Goal: Task Accomplishment & Management: Manage account settings

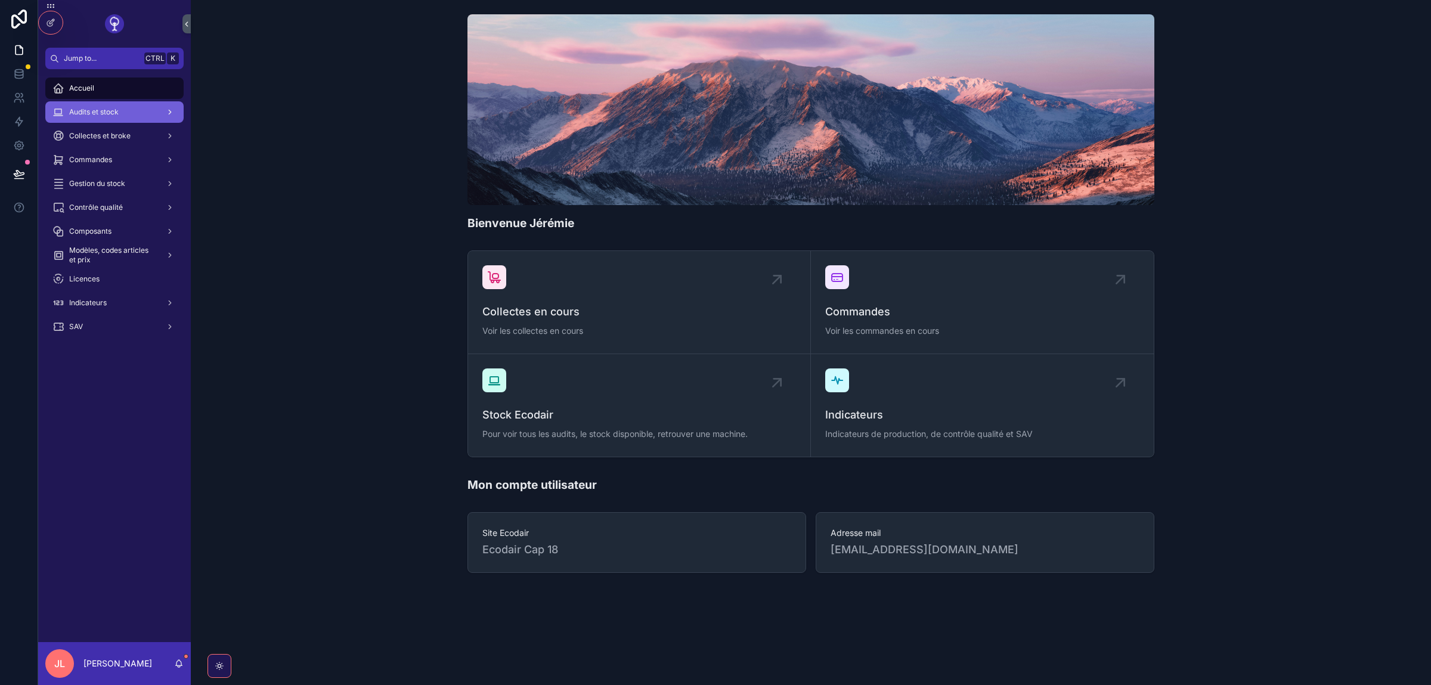
click at [107, 106] on div "Audits et stock" at bounding box center [114, 112] width 124 height 19
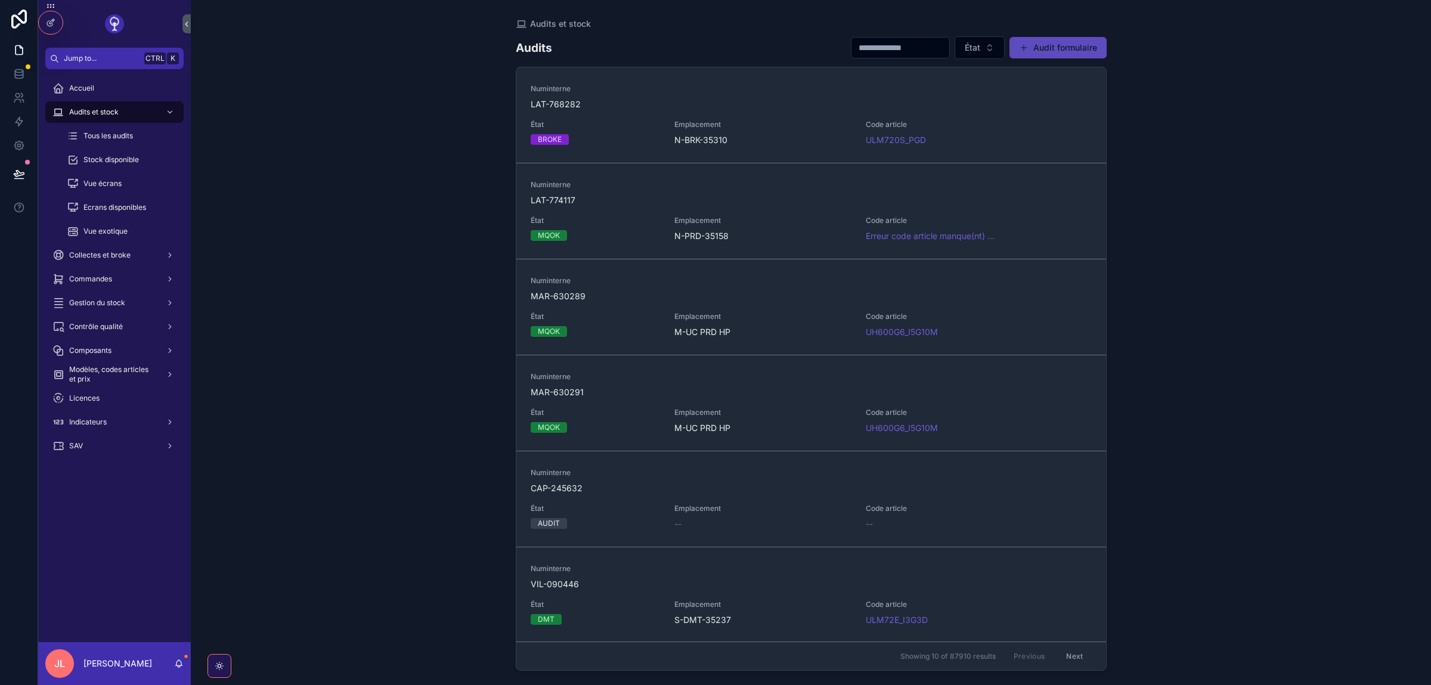
click at [1035, 49] on button "Audit formulaire" at bounding box center [1058, 47] width 97 height 21
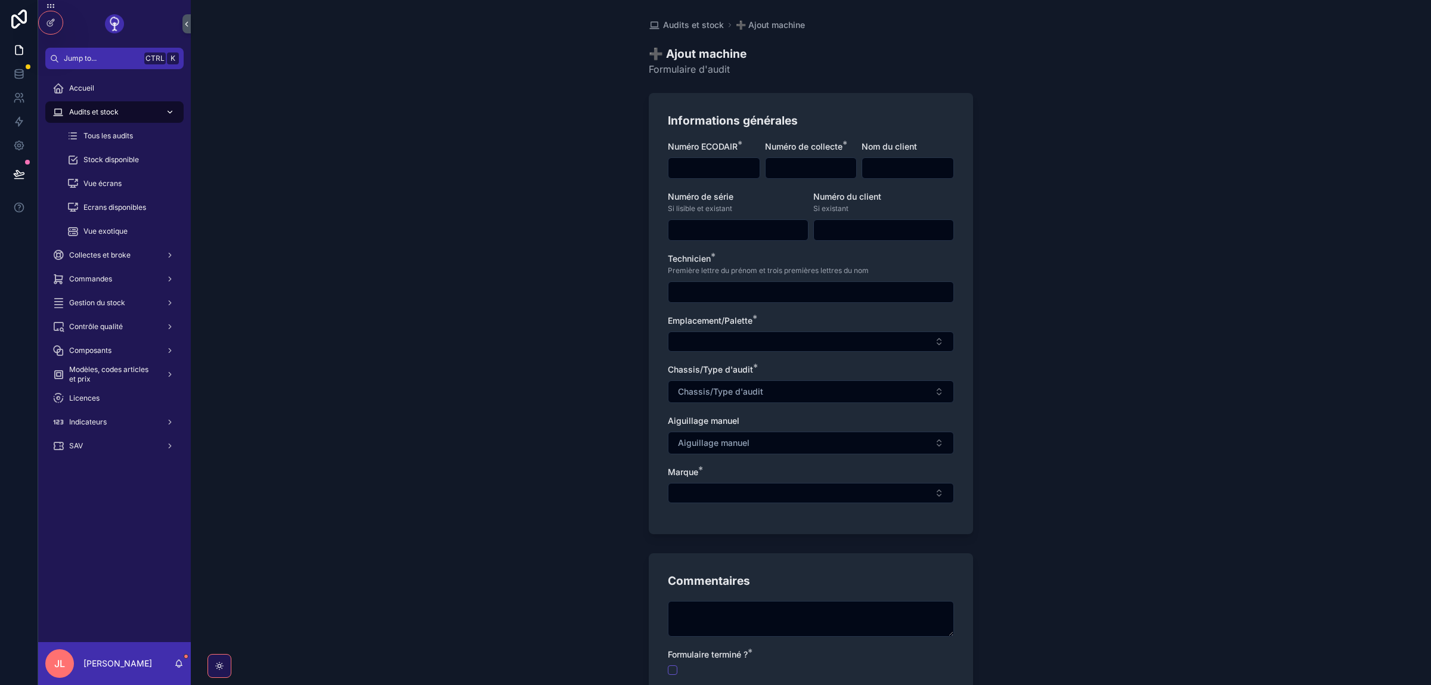
click at [108, 113] on span "Audits et stock" at bounding box center [93, 112] width 49 height 10
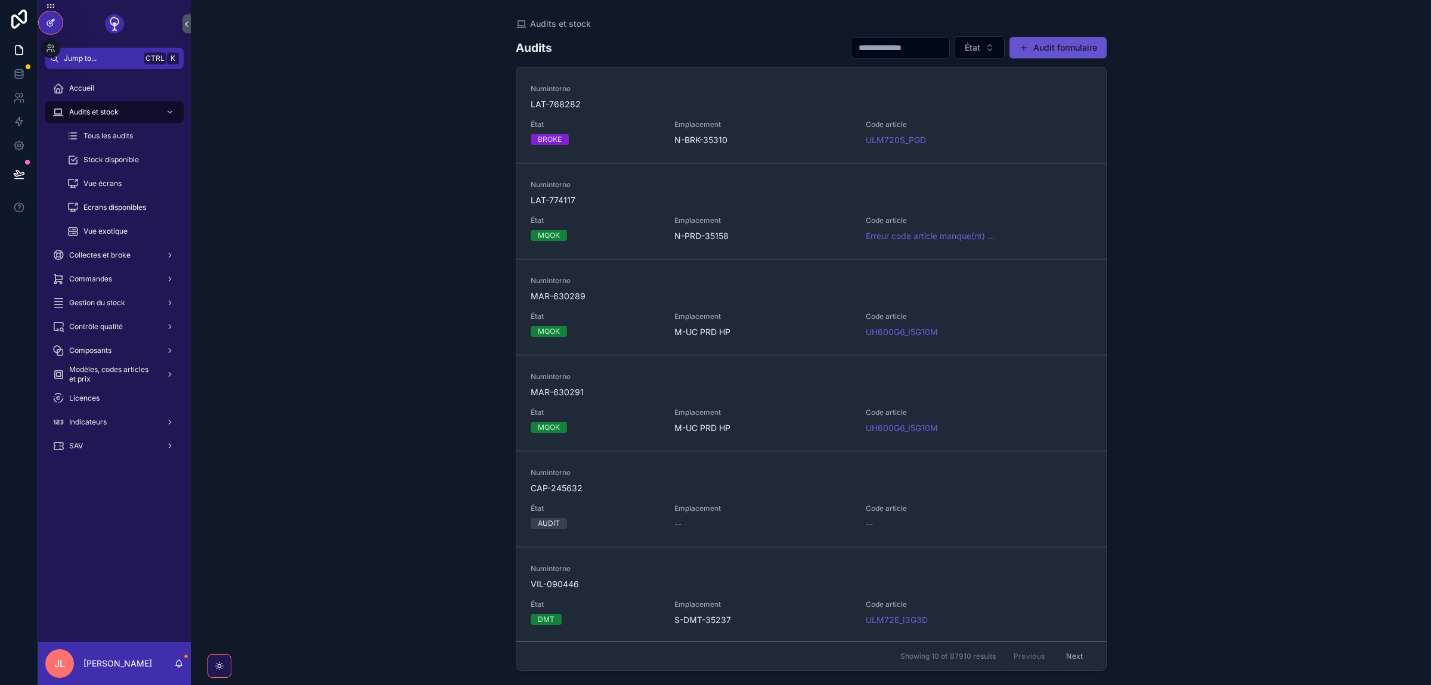
click at [54, 26] on icon at bounding box center [51, 23] width 10 height 10
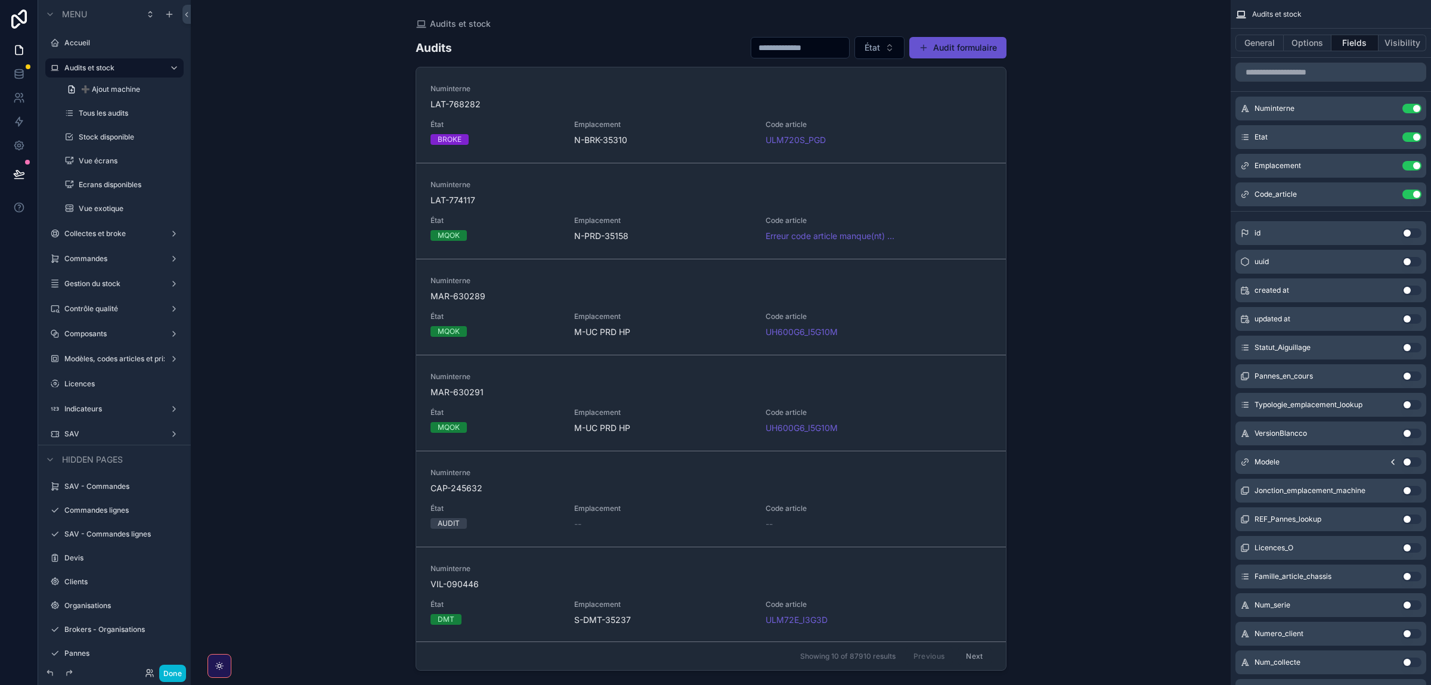
click at [502, 38] on div "scrollable content" at bounding box center [711, 335] width 610 height 671
click at [1297, 42] on button "Options" at bounding box center [1308, 43] width 48 height 17
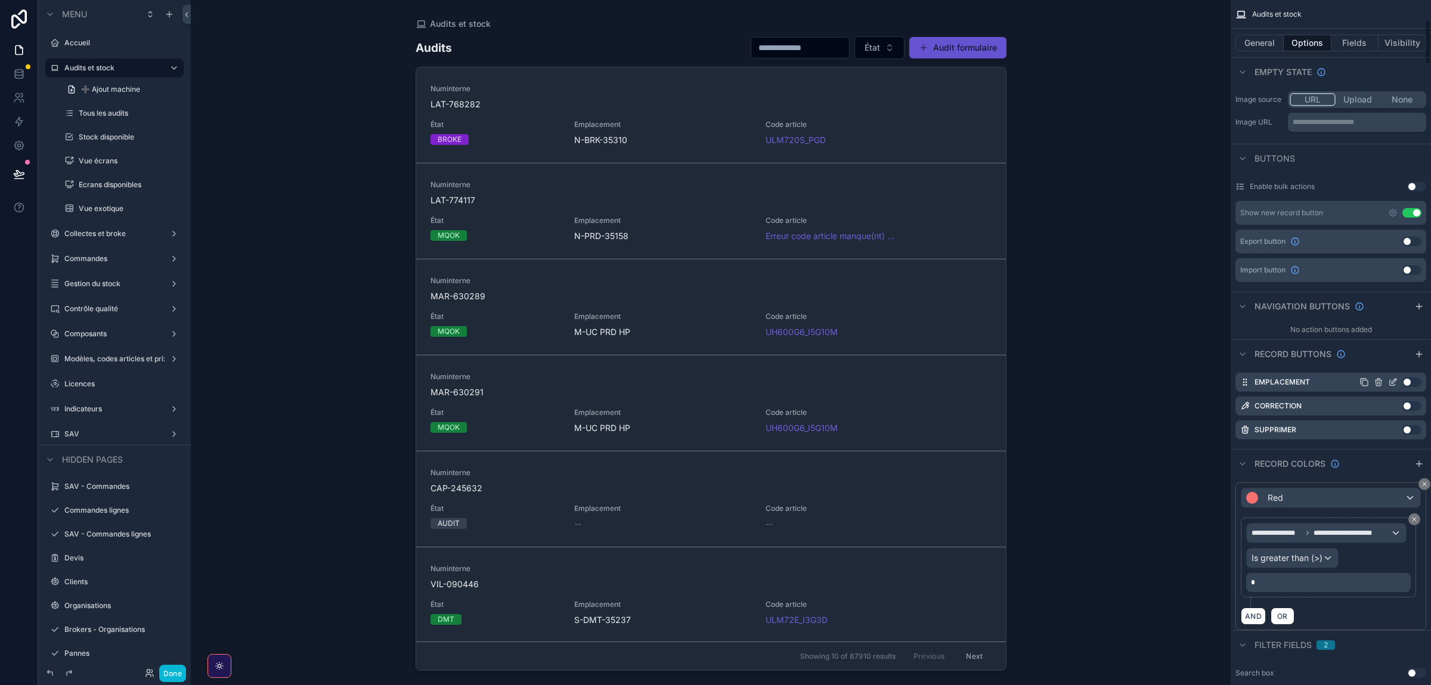
scroll to position [246, 0]
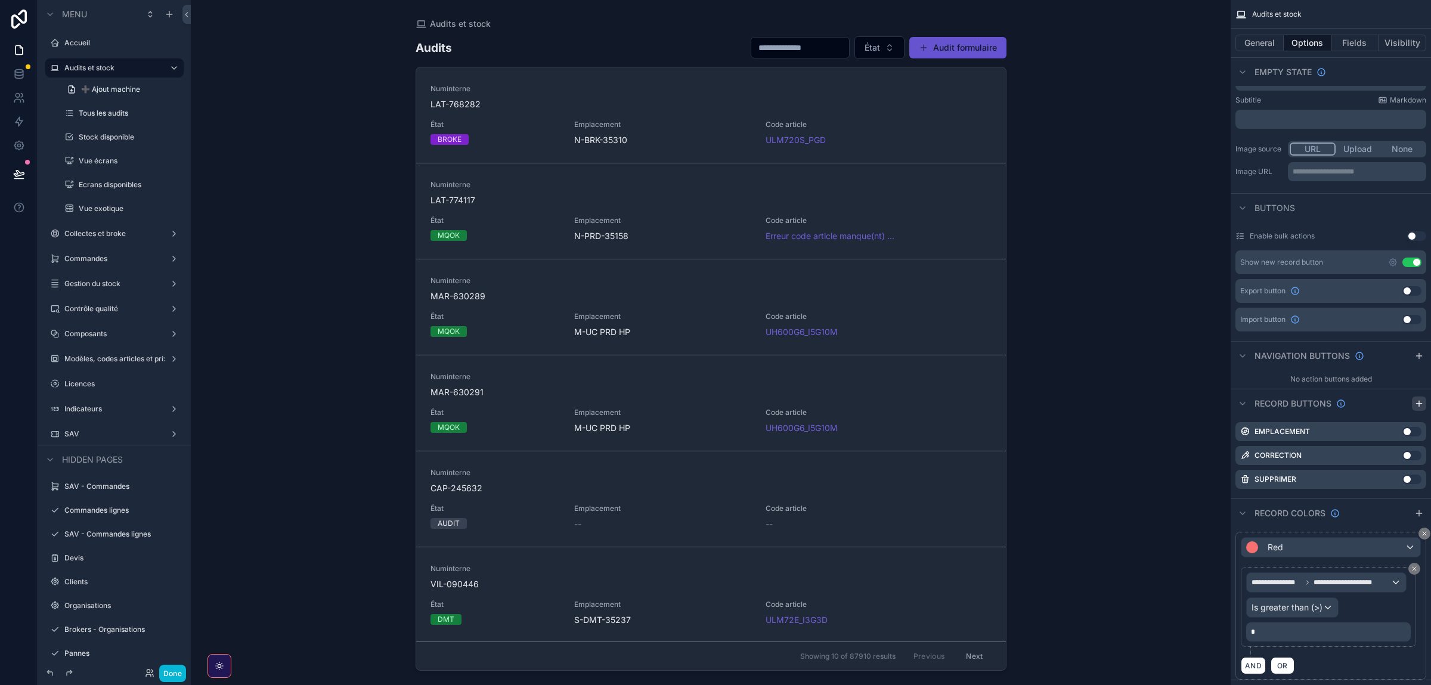
click at [1419, 406] on icon "scrollable content" at bounding box center [1420, 404] width 10 height 10
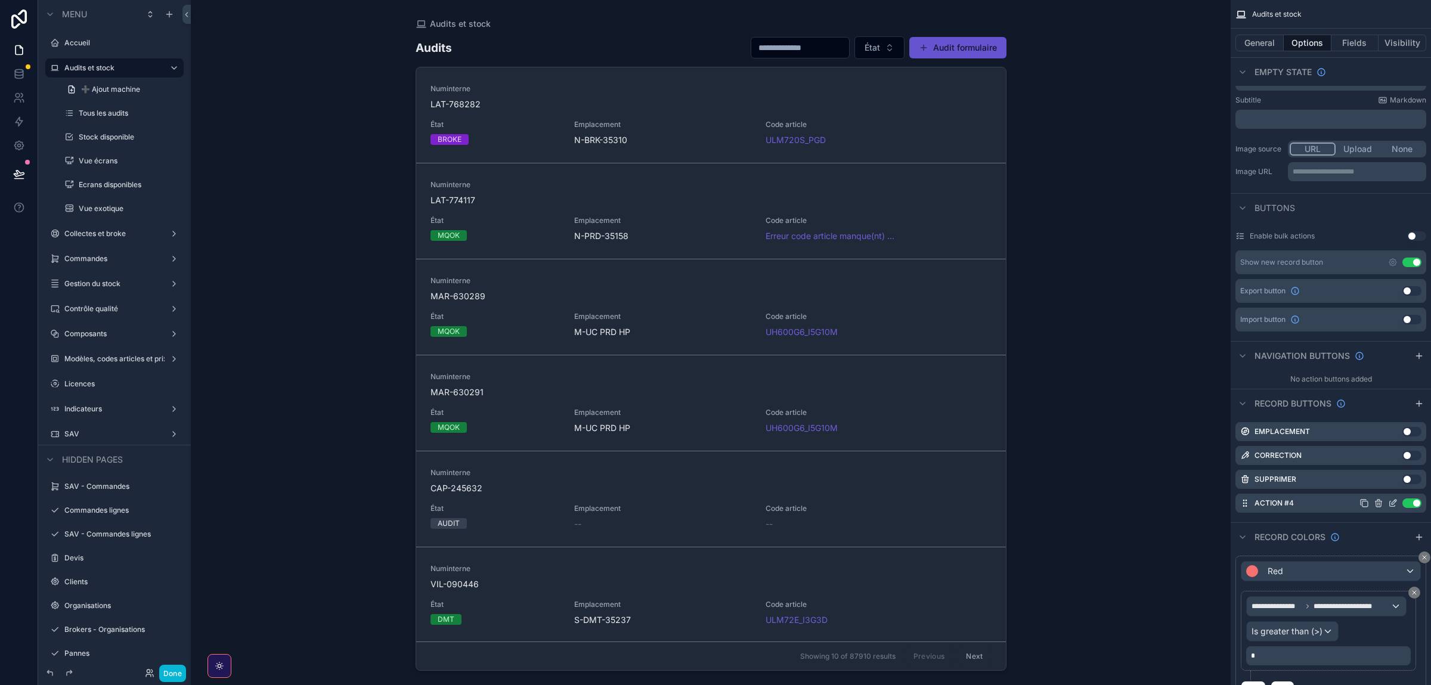
click at [1377, 503] on icon "scrollable content" at bounding box center [1379, 504] width 10 height 10
click at [1398, 482] on icon at bounding box center [1398, 482] width 2 height 2
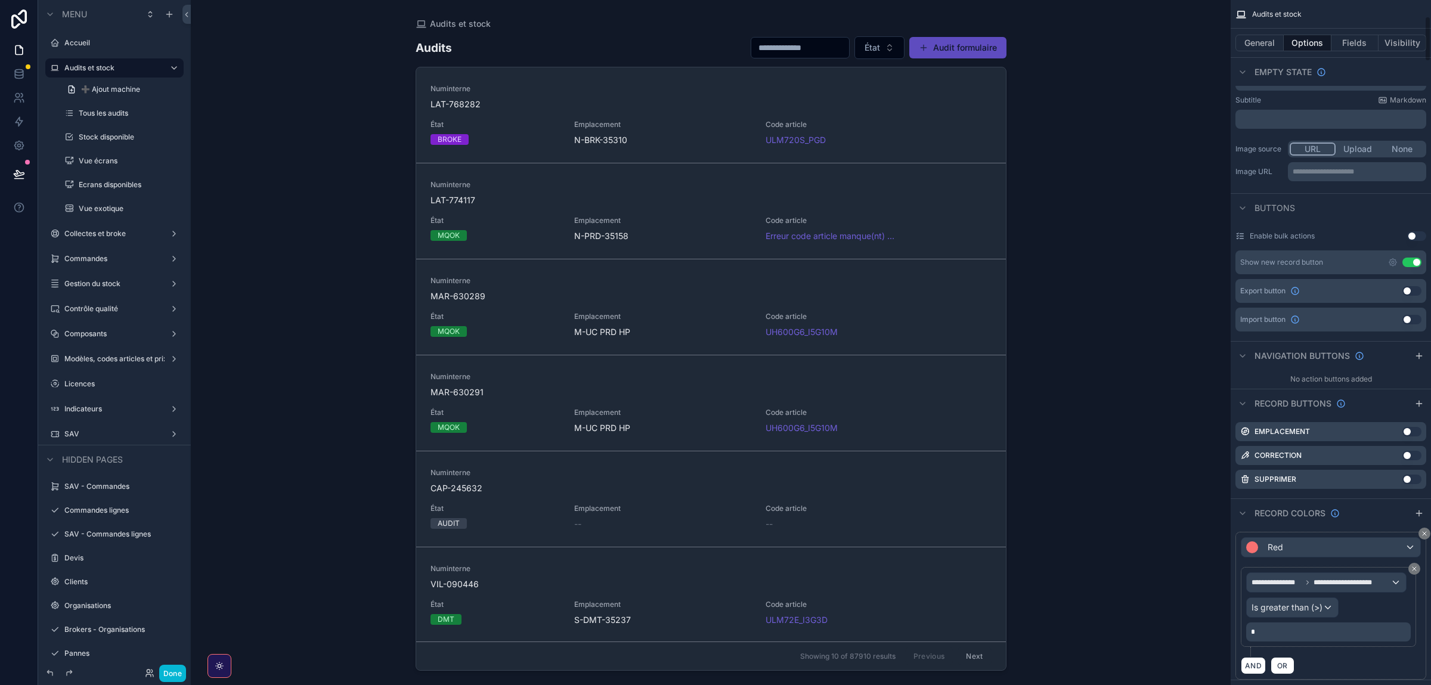
click at [933, 39] on button "Audit formulaire" at bounding box center [957, 47] width 97 height 21
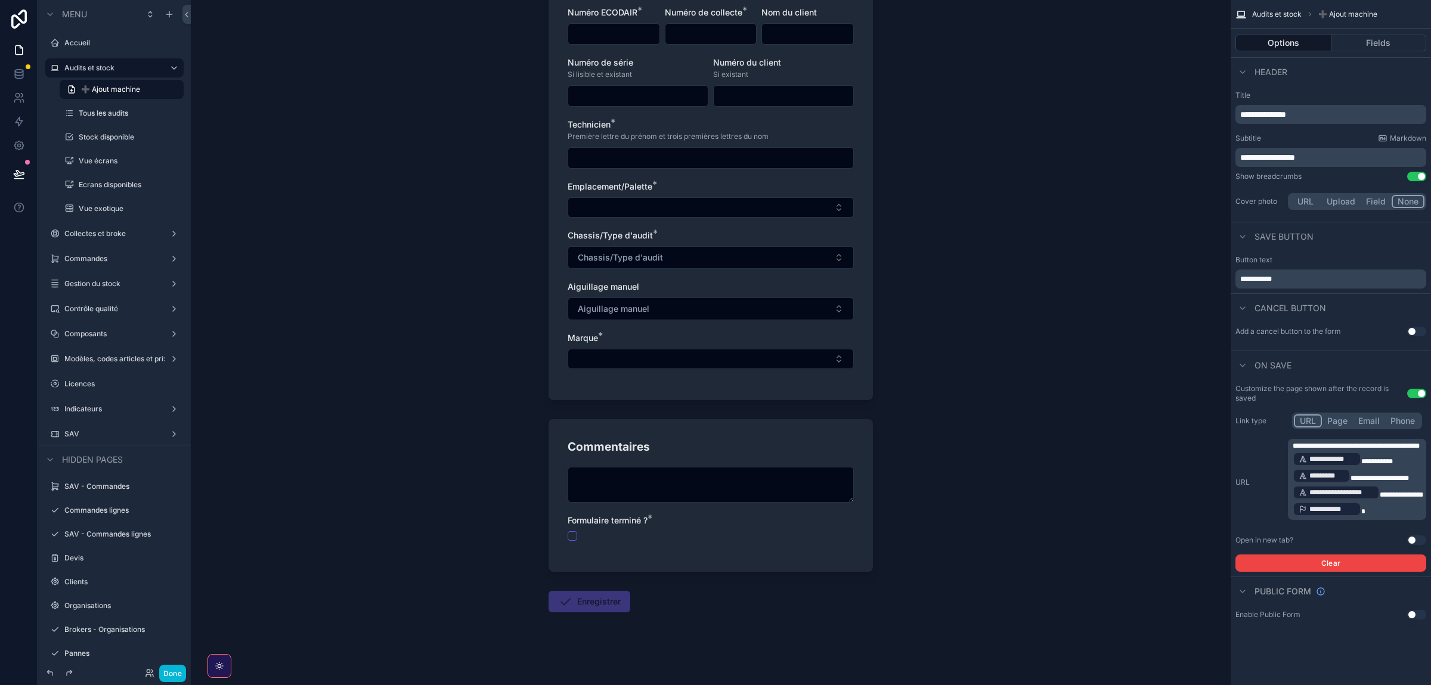
scroll to position [139, 0]
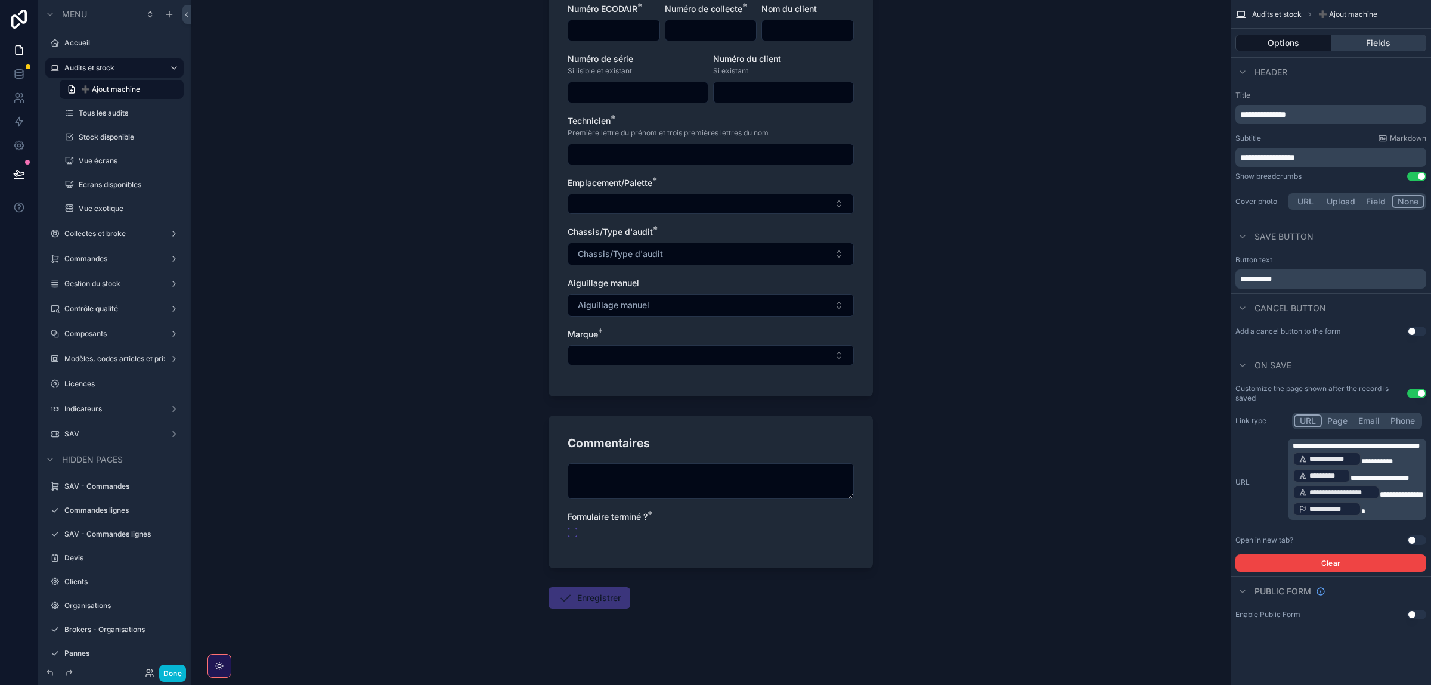
click at [1369, 47] on button "Fields" at bounding box center [1379, 43] width 95 height 17
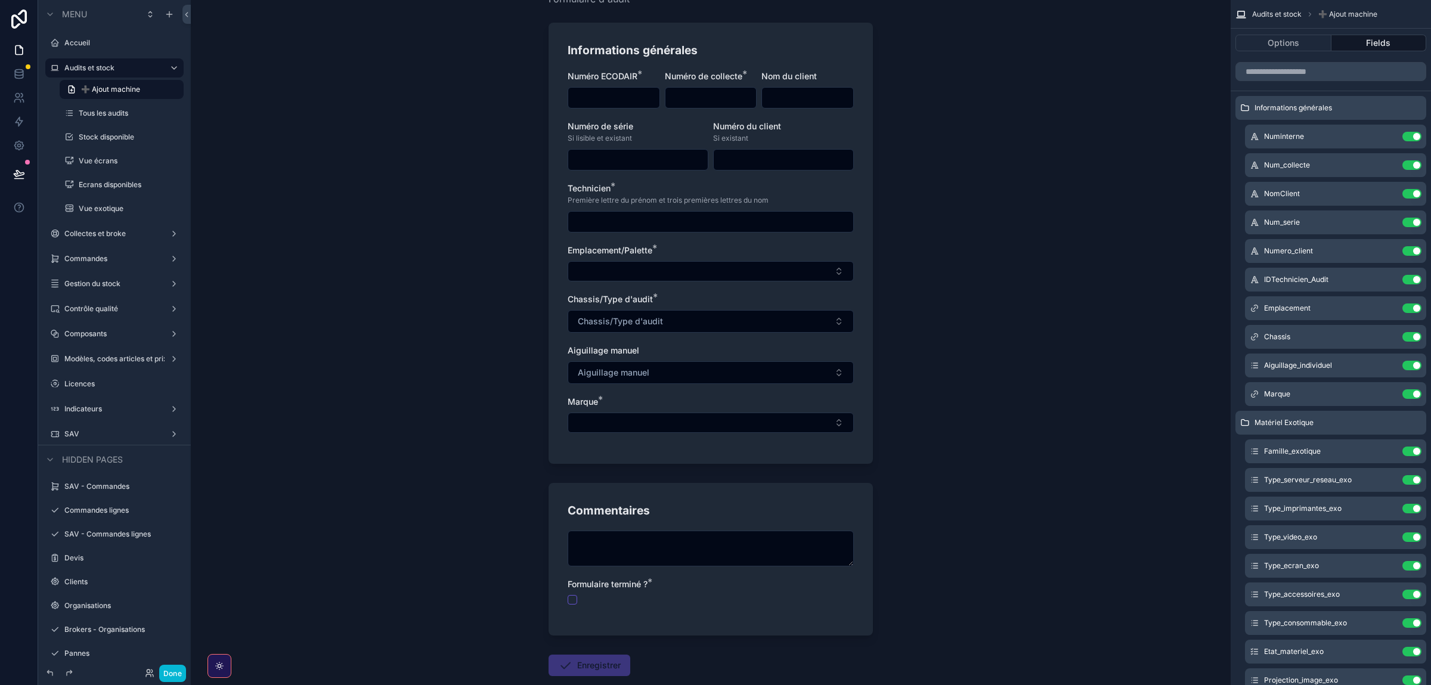
scroll to position [134, 0]
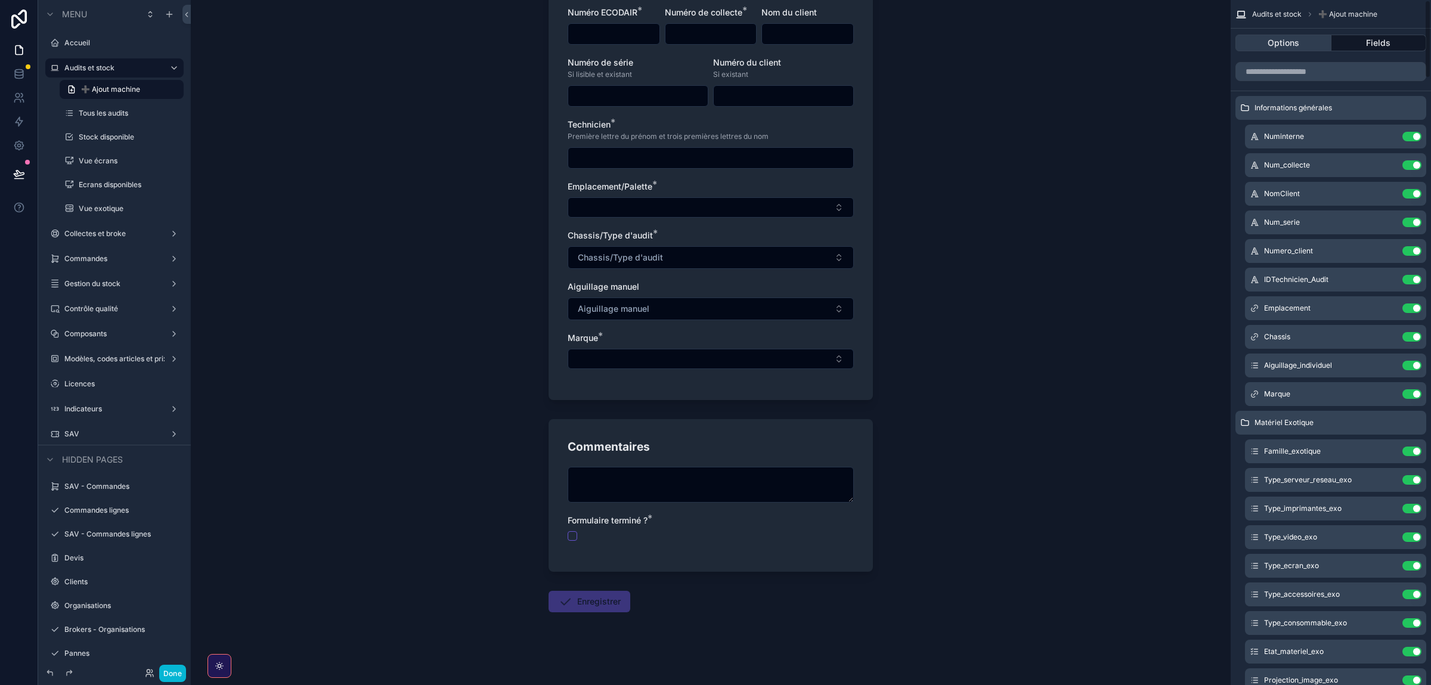
click at [1301, 44] on button "Options" at bounding box center [1284, 43] width 96 height 17
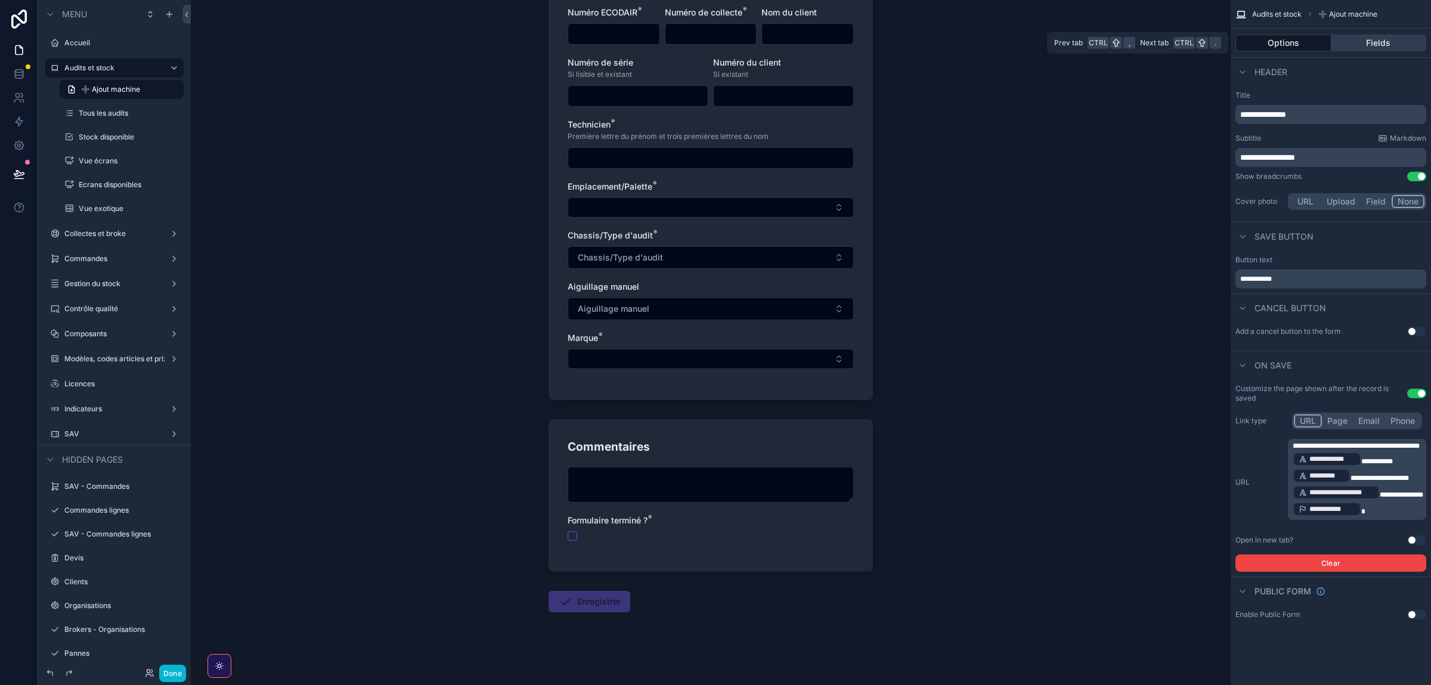
click at [1333, 36] on button "Fields" at bounding box center [1379, 43] width 95 height 17
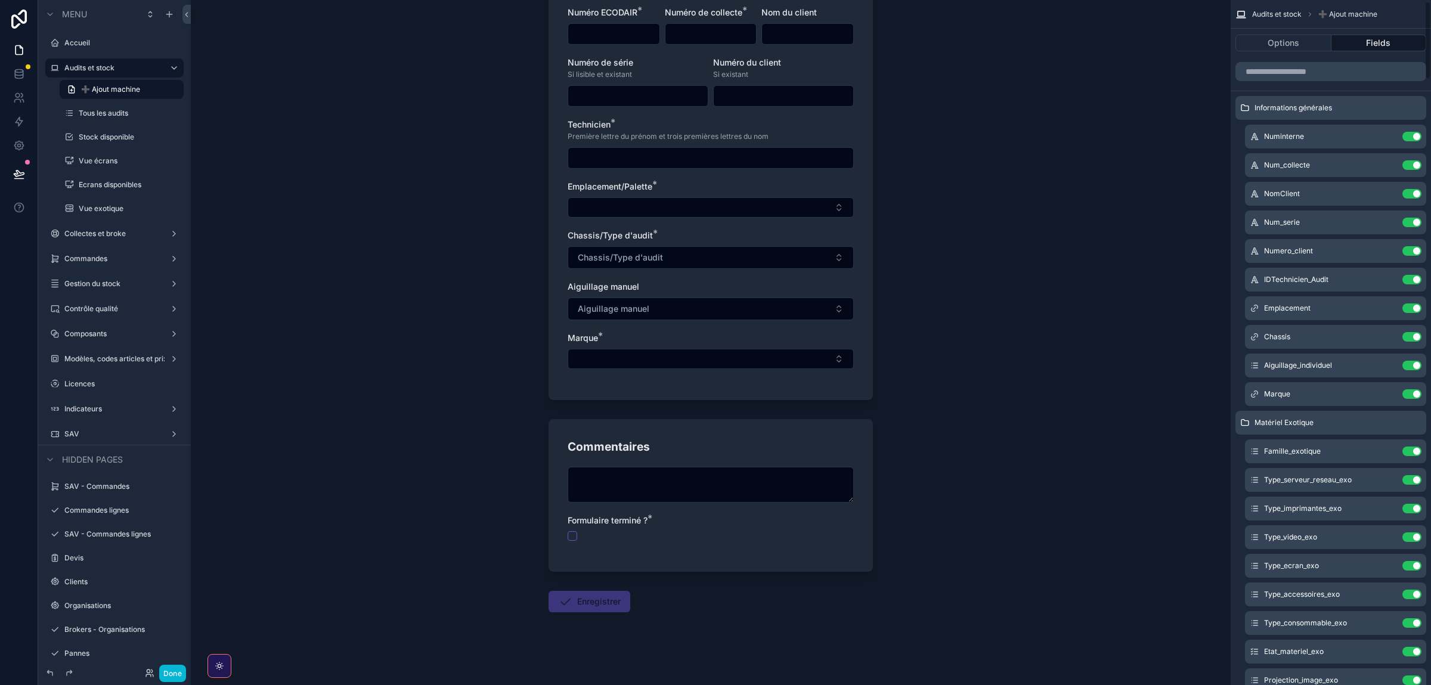
scroll to position [0, 0]
click at [1288, 39] on button "Options" at bounding box center [1284, 43] width 96 height 17
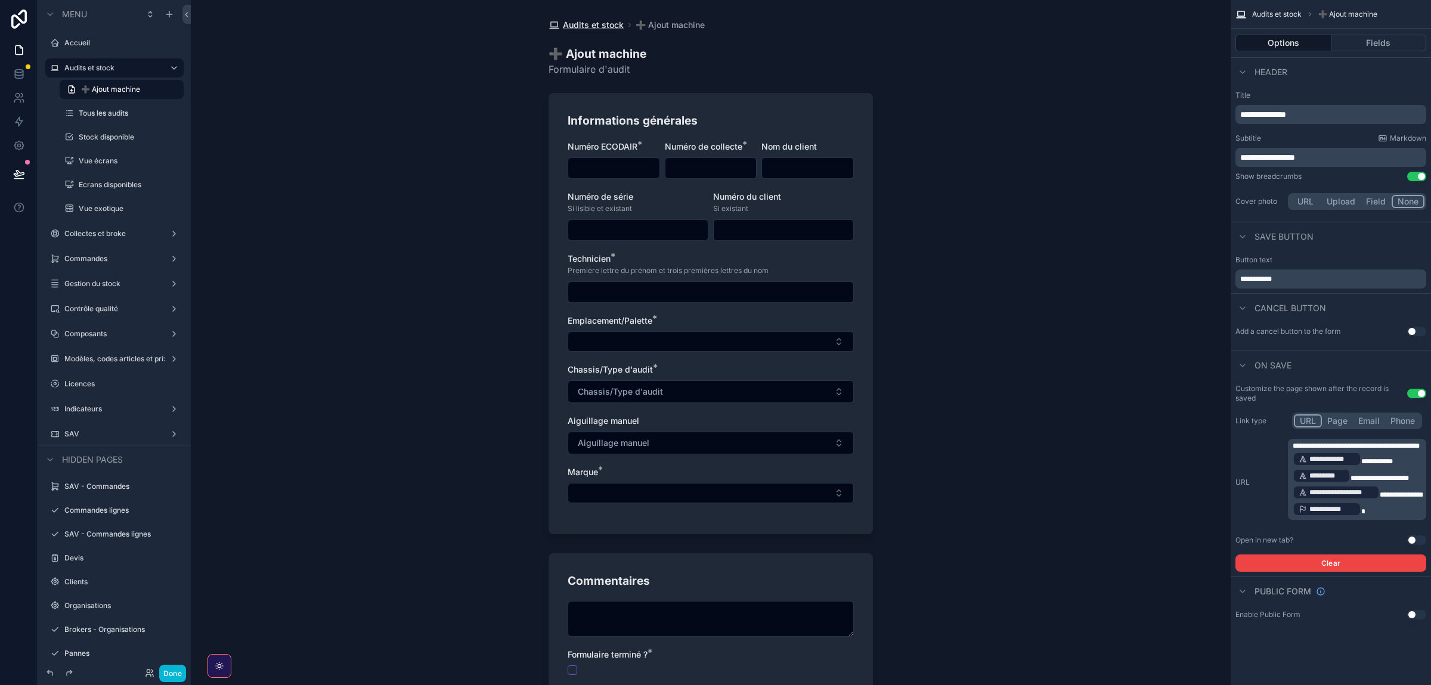
click at [576, 23] on span "Audits et stock" at bounding box center [593, 25] width 61 height 12
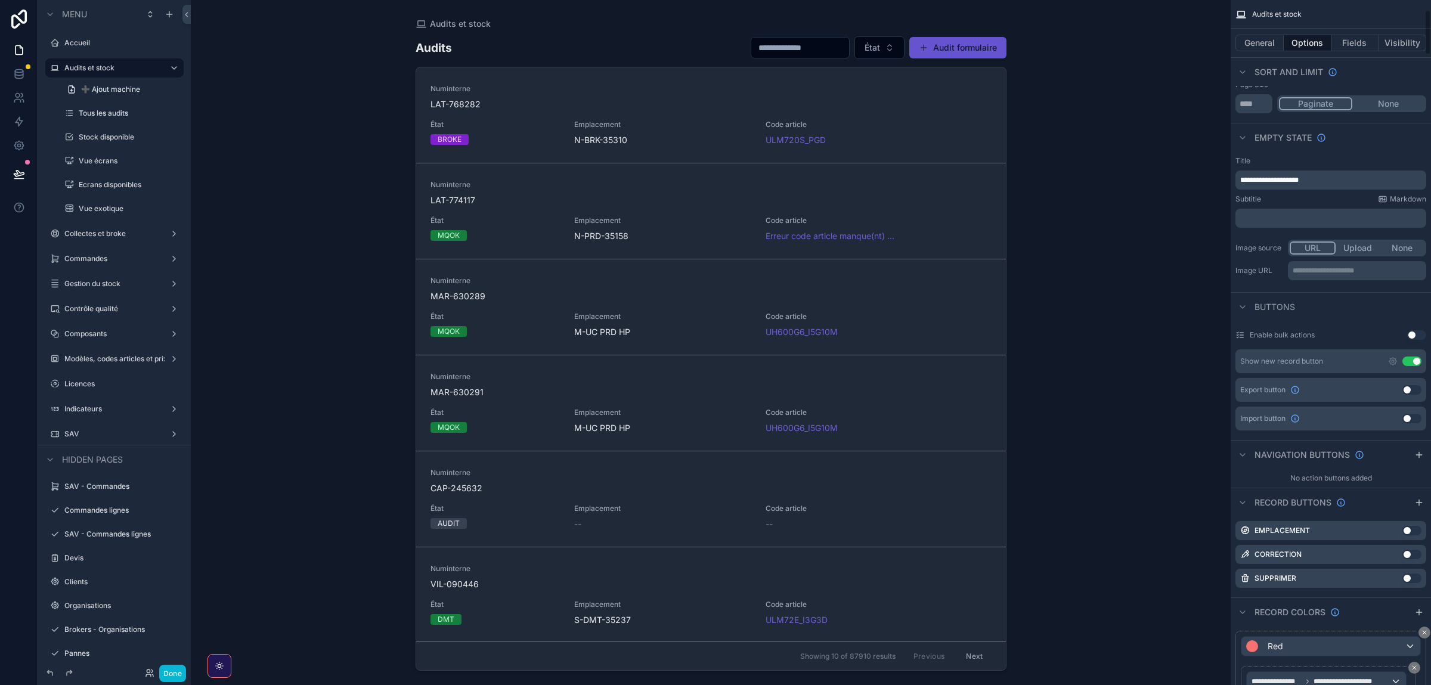
scroll to position [147, 0]
click at [1414, 455] on div "scrollable content" at bounding box center [1419, 454] width 14 height 14
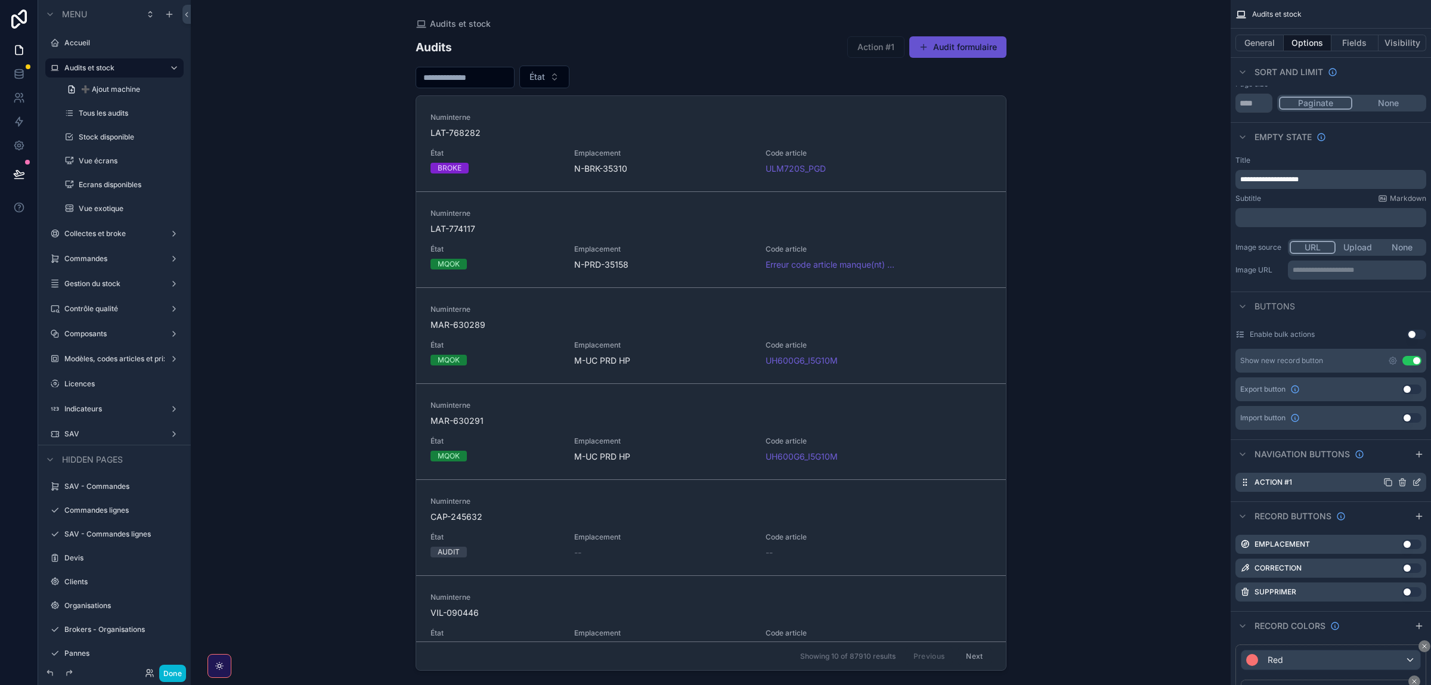
click at [1416, 487] on icon "scrollable content" at bounding box center [1417, 483] width 10 height 10
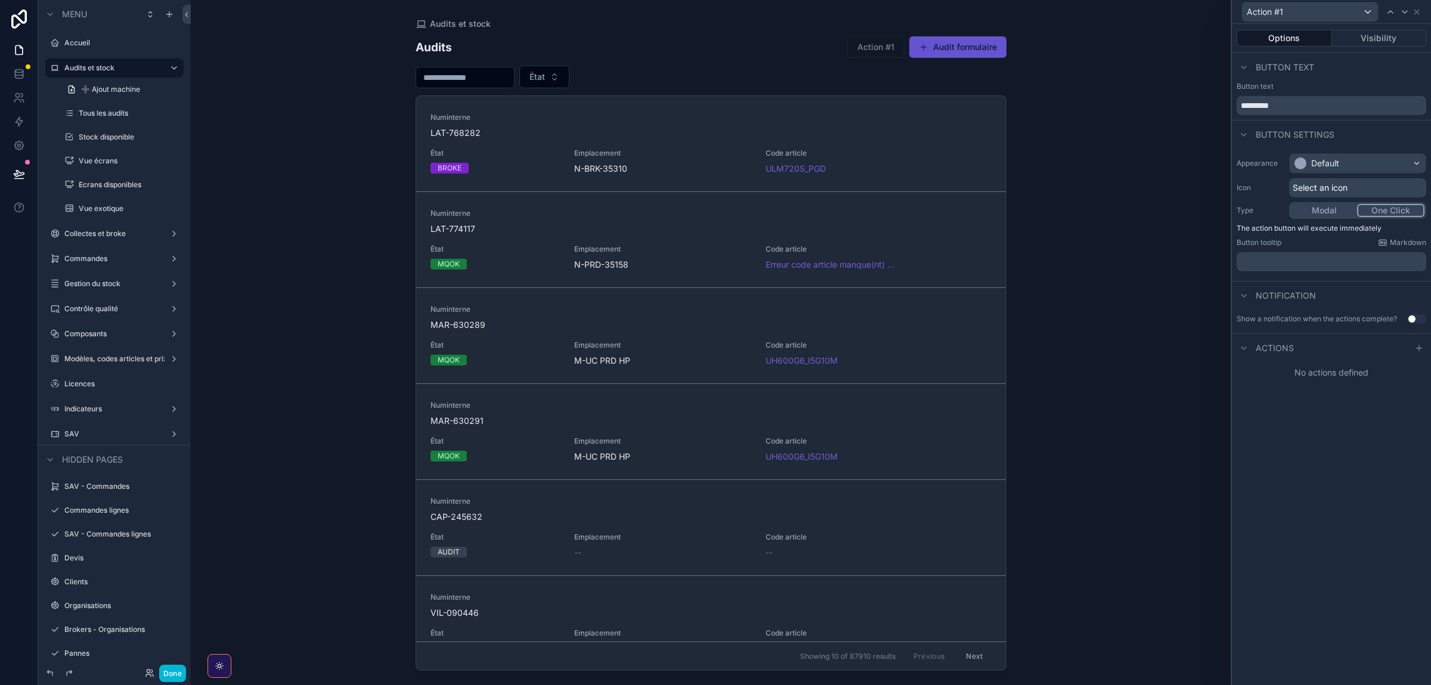
click at [1412, 354] on div "Actions" at bounding box center [1331, 347] width 199 height 29
click at [1418, 351] on icon at bounding box center [1420, 349] width 10 height 10
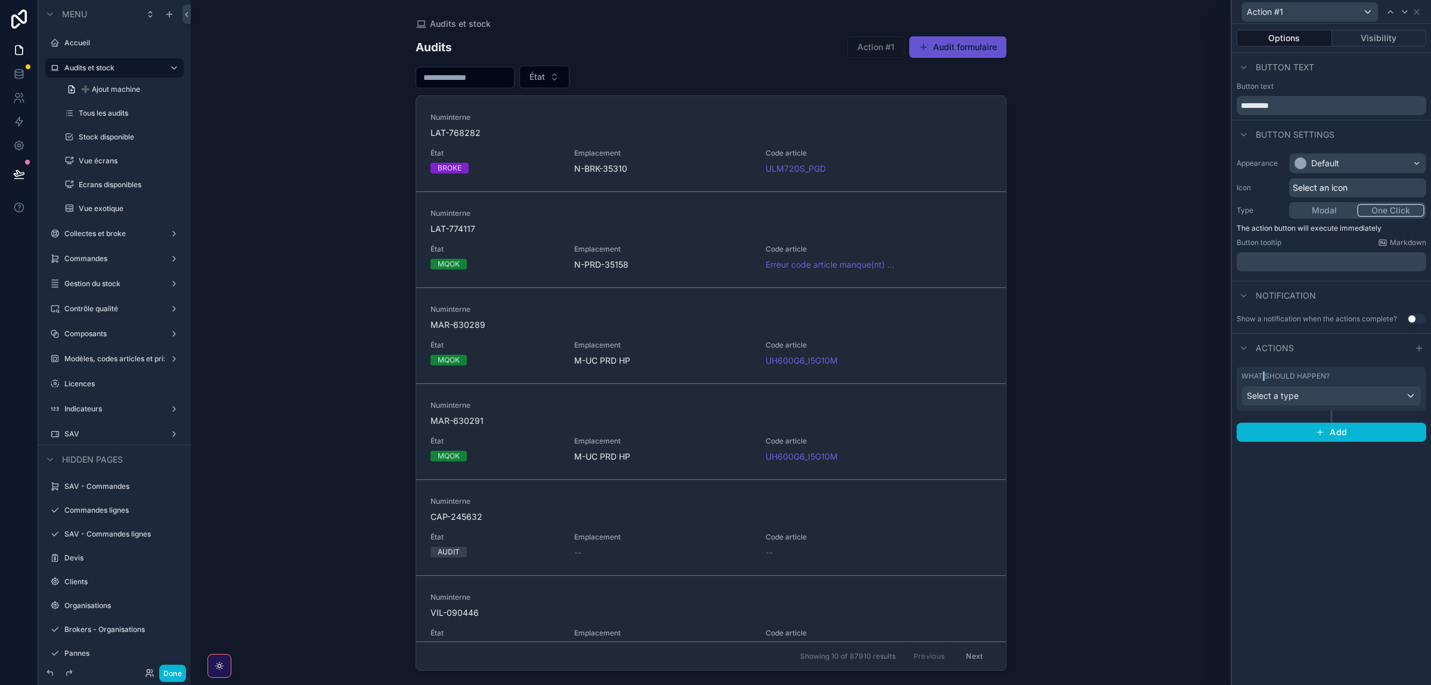
click at [1263, 383] on div "What should happen? Select a type" at bounding box center [1332, 389] width 180 height 35
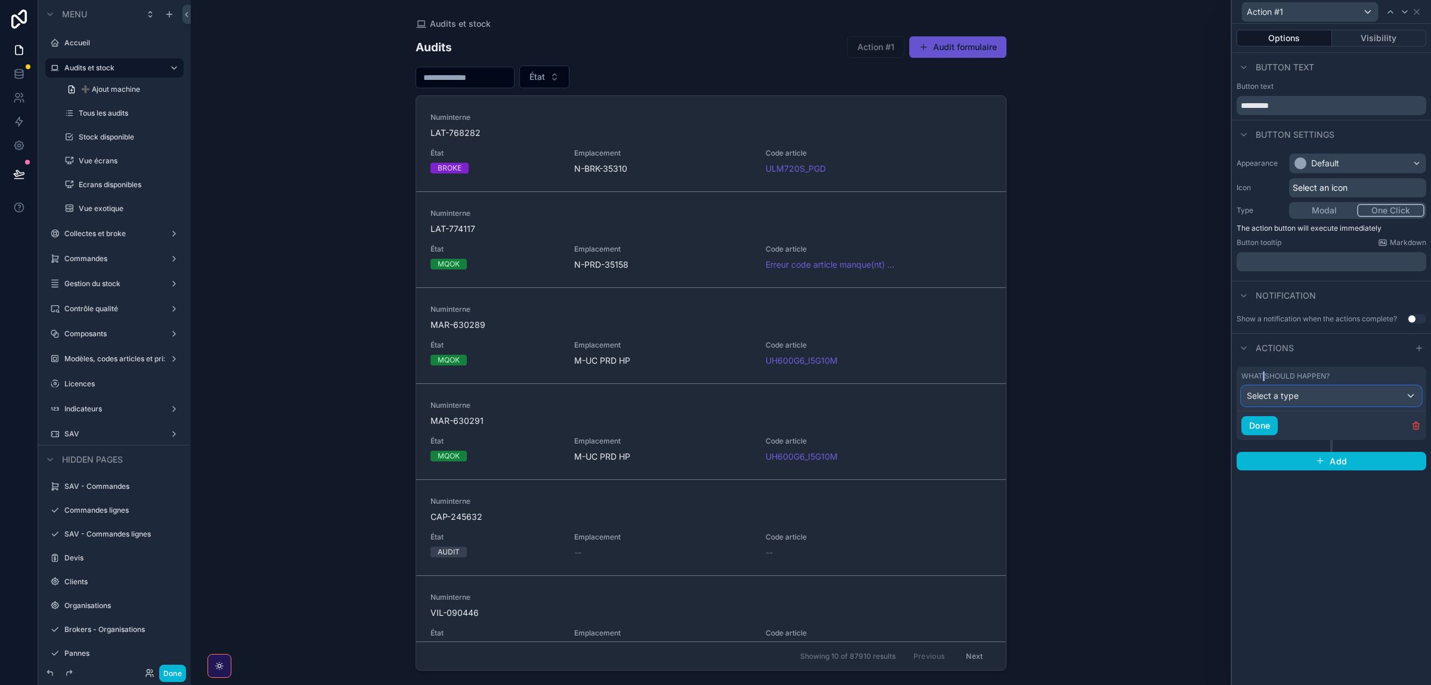
click at [1268, 393] on span "Select a type" at bounding box center [1273, 396] width 52 height 10
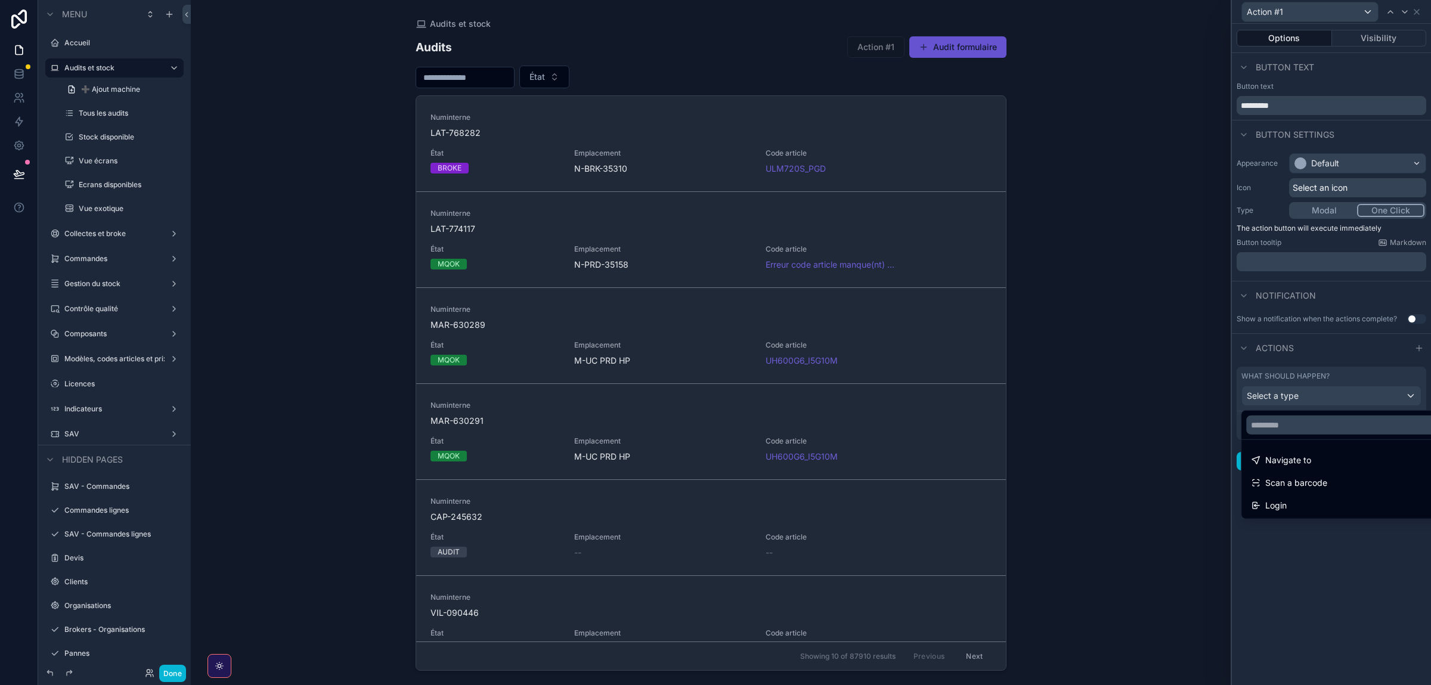
click at [1298, 567] on div at bounding box center [1331, 342] width 199 height 685
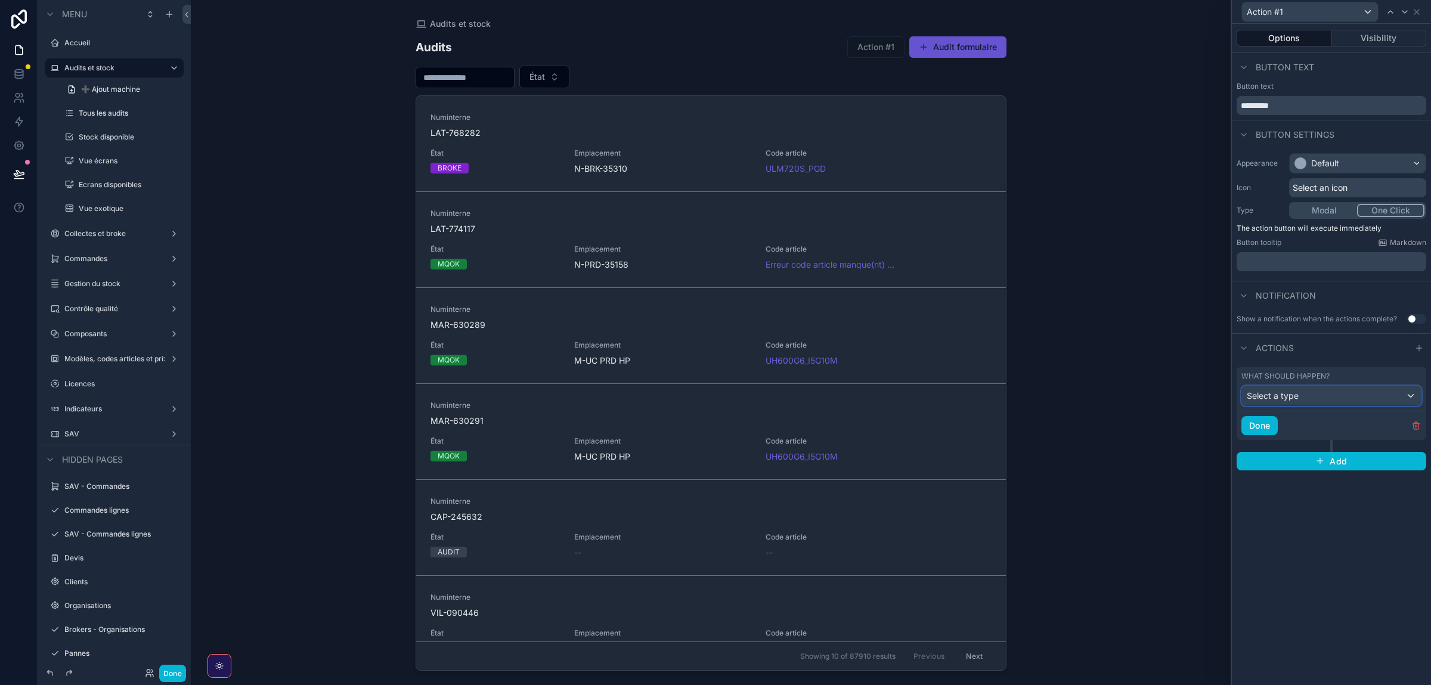
click at [1270, 395] on span "Select a type" at bounding box center [1273, 396] width 52 height 10
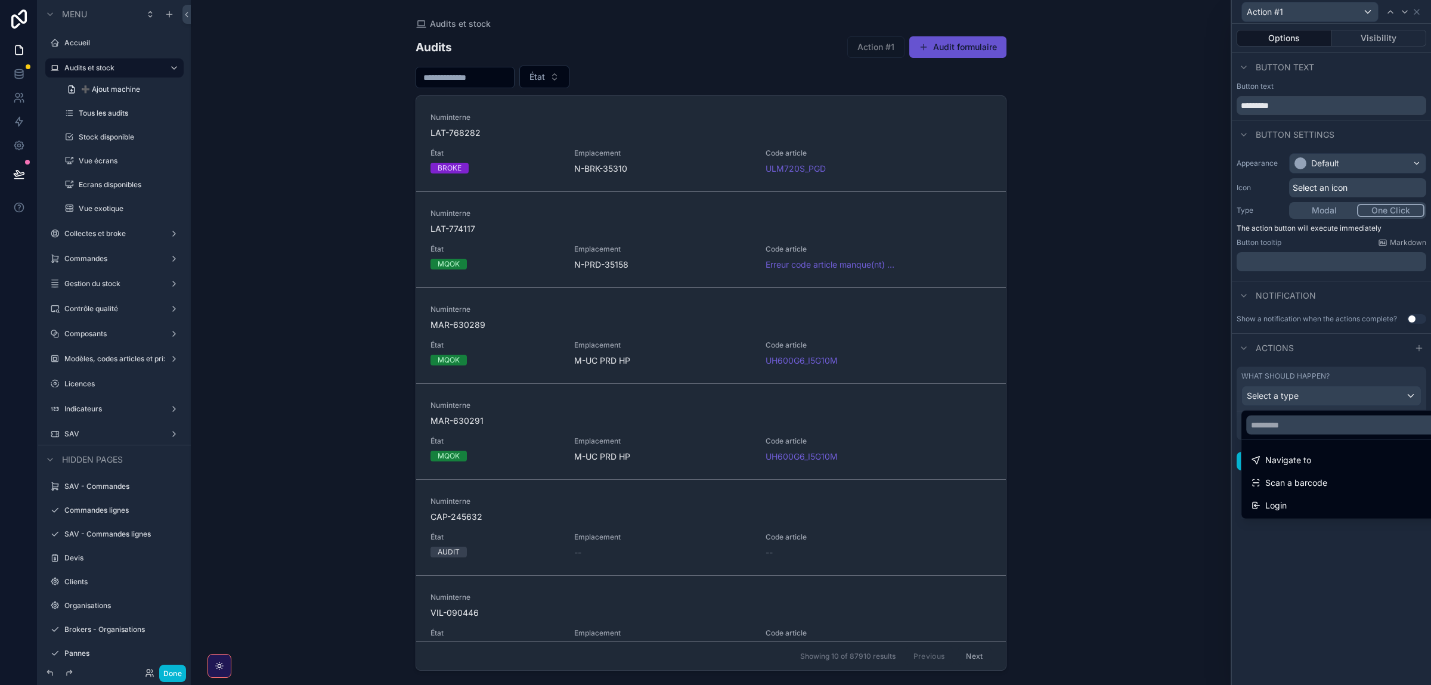
click at [1270, 395] on div at bounding box center [1331, 342] width 199 height 685
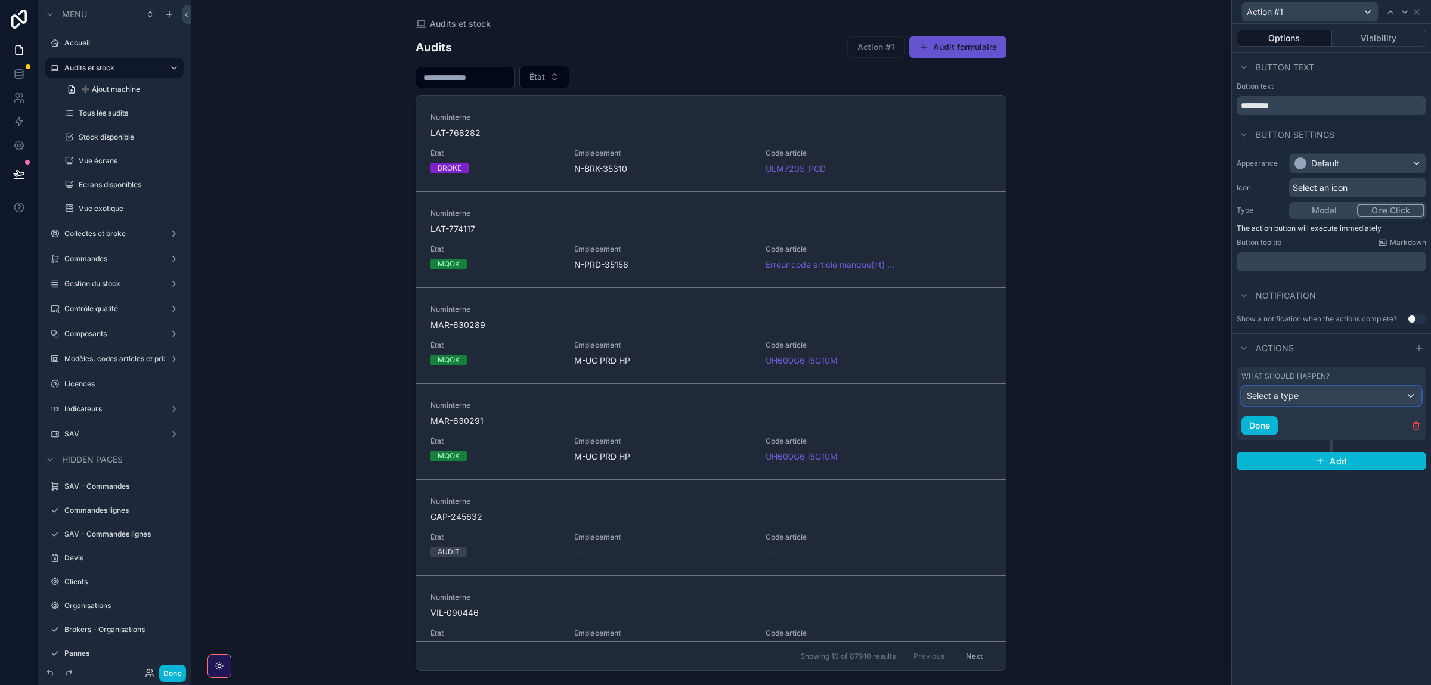
click at [1270, 395] on span "Select a type" at bounding box center [1273, 396] width 52 height 10
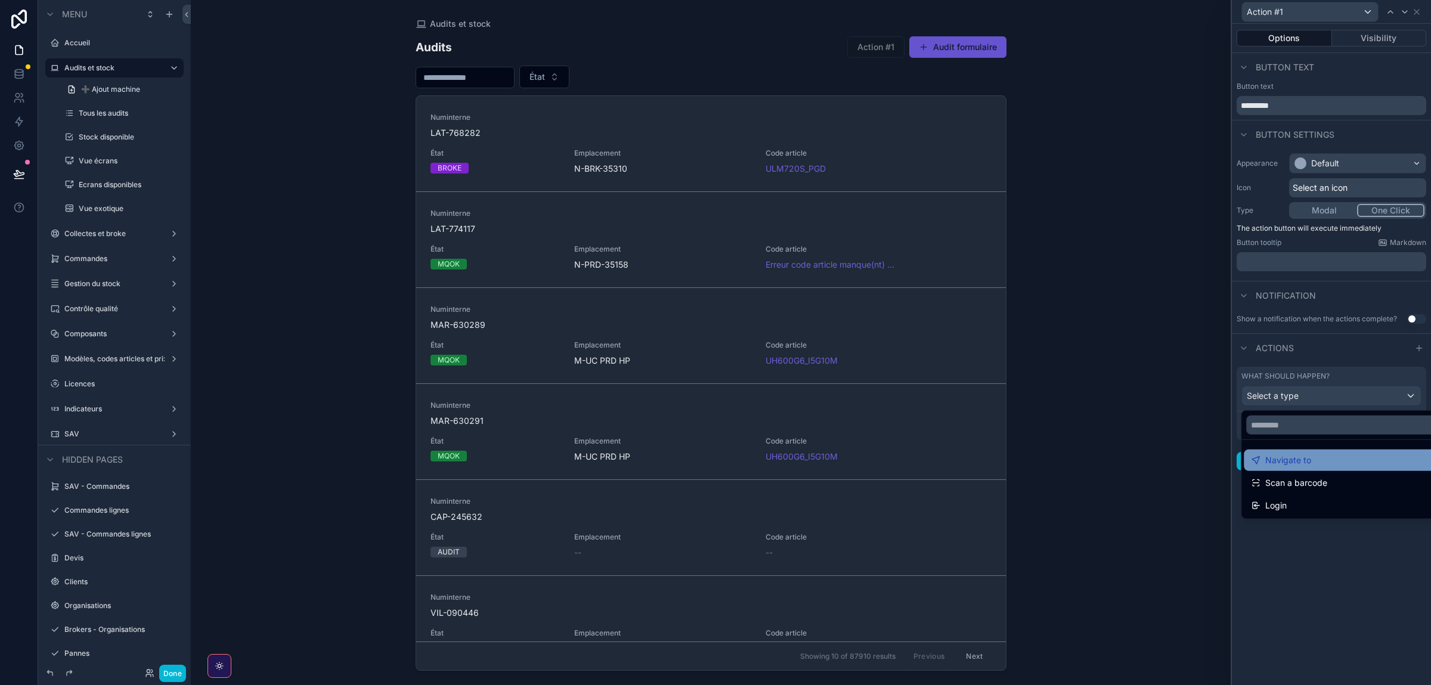
click at [1272, 470] on div "Navigate to" at bounding box center [1345, 460] width 202 height 21
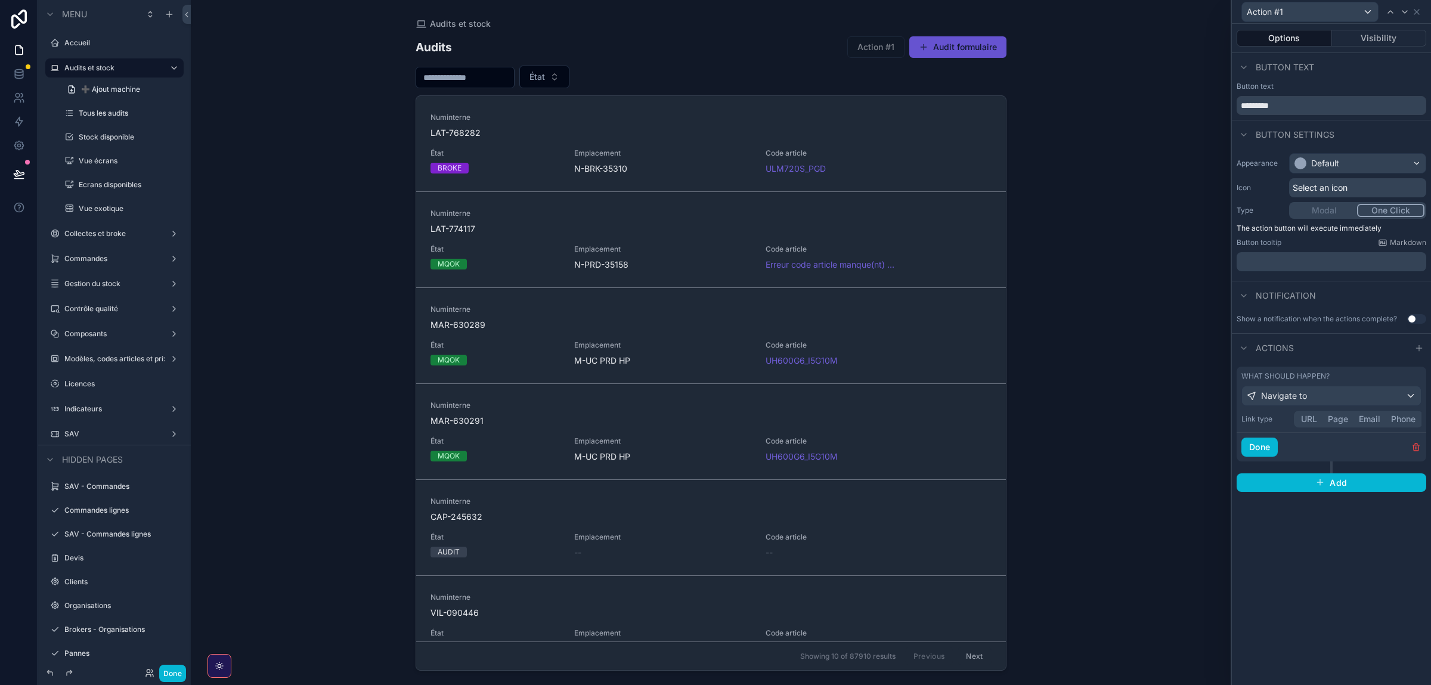
click at [1344, 420] on button "Page" at bounding box center [1338, 419] width 31 height 13
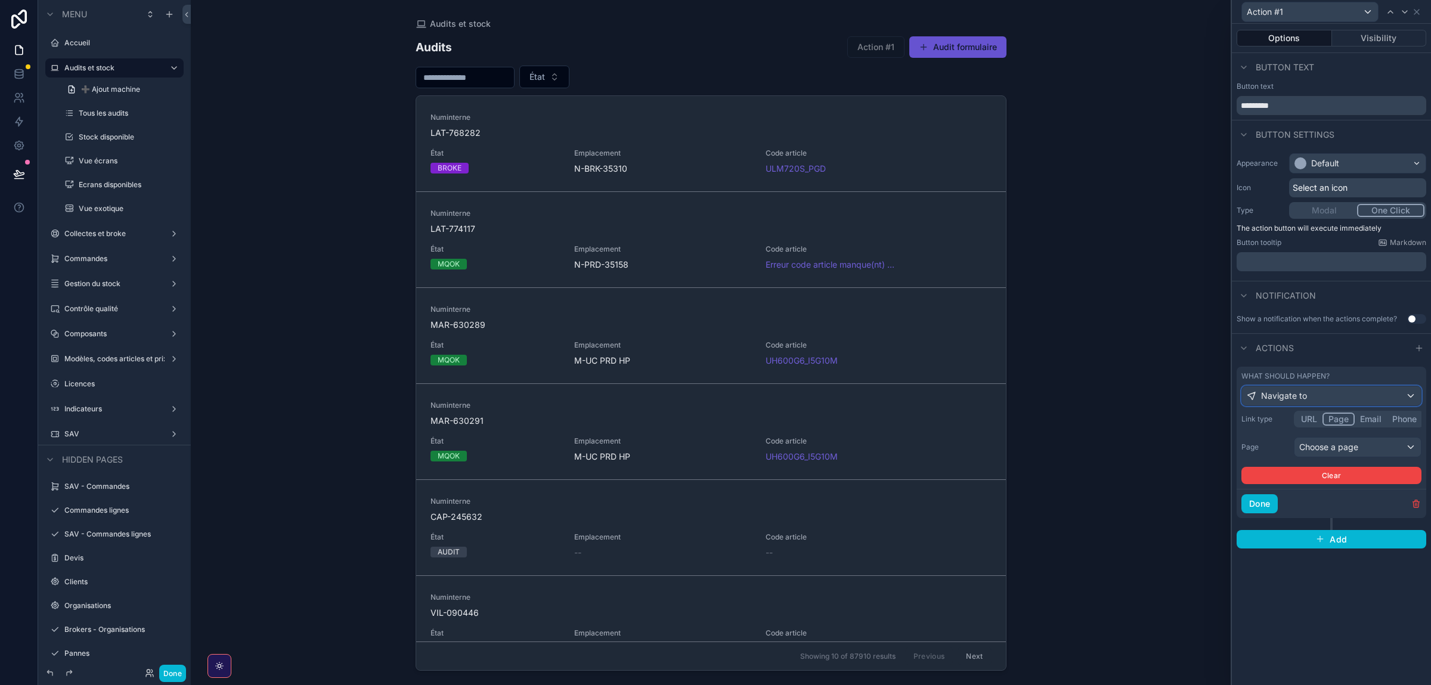
click at [1306, 397] on div "Navigate to" at bounding box center [1331, 395] width 179 height 19
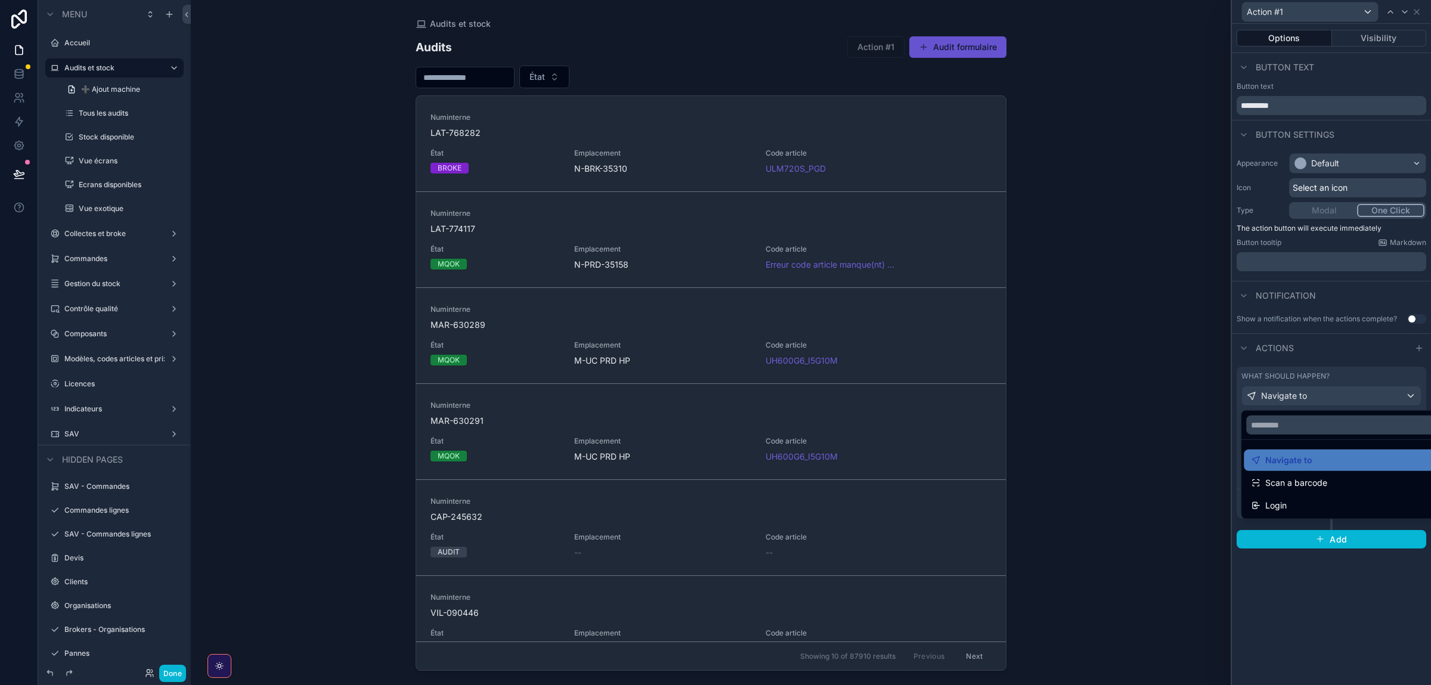
click at [1277, 495] on ul "Navigate to Scan a barcode Login" at bounding box center [1345, 479] width 206 height 79
click at [1277, 491] on div "Scan a barcode" at bounding box center [1345, 482] width 202 height 21
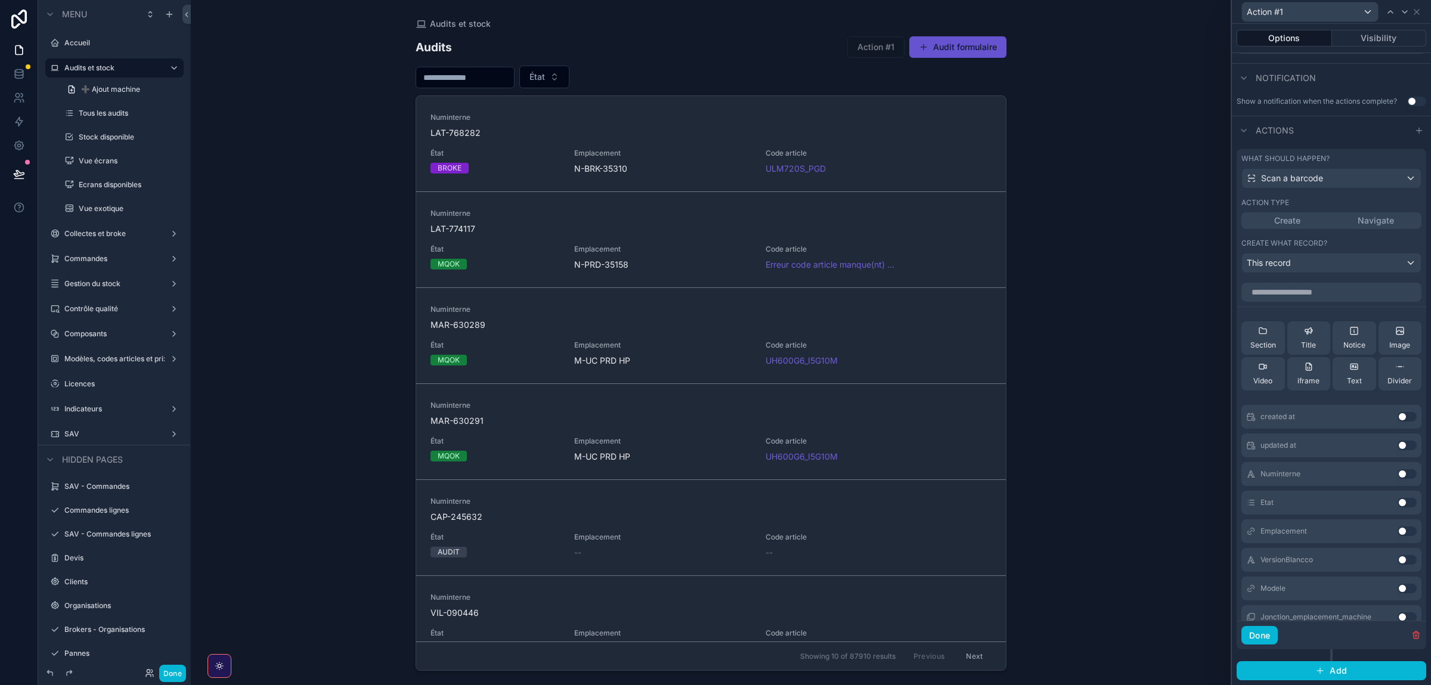
scroll to position [233, 0]
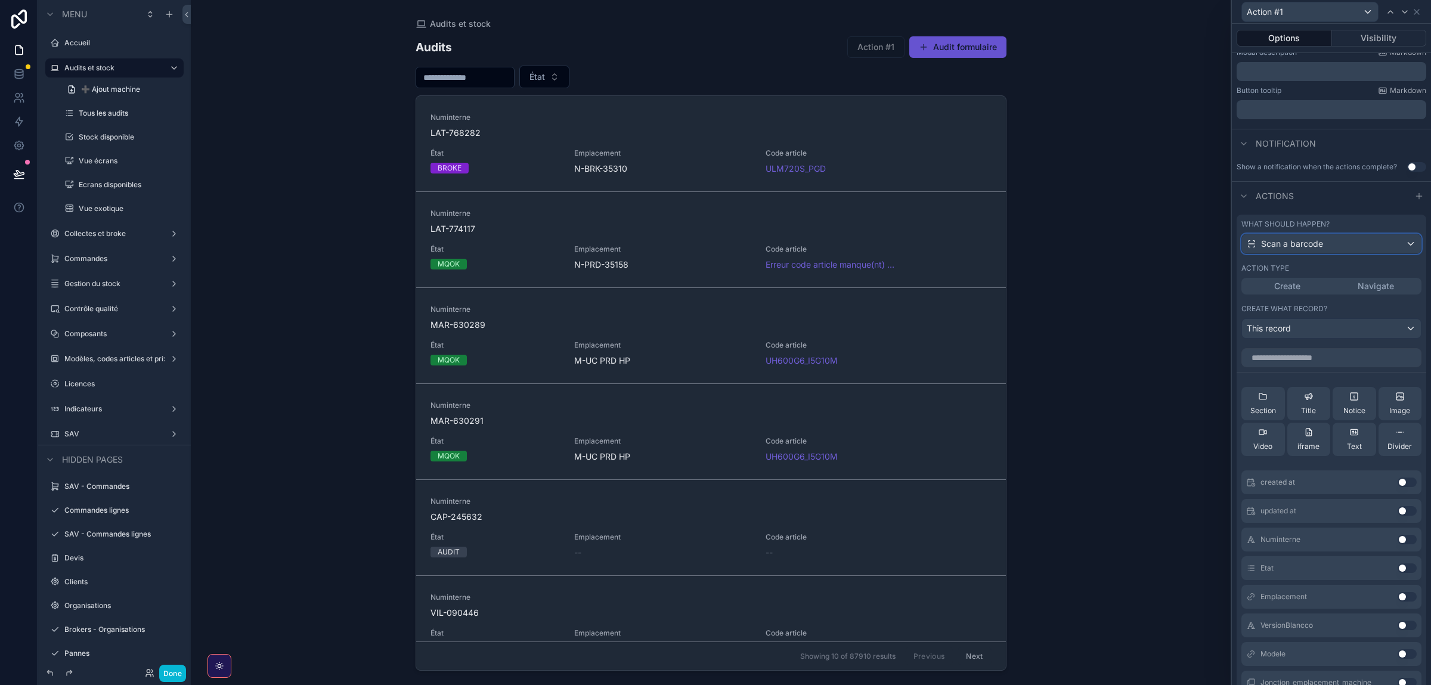
click at [1293, 245] on span "Scan a barcode" at bounding box center [1292, 244] width 62 height 12
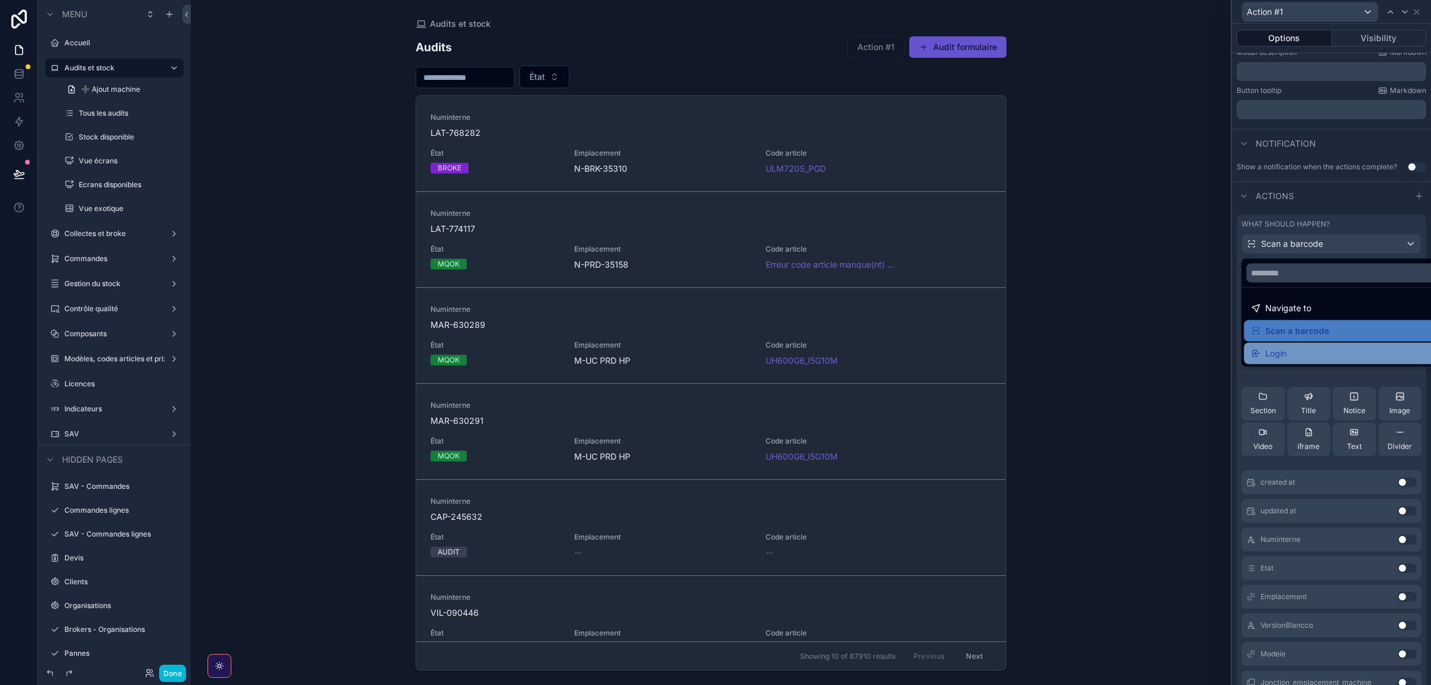
click at [1272, 358] on span "Login" at bounding box center [1276, 353] width 21 height 14
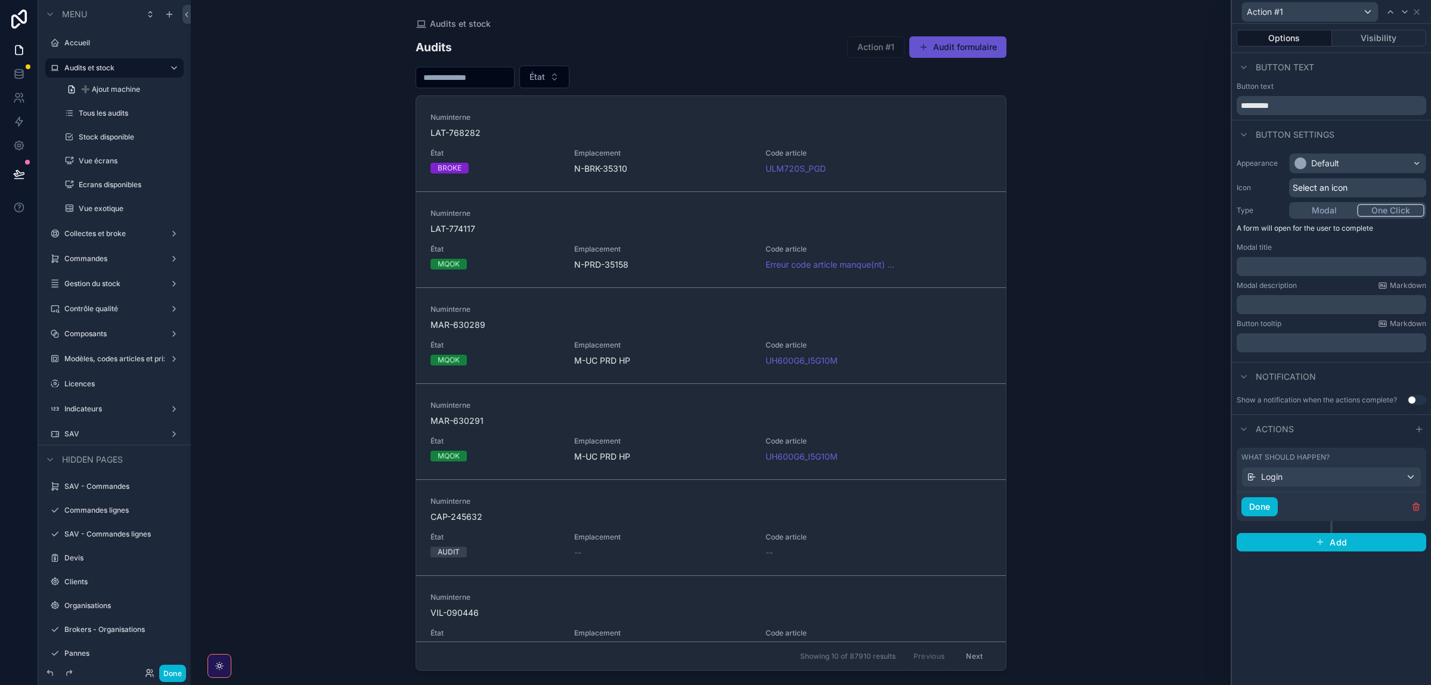
scroll to position [0, 0]
click at [1412, 507] on icon "button" at bounding box center [1417, 507] width 10 height 10
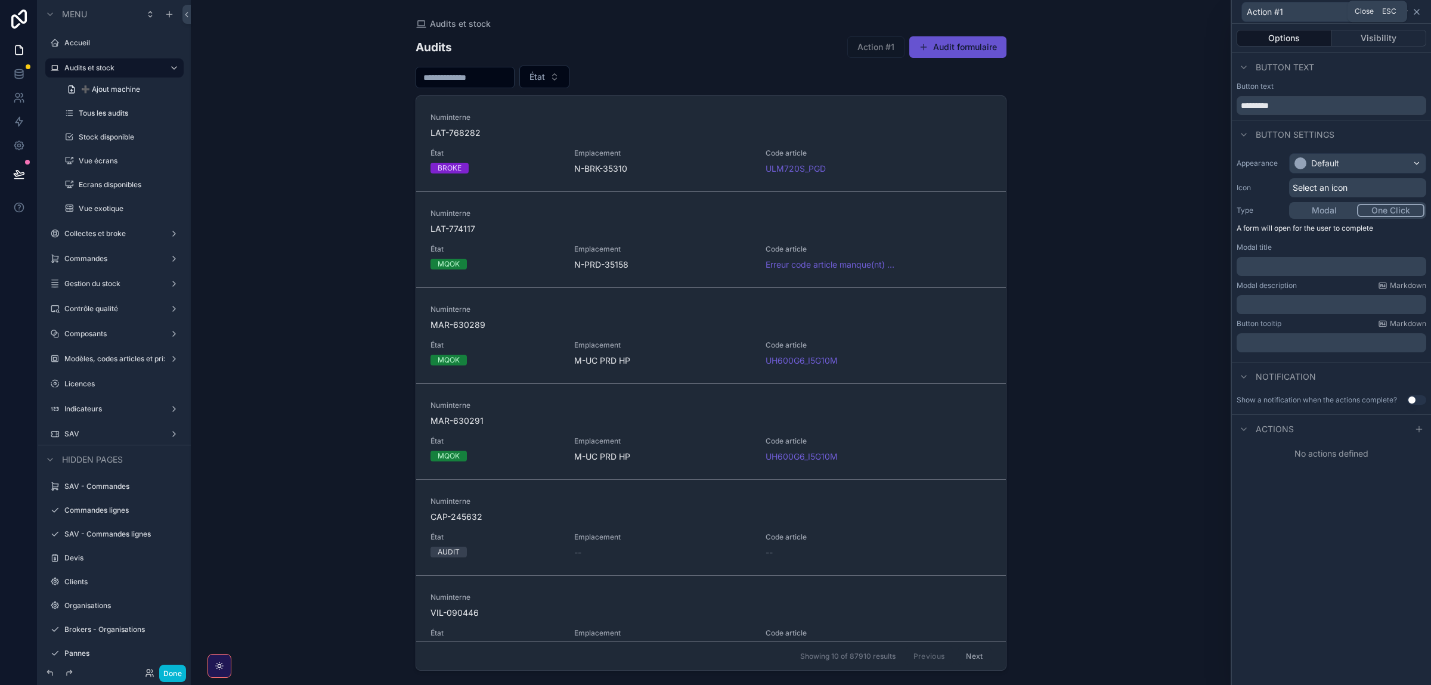
click at [1414, 12] on icon at bounding box center [1417, 12] width 10 height 10
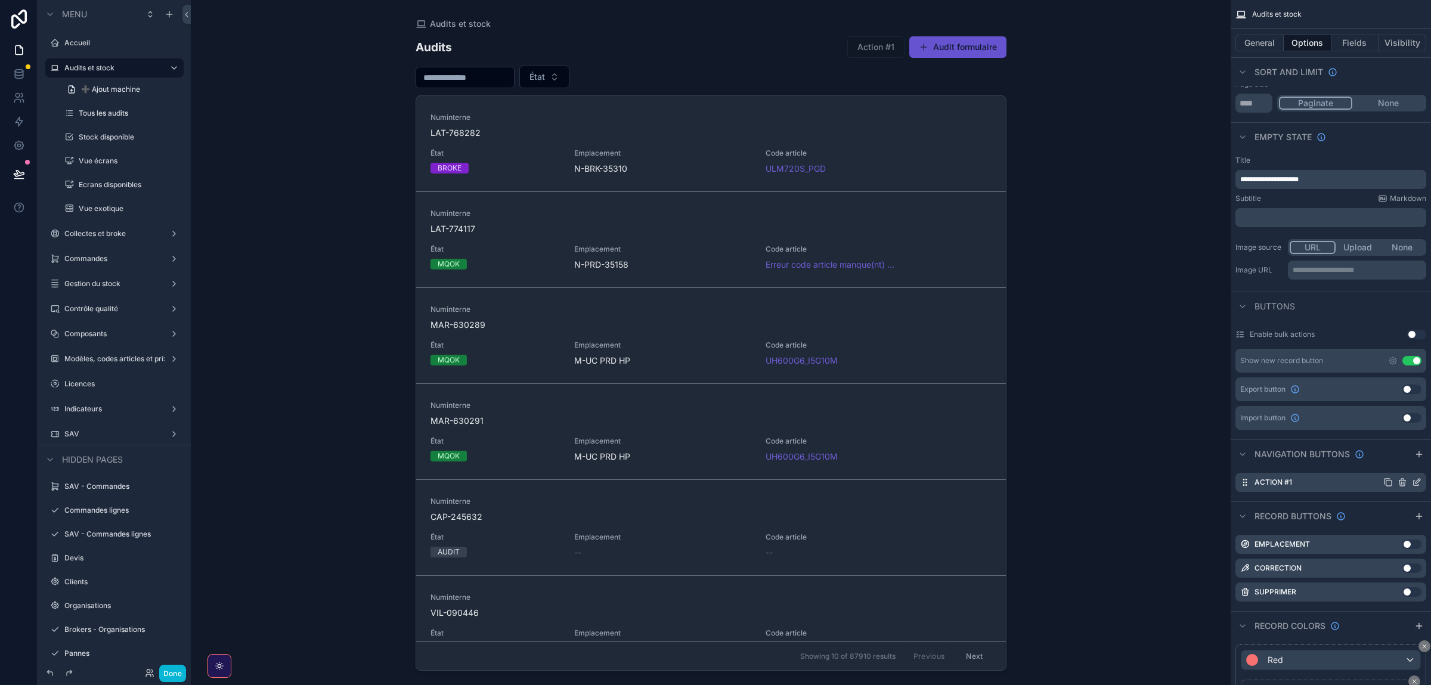
click at [1402, 479] on icon "scrollable content" at bounding box center [1402, 480] width 2 height 2
click at [1400, 463] on icon at bounding box center [1398, 464] width 10 height 10
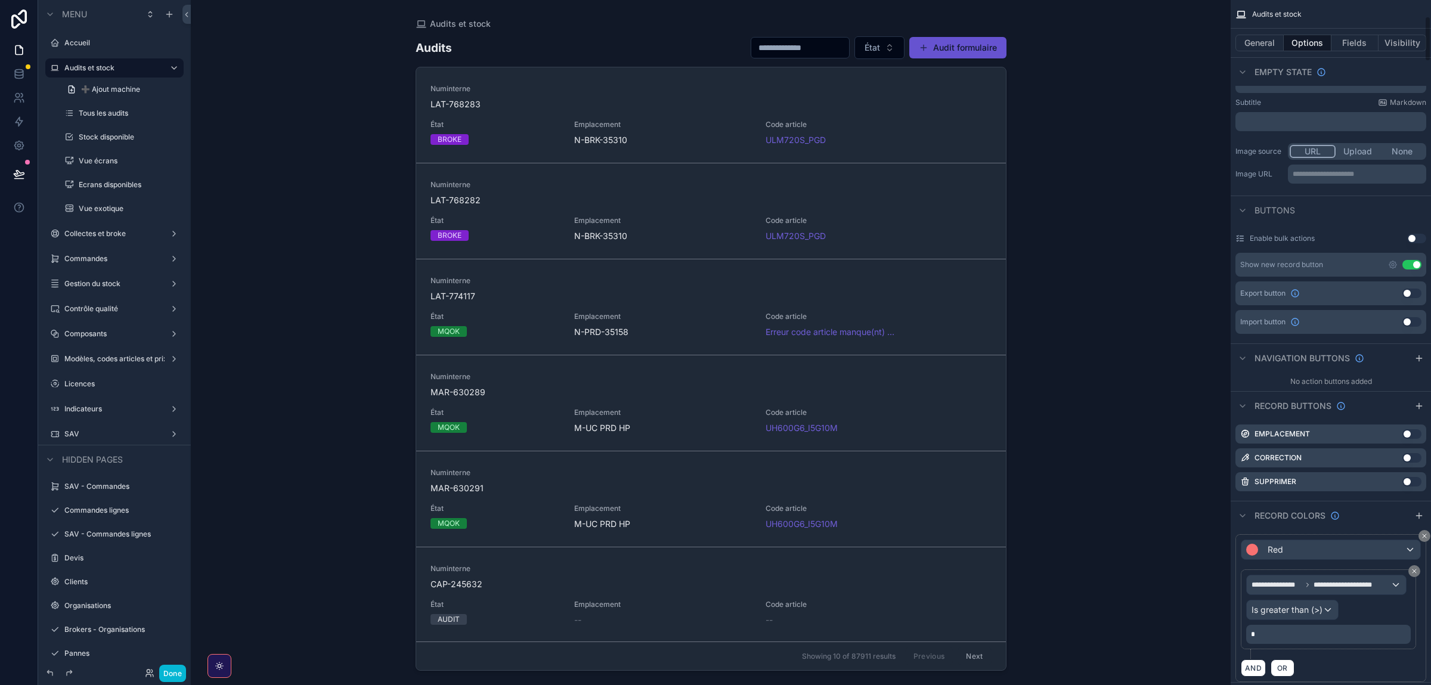
scroll to position [246, 0]
click at [1416, 407] on icon "scrollable content" at bounding box center [1420, 404] width 10 height 10
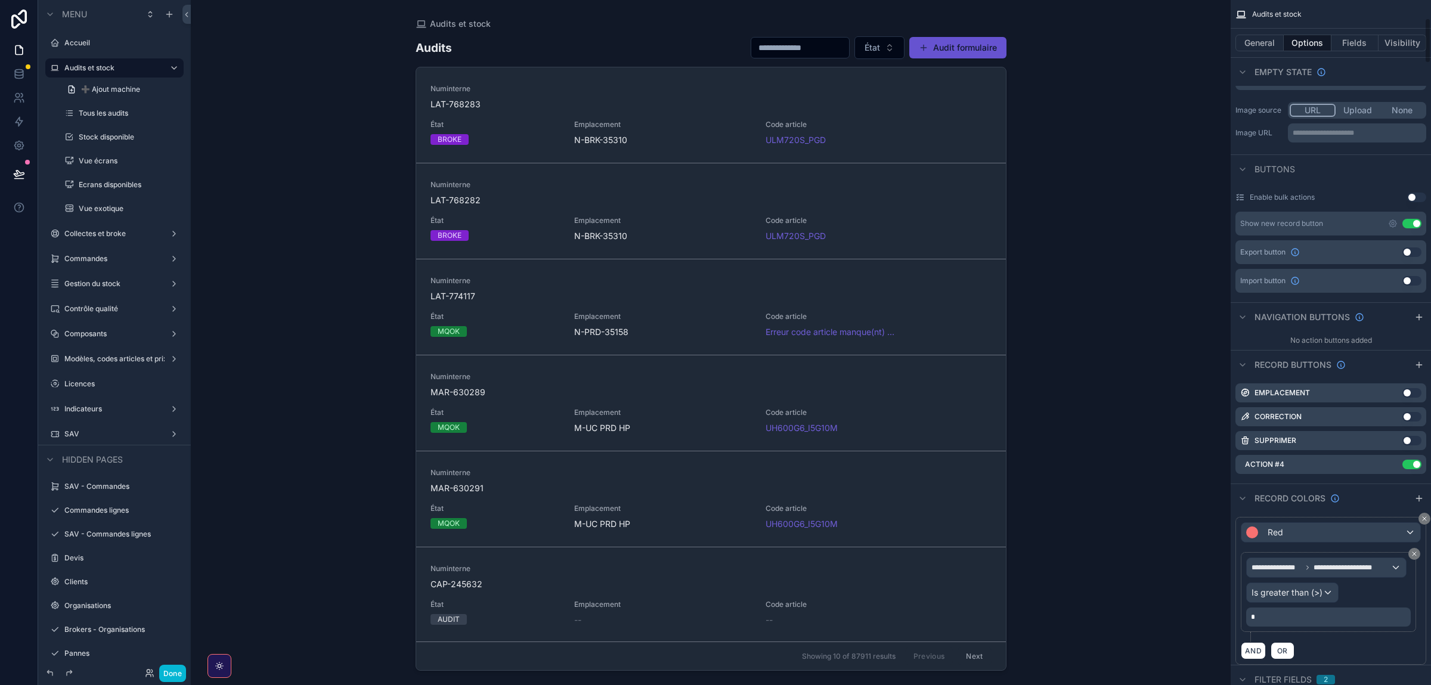
scroll to position [295, 0]
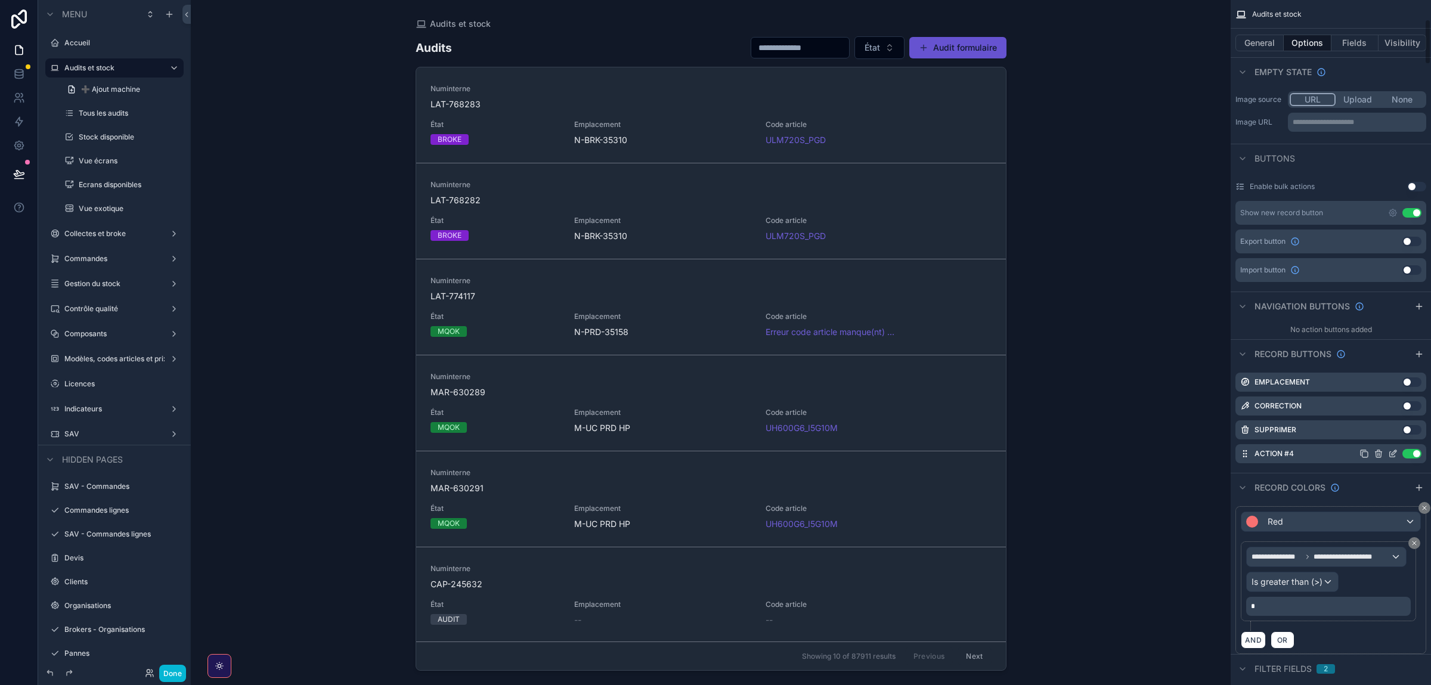
click at [1393, 457] on icon "scrollable content" at bounding box center [1393, 454] width 10 height 10
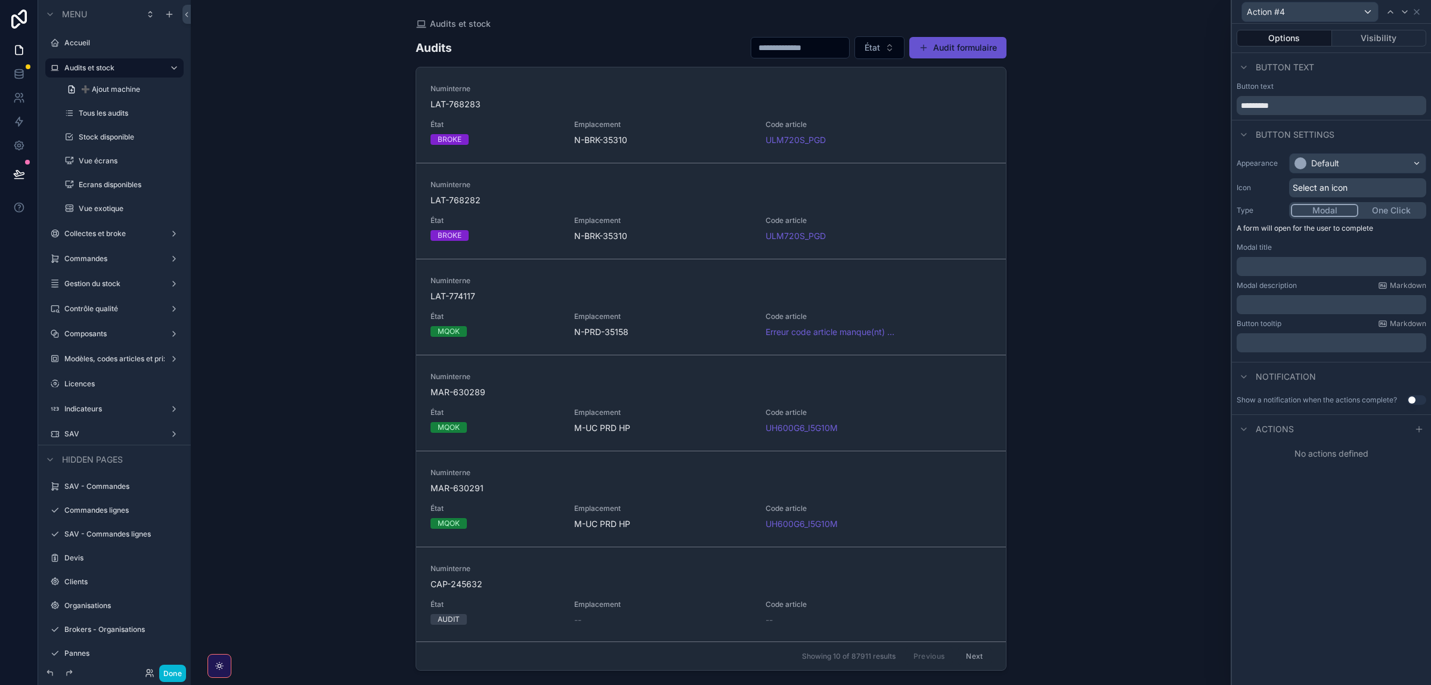
click at [1421, 422] on div "Actions" at bounding box center [1331, 428] width 199 height 29
click at [1421, 426] on icon at bounding box center [1420, 430] width 10 height 10
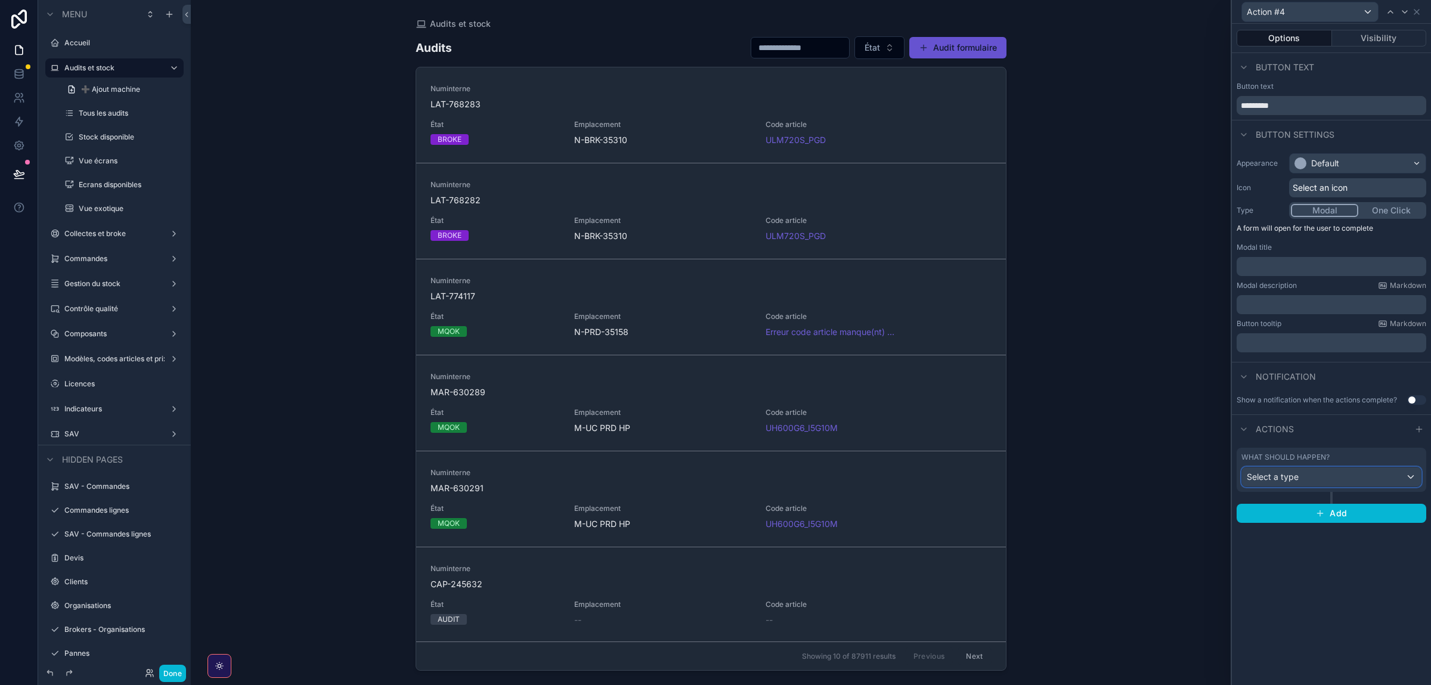
click at [1331, 477] on div "Select a type" at bounding box center [1331, 477] width 179 height 19
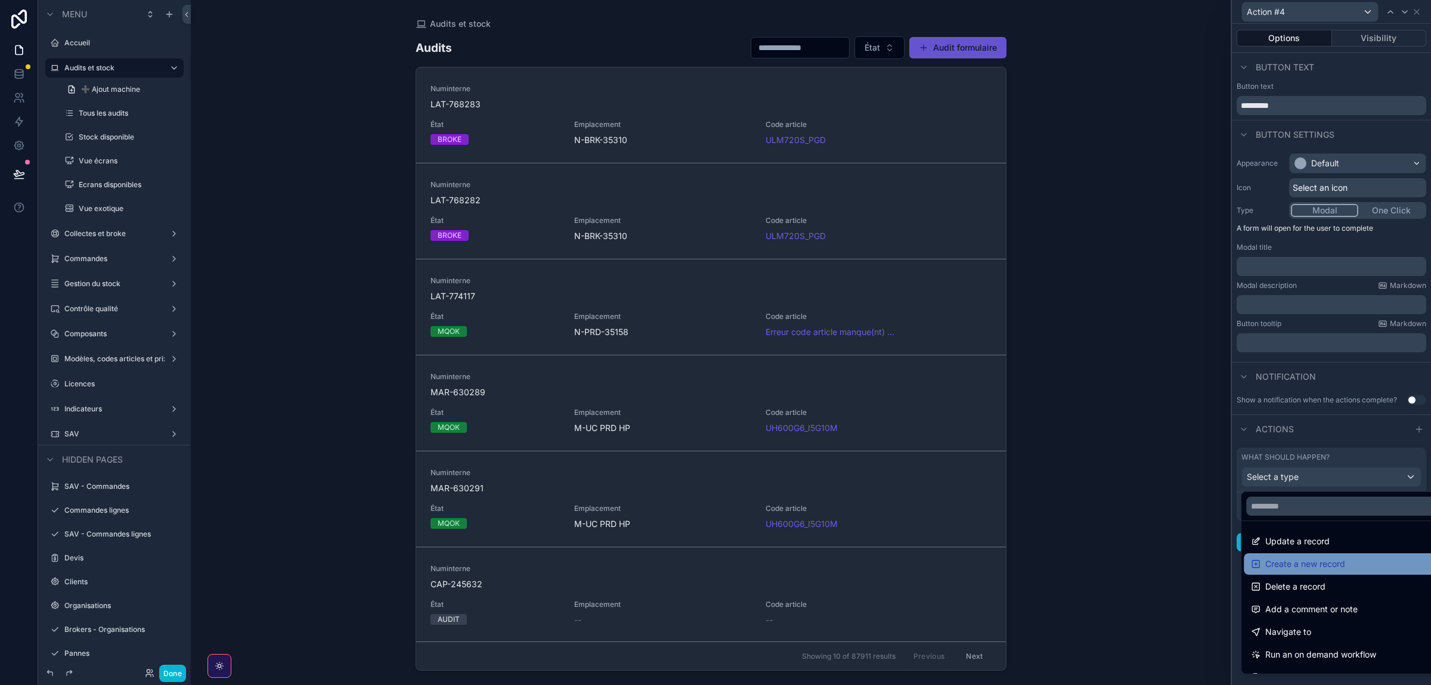
click at [1296, 561] on span "Create a new record" at bounding box center [1306, 564] width 80 height 14
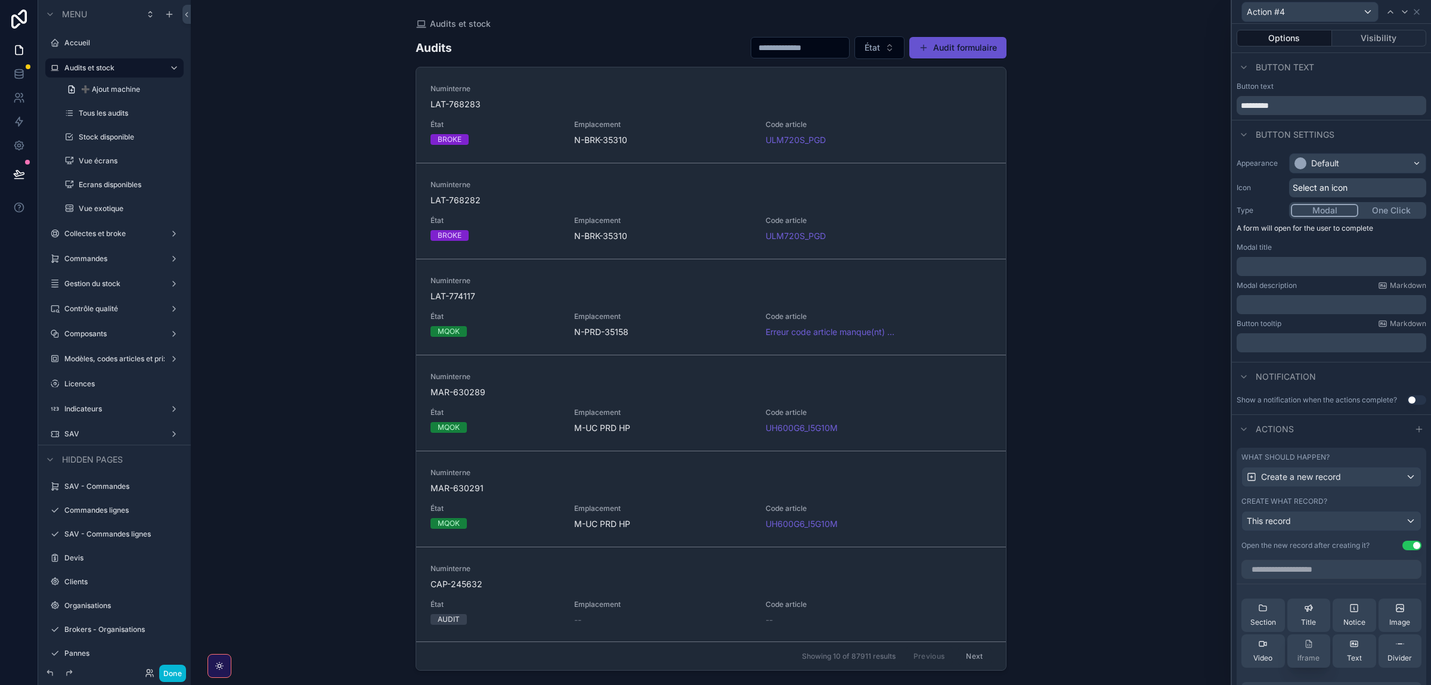
scroll to position [201, 0]
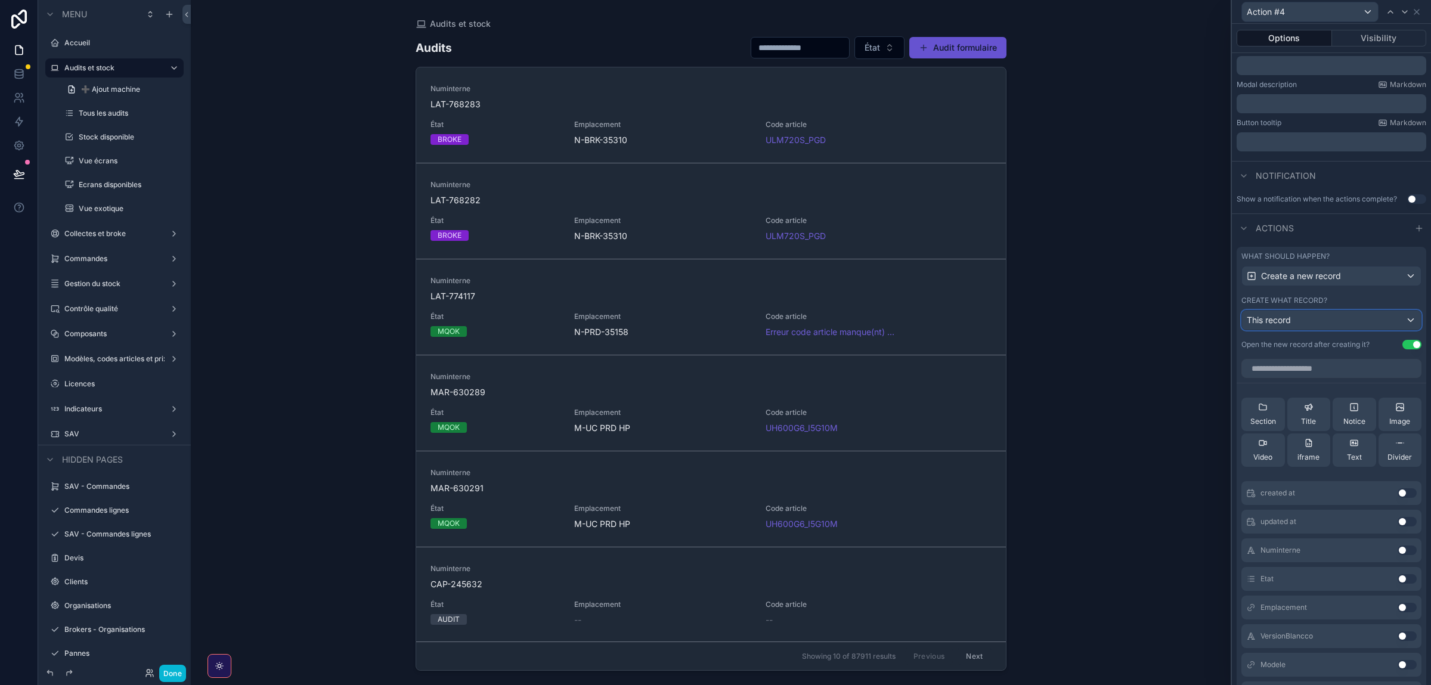
click at [1297, 311] on button "This record" at bounding box center [1332, 320] width 180 height 20
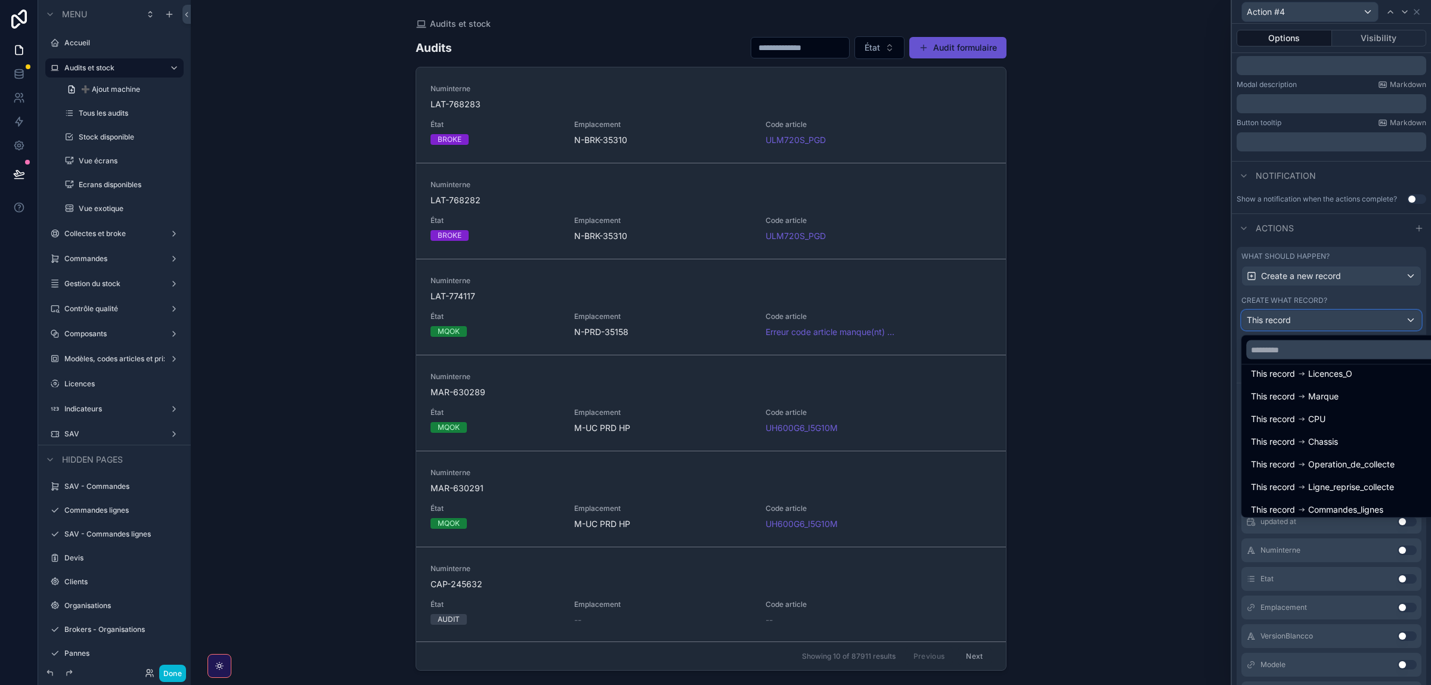
scroll to position [0, 0]
click at [1308, 316] on div at bounding box center [1331, 342] width 199 height 685
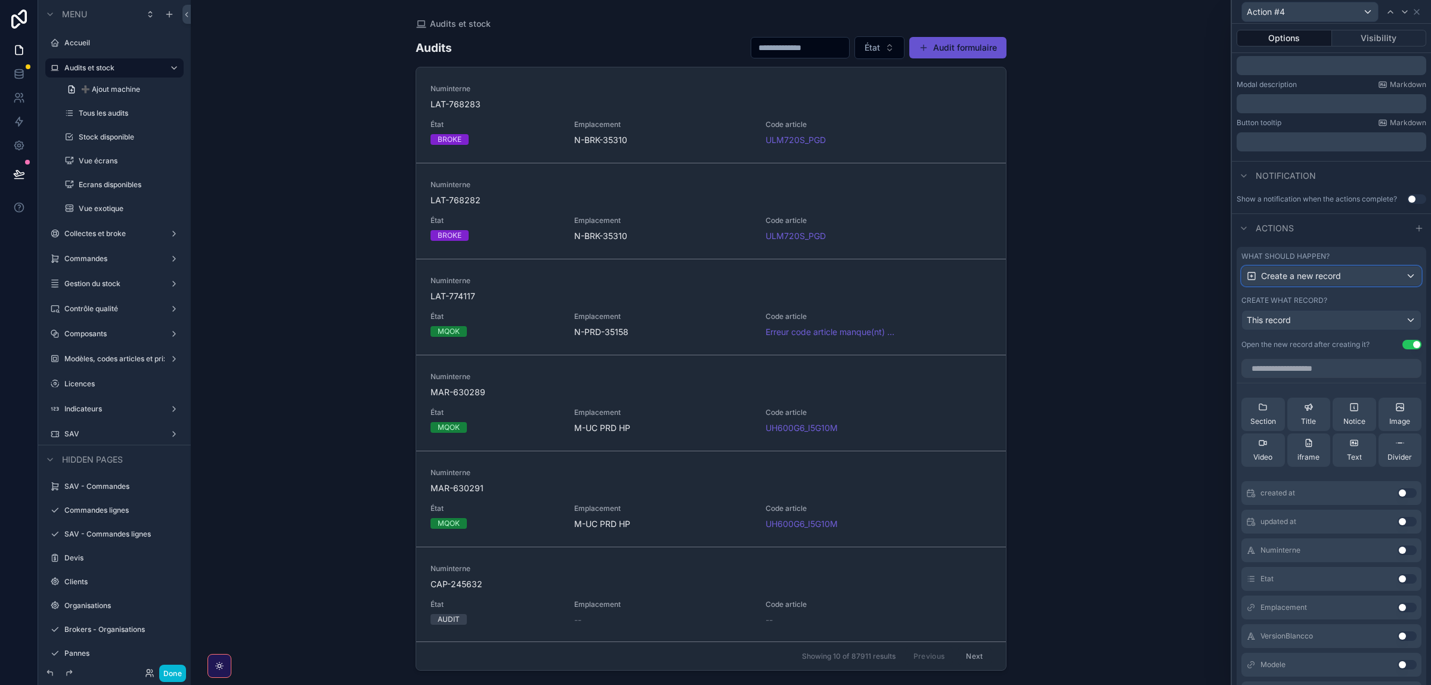
click at [1293, 280] on span "Create a new record" at bounding box center [1301, 276] width 80 height 12
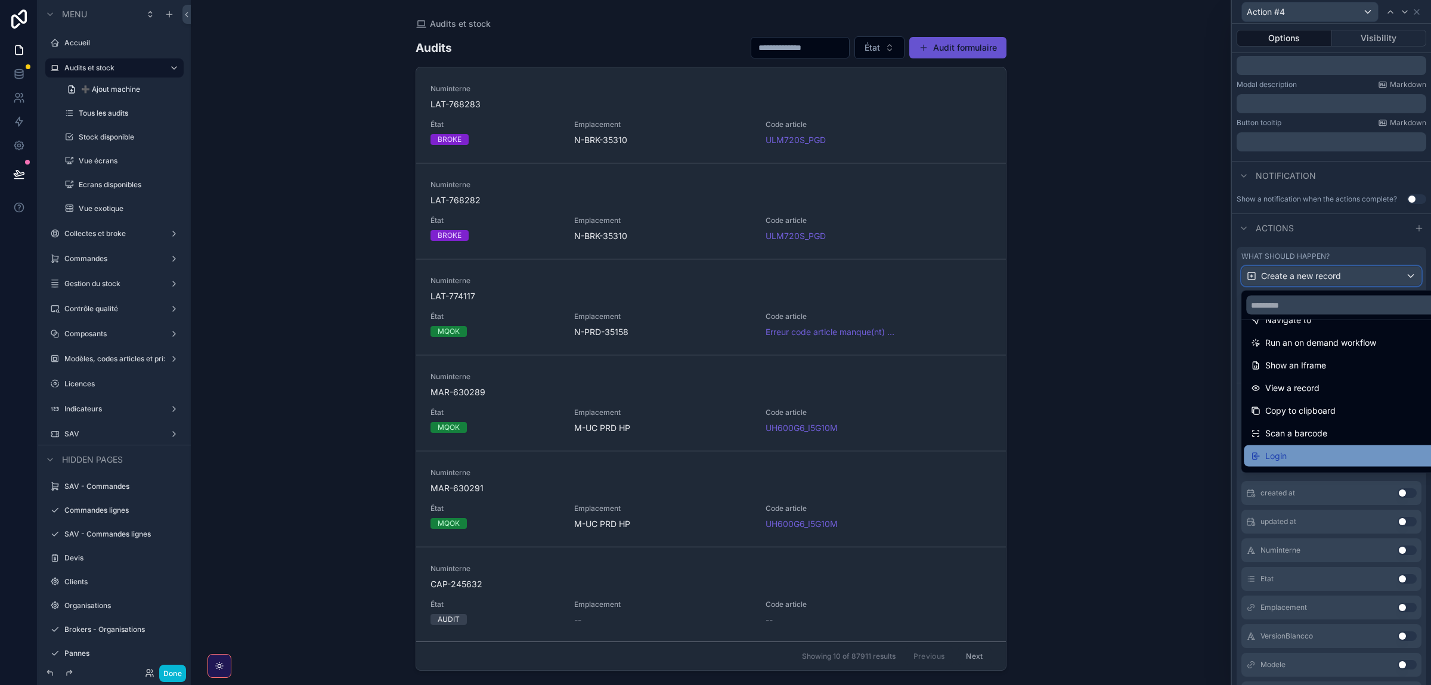
scroll to position [130, 0]
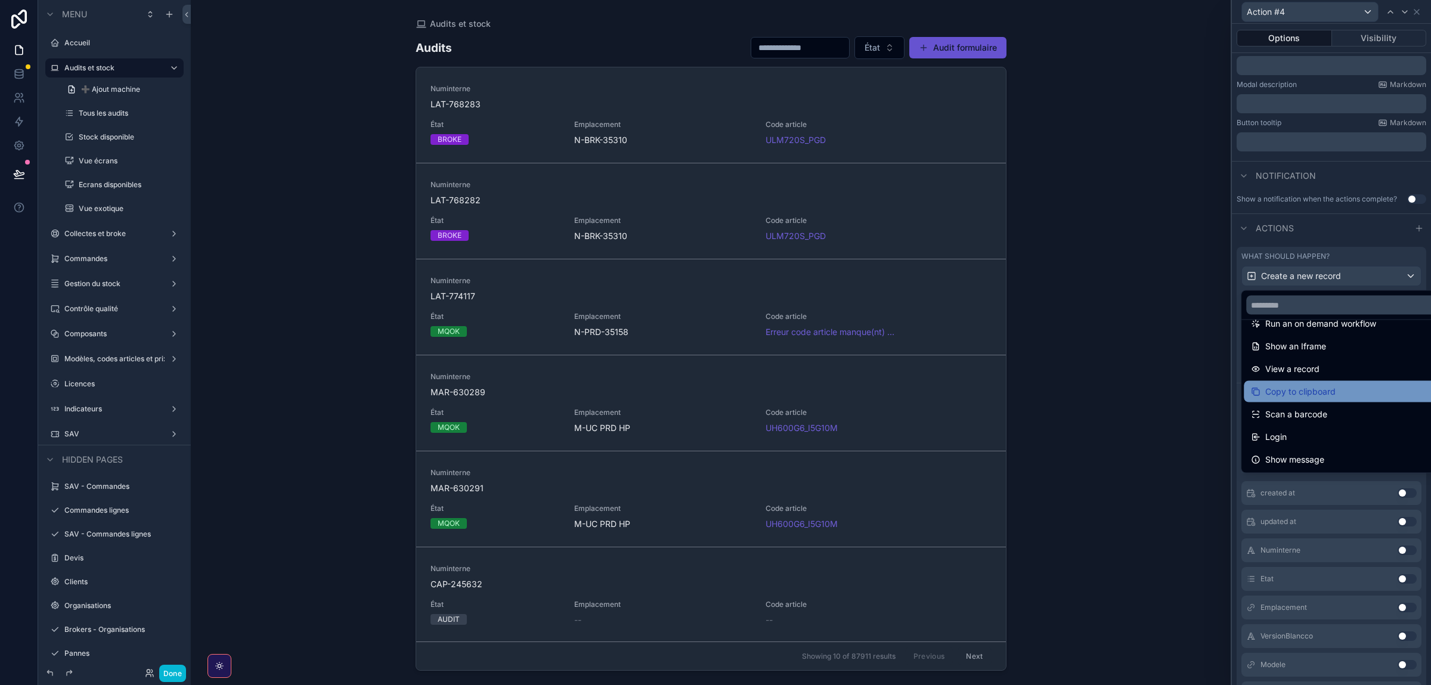
click at [1302, 391] on span "Copy to clipboard" at bounding box center [1301, 392] width 70 height 14
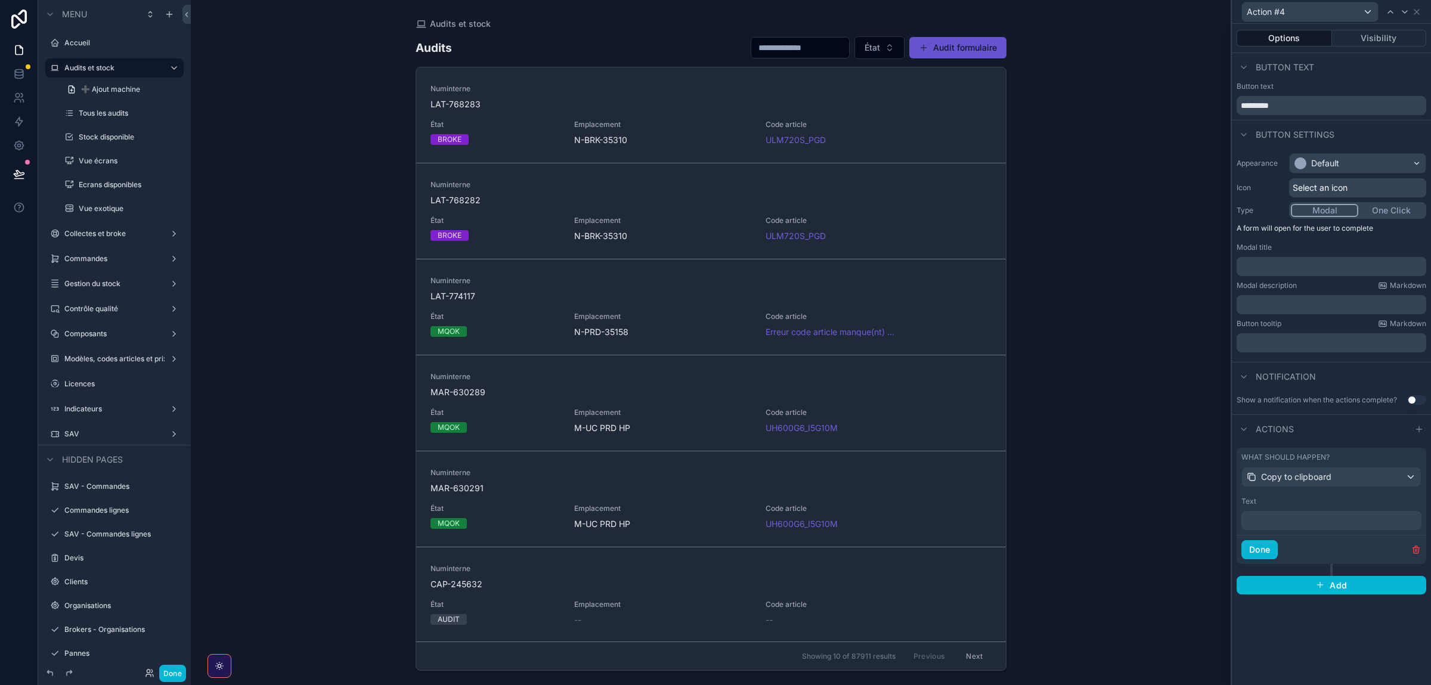
scroll to position [0, 0]
click at [1279, 524] on p "﻿" at bounding box center [1332, 521] width 173 height 12
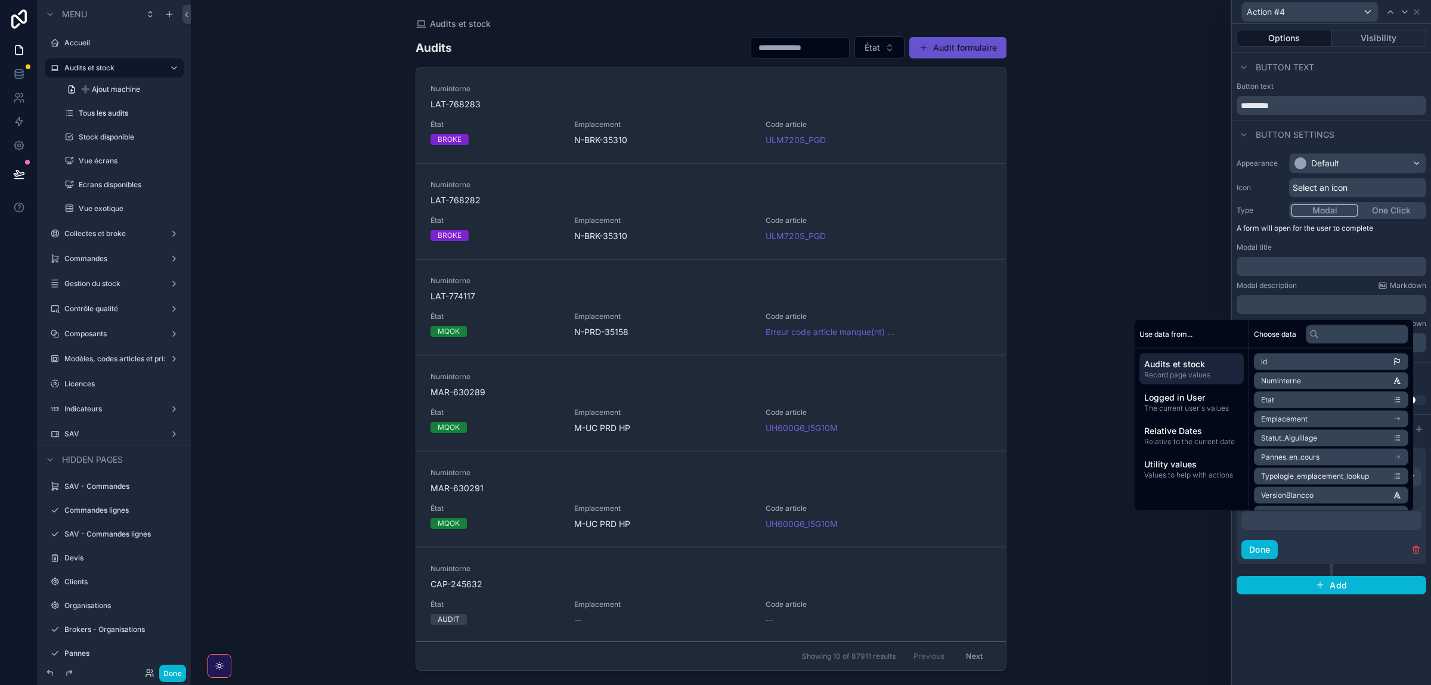
click at [1307, 552] on div "Done" at bounding box center [1332, 549] width 190 height 29
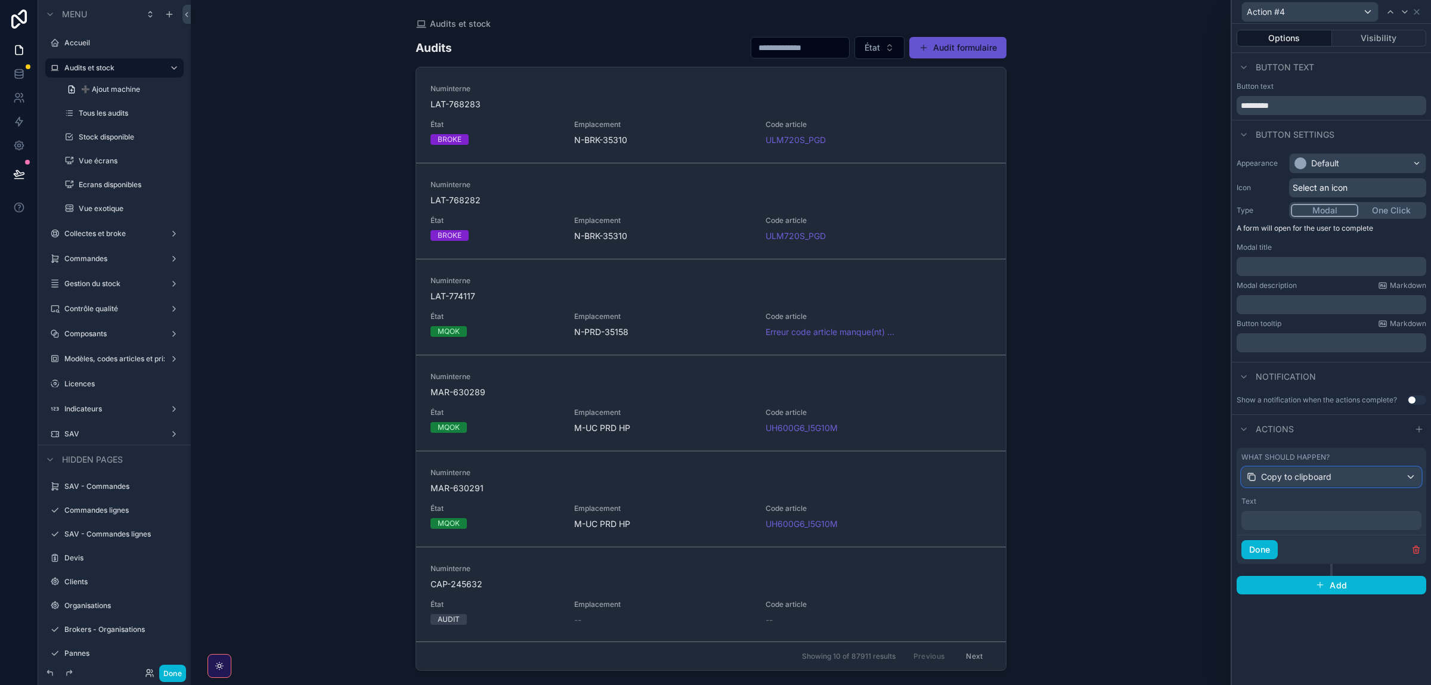
click at [1276, 482] on span "Copy to clipboard" at bounding box center [1296, 477] width 70 height 12
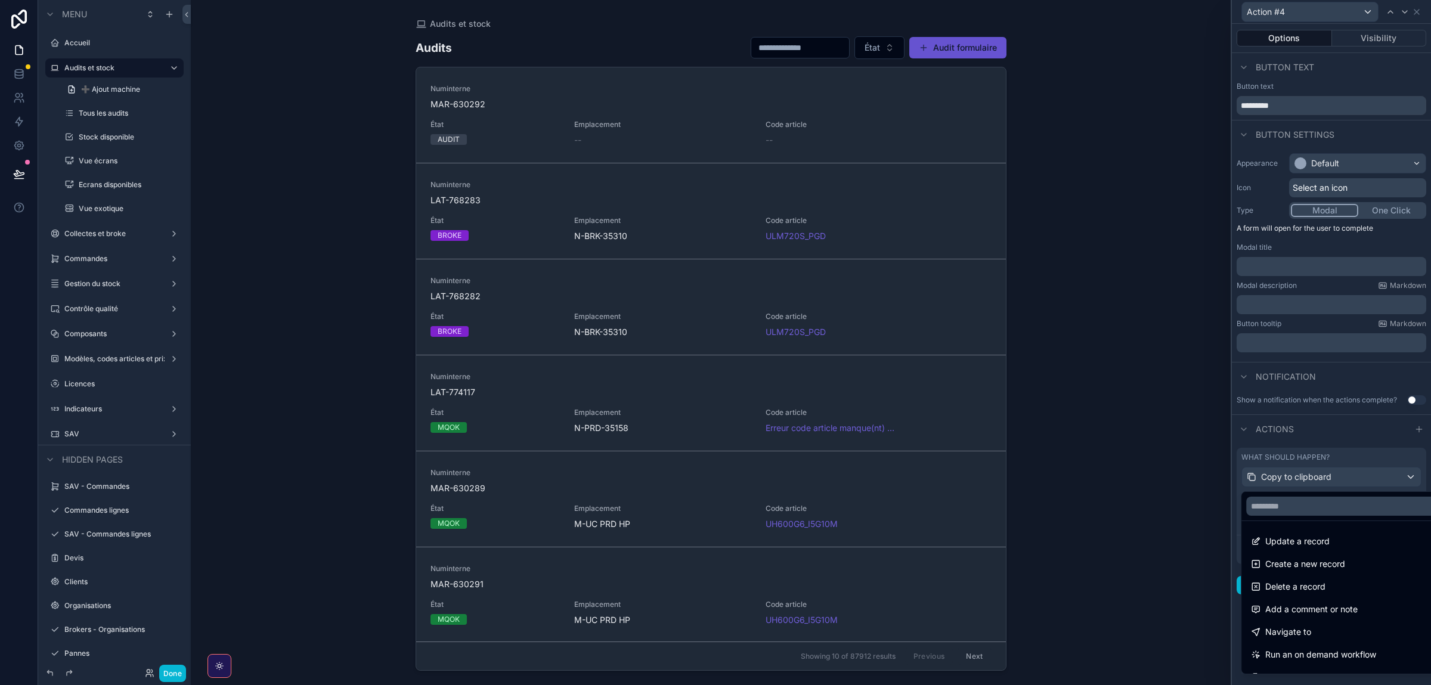
click at [1276, 481] on div at bounding box center [1331, 342] width 199 height 685
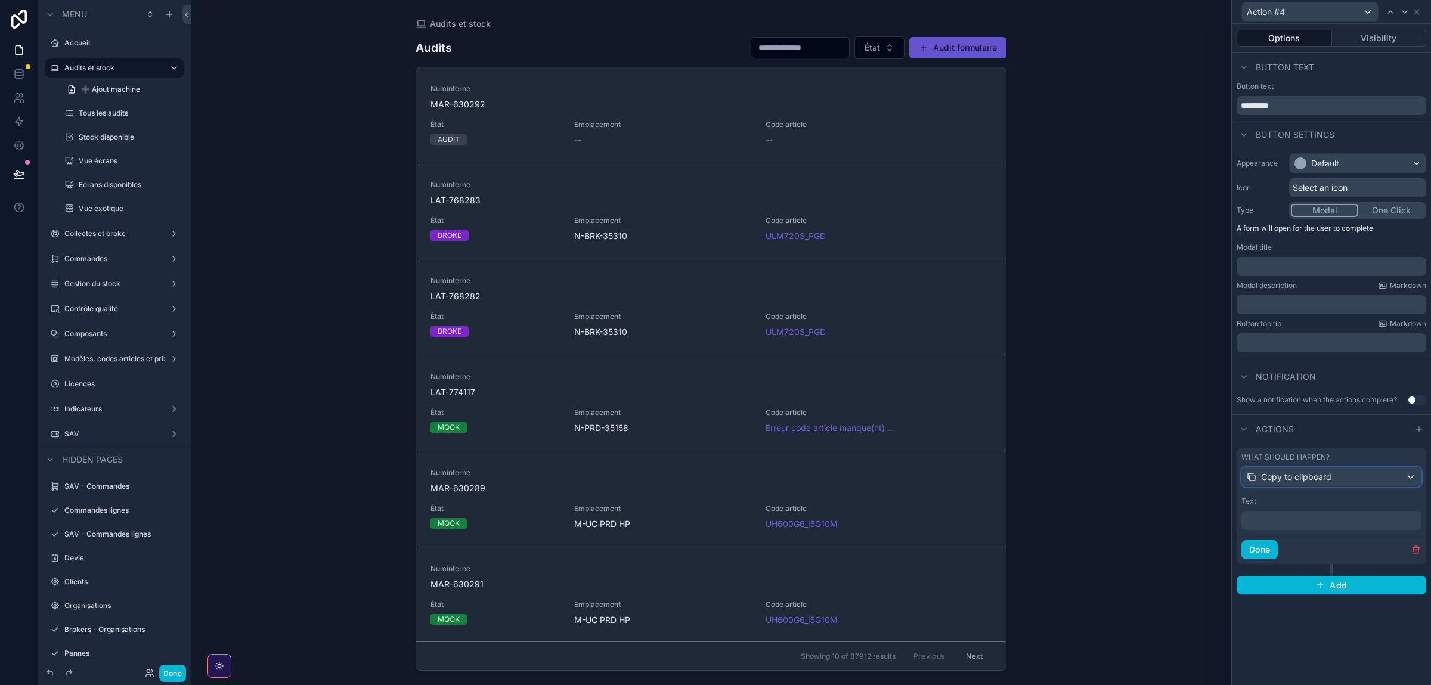
click at [1276, 481] on span "Copy to clipboard" at bounding box center [1296, 477] width 70 height 12
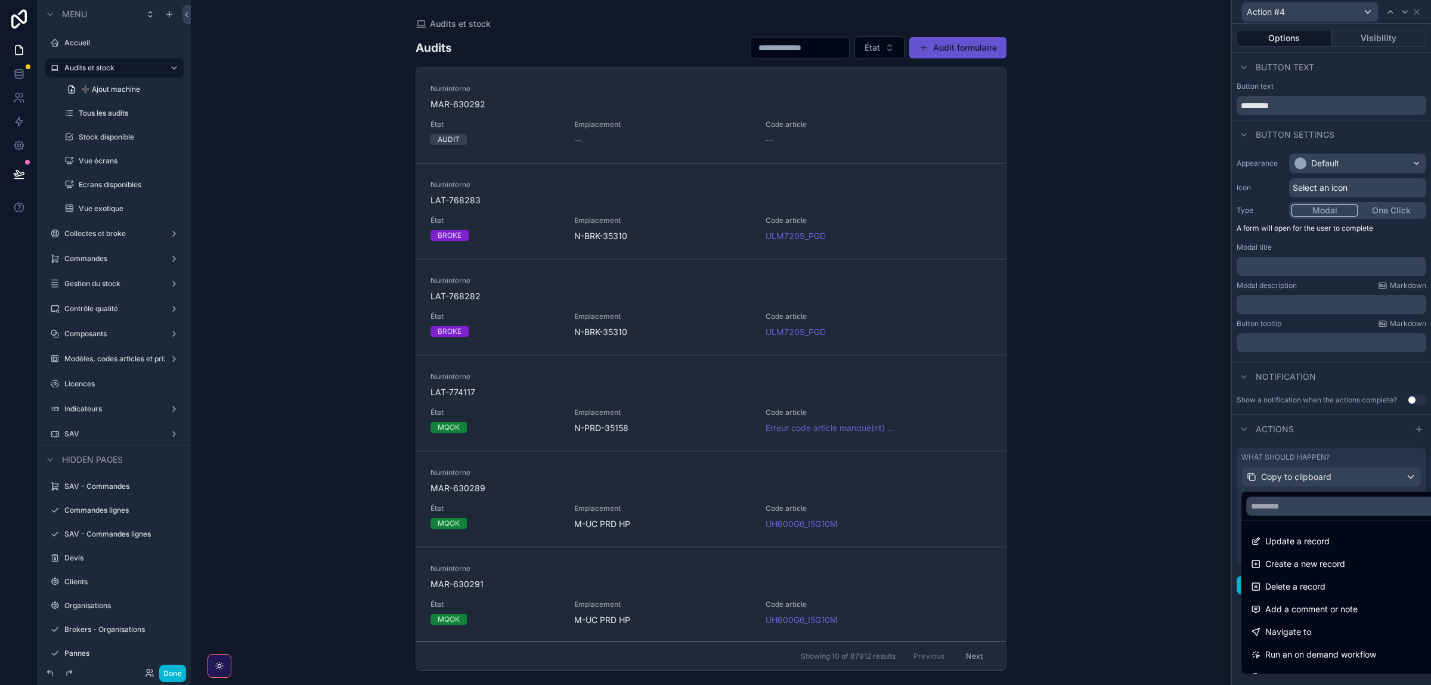
click at [1320, 428] on div at bounding box center [1331, 342] width 199 height 685
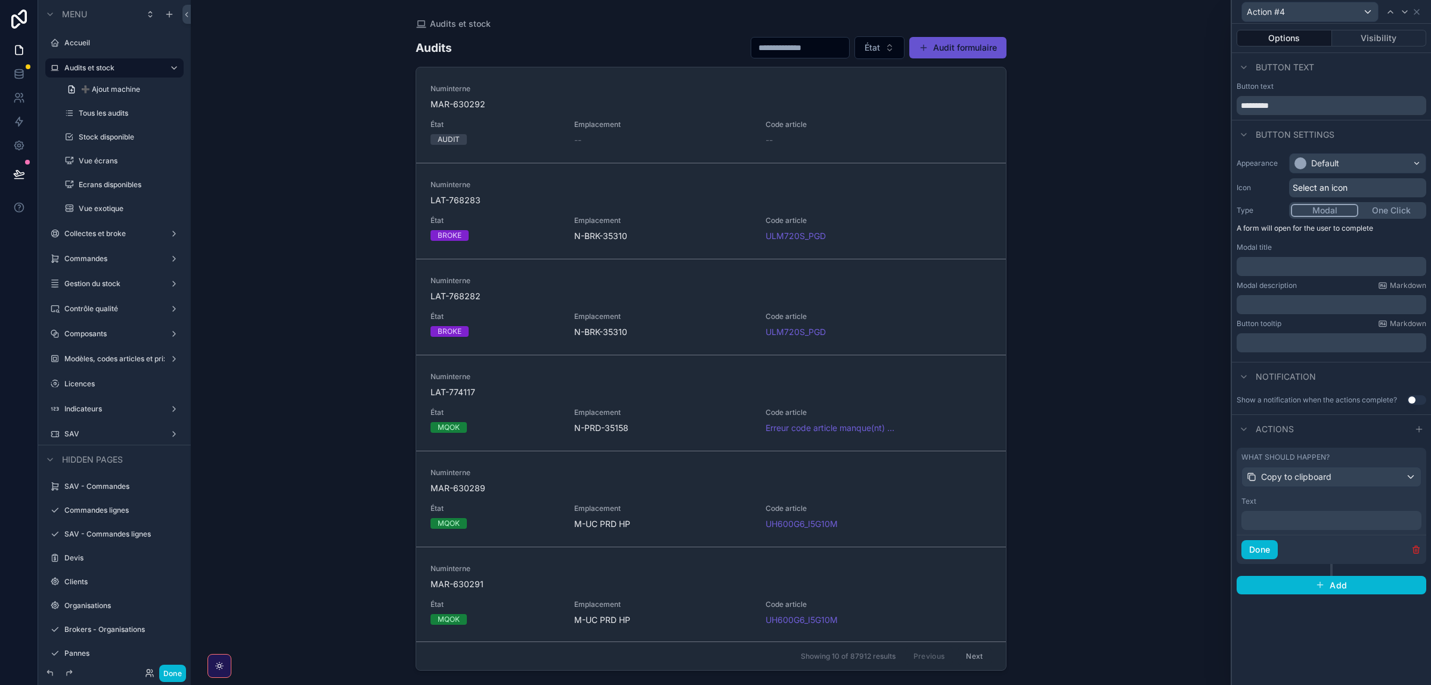
click at [1416, 555] on icon "button" at bounding box center [1417, 550] width 10 height 10
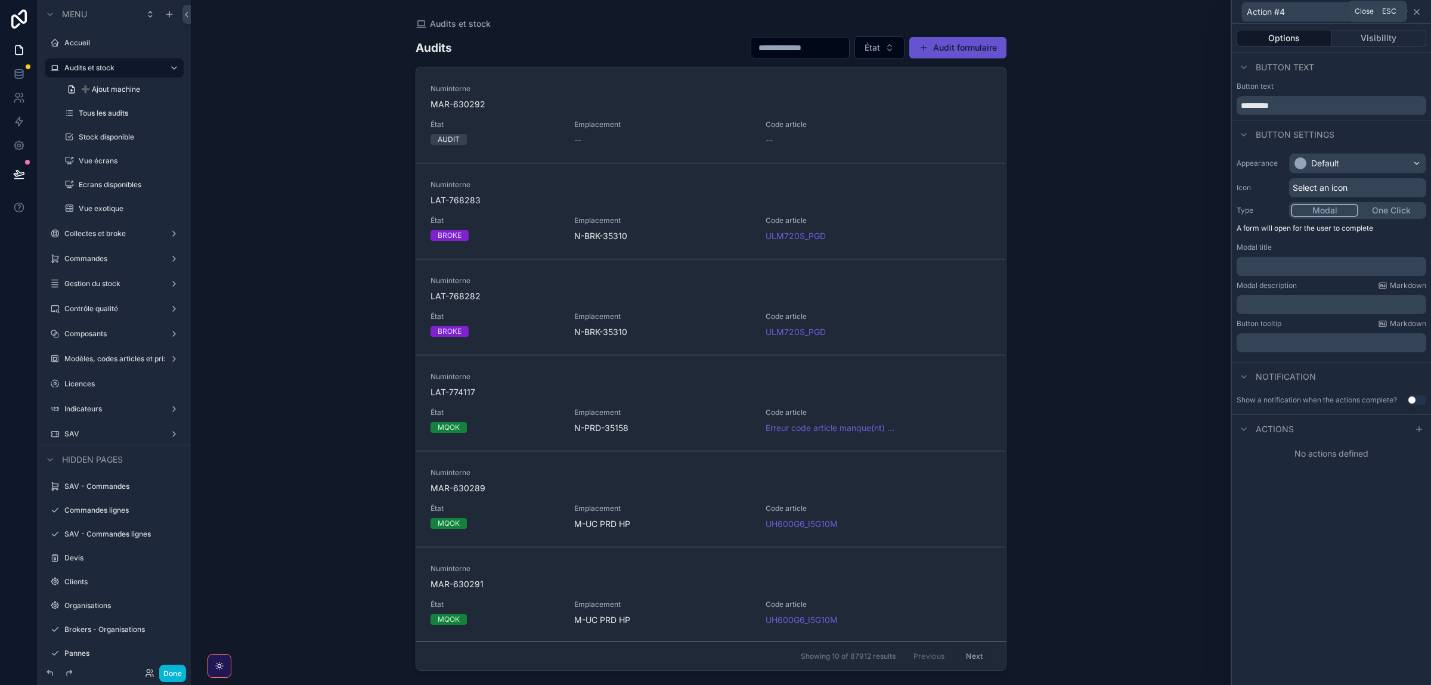
click at [1417, 14] on icon at bounding box center [1417, 12] width 10 height 10
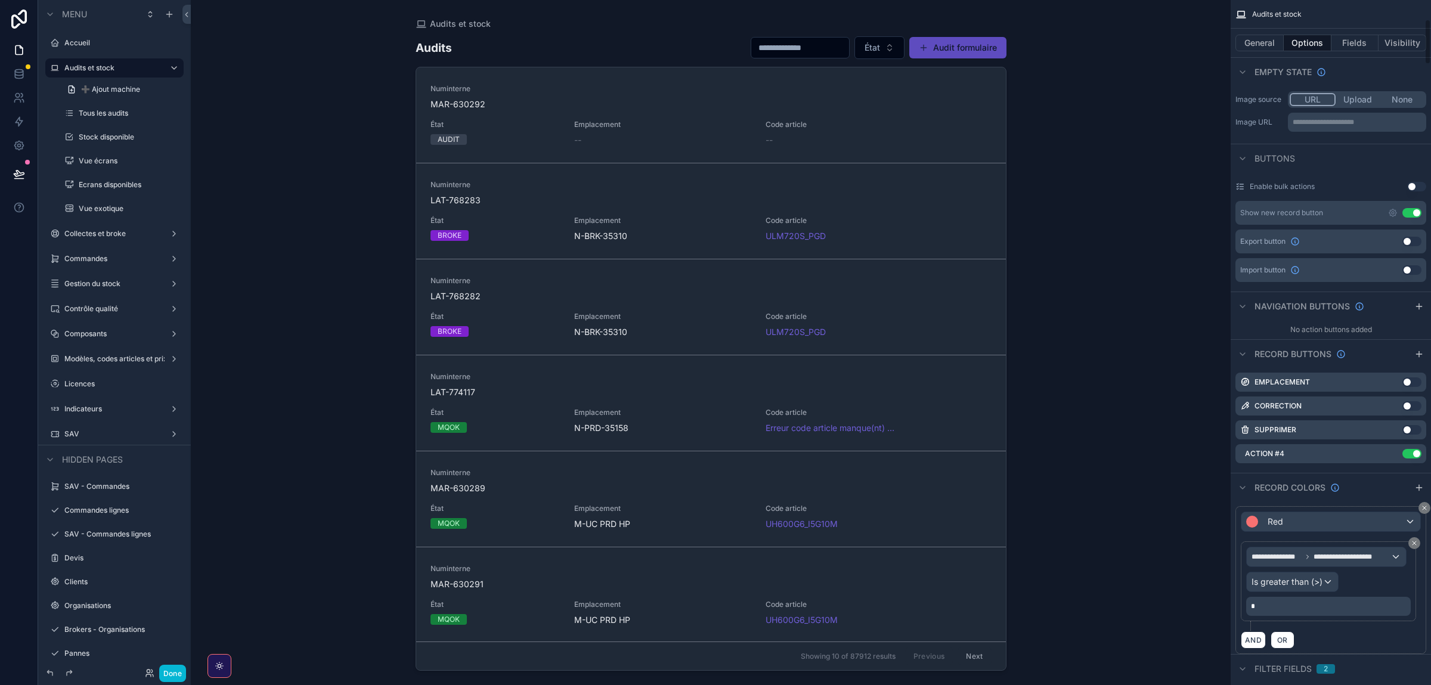
click at [974, 54] on button "Audit formulaire" at bounding box center [957, 47] width 97 height 21
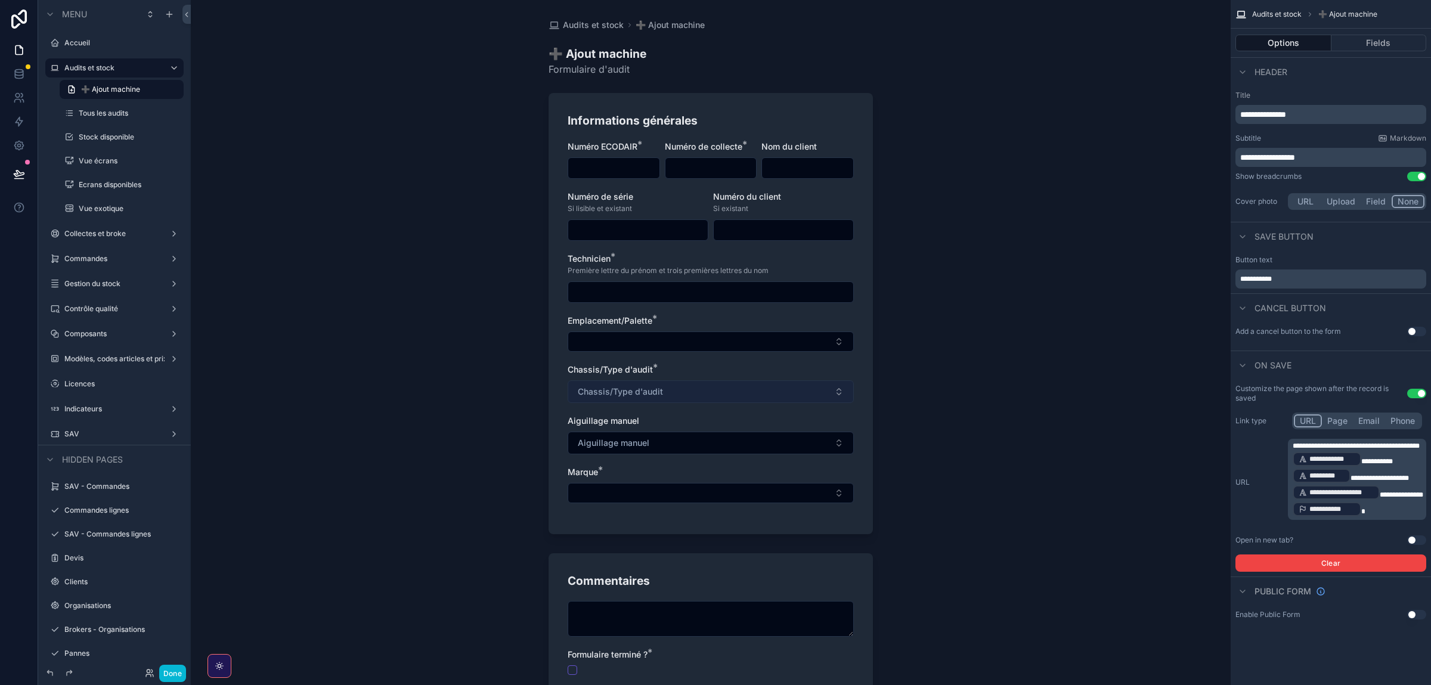
click at [641, 394] on span "Chassis/Type d'audit" at bounding box center [620, 392] width 85 height 12
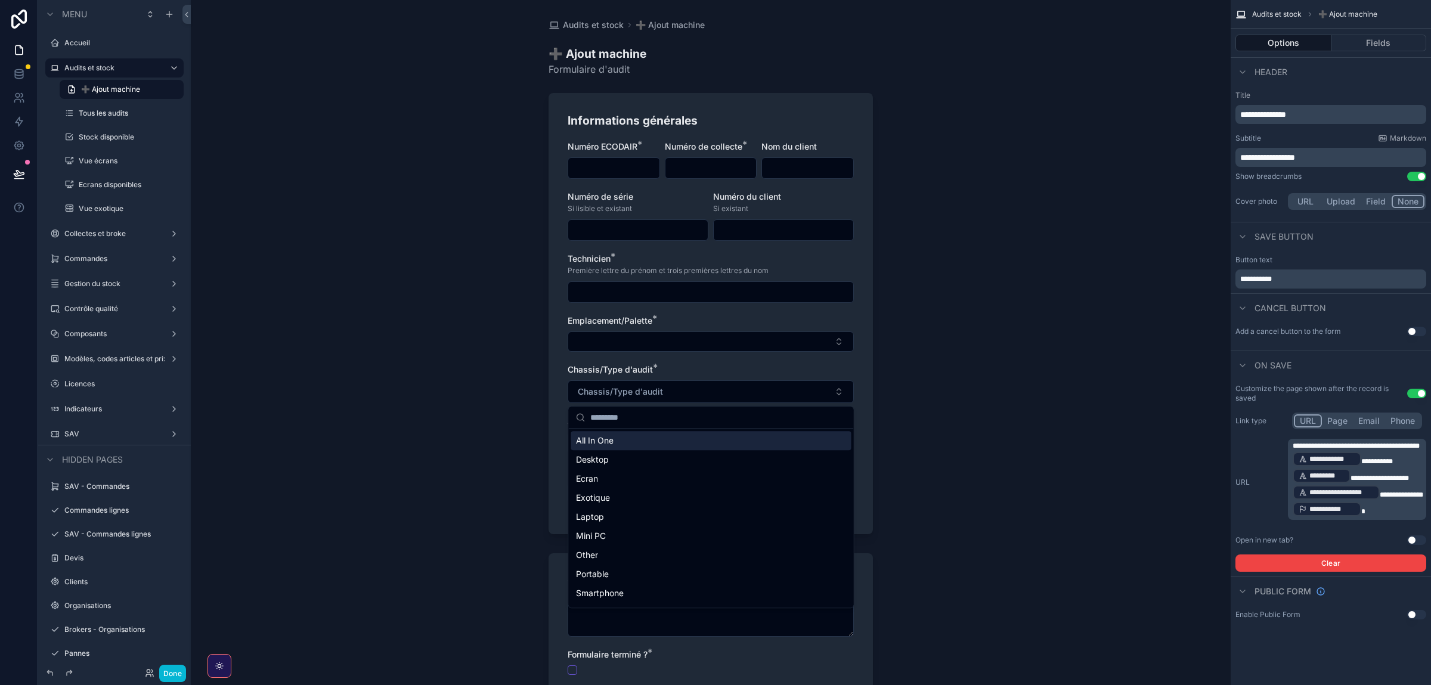
click at [1050, 255] on div "Audits et stock ➕ Ajout machine ➕ Ajout machine Formulaire d'audit Informations…" at bounding box center [711, 342] width 1040 height 685
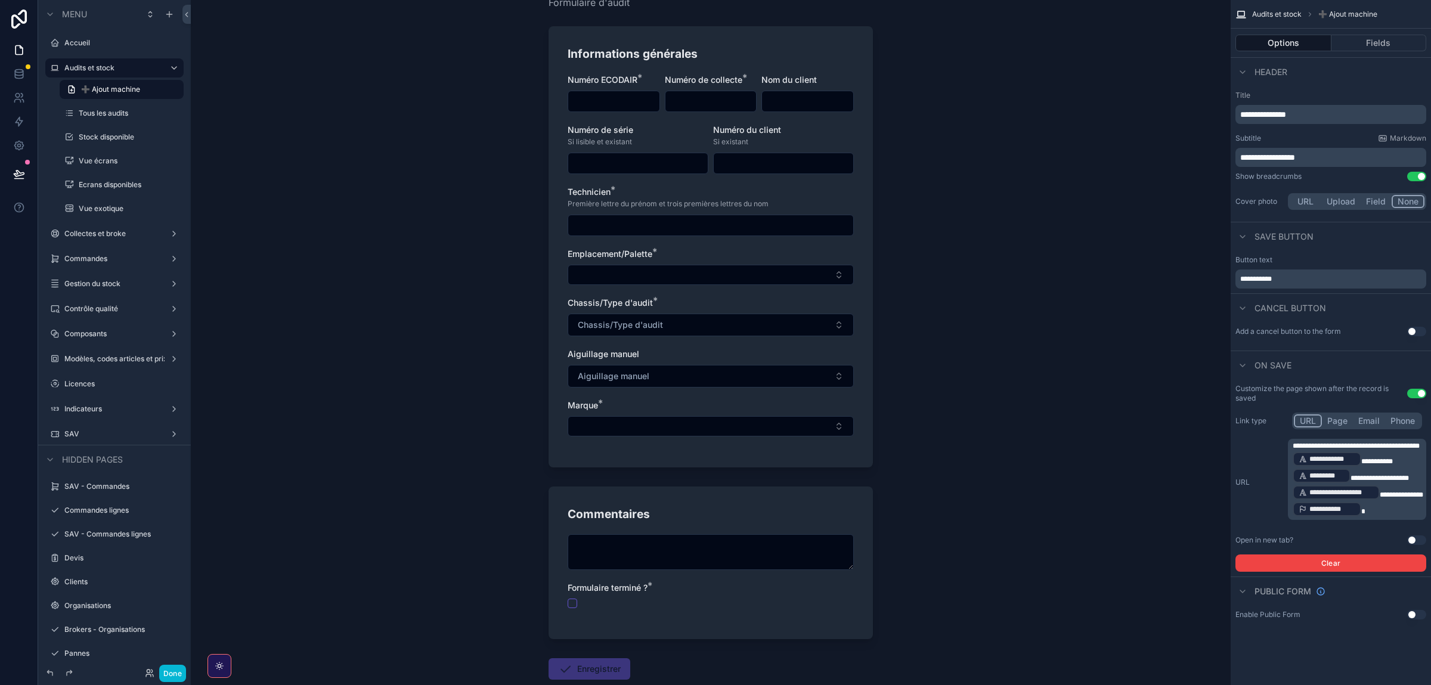
scroll to position [134, 0]
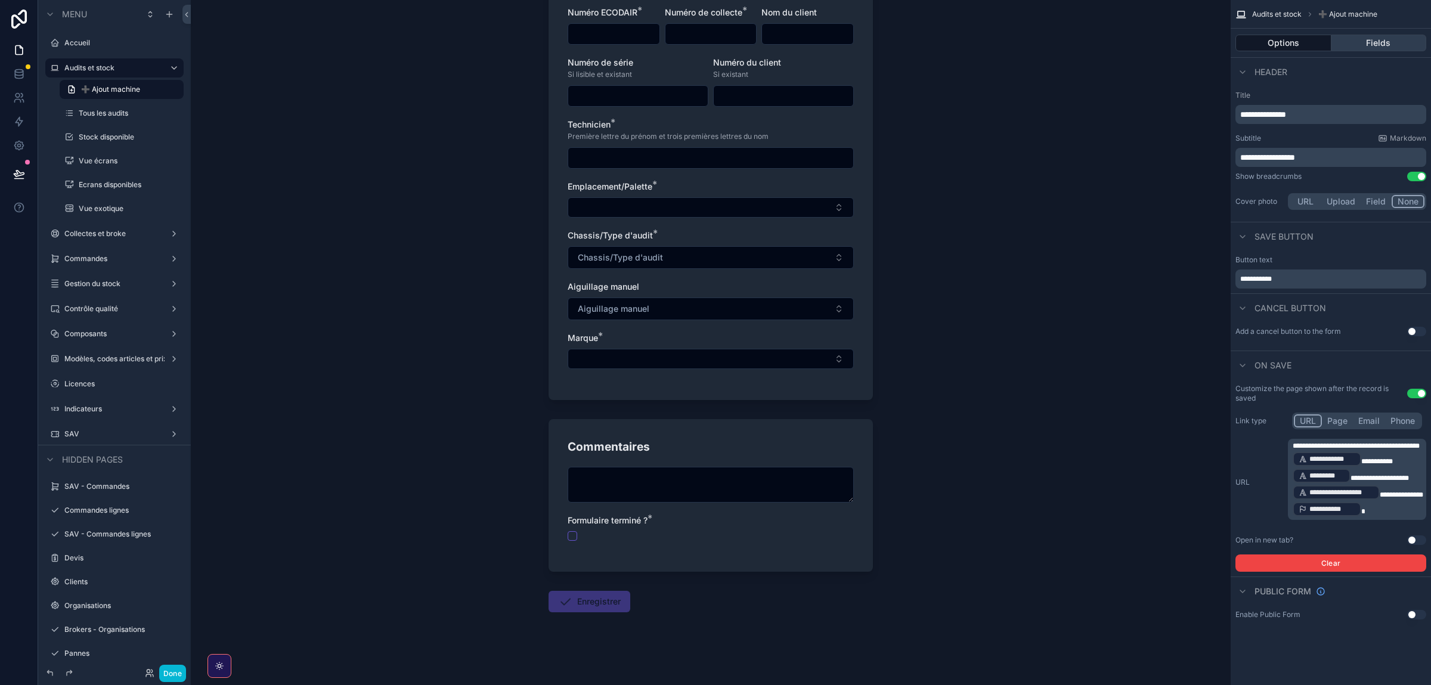
click at [1378, 50] on button "Fields" at bounding box center [1379, 43] width 95 height 17
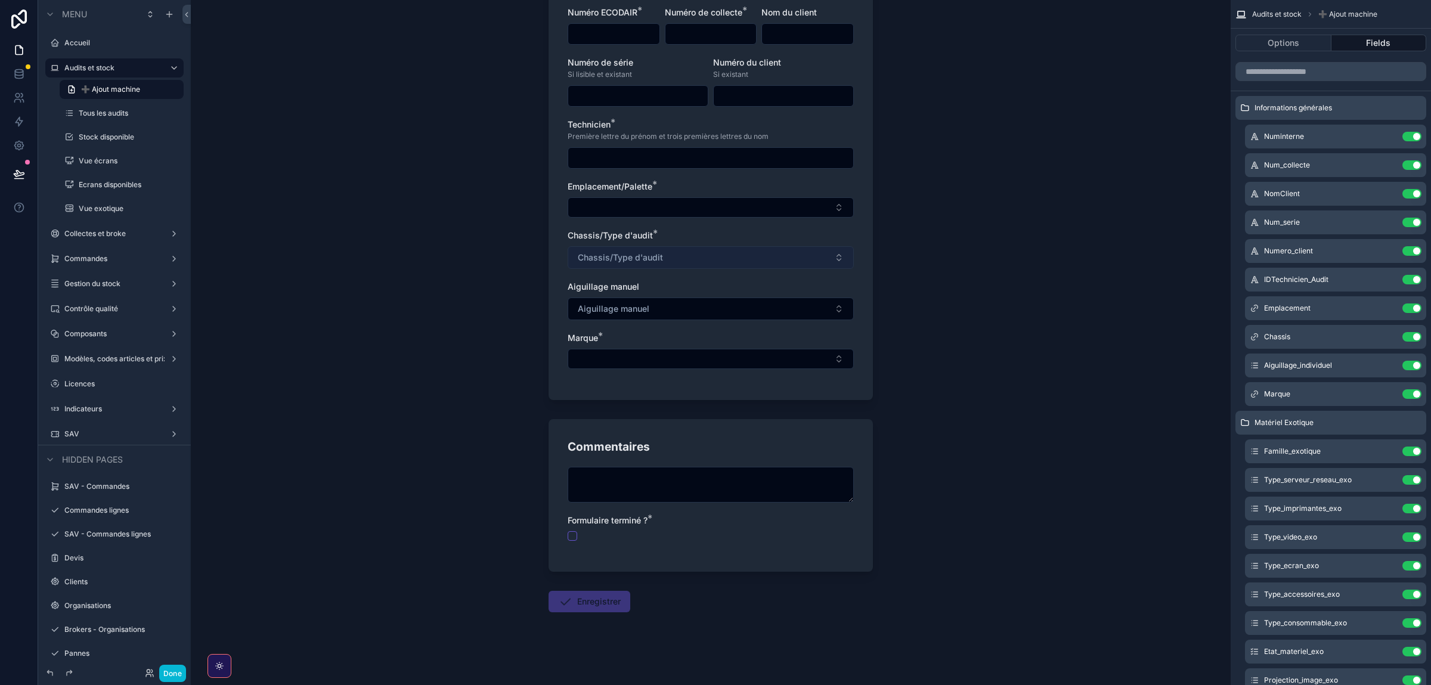
click at [658, 262] on span "Chassis/Type d'audit" at bounding box center [620, 258] width 85 height 12
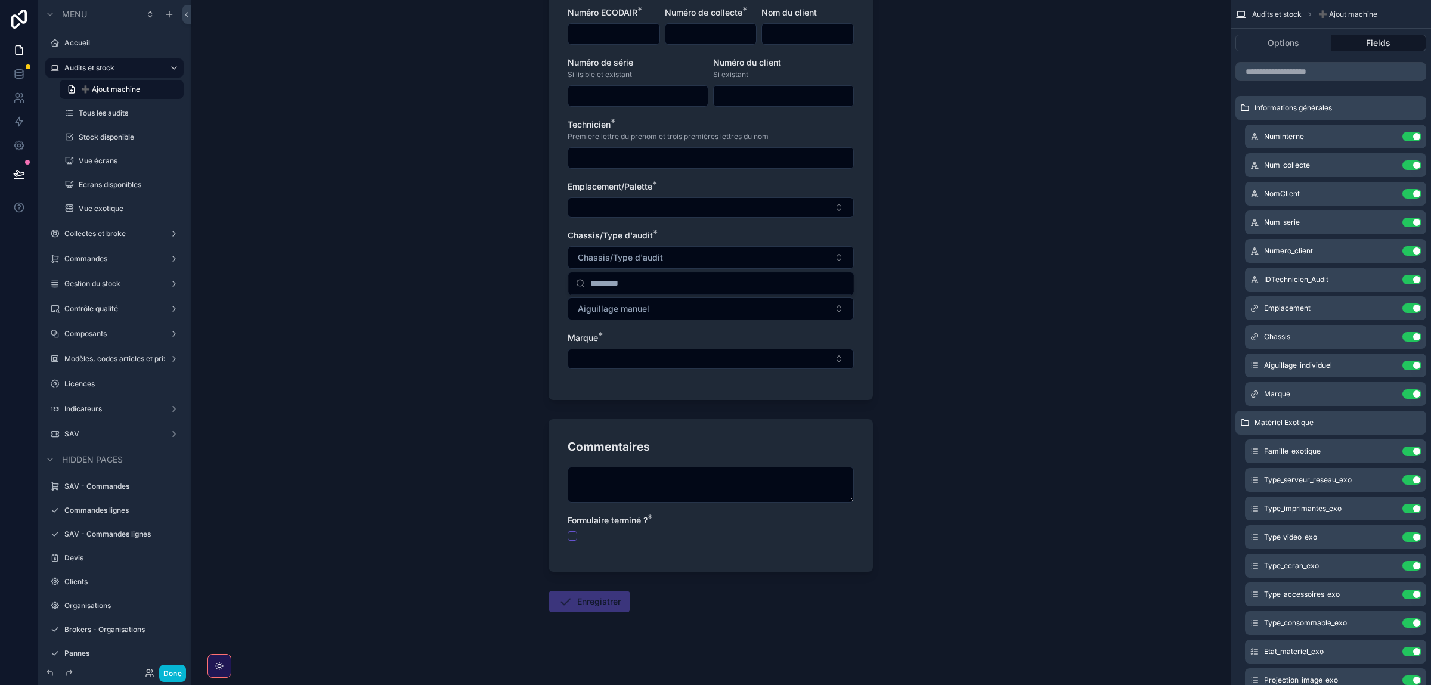
click at [934, 369] on div "Audits et stock ➕ Ajout machine ➕ Ajout machine Formulaire d'audit Informations…" at bounding box center [711, 208] width 1040 height 685
click at [1261, 41] on button "Options" at bounding box center [1284, 43] width 96 height 17
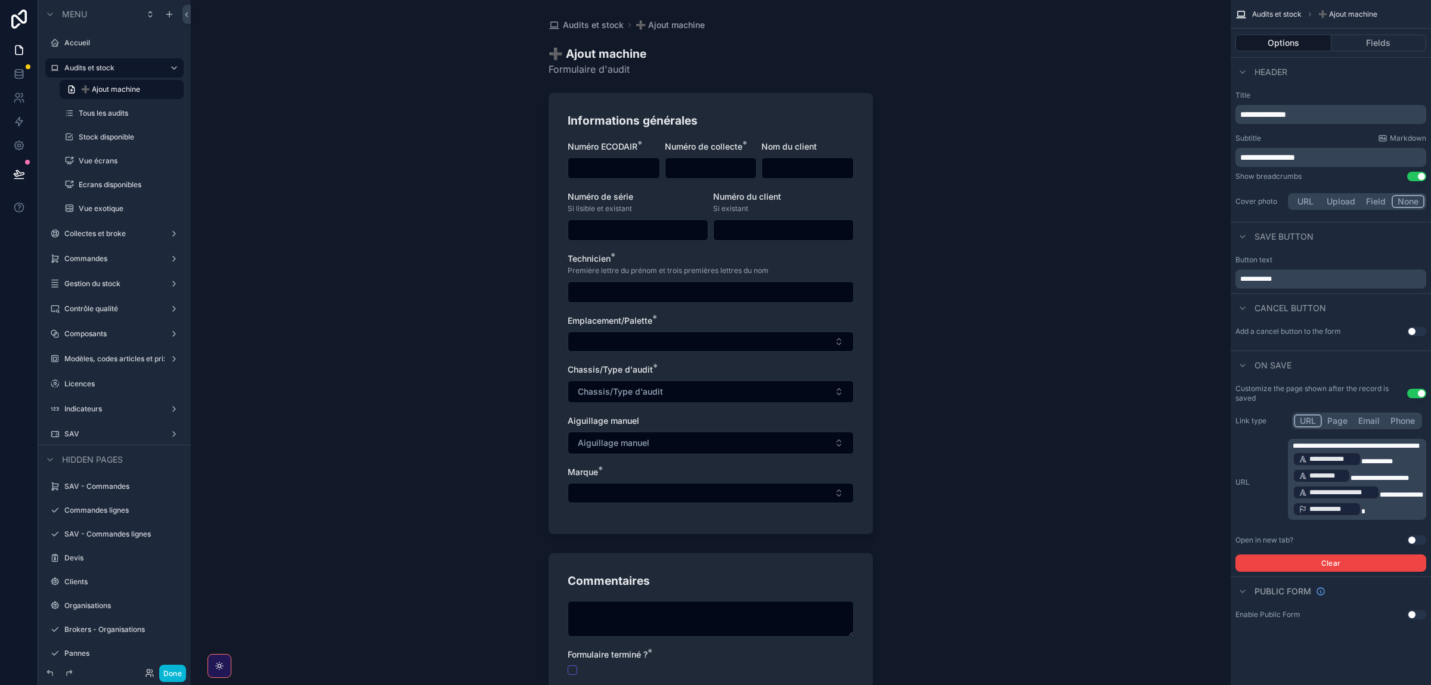
scroll to position [67, 0]
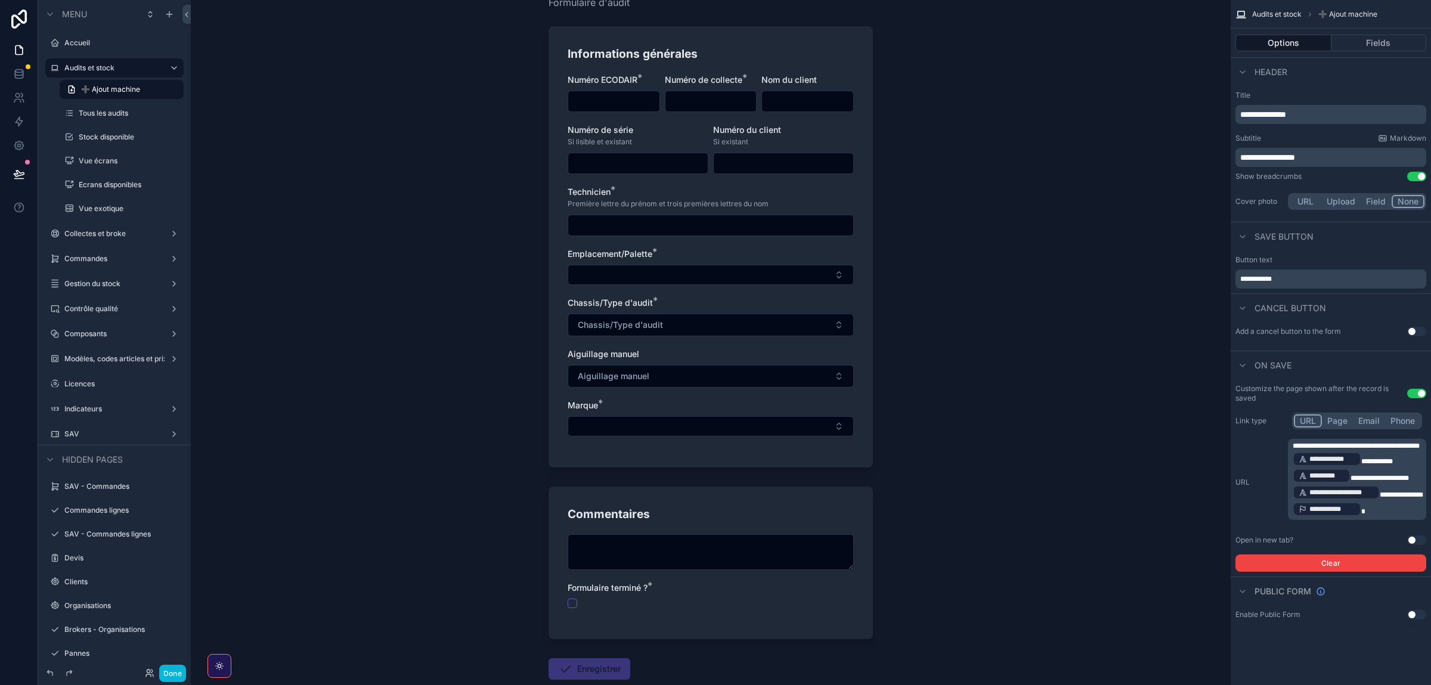
click at [608, 104] on input "scrollable content" at bounding box center [613, 101] width 91 height 17
click at [716, 99] on input "scrollable content" at bounding box center [711, 101] width 91 height 17
click at [630, 224] on input "scrollable content" at bounding box center [710, 225] width 285 height 17
click at [615, 317] on button "Chassis/Type d'audit" at bounding box center [711, 325] width 286 height 23
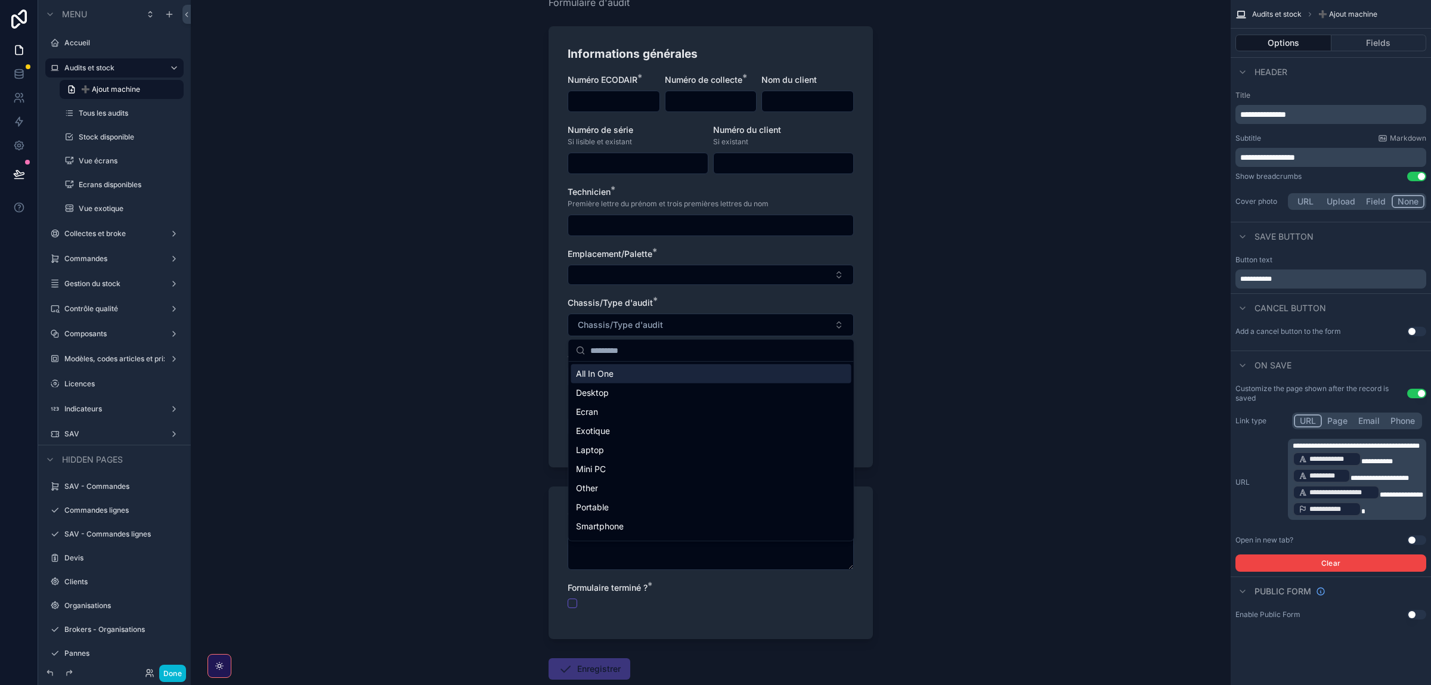
click at [620, 294] on div "Numéro ECODAIR * Numéro de collecte * Nom du client Numéro de série Si lisible …" at bounding box center [711, 261] width 286 height 375
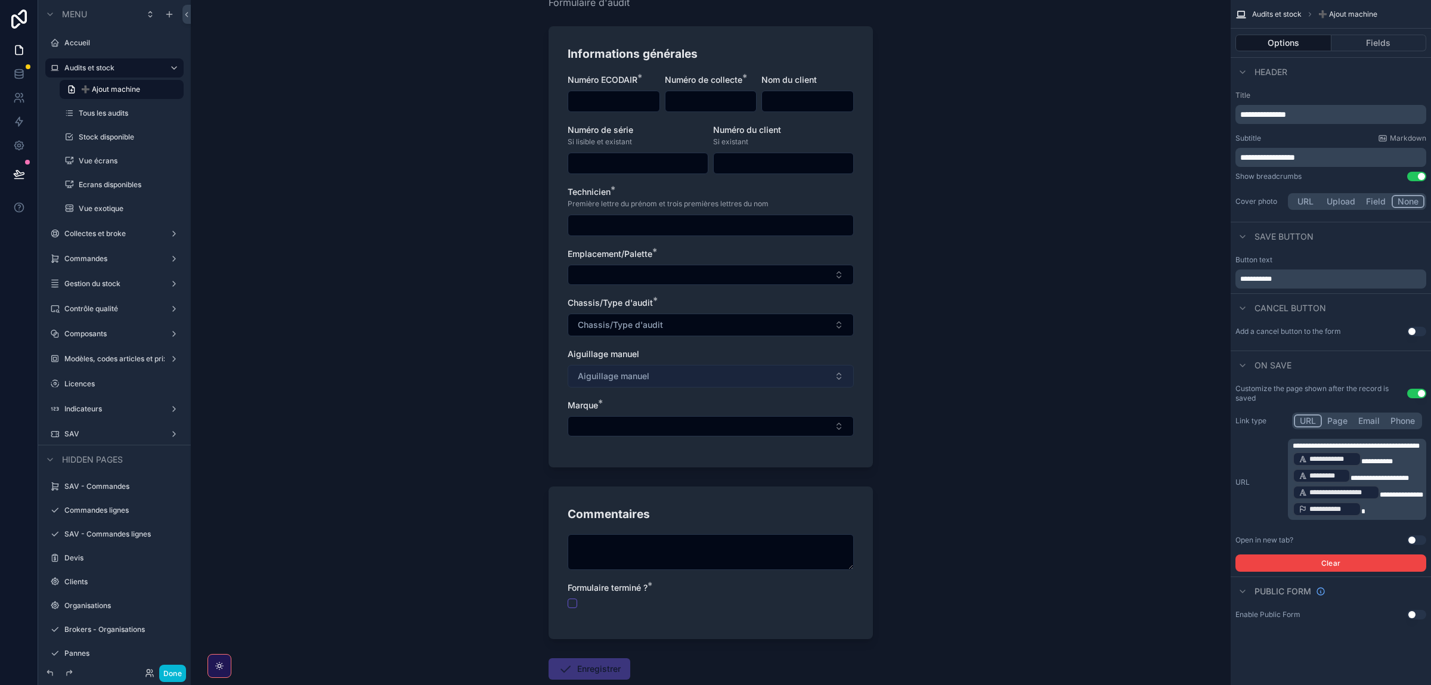
click at [608, 382] on span "Aiguillage manuel" at bounding box center [614, 376] width 72 height 12
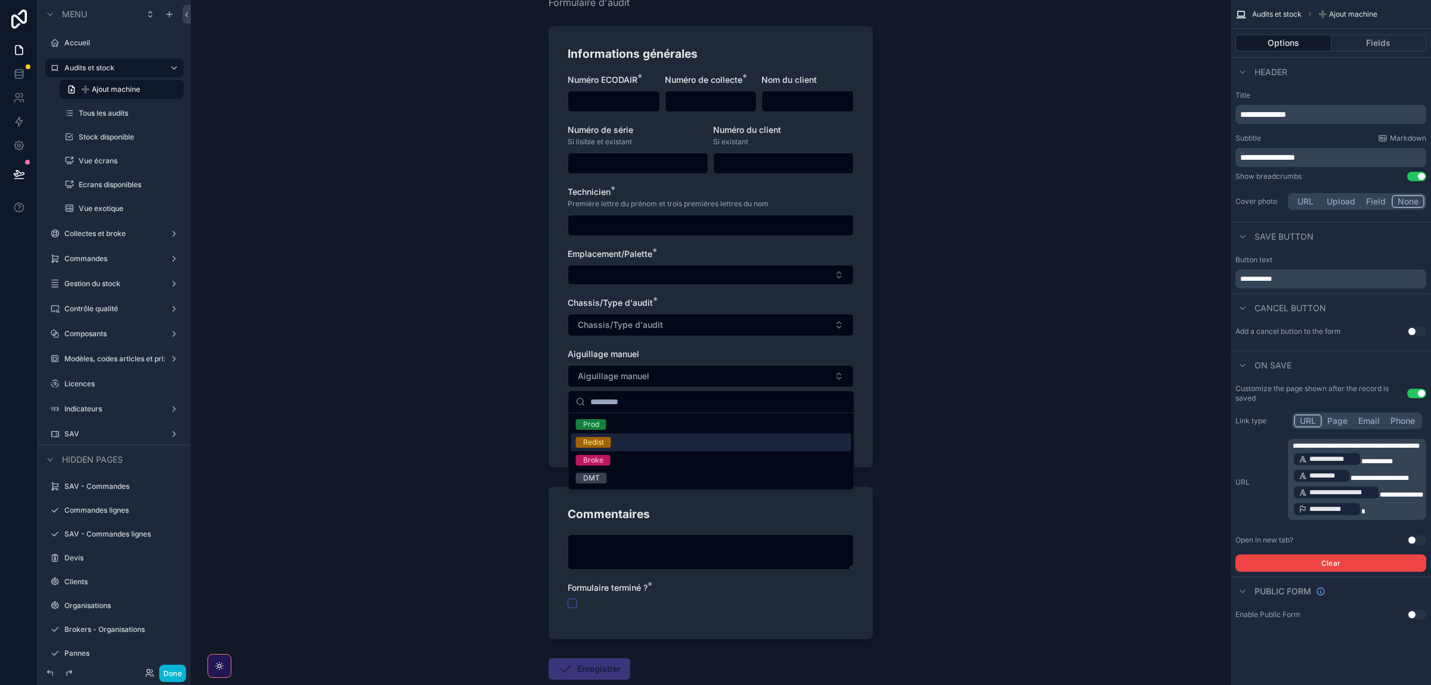
click at [522, 392] on div "Audits et stock ➕ Ajout machine ➕ Ajout machine Formulaire d'audit Informations…" at bounding box center [711, 275] width 1040 height 685
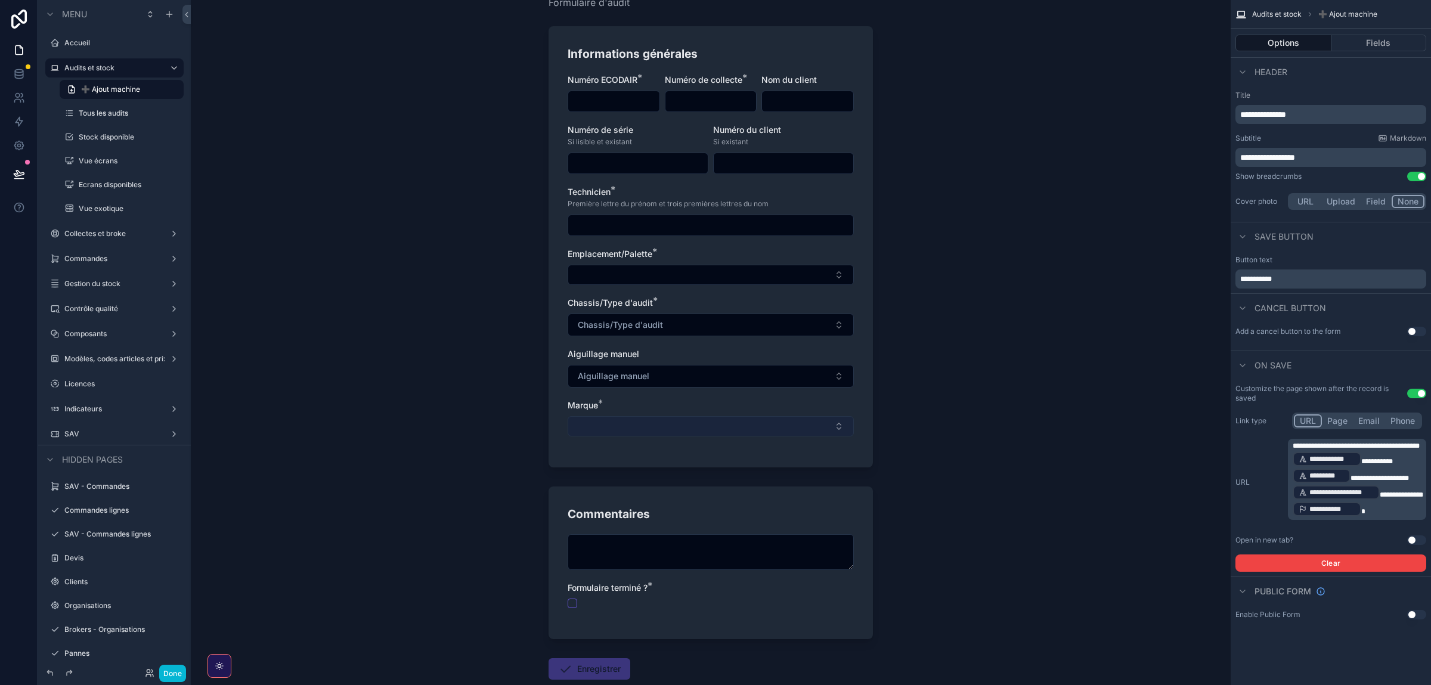
drag, startPoint x: 612, startPoint y: 406, endPoint x: 623, endPoint y: 423, distance: 20.7
click at [612, 406] on div "Marque *" at bounding box center [711, 406] width 286 height 12
click at [658, 437] on button "Select Button" at bounding box center [711, 426] width 286 height 20
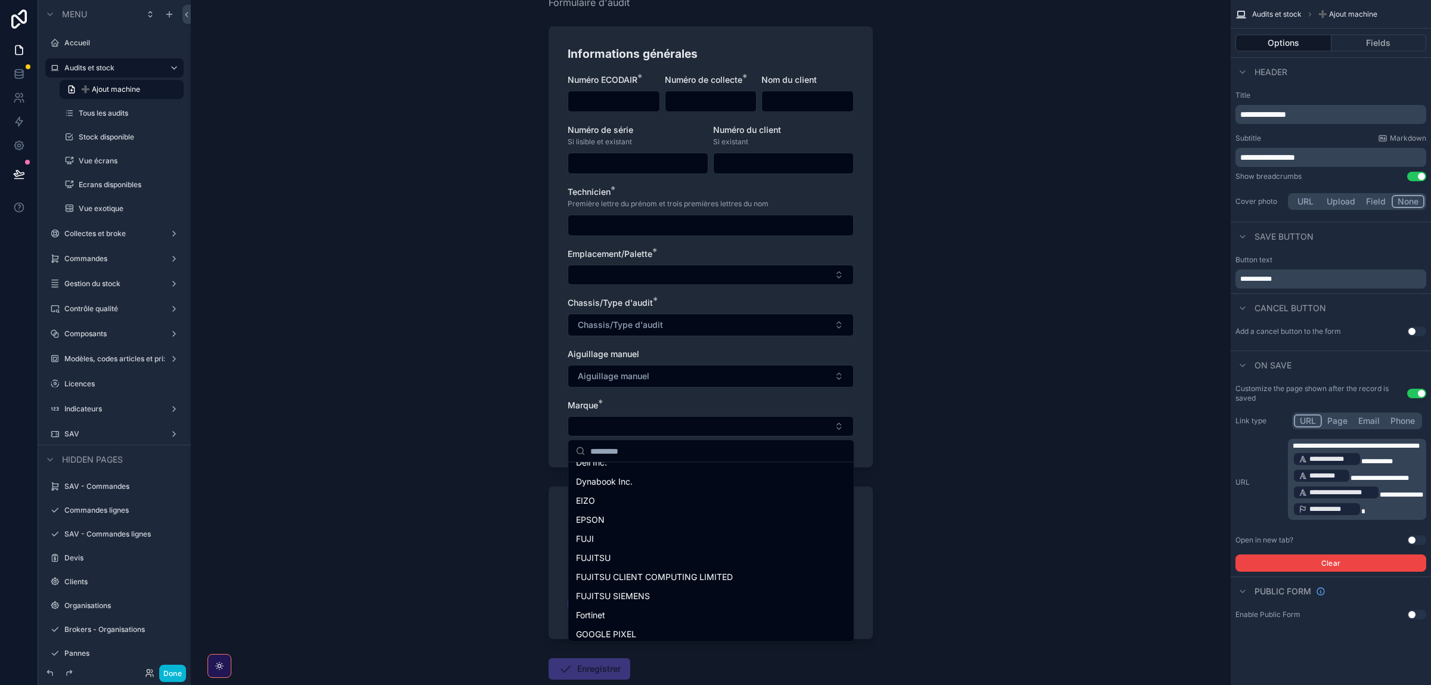
scroll to position [0, 0]
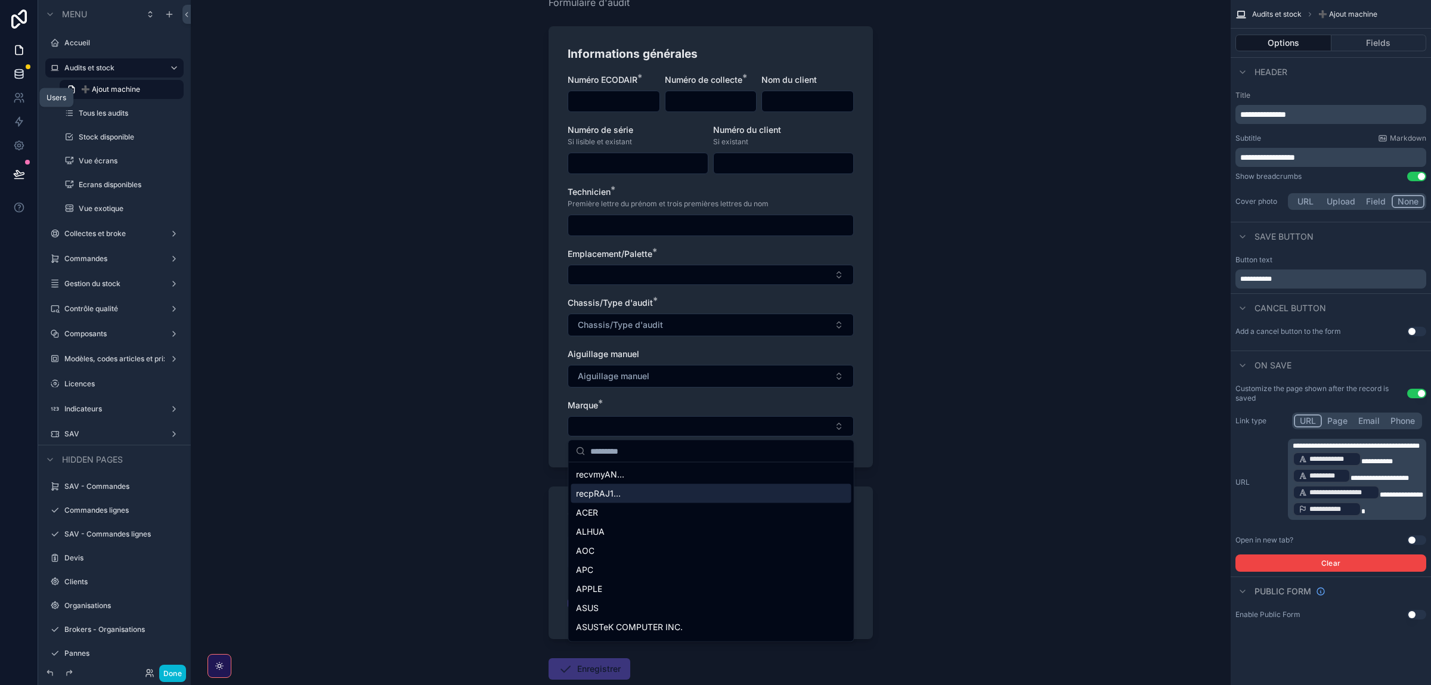
click at [16, 80] on icon at bounding box center [19, 74] width 12 height 12
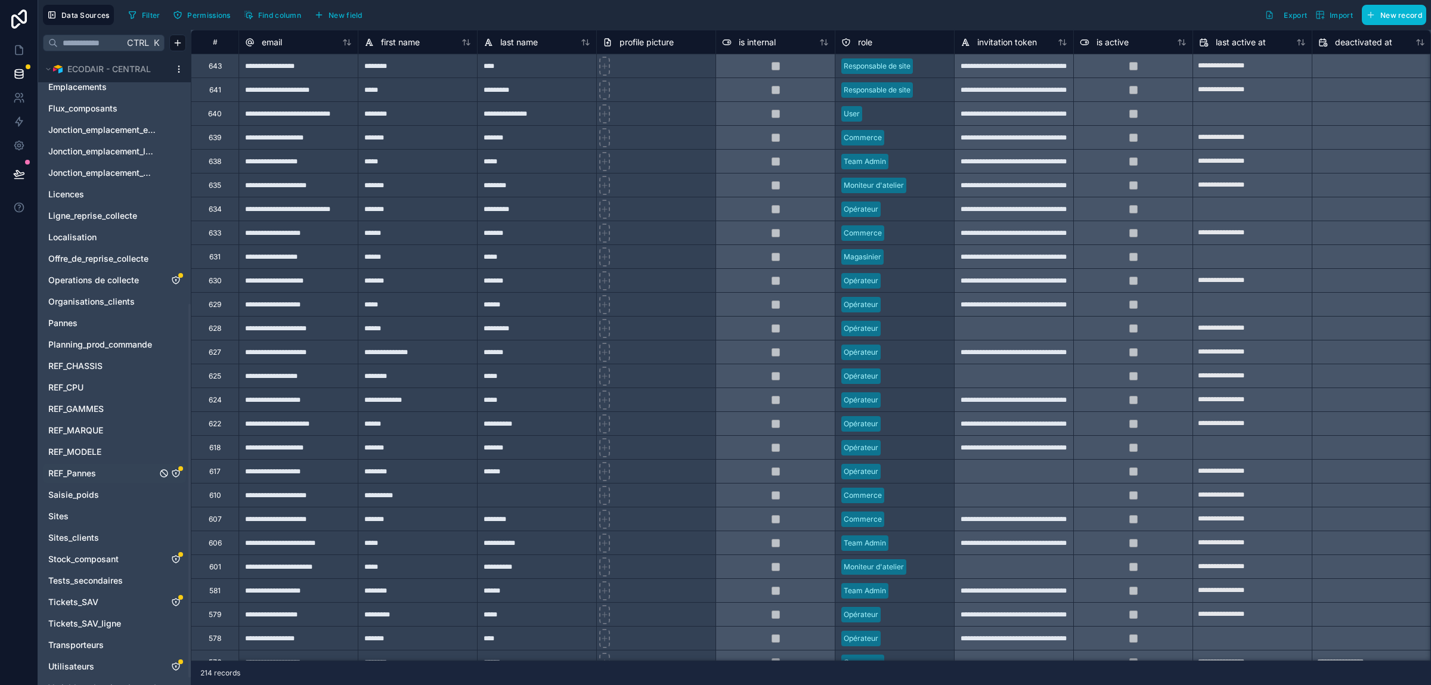
scroll to position [428, 0]
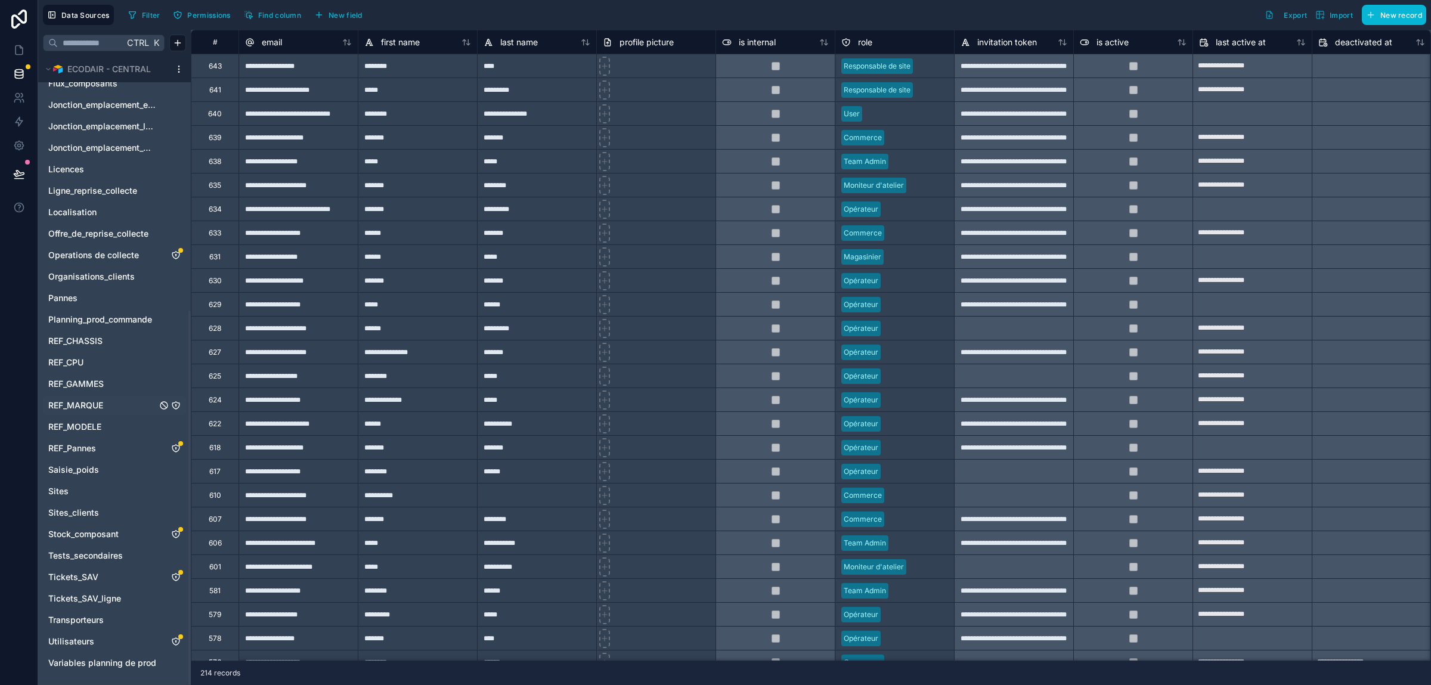
click at [107, 406] on link "REF_MARQUE" at bounding box center [102, 406] width 109 height 12
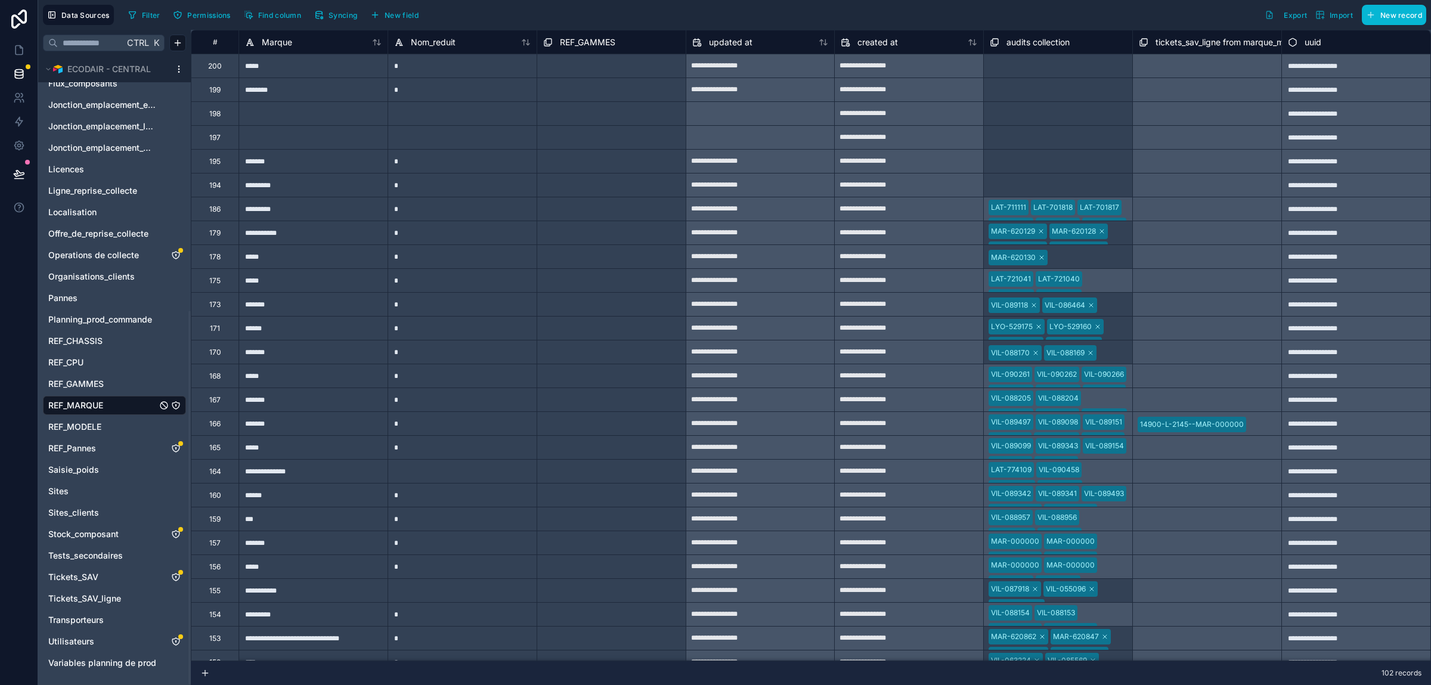
click at [260, 121] on div at bounding box center [313, 113] width 149 height 24
drag, startPoint x: 272, startPoint y: 116, endPoint x: 274, endPoint y: 150, distance: 33.5
click at [274, 150] on div "**********" at bounding box center [811, 638] width 1240 height 1217
click at [280, 133] on div at bounding box center [313, 137] width 149 height 24
drag, startPoint x: 287, startPoint y: 111, endPoint x: 289, endPoint y: 145, distance: 34.1
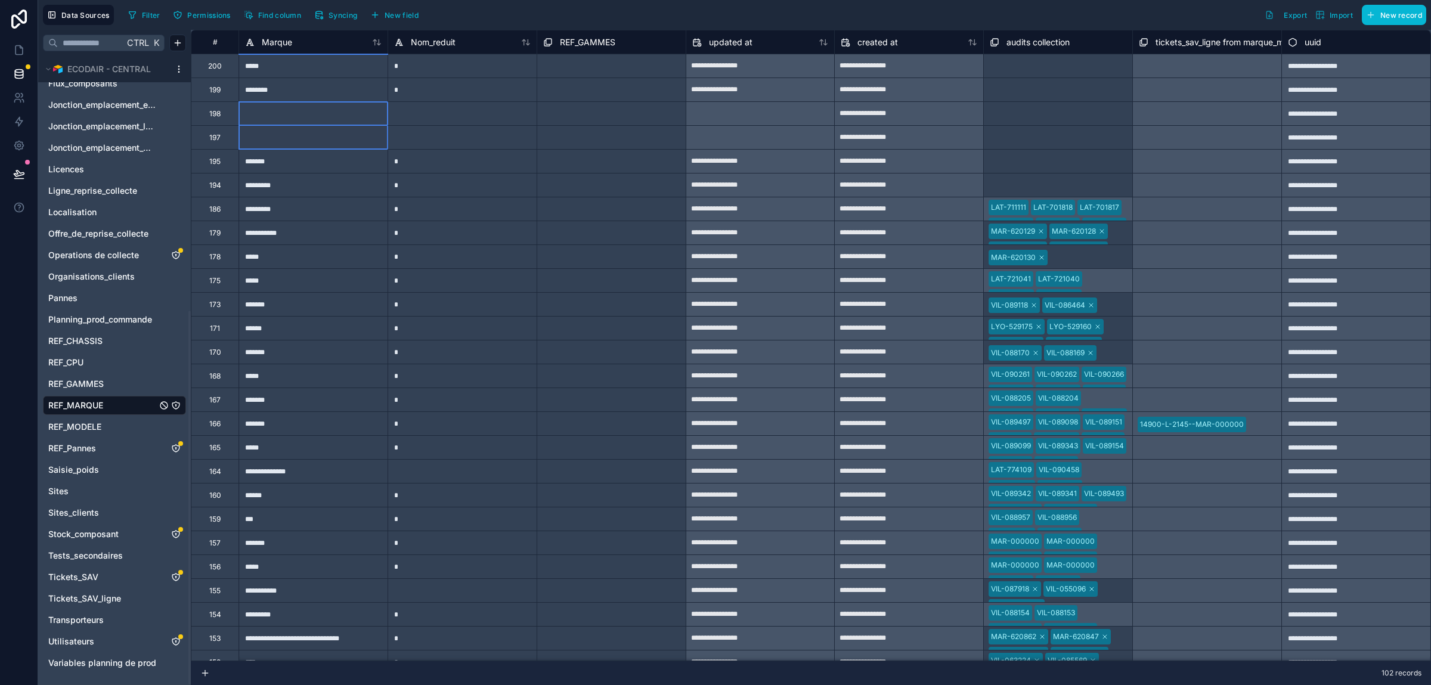
click at [289, 145] on div "**********" at bounding box center [811, 638] width 1240 height 1217
click at [326, 171] on div "Delete rows 3 to 4" at bounding box center [335, 171] width 81 height 13
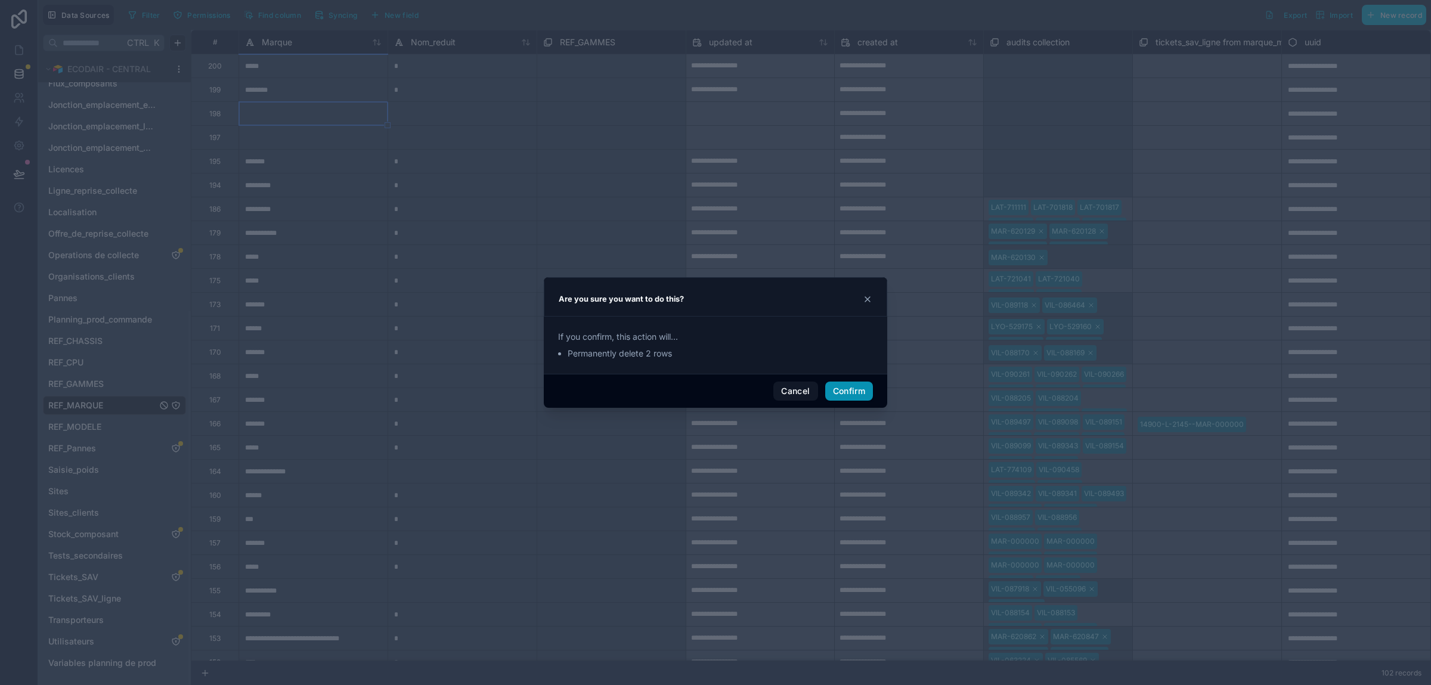
click at [850, 391] on button "Confirm" at bounding box center [849, 391] width 48 height 19
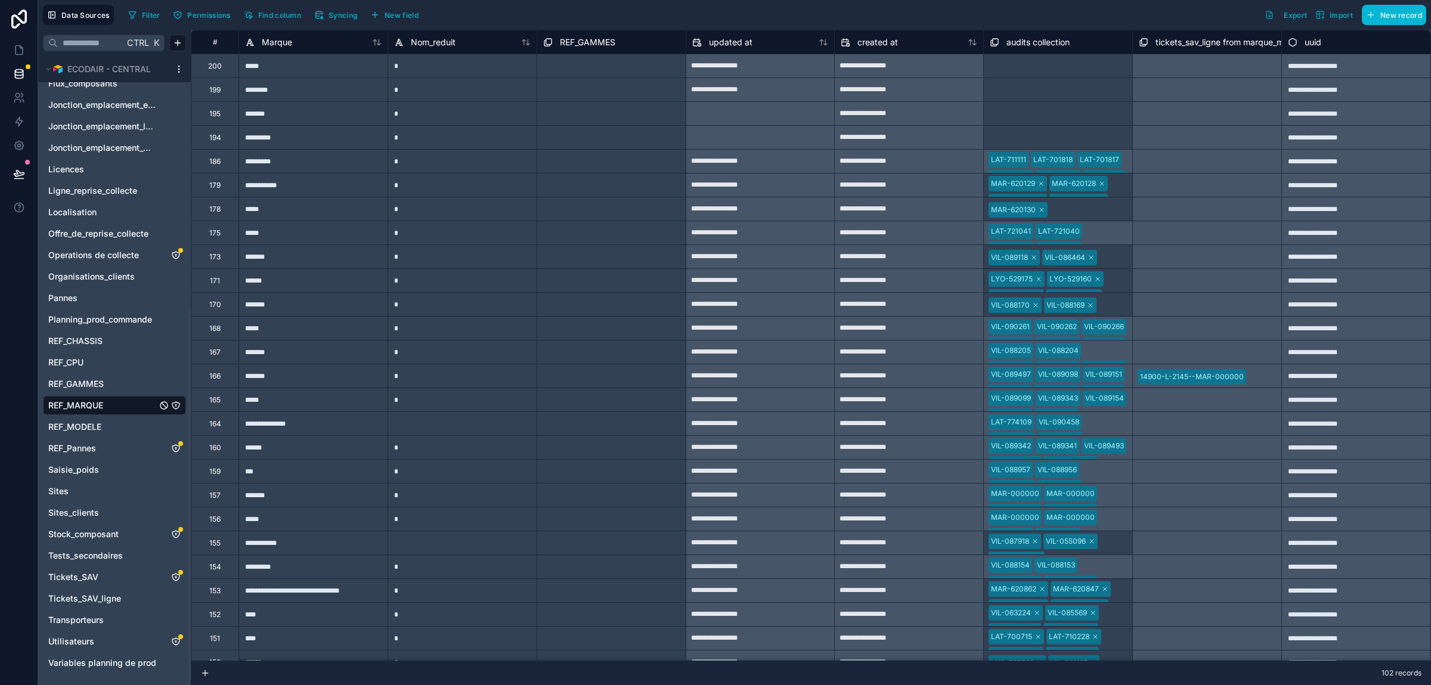
type input "**********"
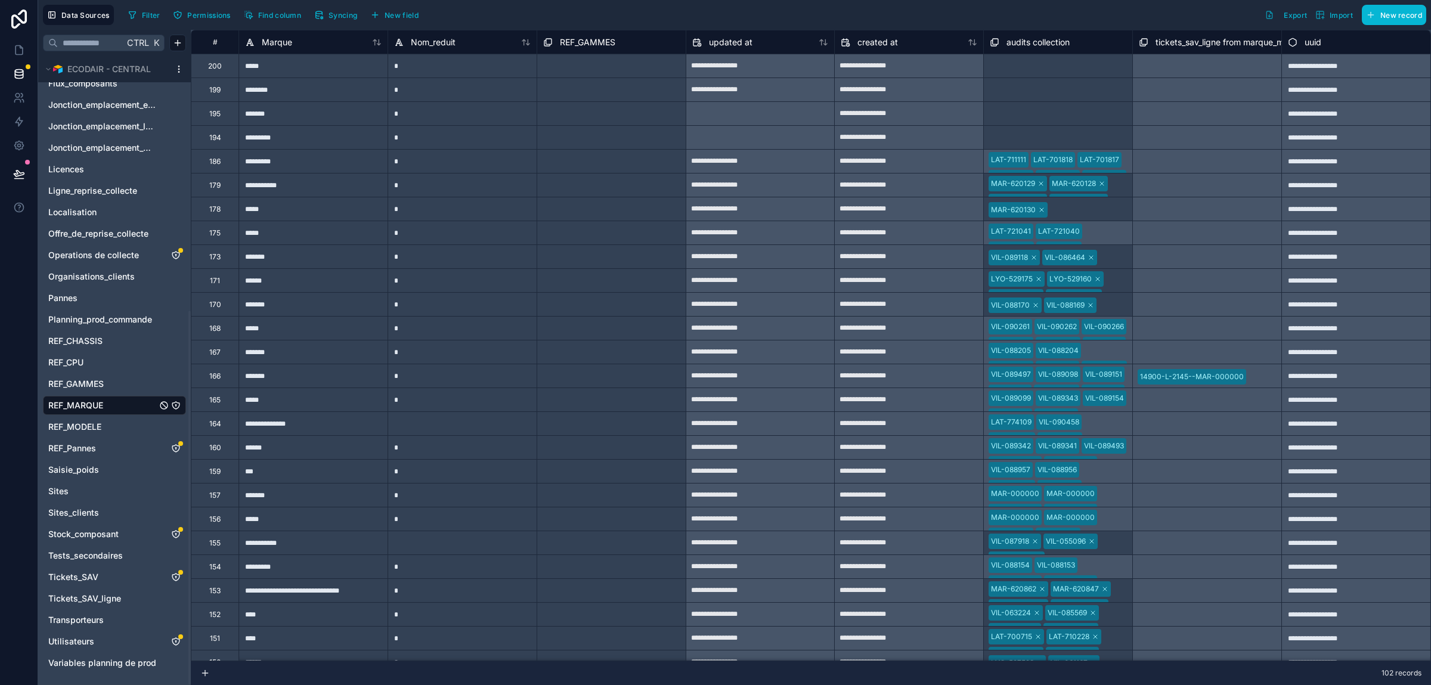
type input "**********"
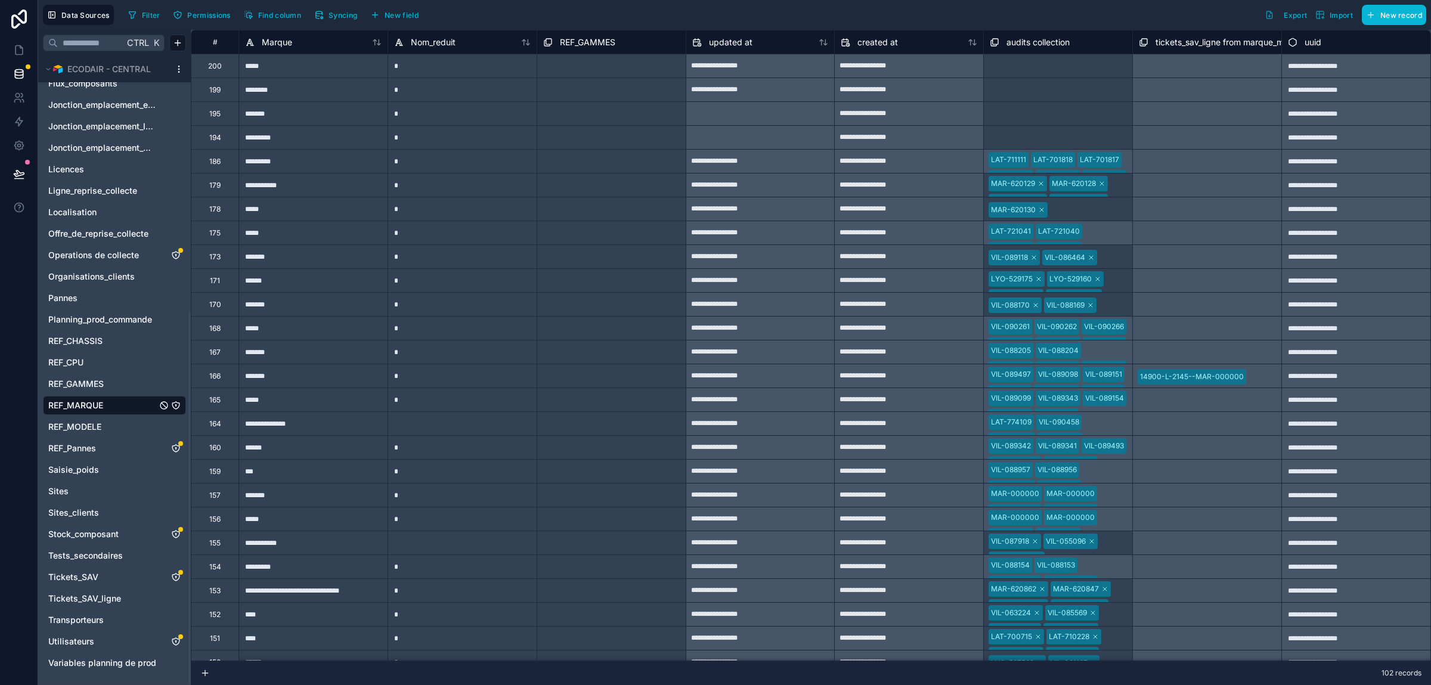
type input "**********"
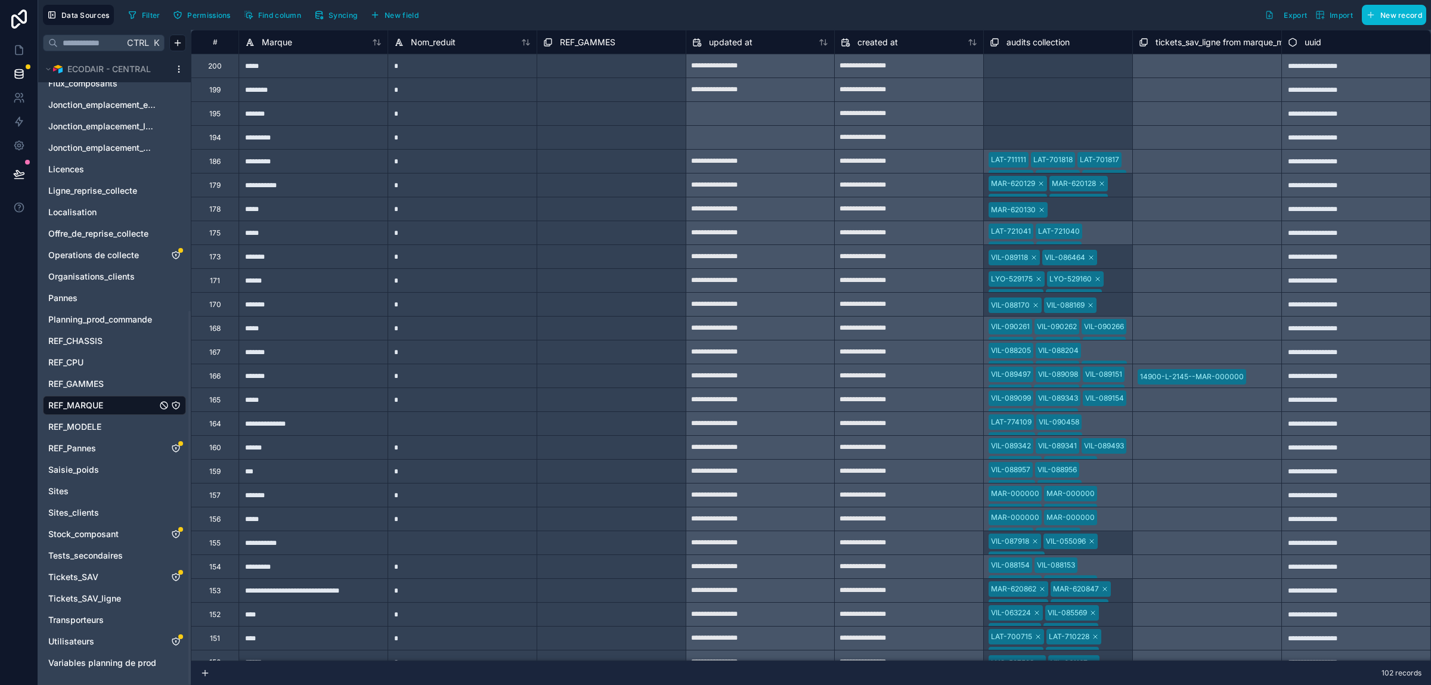
type input "**********"
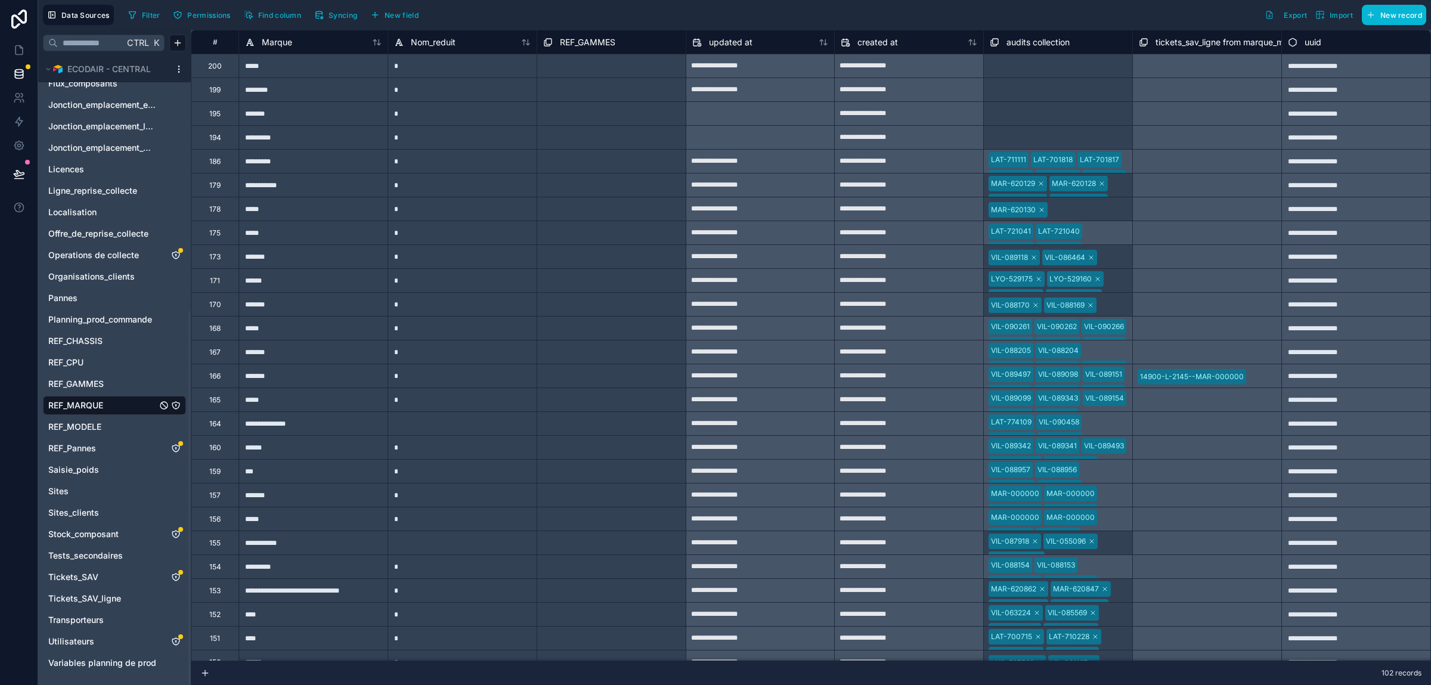
type input "**********"
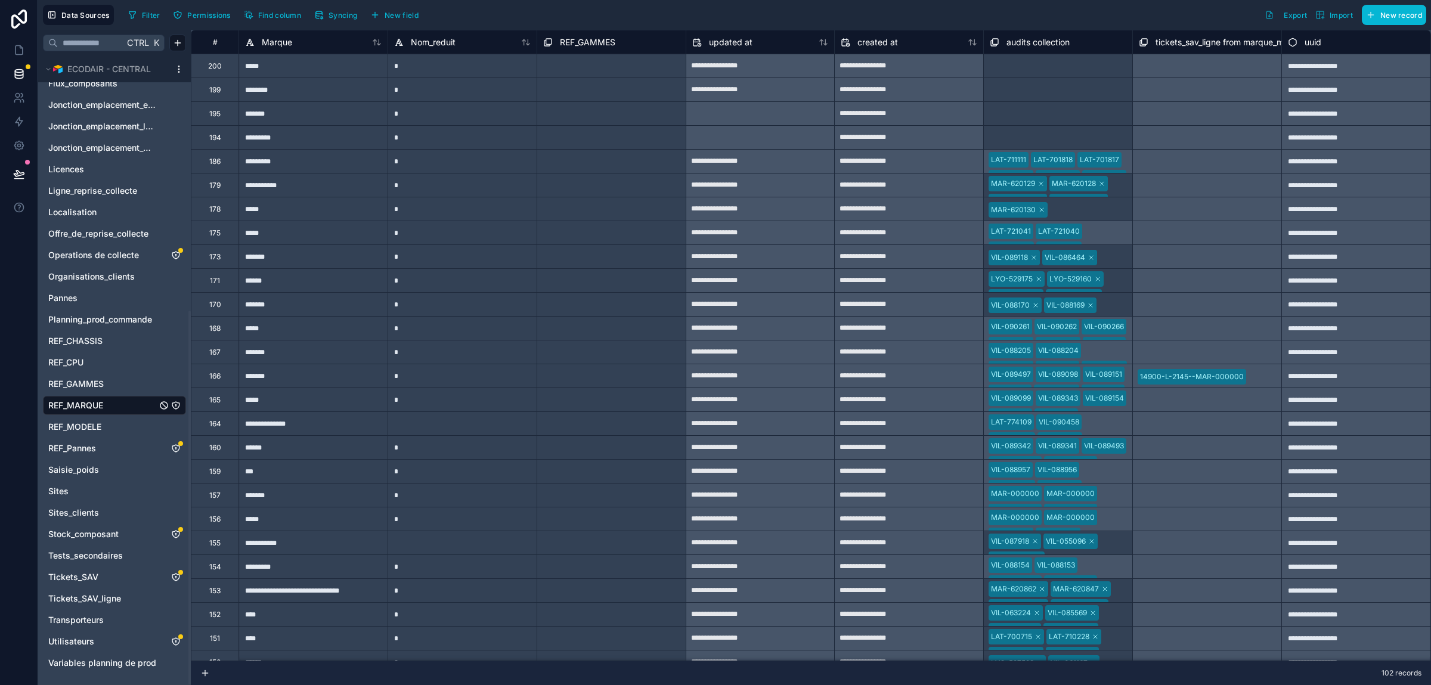
type input "**********"
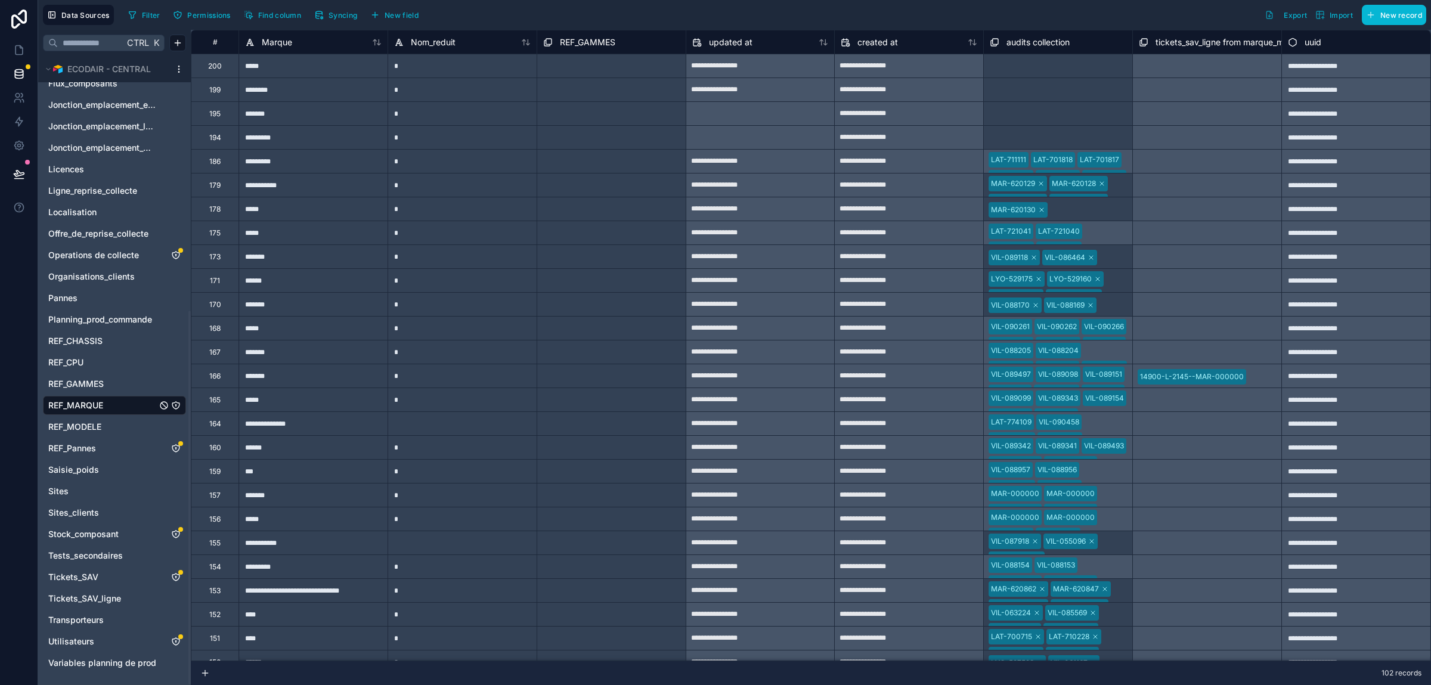
type input "**********"
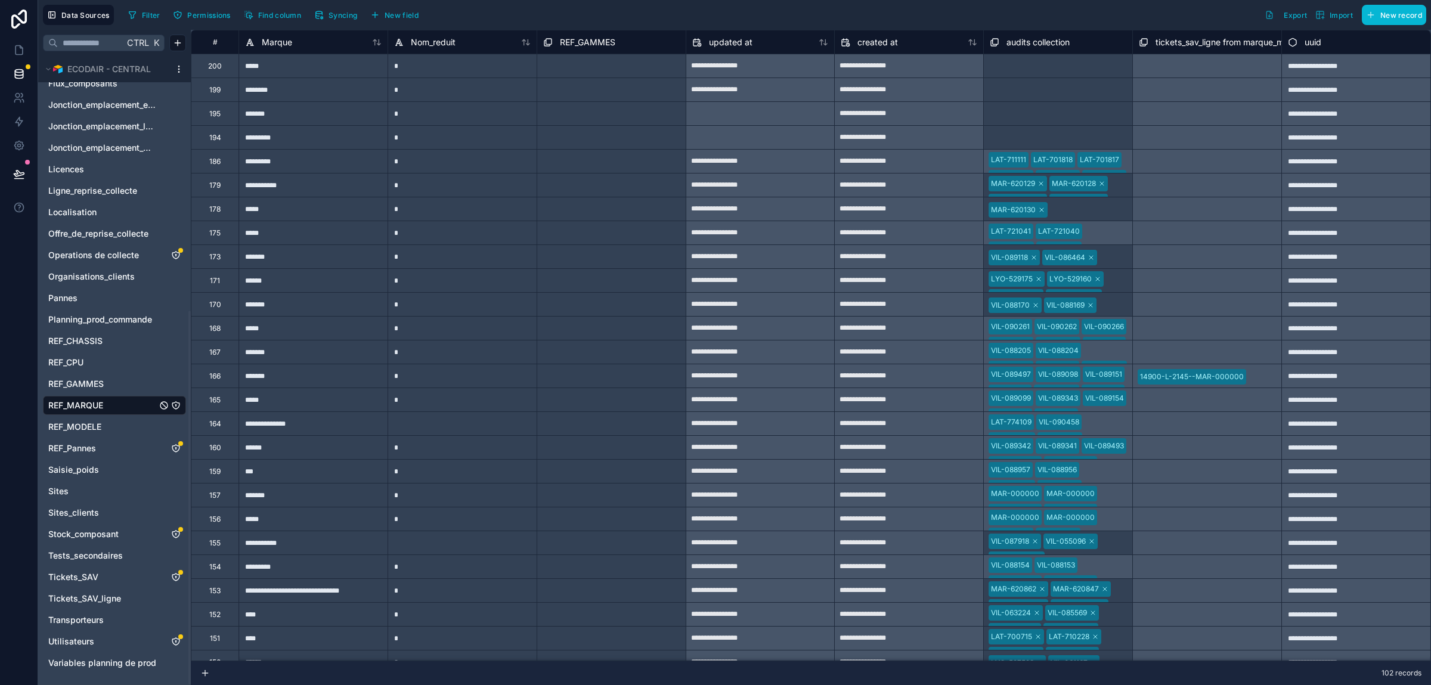
type input "**********"
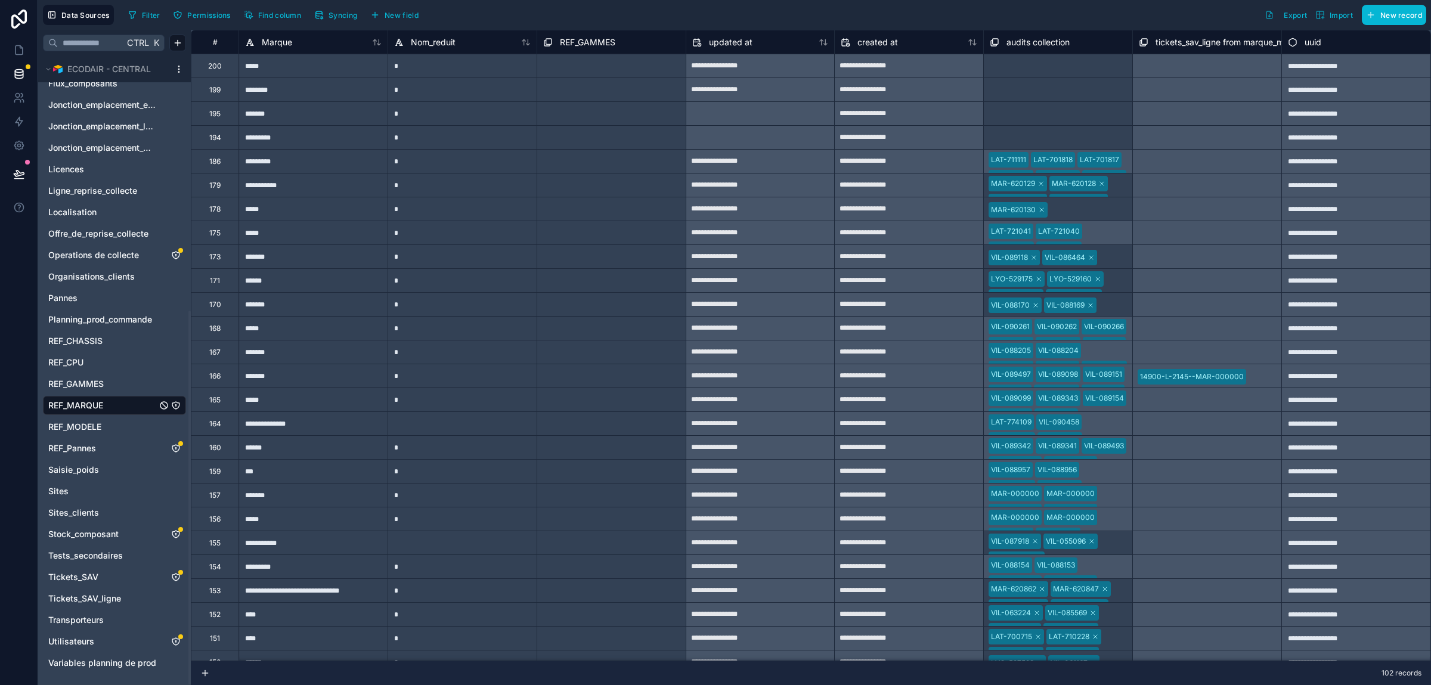
type input "**********"
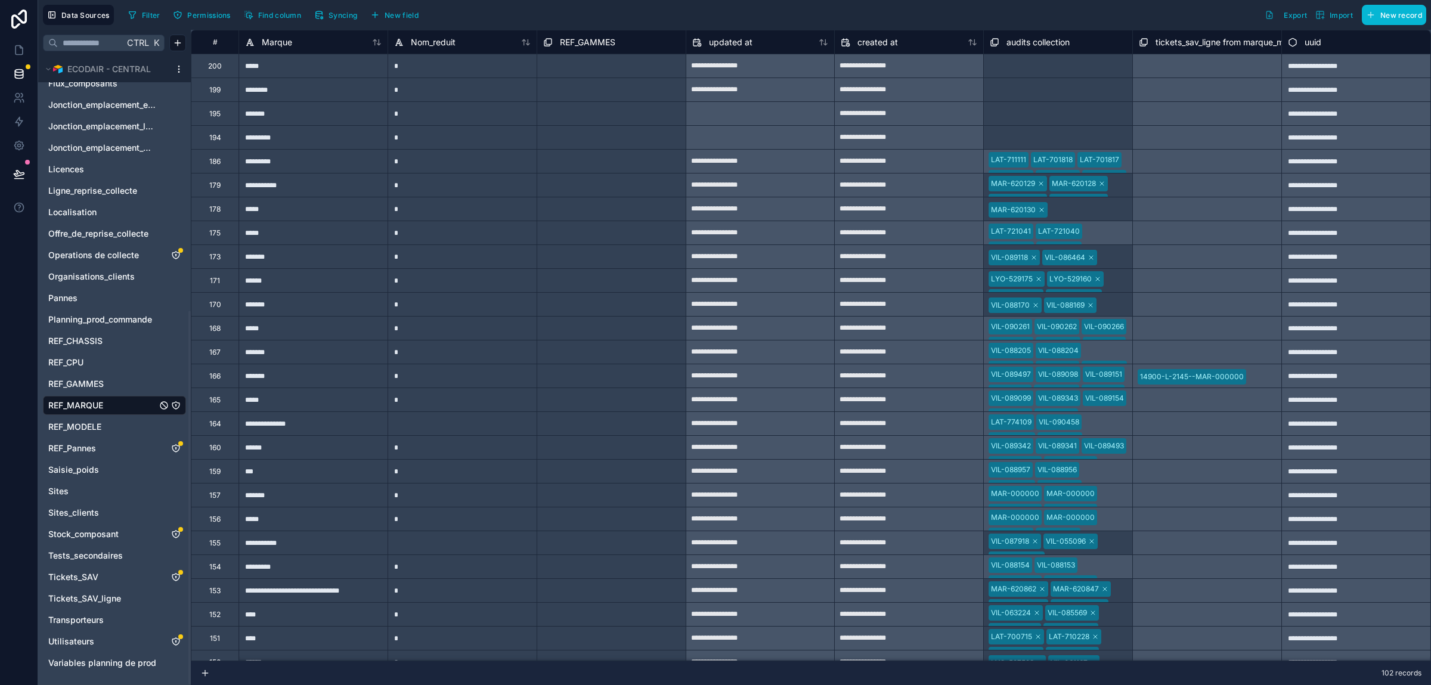
type input "**********"
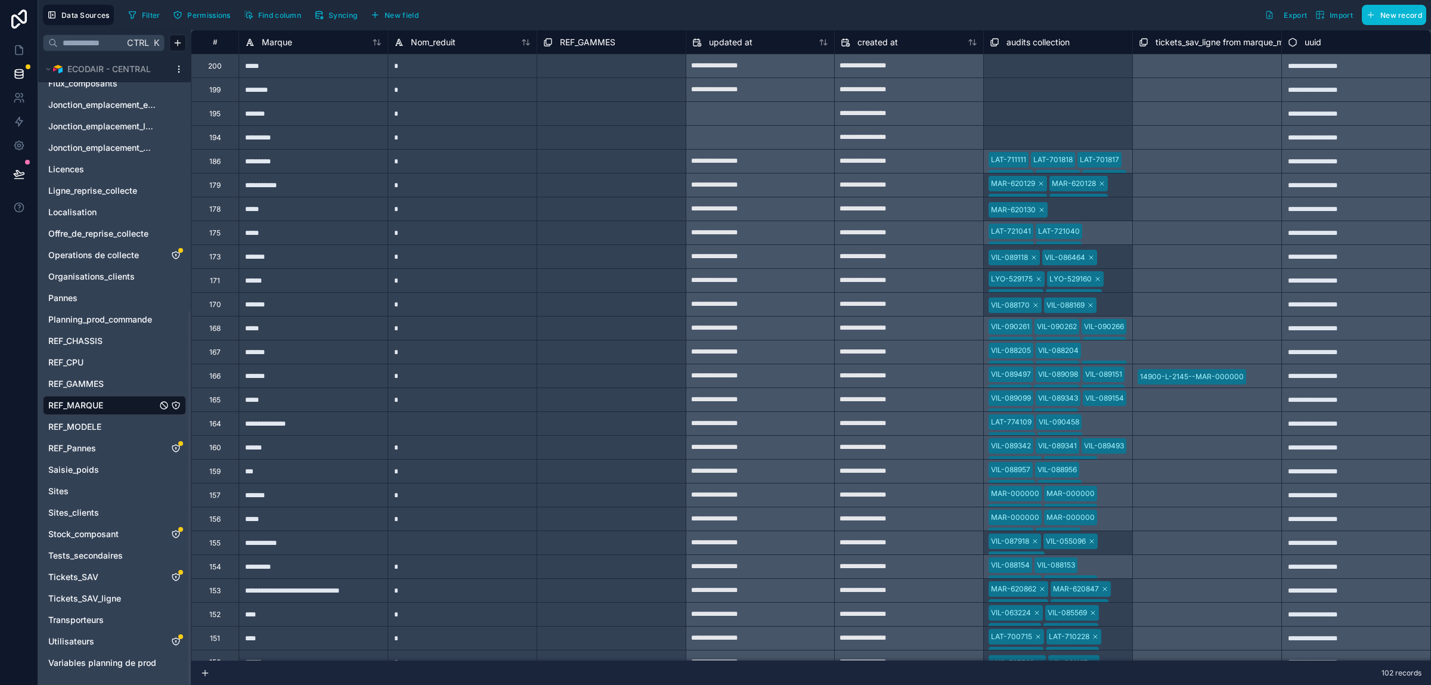
type input "**********"
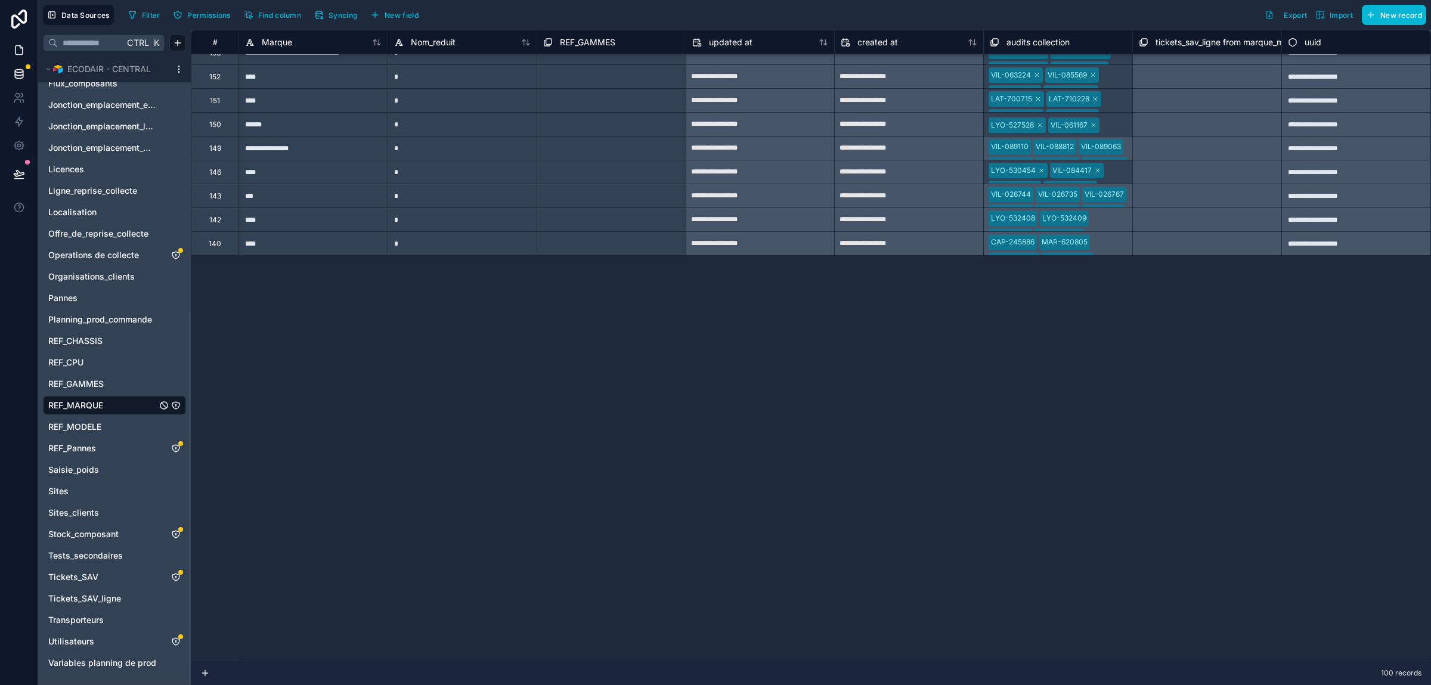
scroll to position [1, 0]
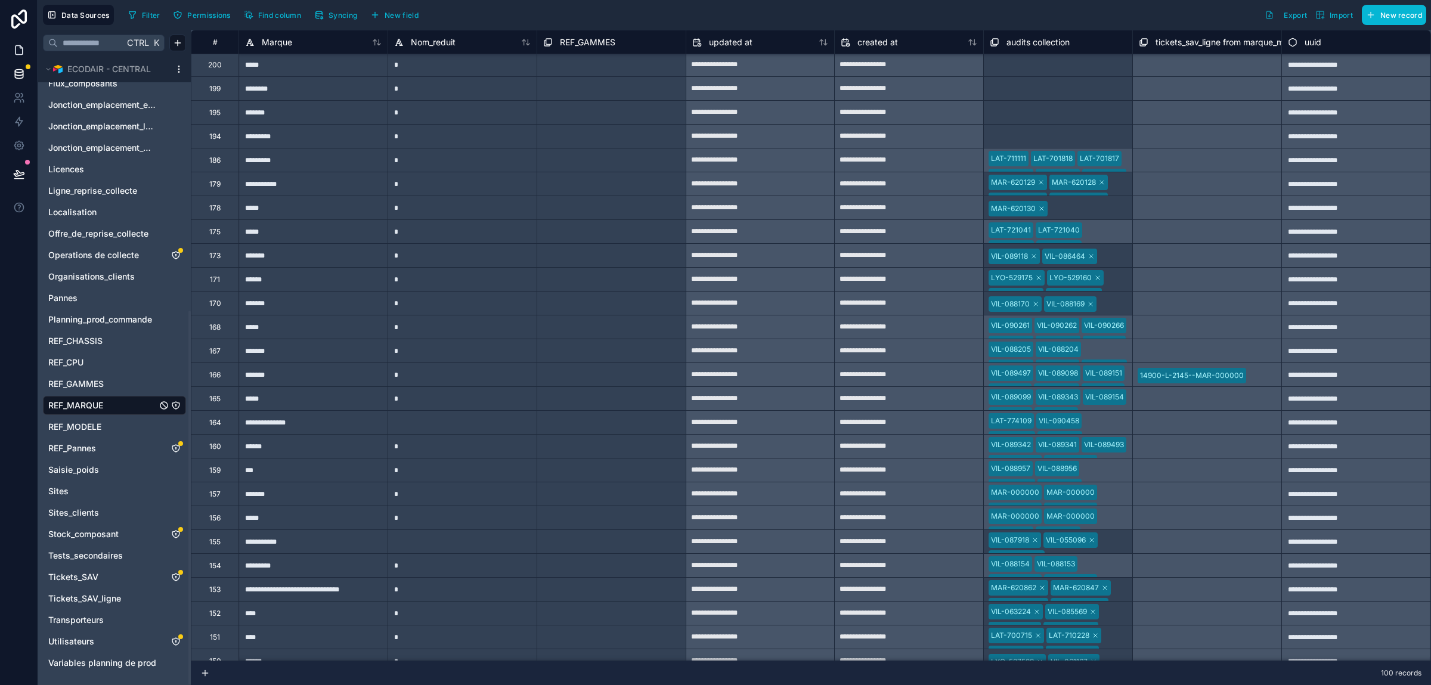
click at [24, 52] on icon at bounding box center [19, 50] width 12 height 12
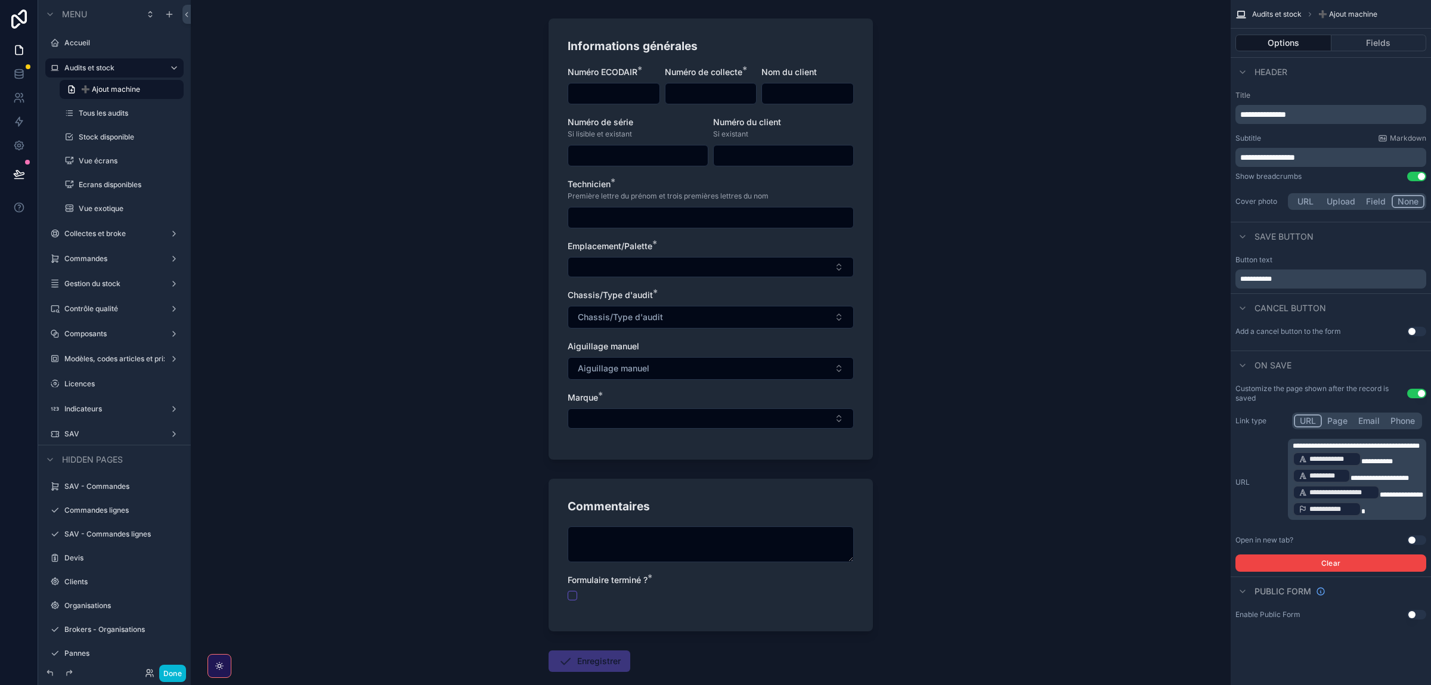
scroll to position [139, 0]
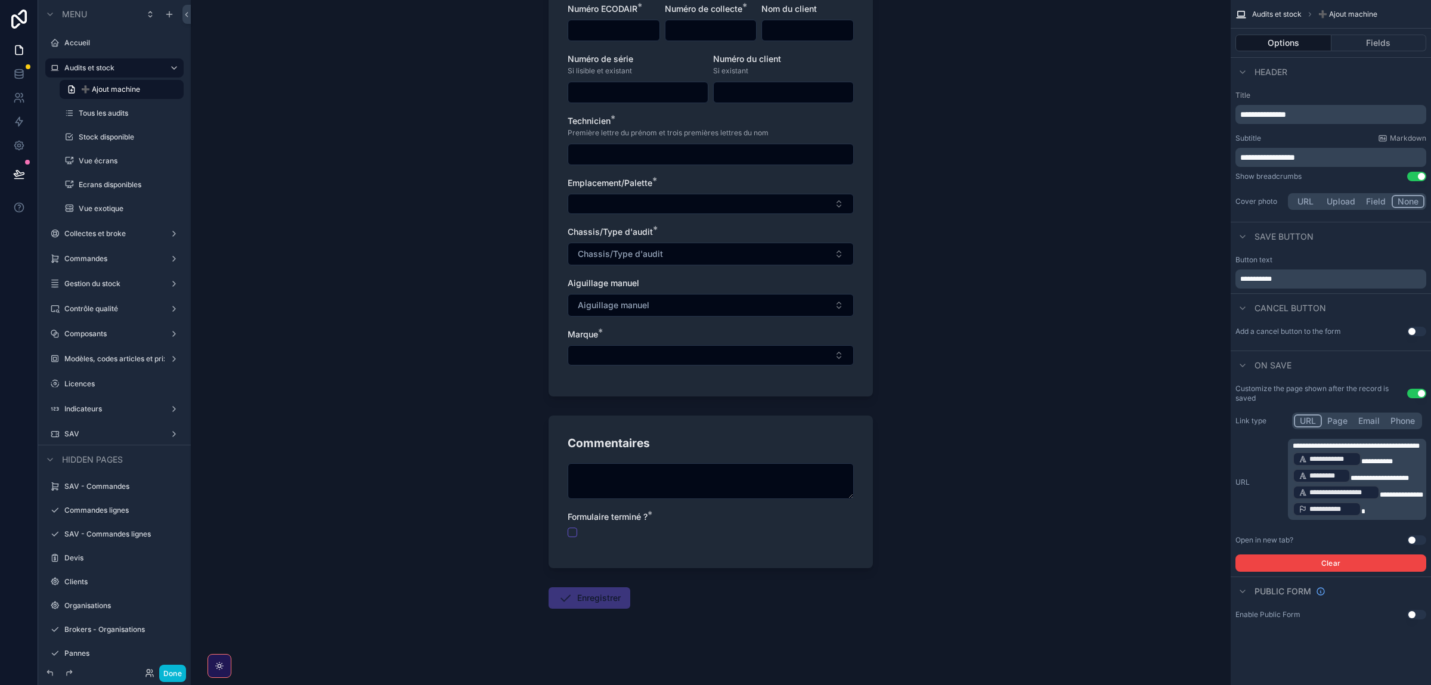
click at [1362, 35] on div "Options Fields" at bounding box center [1331, 43] width 200 height 29
click at [1367, 42] on button "Fields" at bounding box center [1379, 43] width 95 height 17
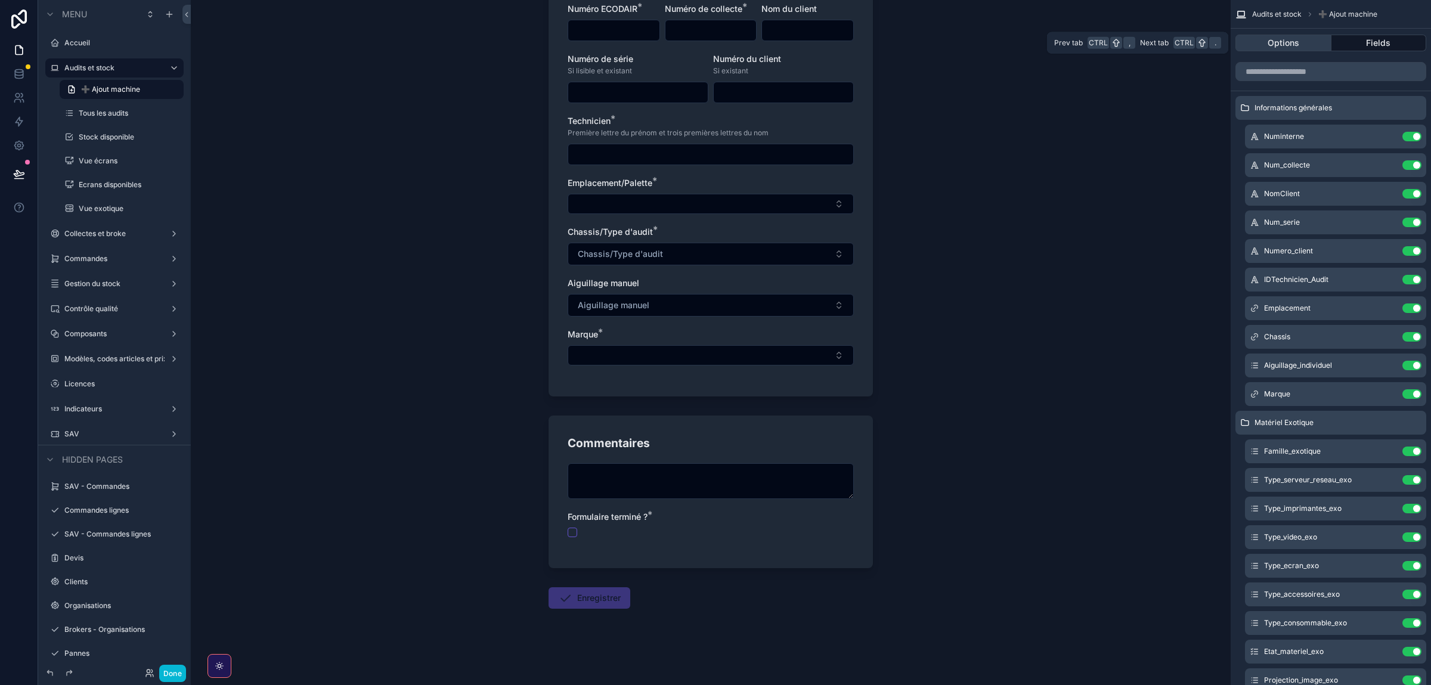
click at [1286, 49] on button "Options" at bounding box center [1284, 43] width 96 height 17
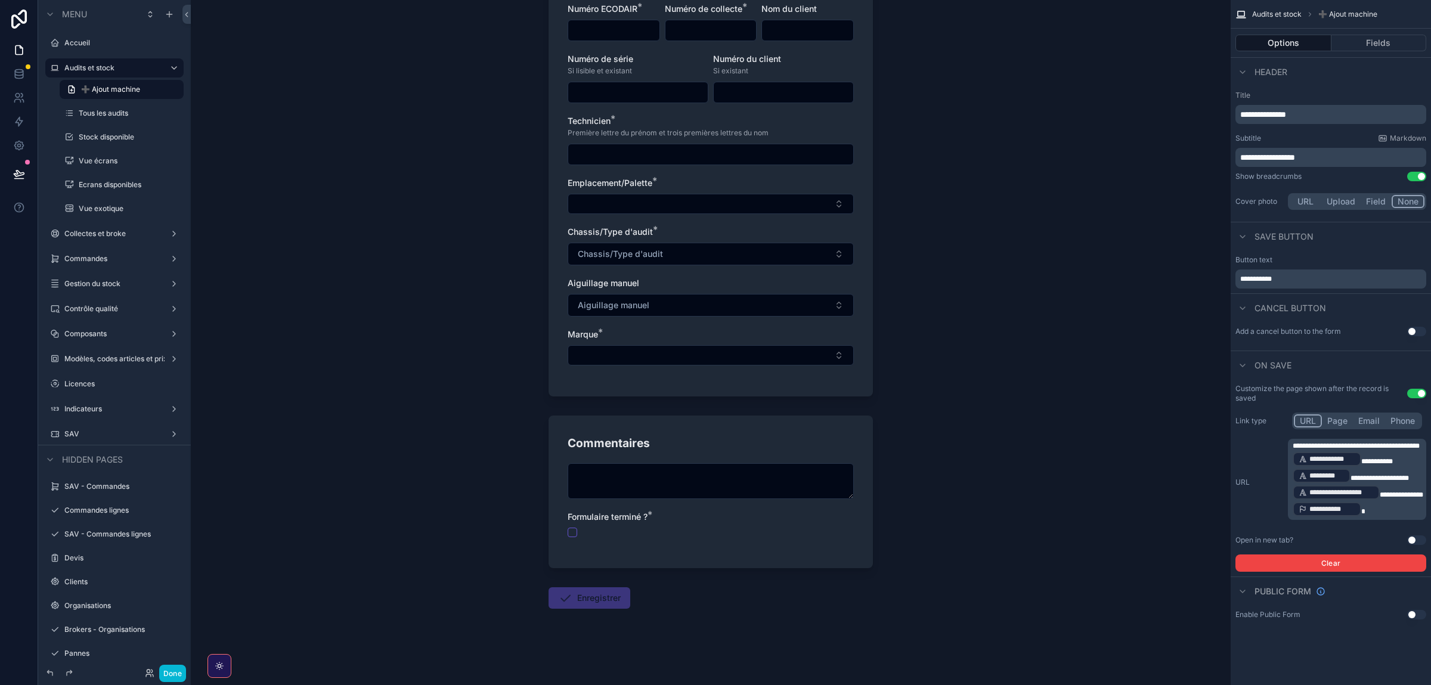
click at [1410, 334] on button "Use setting" at bounding box center [1416, 332] width 19 height 10
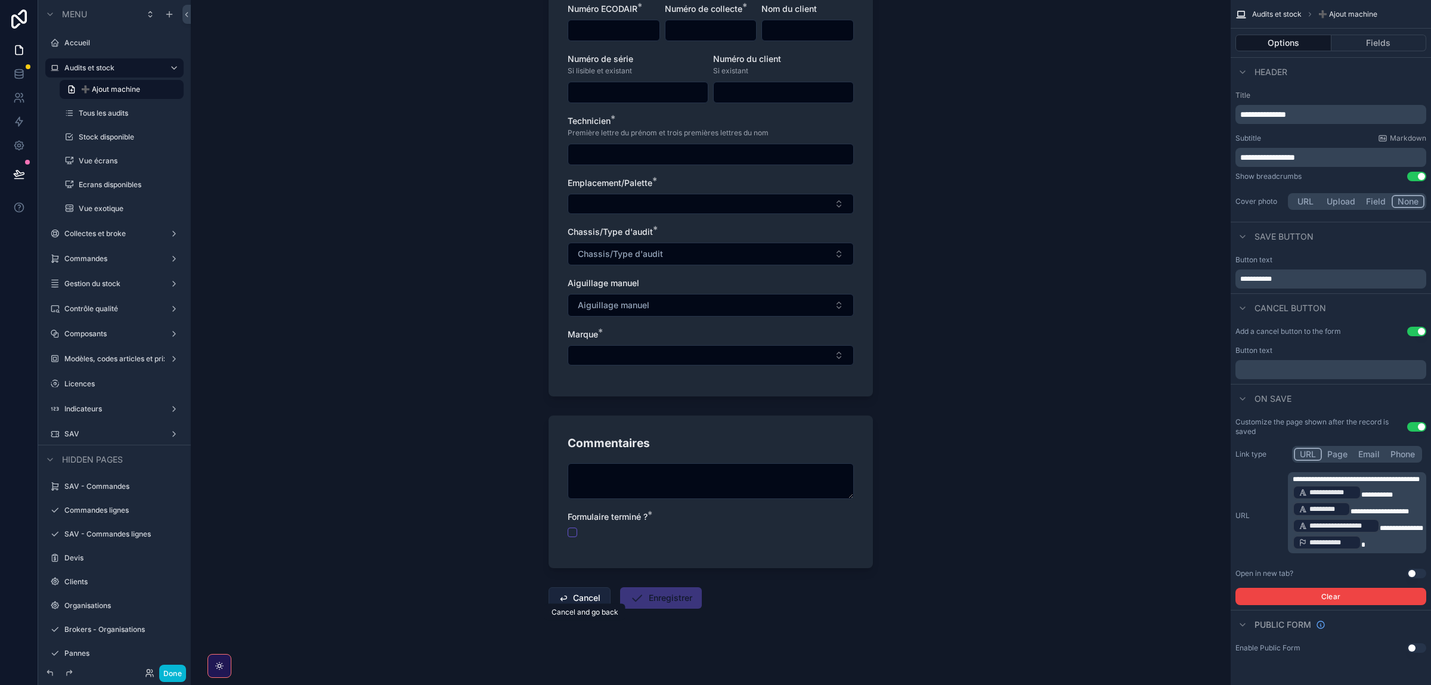
scroll to position [0, 0]
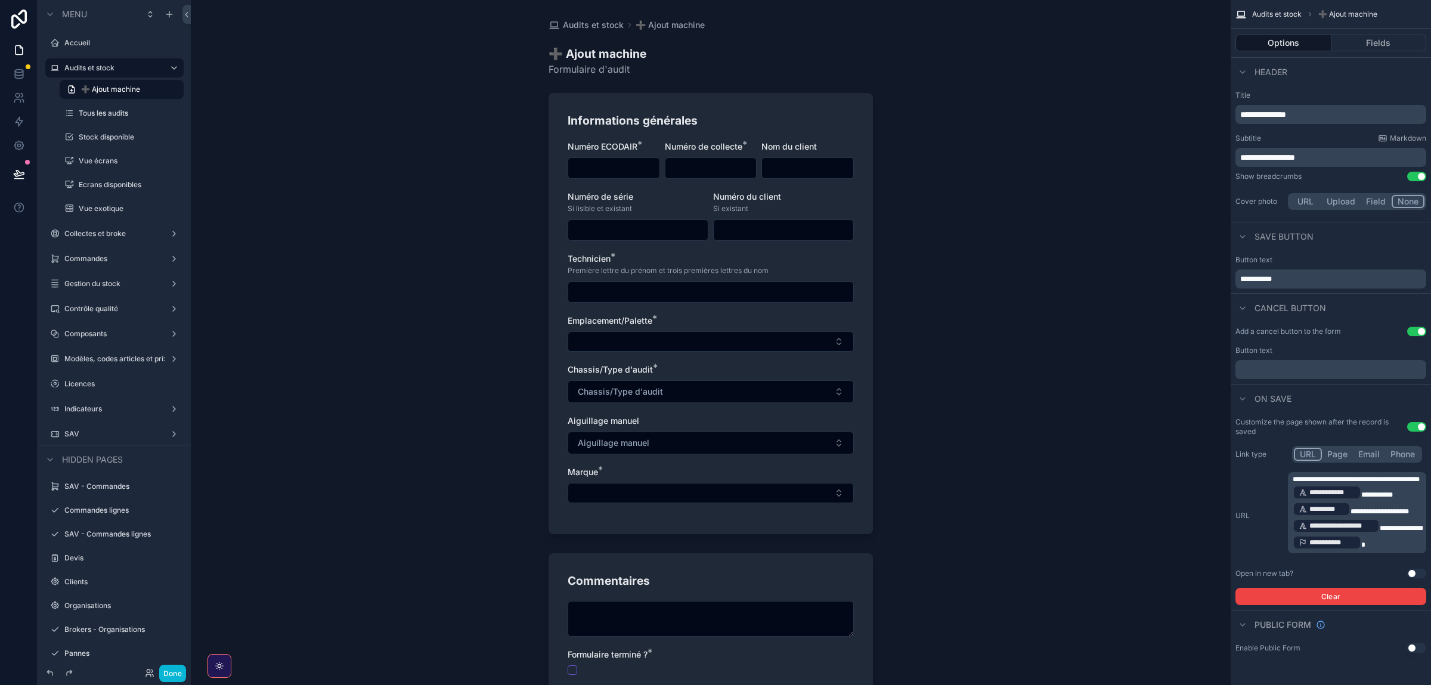
click at [1413, 323] on div "Add a cancel button to the form Use setting Button text ﻿" at bounding box center [1331, 353] width 200 height 62
click at [1411, 334] on button "Use setting" at bounding box center [1416, 332] width 19 height 10
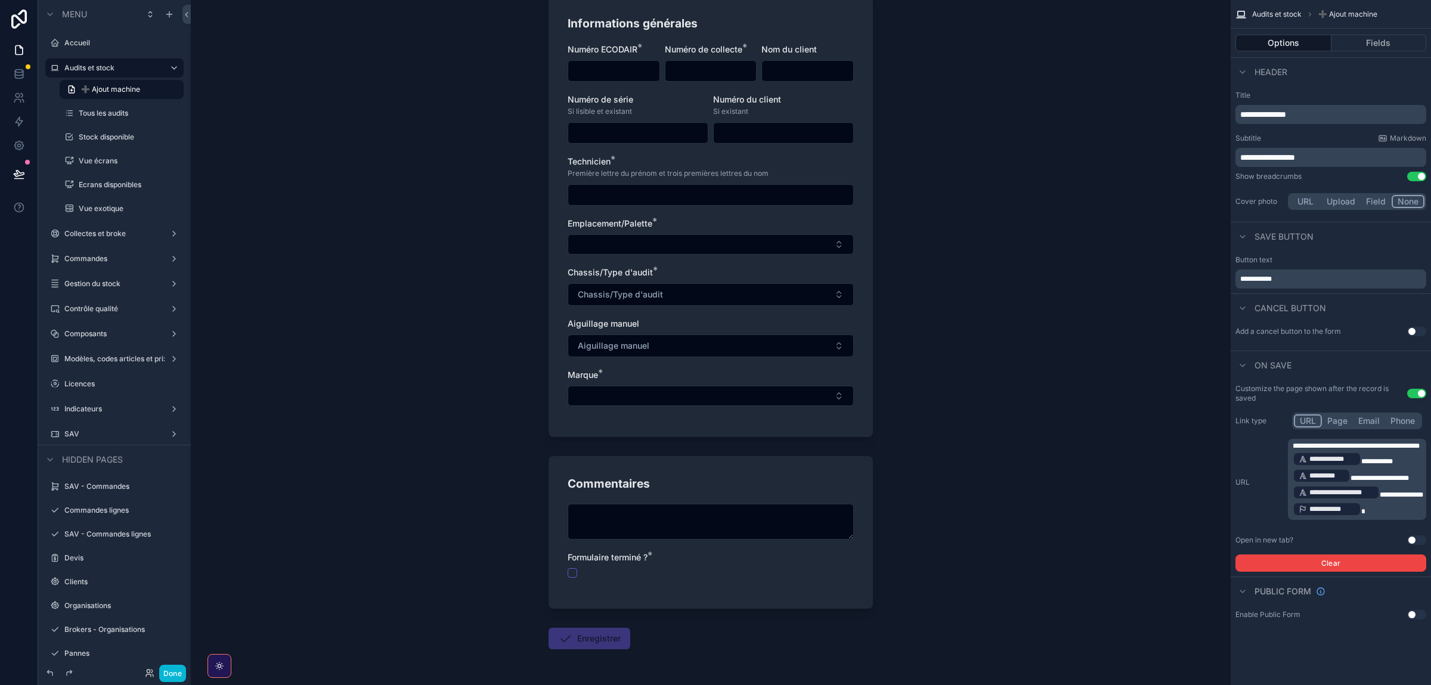
scroll to position [139, 0]
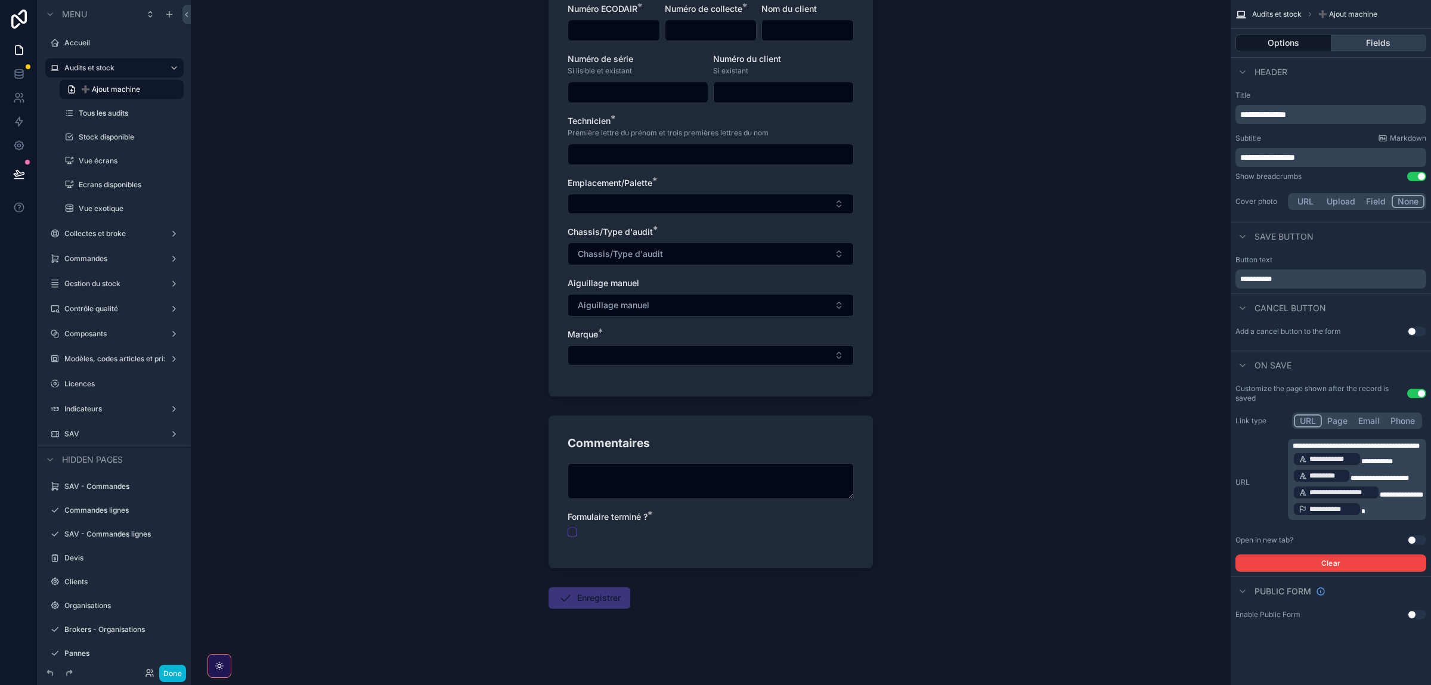
click at [1366, 50] on button "Fields" at bounding box center [1379, 43] width 95 height 17
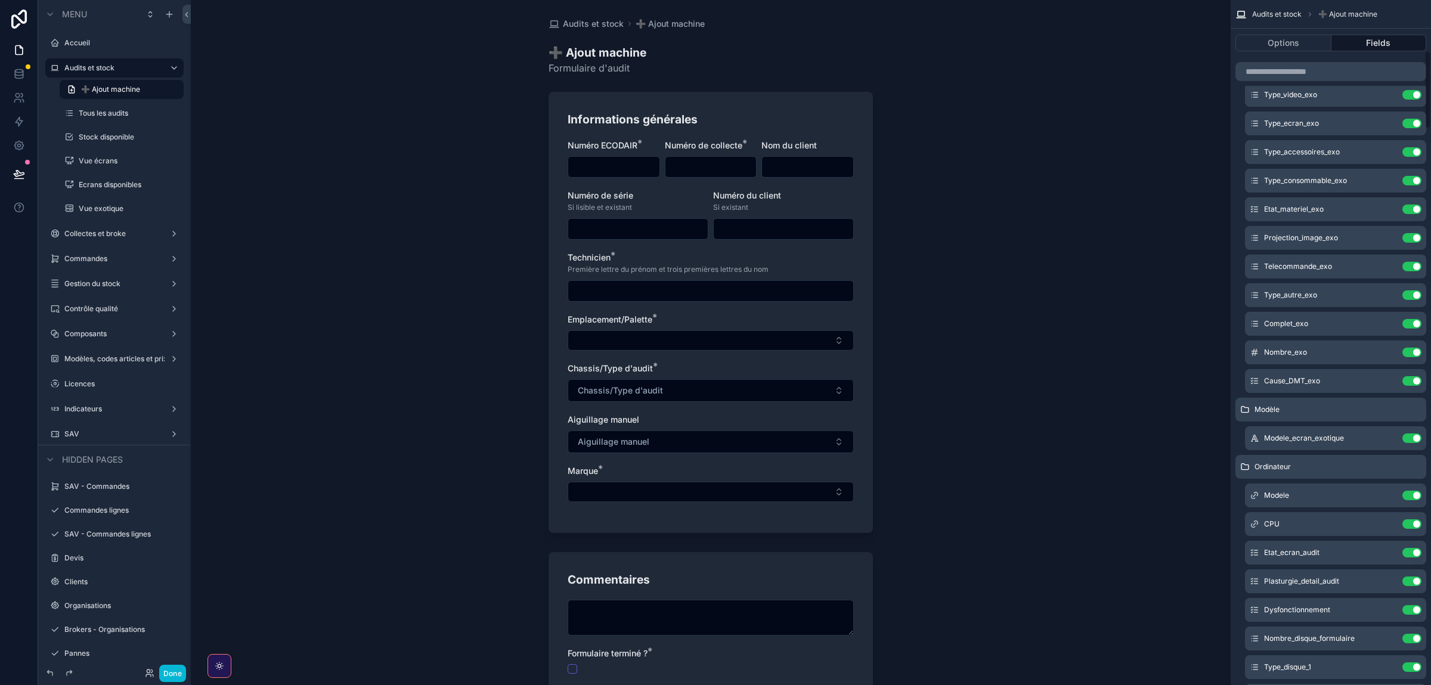
scroll to position [0, 0]
click at [115, 86] on span "➕ Ajout machine" at bounding box center [110, 90] width 59 height 10
click at [119, 66] on label "Audits et stock" at bounding box center [111, 68] width 95 height 10
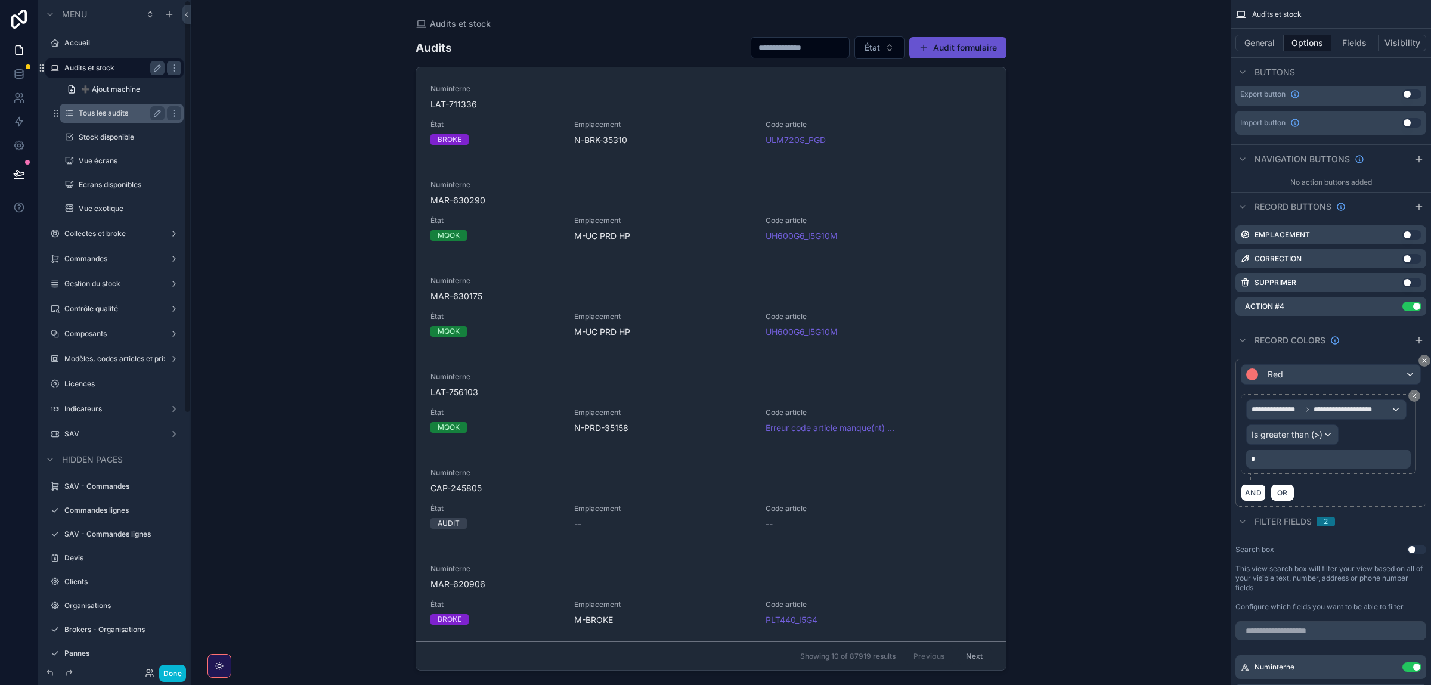
click at [86, 111] on label "Tous les audits" at bounding box center [119, 114] width 81 height 10
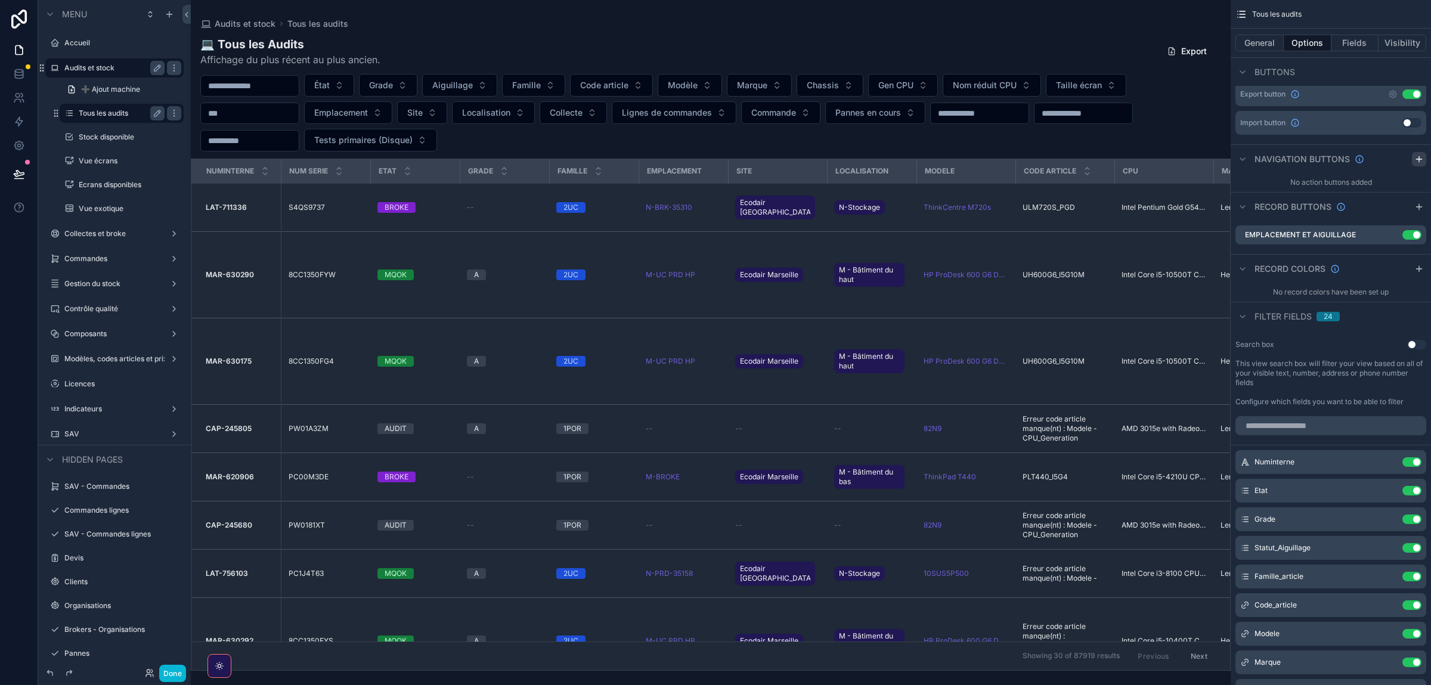
click at [1420, 163] on icon "scrollable content" at bounding box center [1420, 159] width 10 height 10
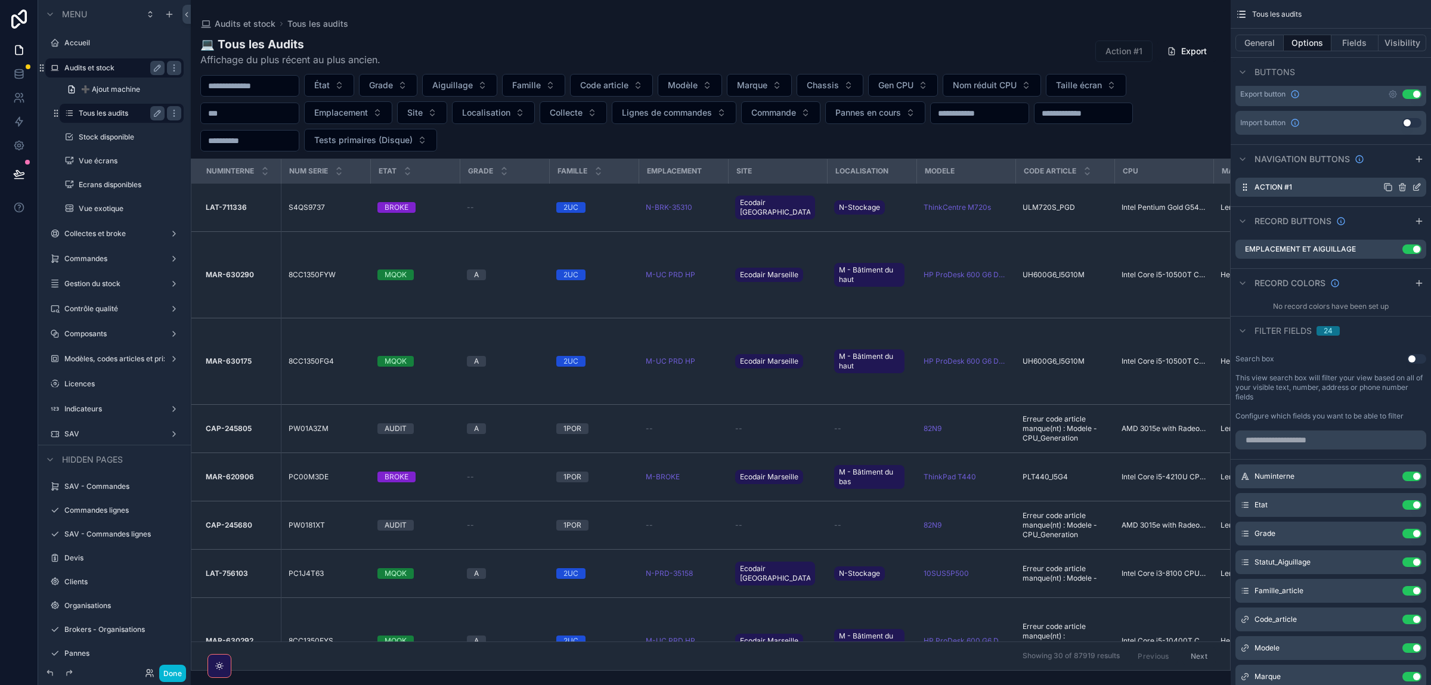
click at [1419, 193] on div "Action #1" at bounding box center [1331, 187] width 191 height 19
click at [1417, 188] on icon "scrollable content" at bounding box center [1418, 186] width 5 height 5
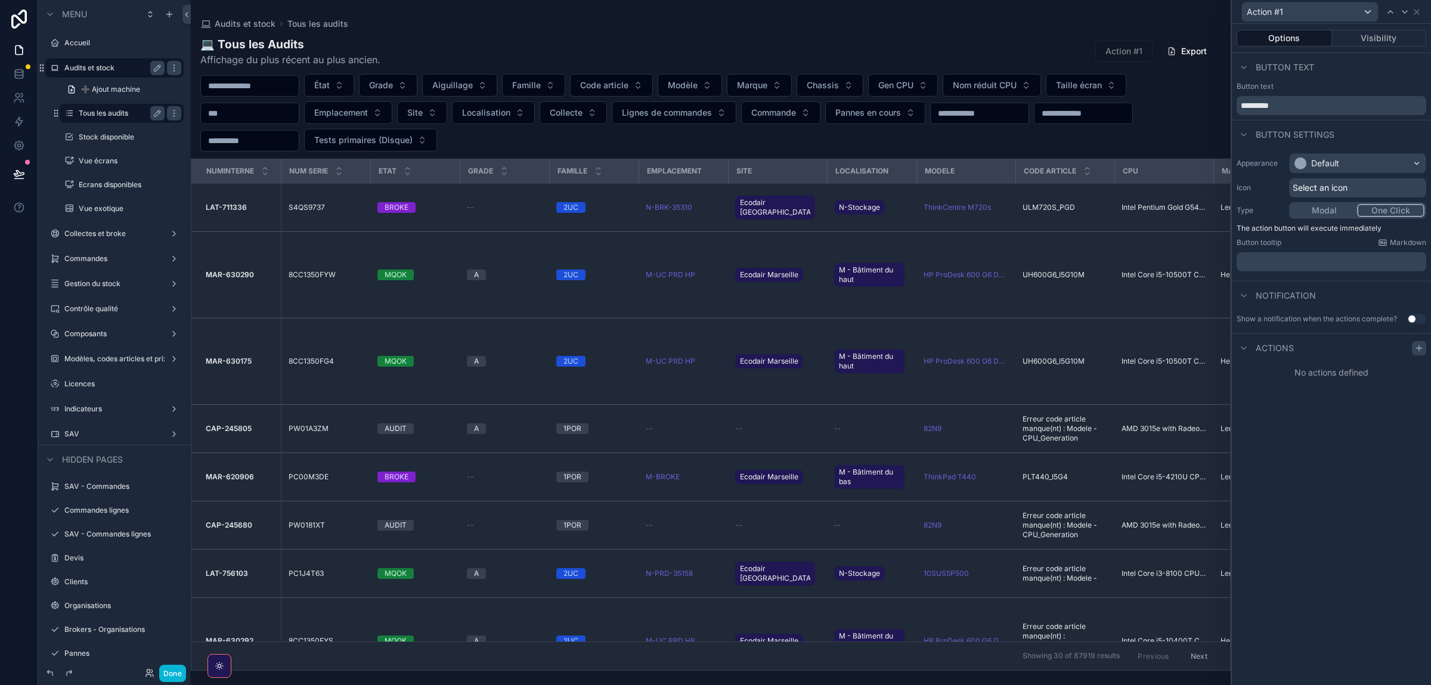
click at [1417, 348] on icon at bounding box center [1418, 348] width 5 height 0
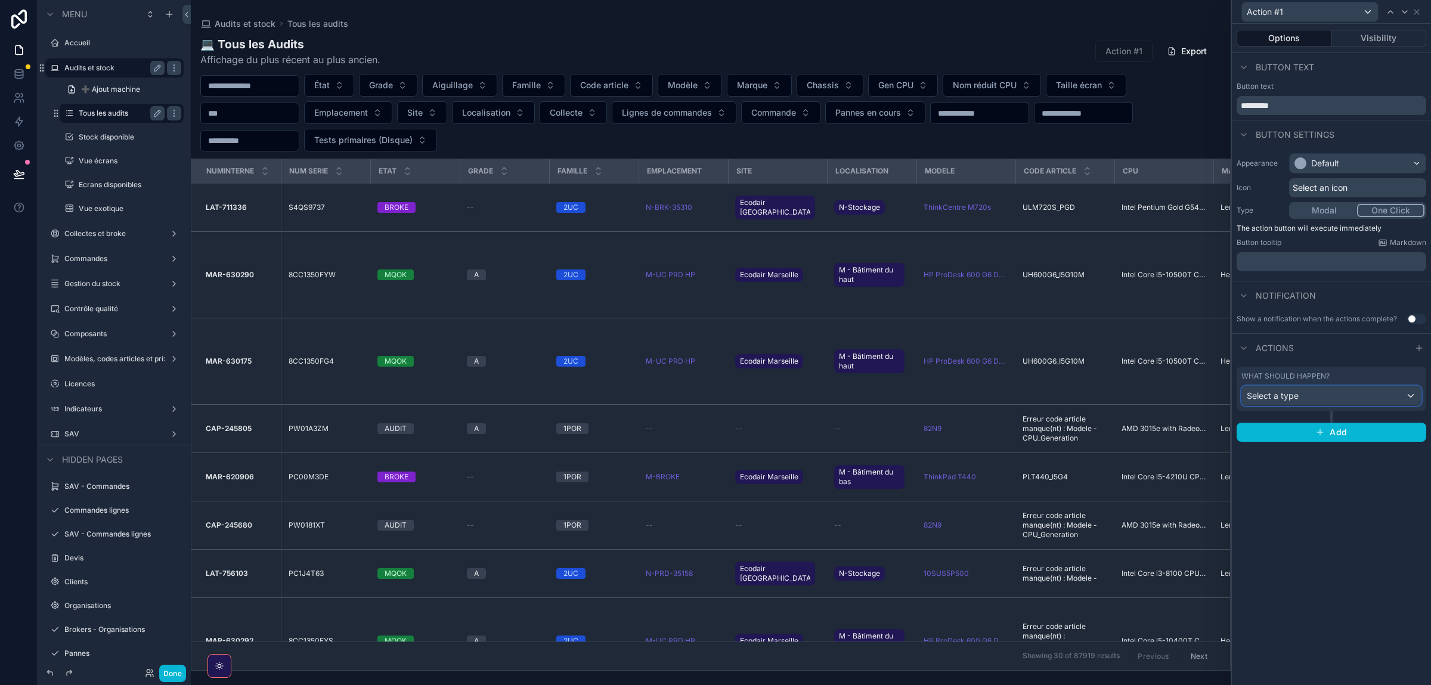
click at [1305, 400] on div "Select a type" at bounding box center [1331, 395] width 179 height 19
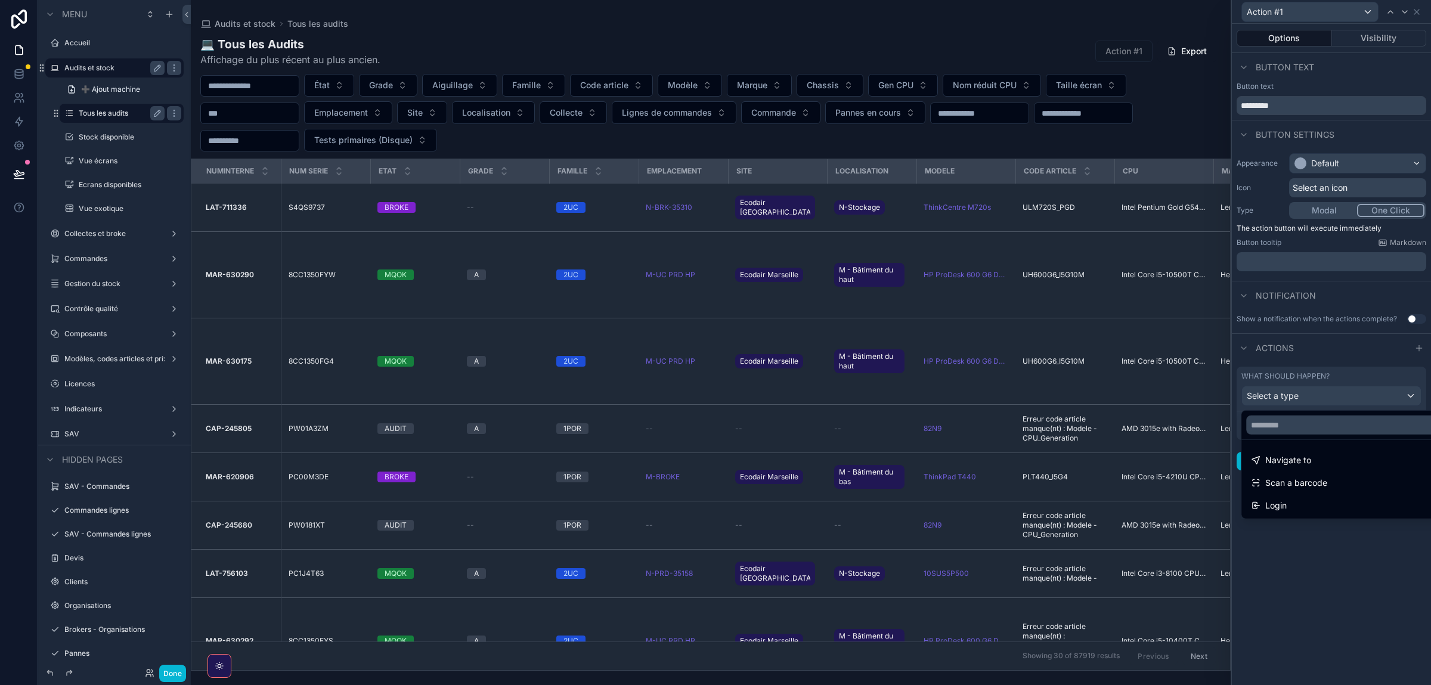
click at [1305, 400] on div at bounding box center [1331, 342] width 199 height 685
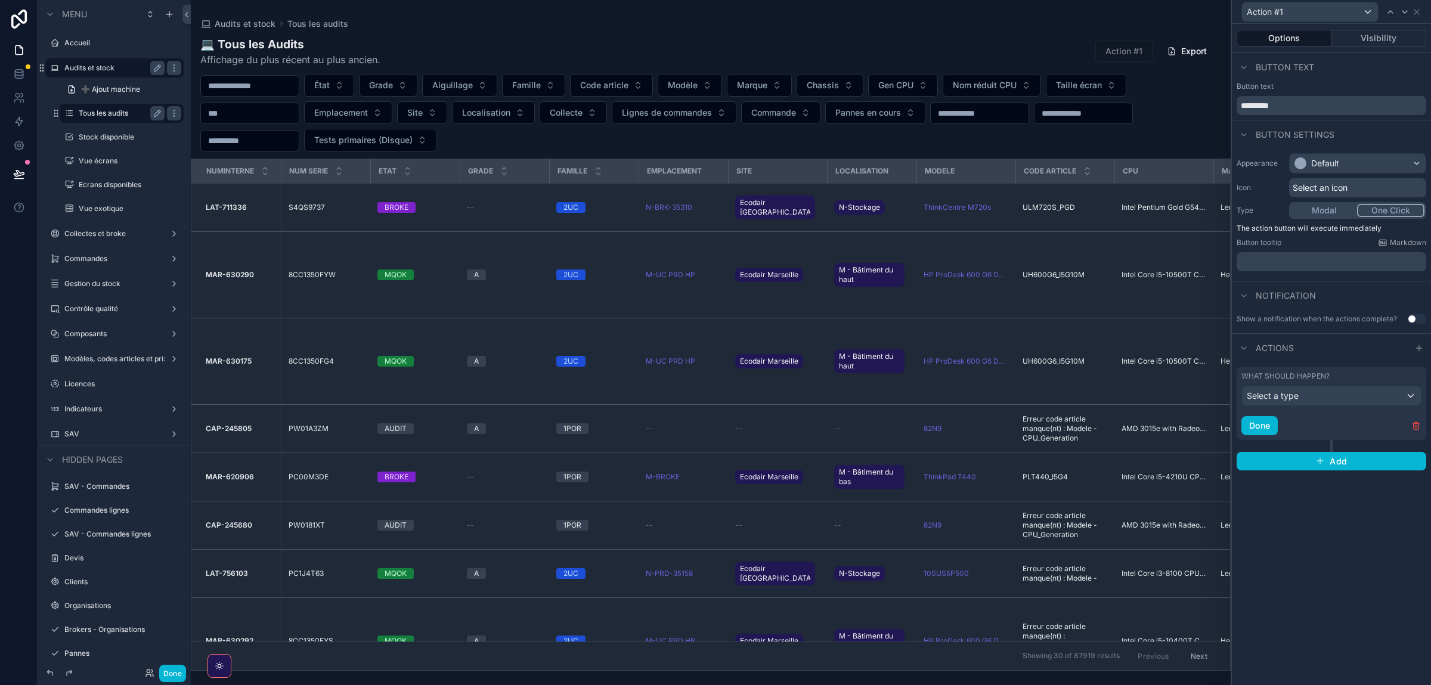
click at [1414, 6] on div "Action #1" at bounding box center [1332, 11] width 190 height 23
click at [1413, 11] on icon at bounding box center [1417, 12] width 10 height 10
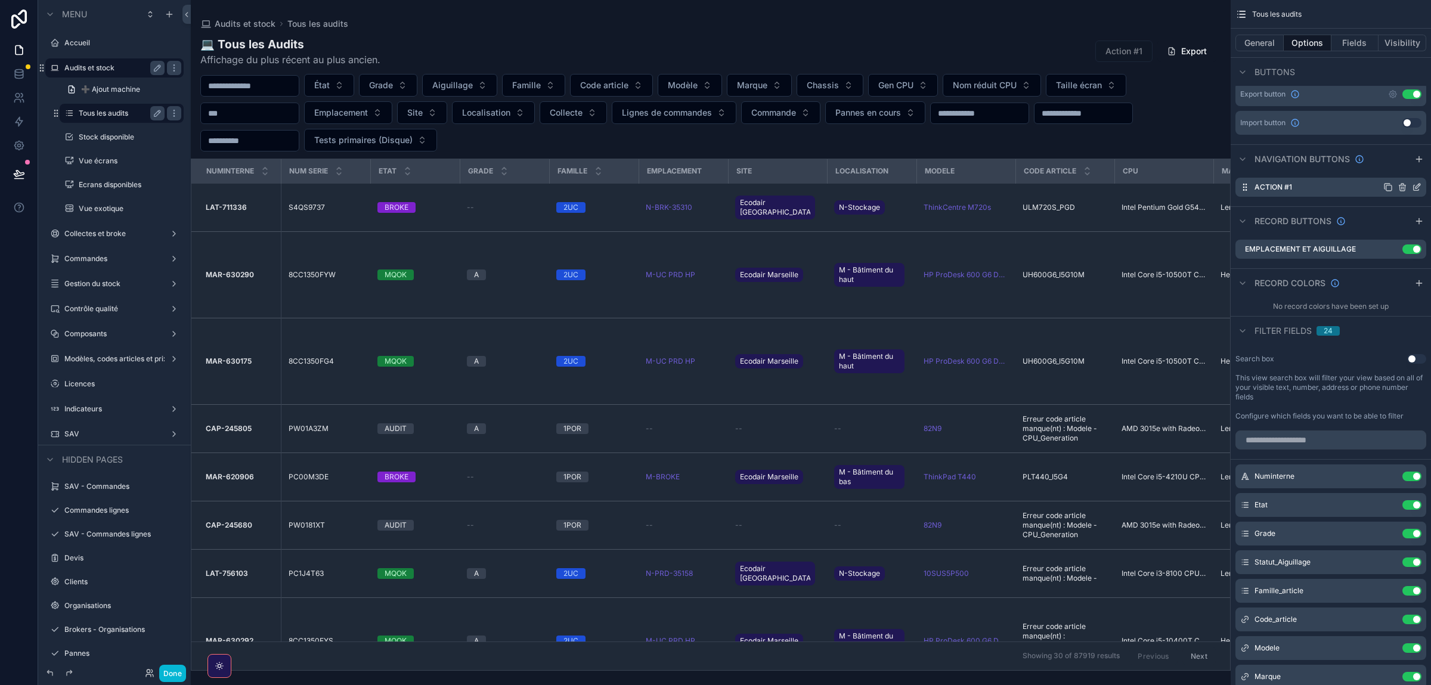
click at [1401, 187] on icon "scrollable content" at bounding box center [1403, 187] width 10 height 10
click at [1398, 164] on icon at bounding box center [1398, 169] width 10 height 10
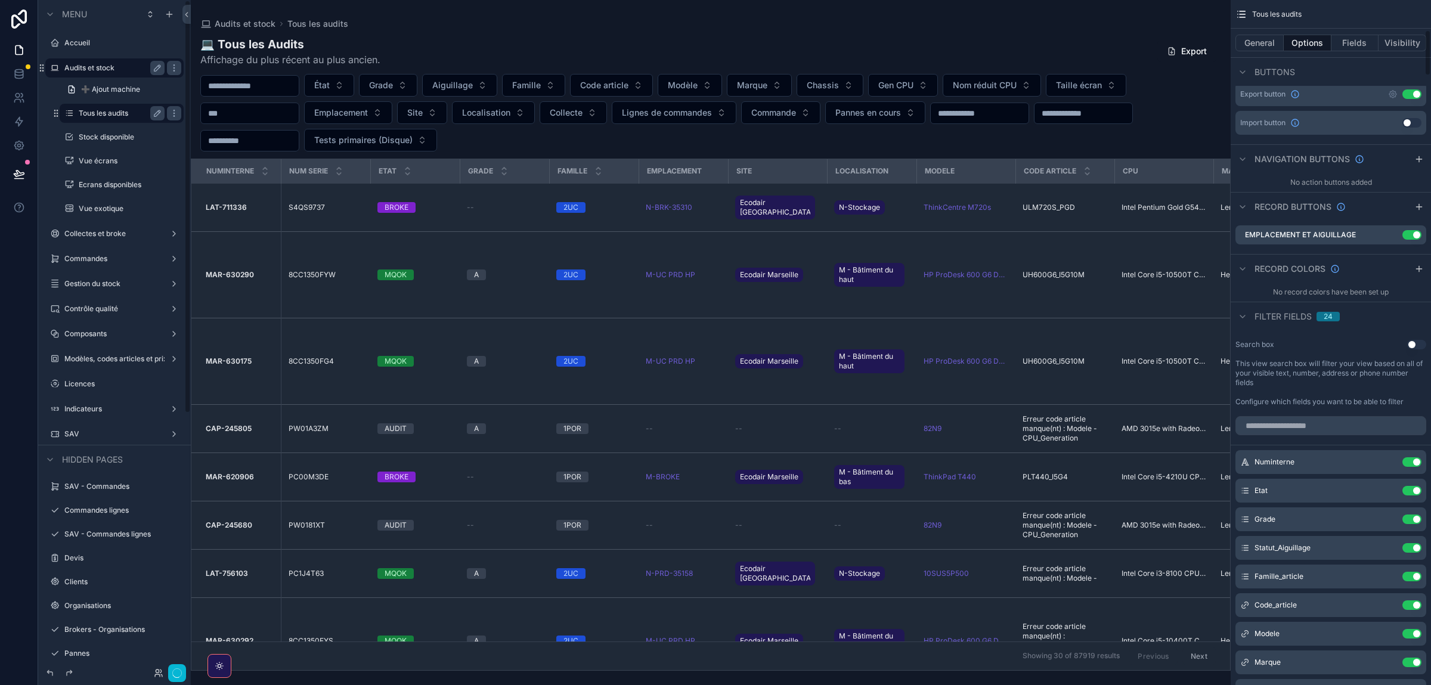
click at [146, 93] on link "➕ Ajout machine" at bounding box center [122, 89] width 124 height 19
click at [95, 60] on div "Audits et stock" at bounding box center [115, 67] width 134 height 19
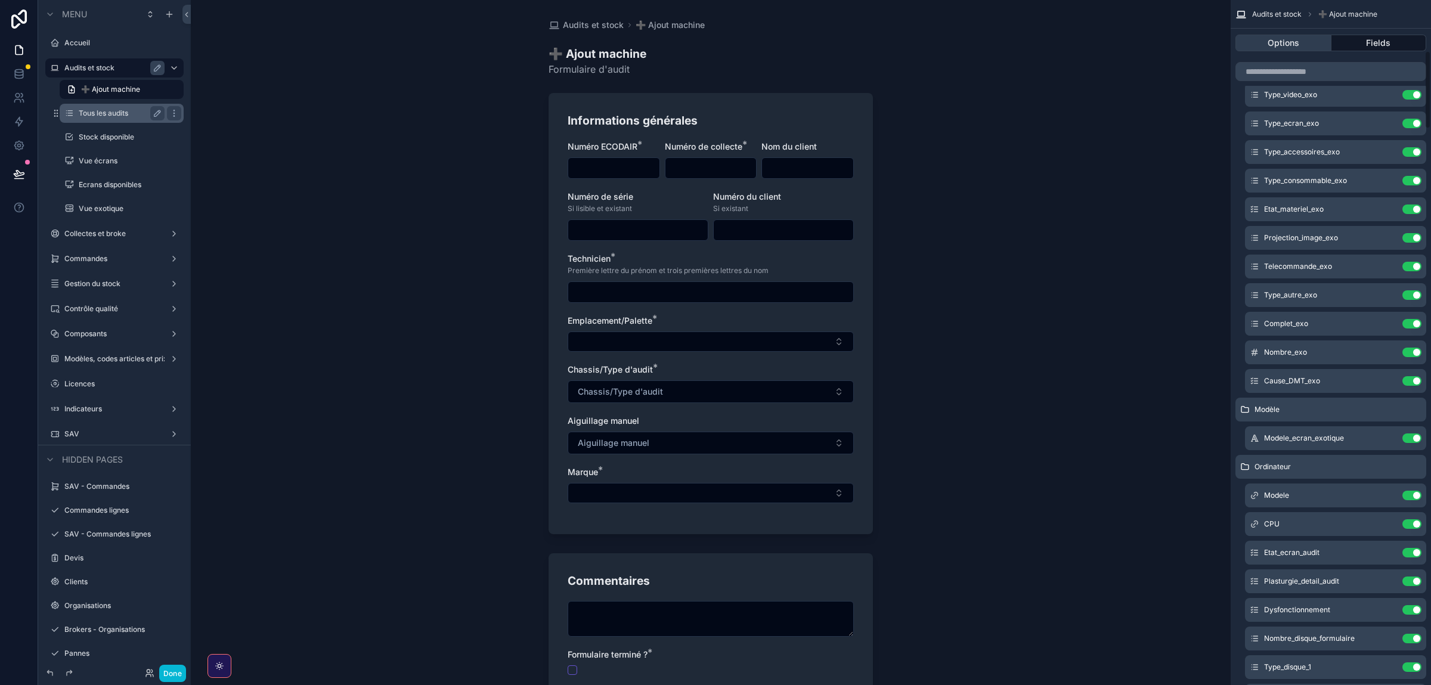
click at [1253, 47] on button "Options" at bounding box center [1284, 43] width 96 height 17
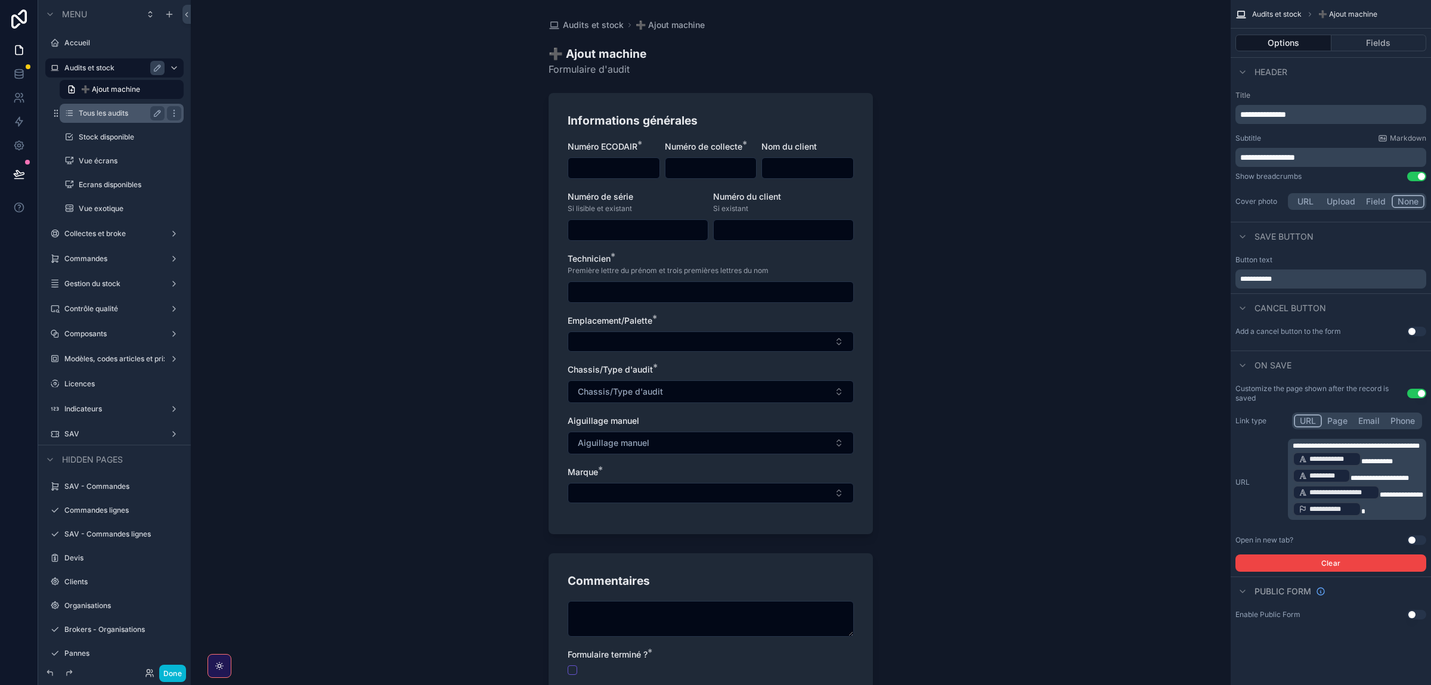
click at [1302, 452] on p "**********" at bounding box center [1358, 479] width 131 height 76
click at [1301, 447] on span "**********" at bounding box center [1356, 446] width 127 height 7
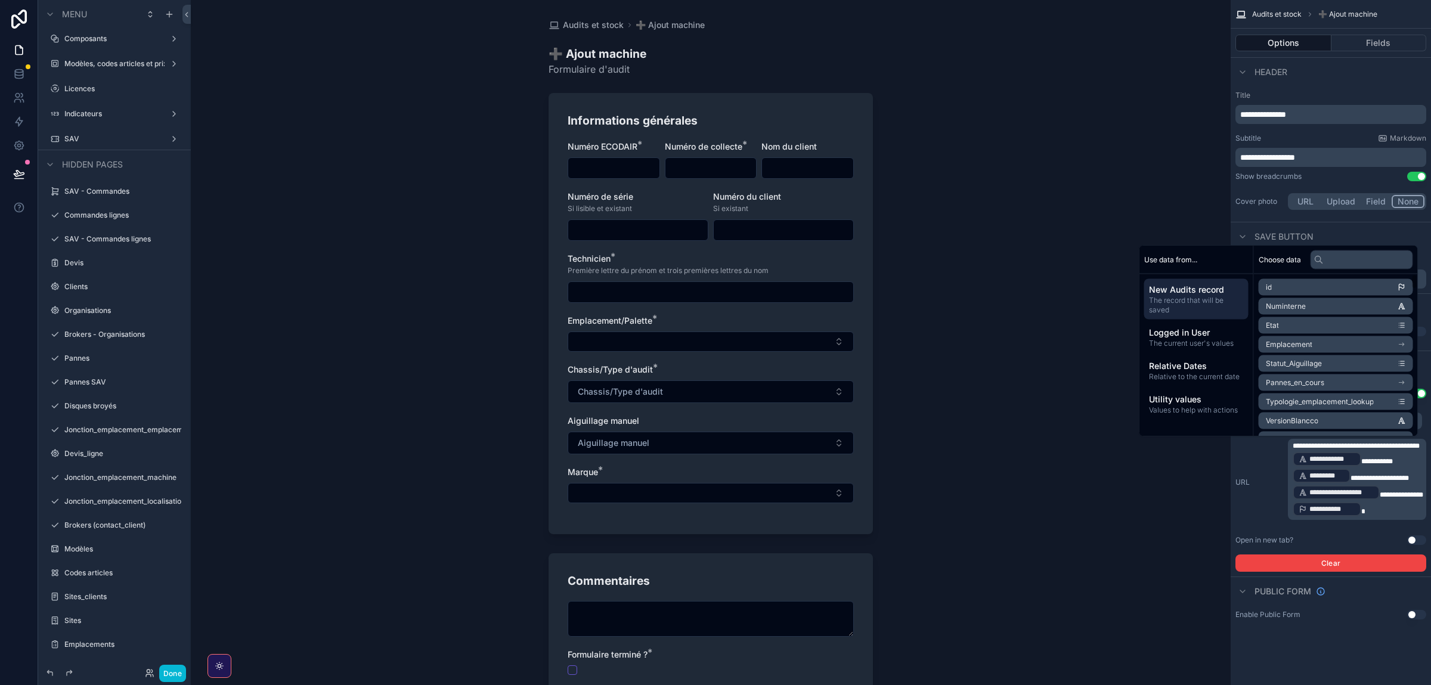
scroll to position [72, 0]
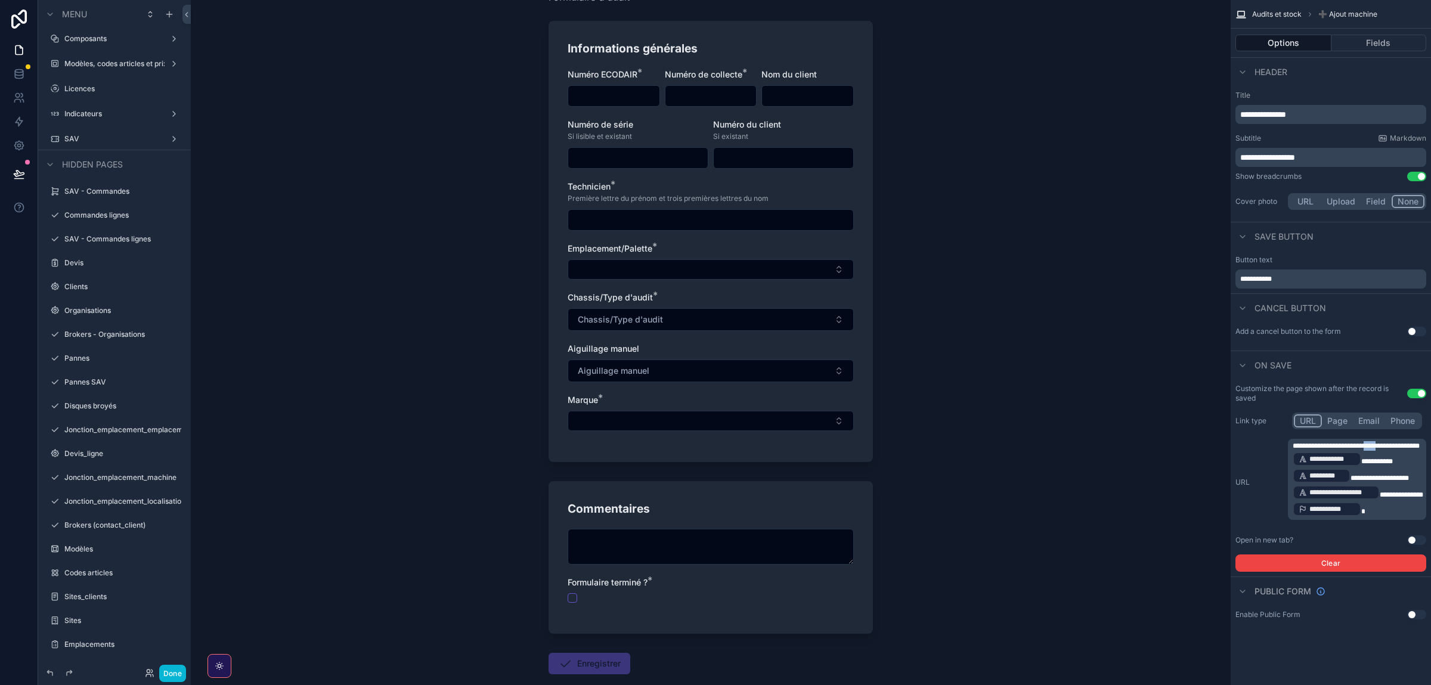
drag, startPoint x: 1372, startPoint y: 445, endPoint x: 1387, endPoint y: 445, distance: 15.5
click at [1387, 445] on span "**********" at bounding box center [1356, 446] width 127 height 7
drag, startPoint x: 1395, startPoint y: 447, endPoint x: 1375, endPoint y: 442, distance: 20.3
click at [1375, 443] on span "**********" at bounding box center [1356, 446] width 127 height 7
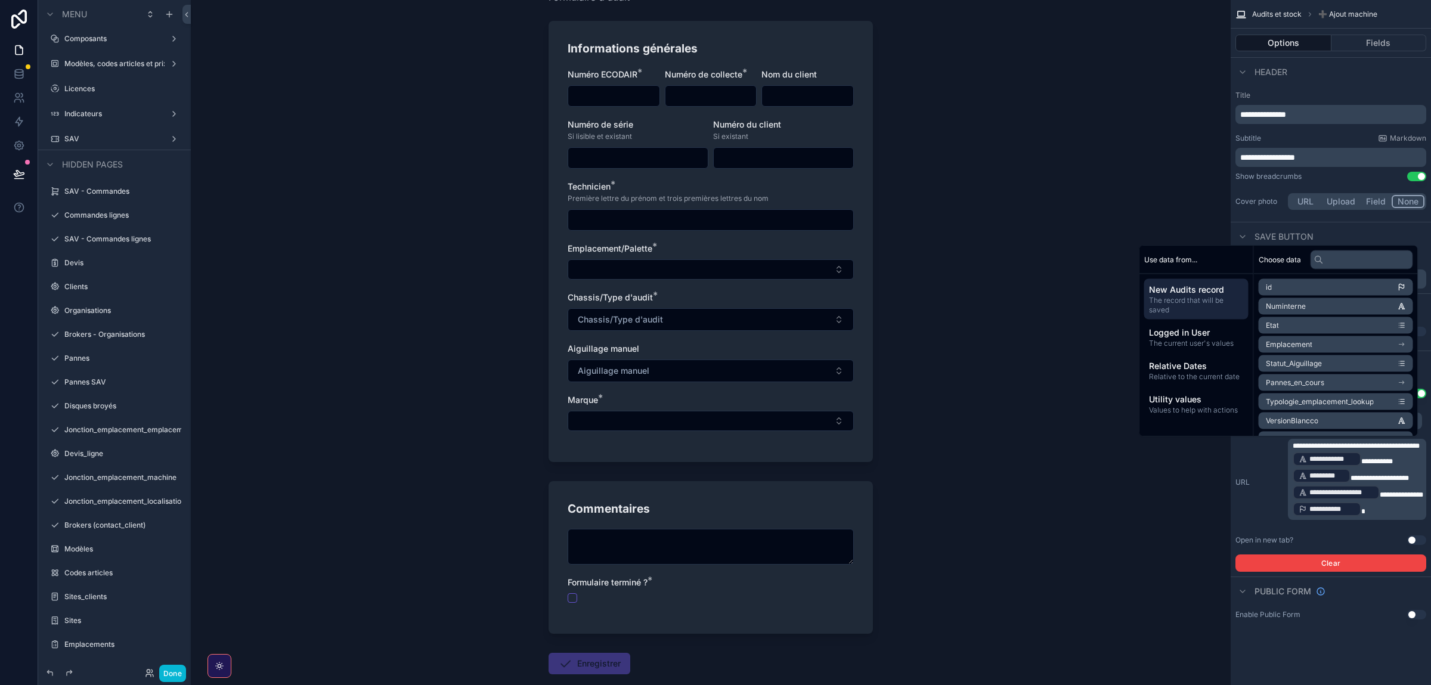
click at [1390, 518] on p "**********" at bounding box center [1358, 479] width 131 height 76
click at [1336, 626] on div "**********" at bounding box center [1331, 321] width 200 height 643
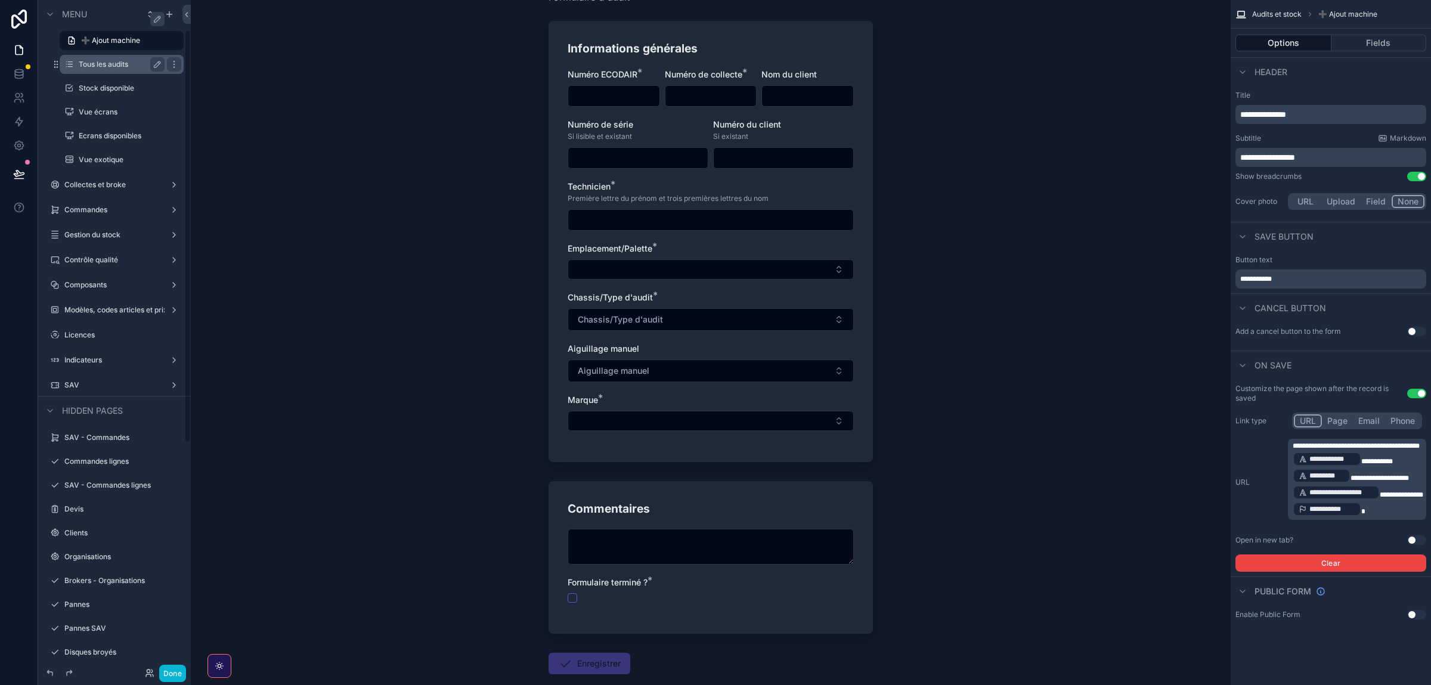
scroll to position [0, 0]
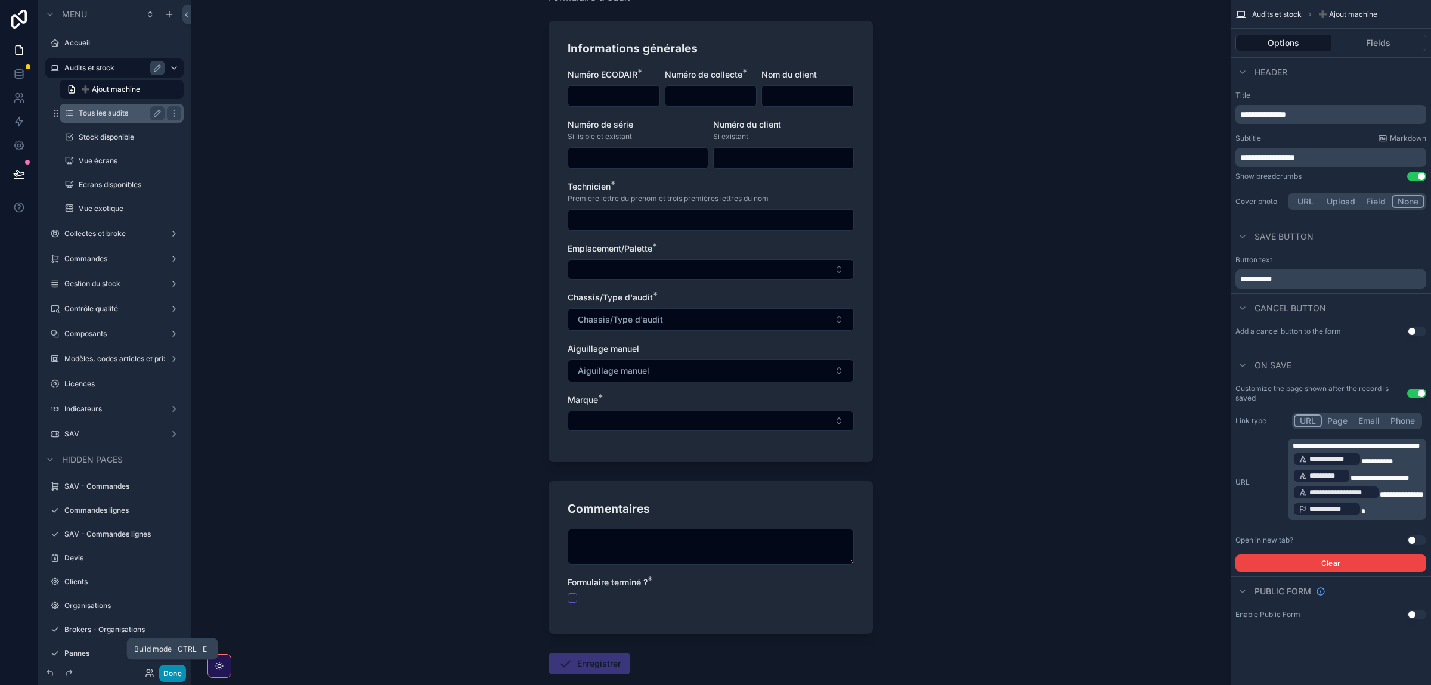
click at [166, 669] on button "Done" at bounding box center [172, 673] width 27 height 17
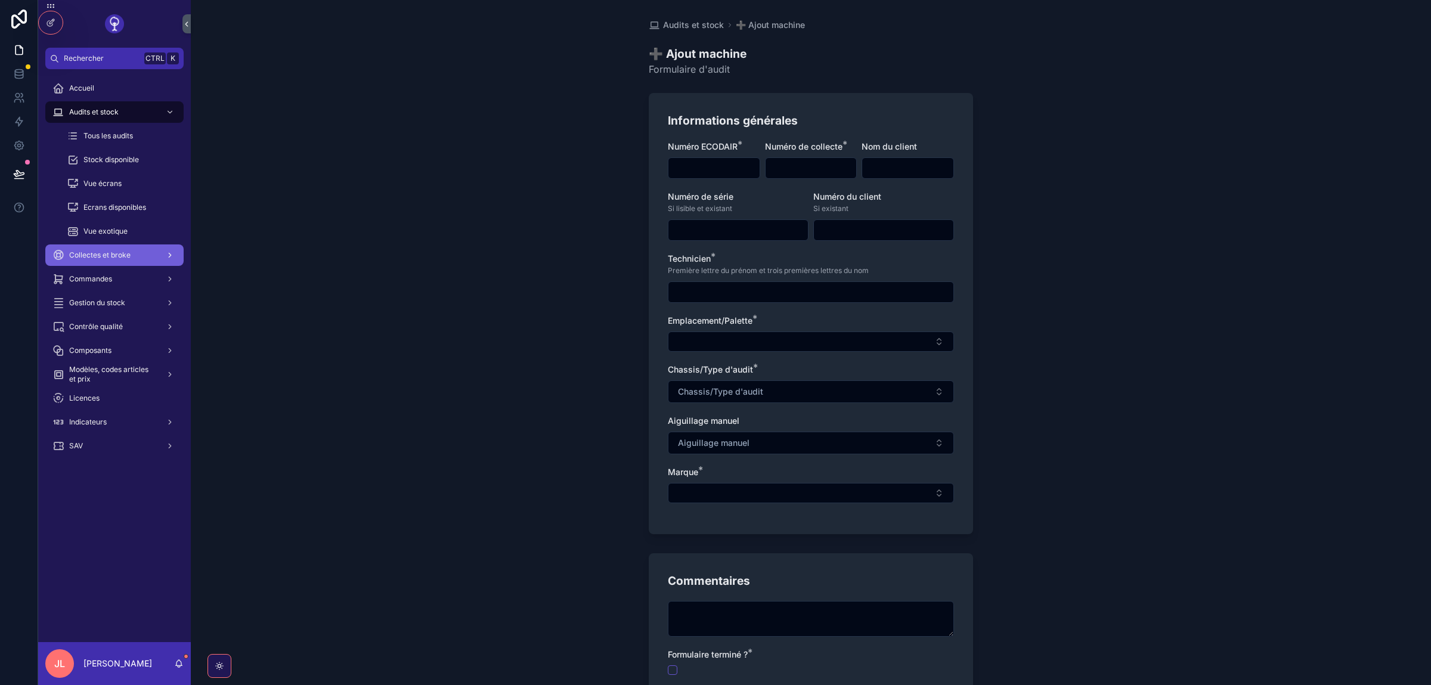
click at [104, 258] on span "Collectes et broke" at bounding box center [99, 255] width 61 height 10
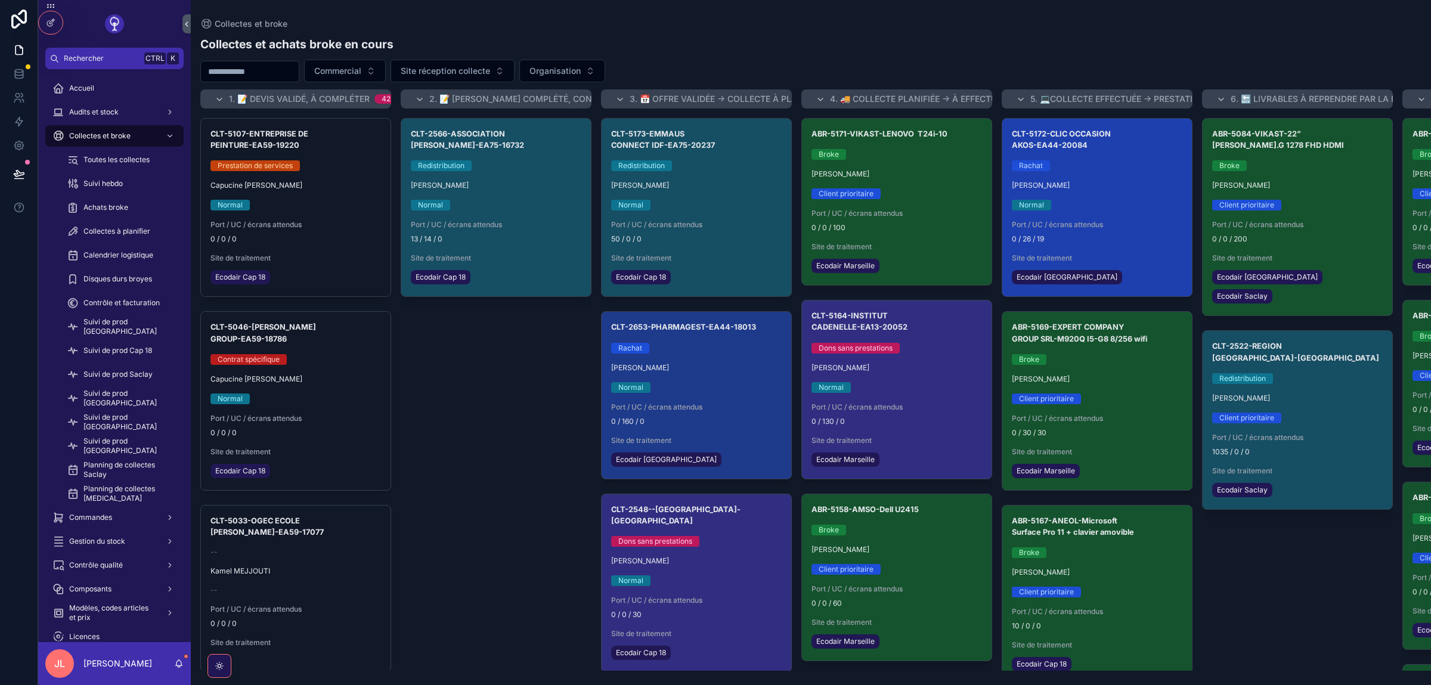
click at [1082, 209] on div "Normal" at bounding box center [1097, 205] width 171 height 11
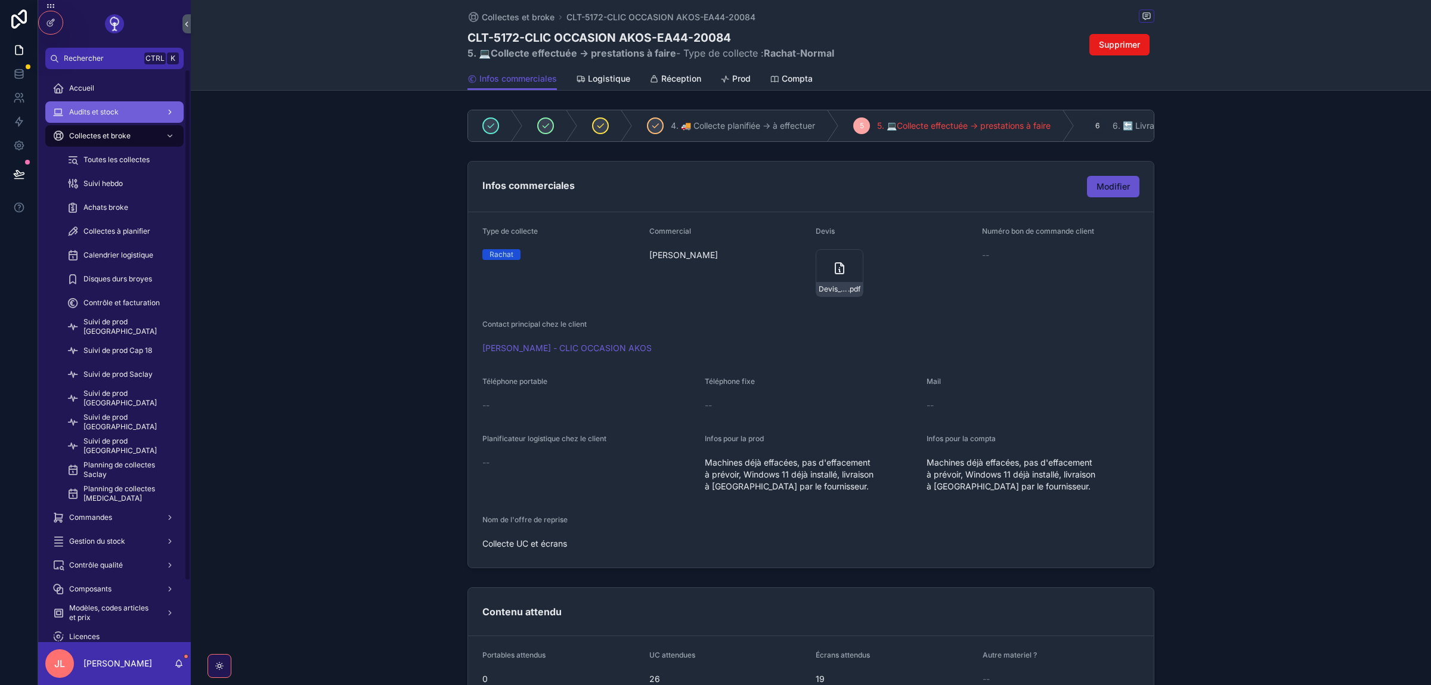
click at [100, 119] on div "Audits et stock" at bounding box center [114, 112] width 124 height 19
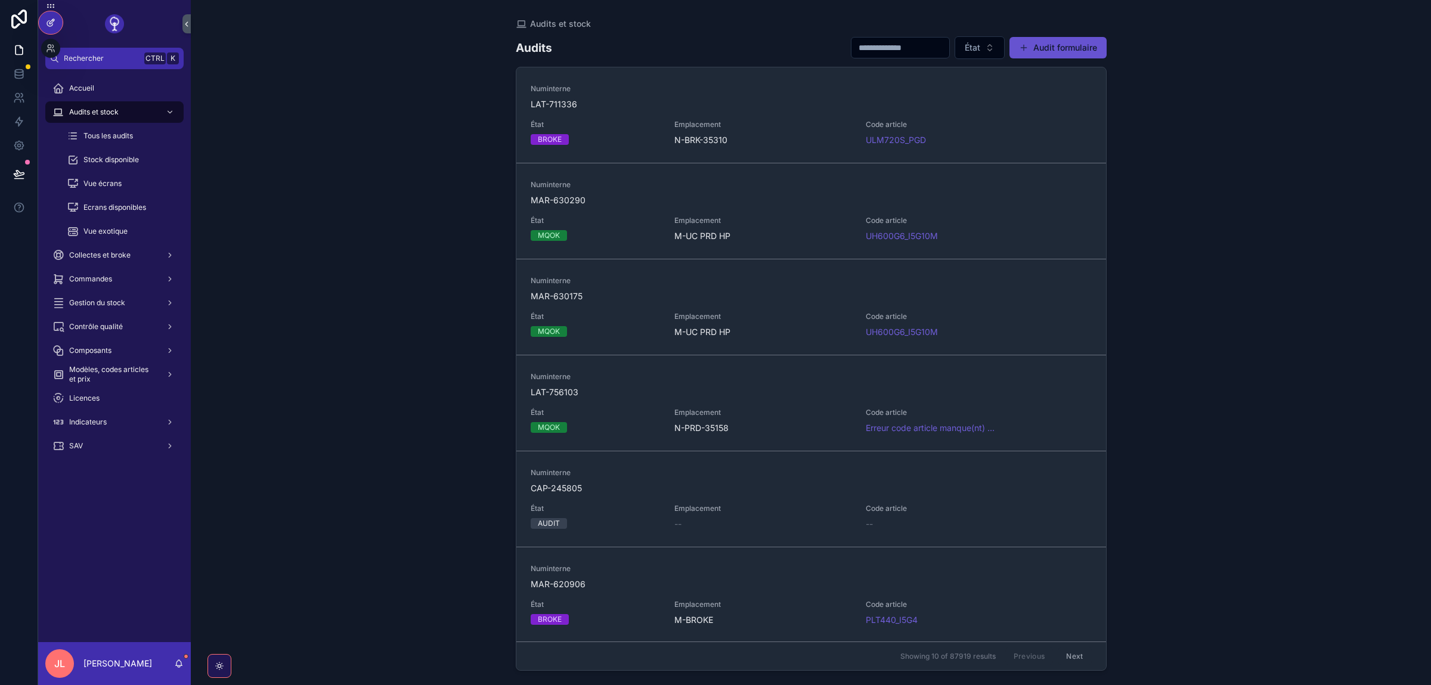
click at [45, 29] on div at bounding box center [51, 22] width 24 height 23
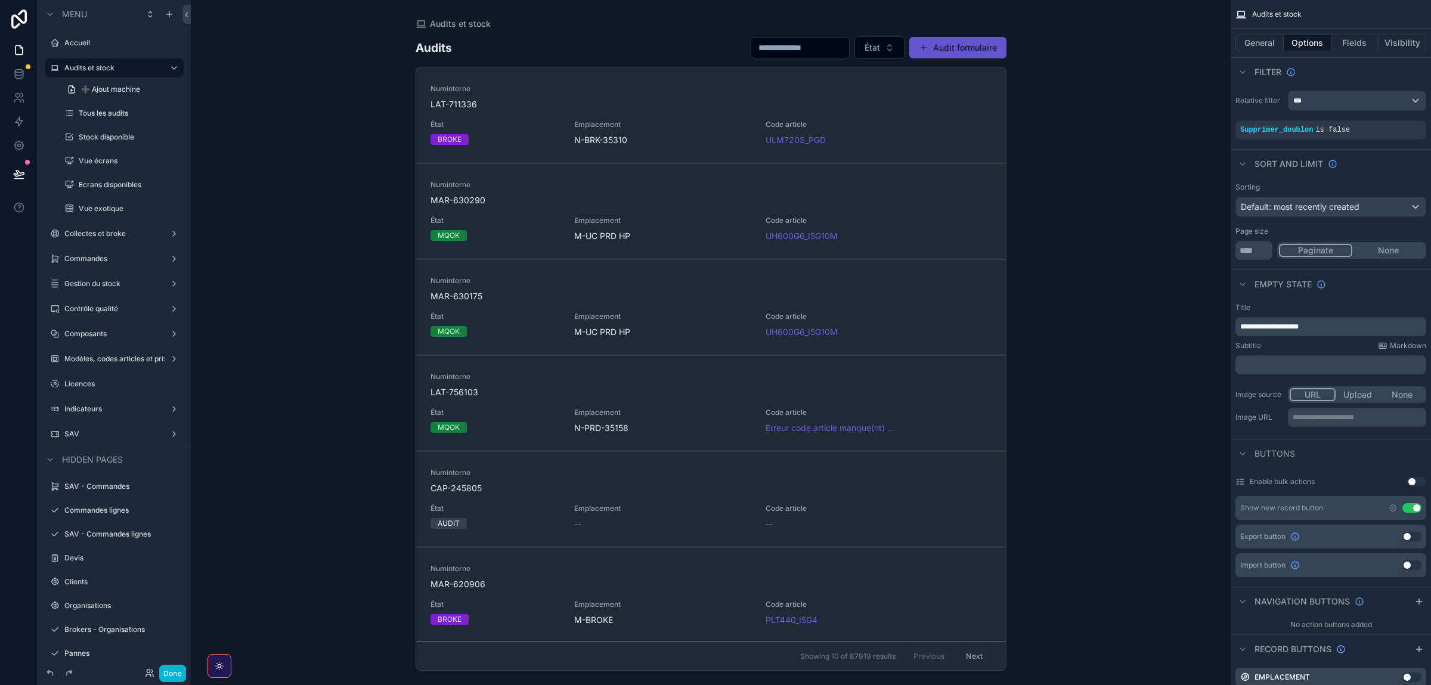
click at [947, 215] on div "scrollable content" at bounding box center [711, 335] width 610 height 671
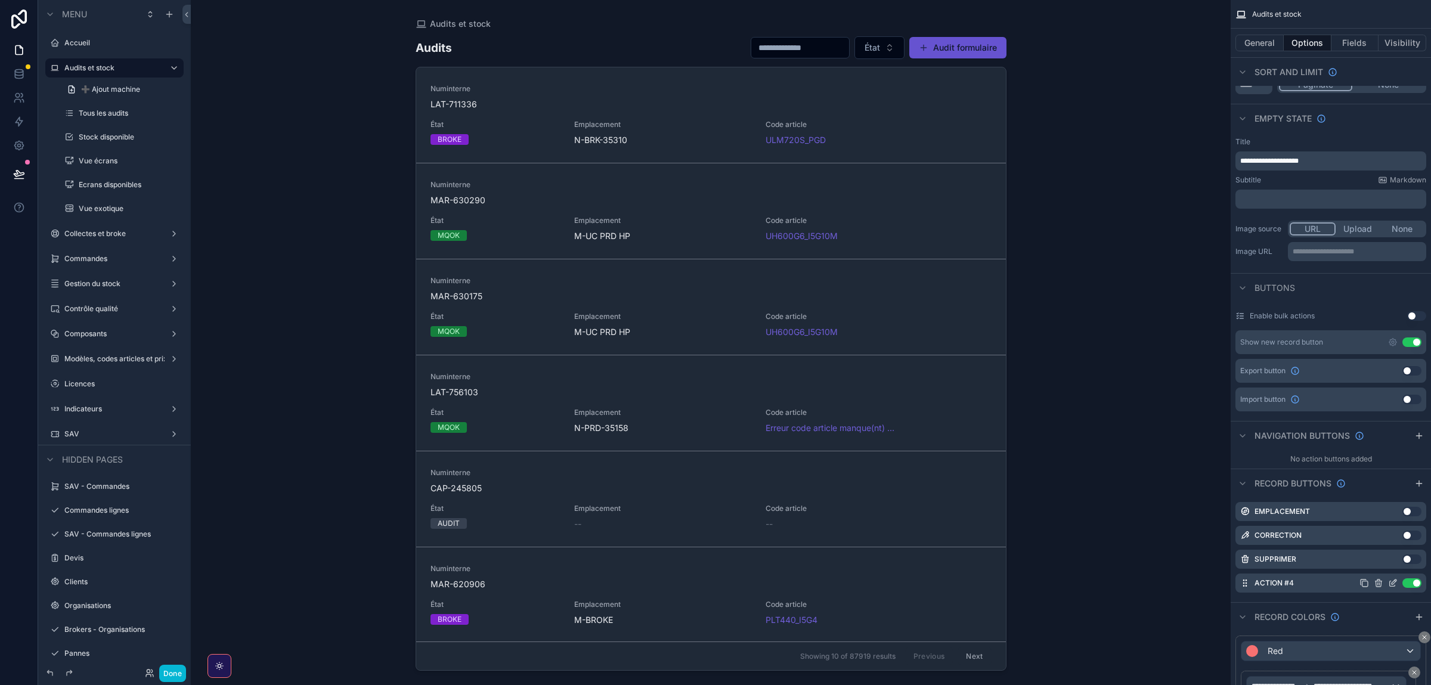
scroll to position [246, 0]
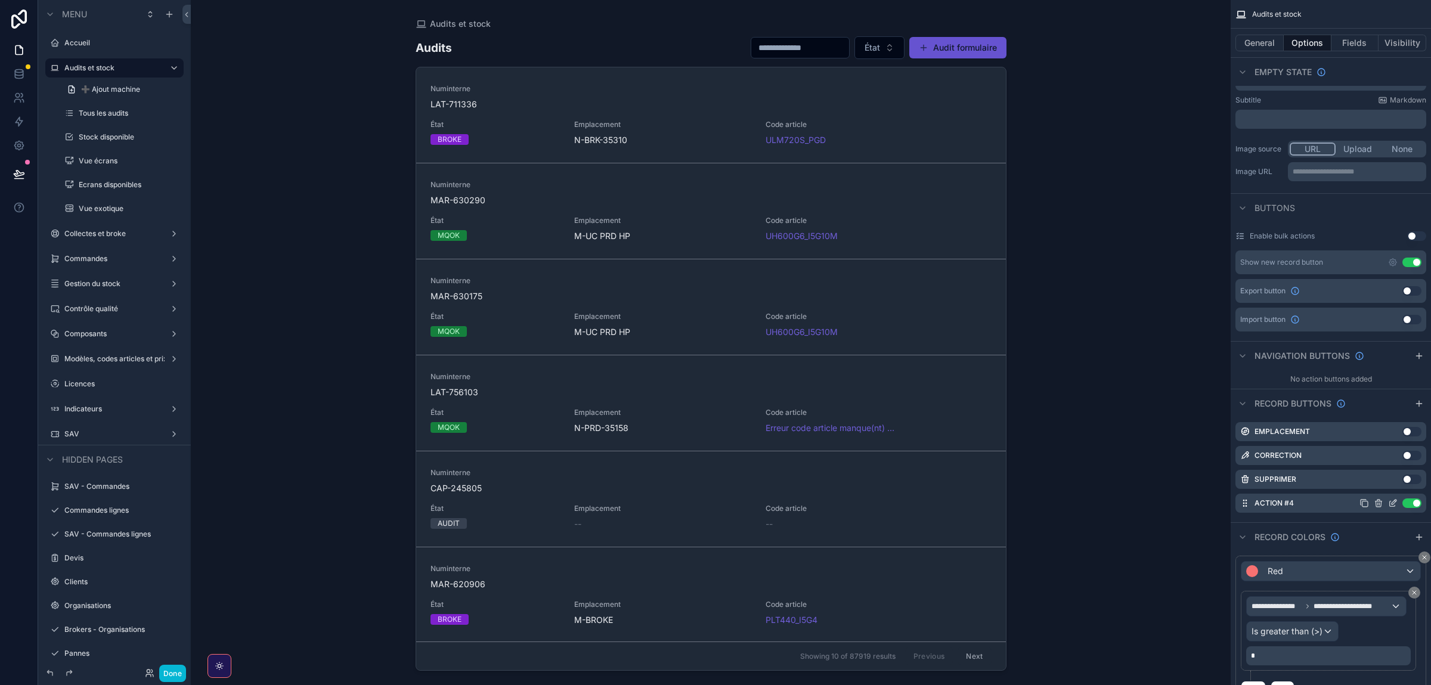
click at [1387, 506] on div "Use setting" at bounding box center [1391, 504] width 62 height 10
click at [1393, 505] on icon "scrollable content" at bounding box center [1394, 502] width 5 height 5
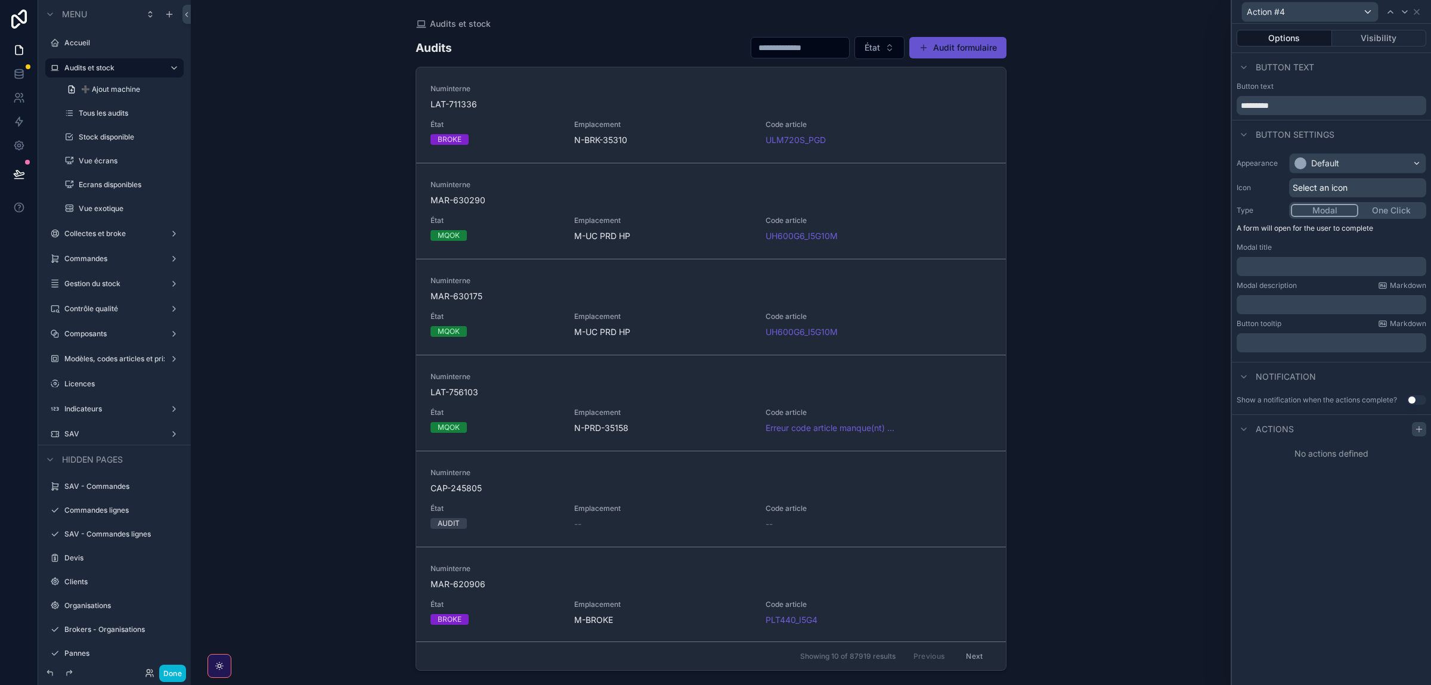
click at [1414, 428] on div at bounding box center [1419, 429] width 14 height 14
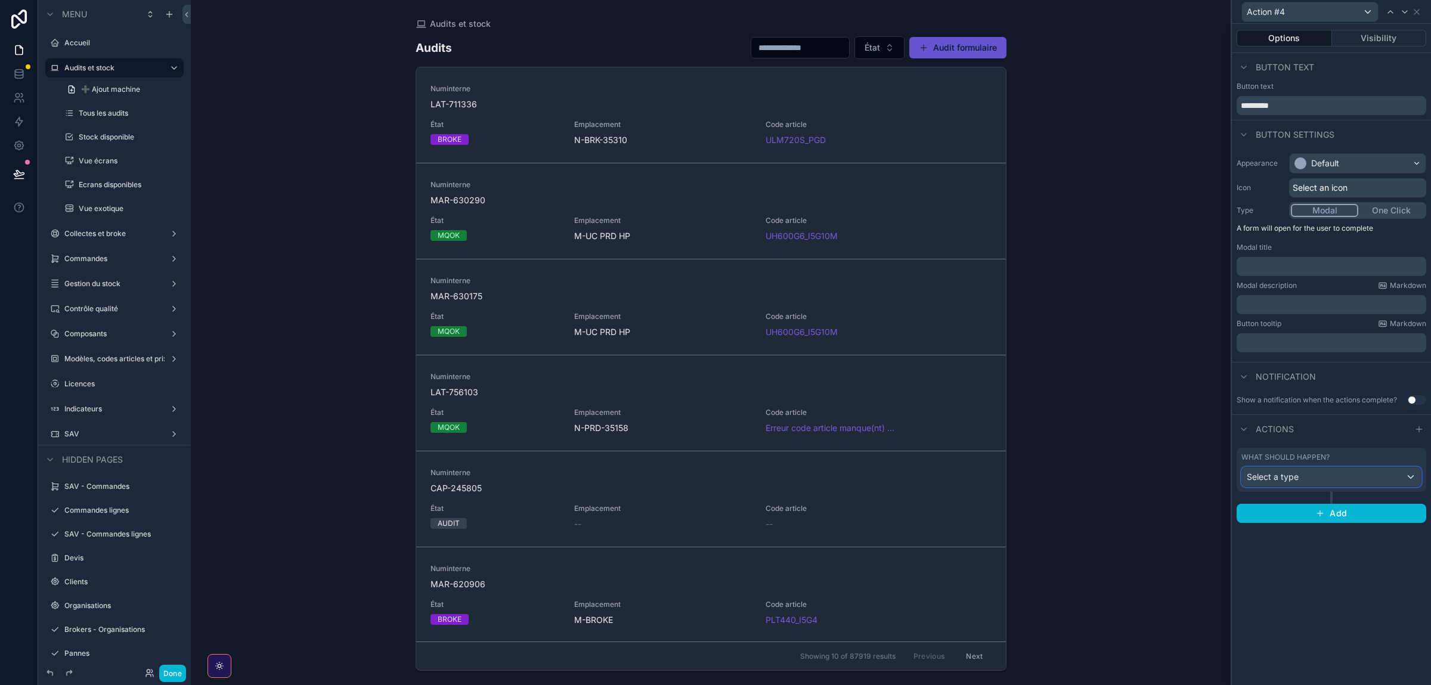
click at [1302, 484] on div "Select a type" at bounding box center [1331, 477] width 179 height 19
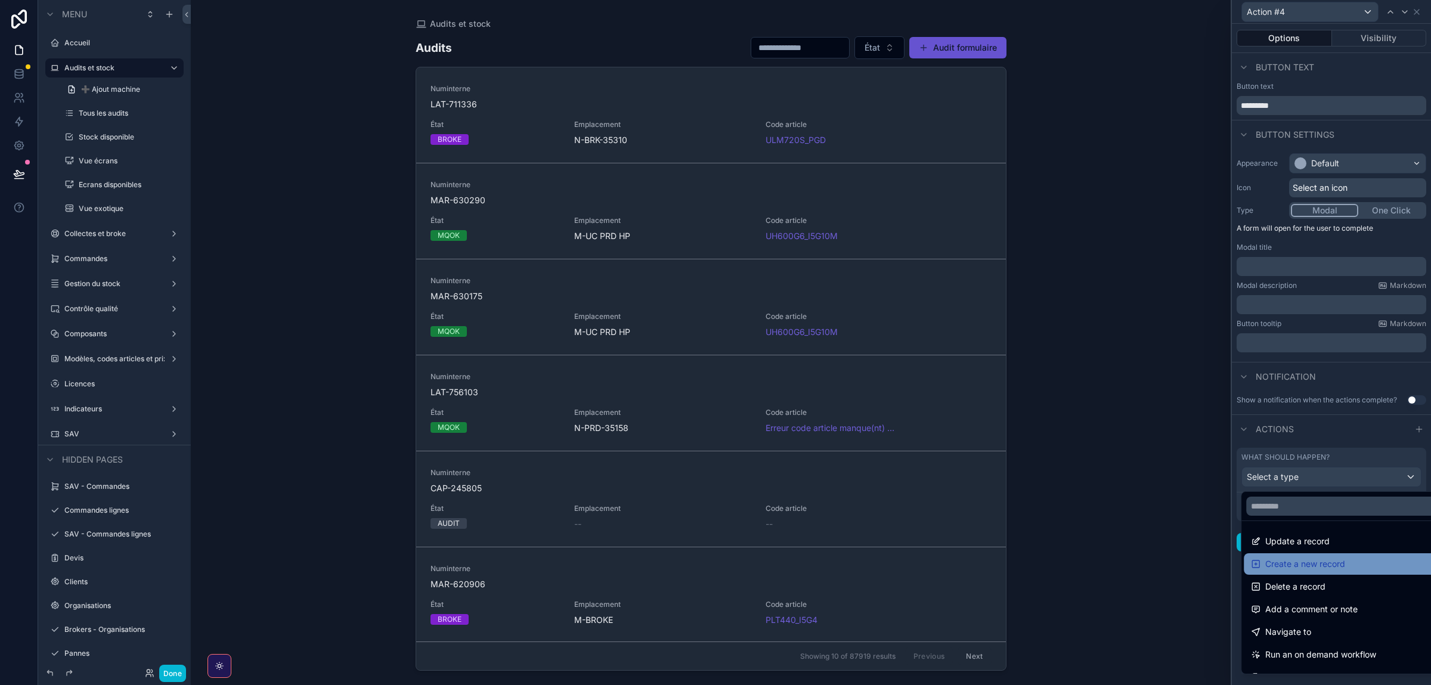
click at [1314, 569] on span "Create a new record" at bounding box center [1306, 564] width 80 height 14
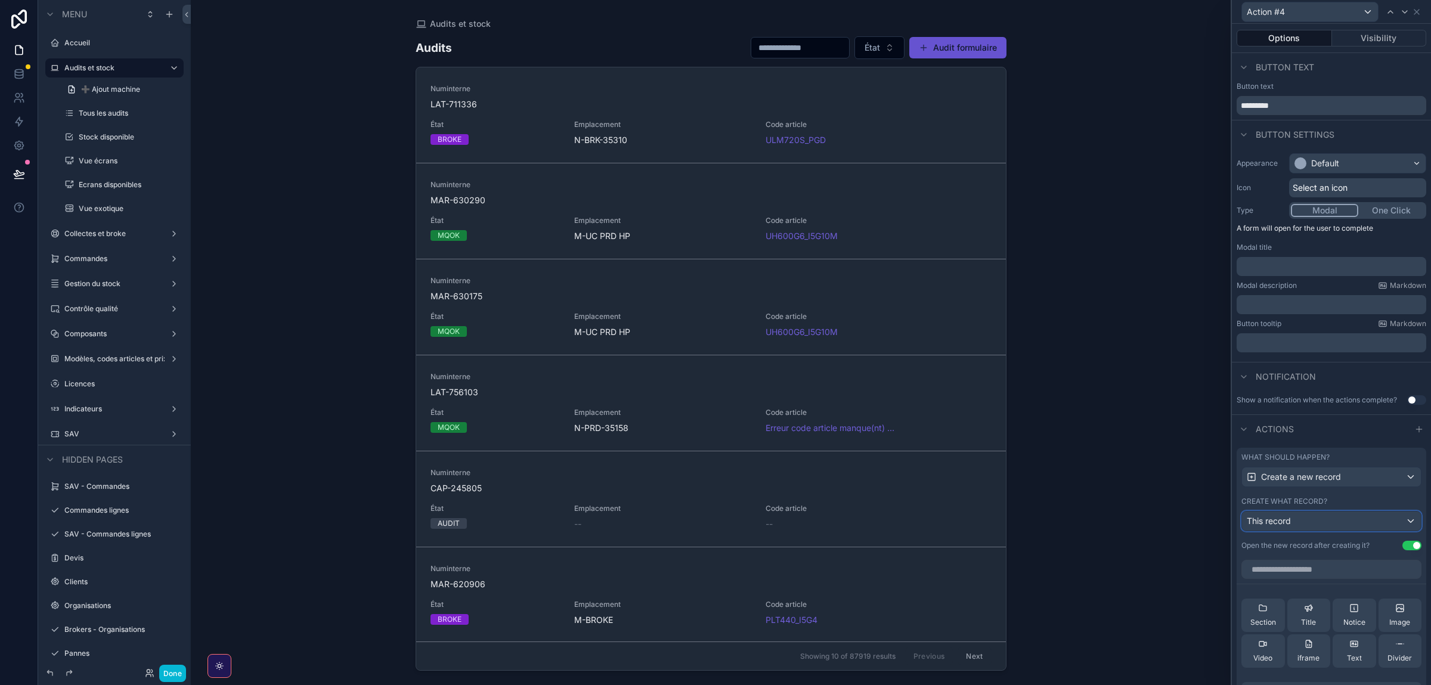
click at [1314, 527] on div "This record" at bounding box center [1331, 521] width 179 height 19
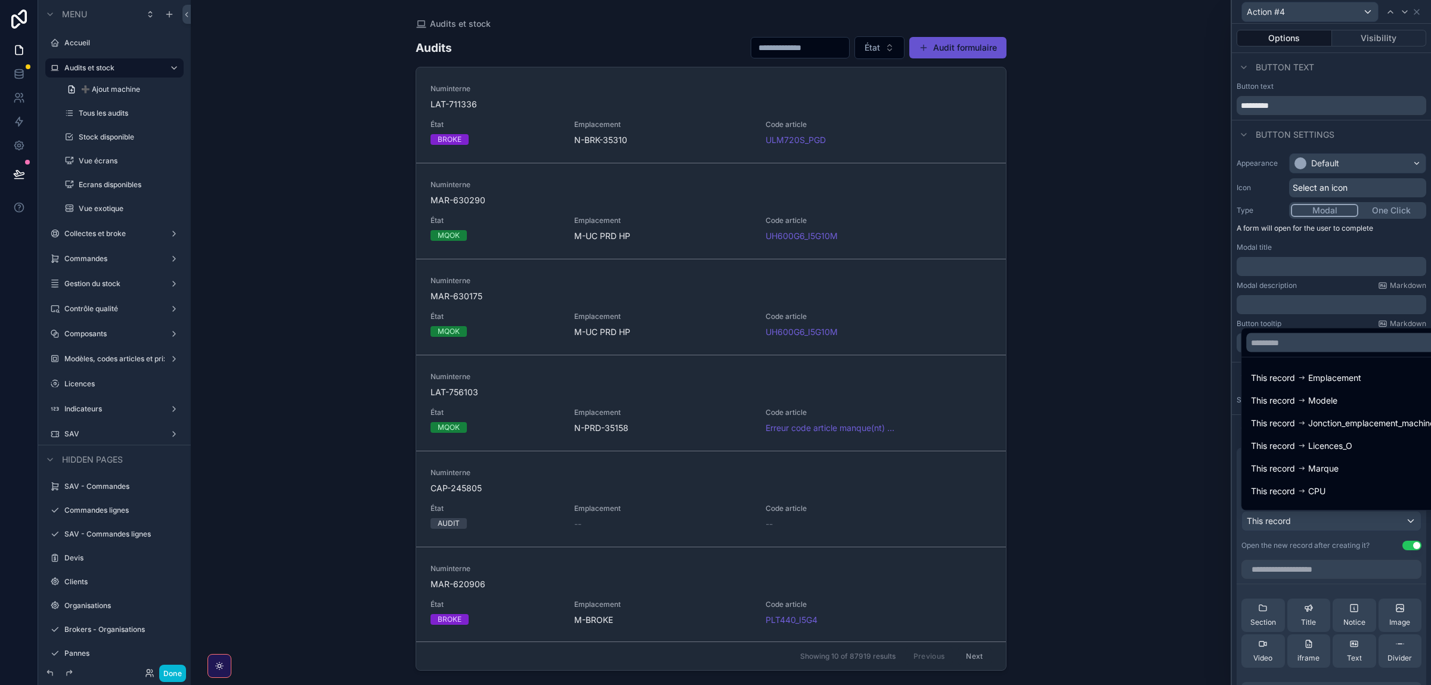
click at [1294, 533] on div at bounding box center [1331, 342] width 199 height 685
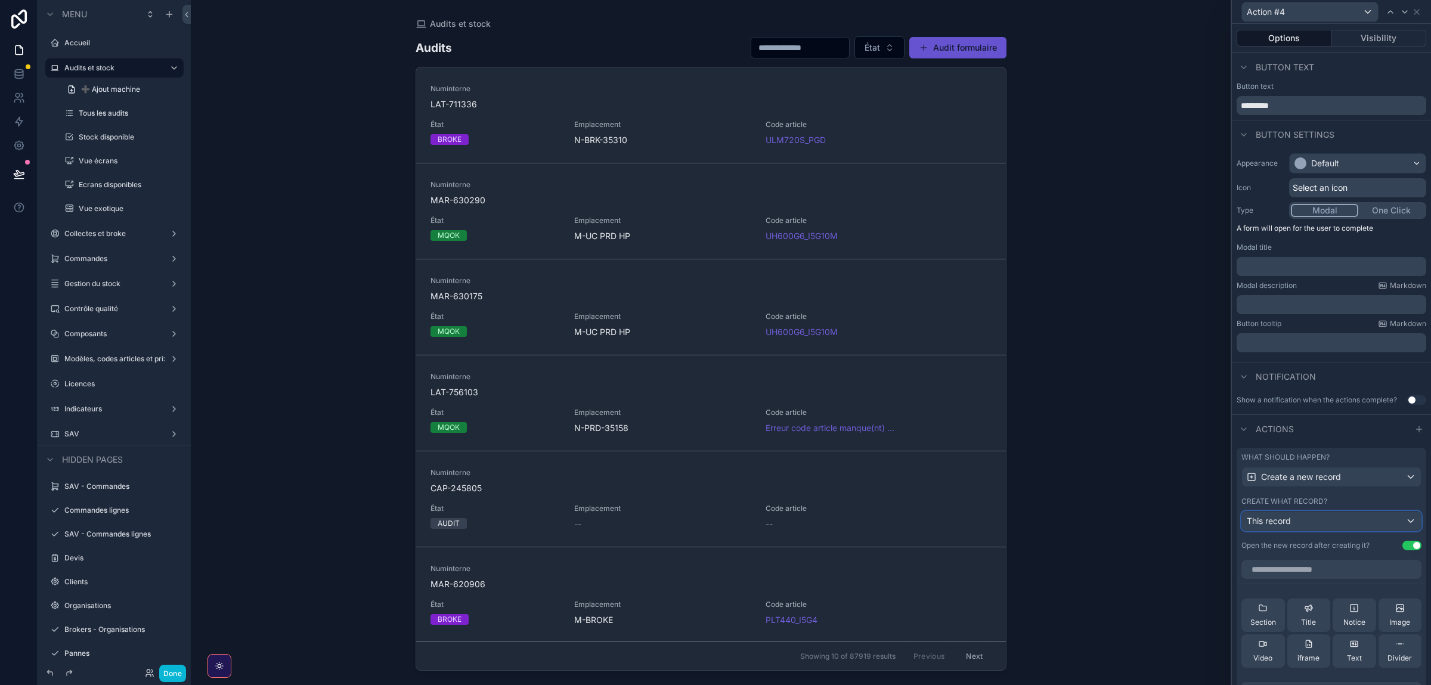
click at [1312, 516] on div "This record" at bounding box center [1331, 521] width 179 height 19
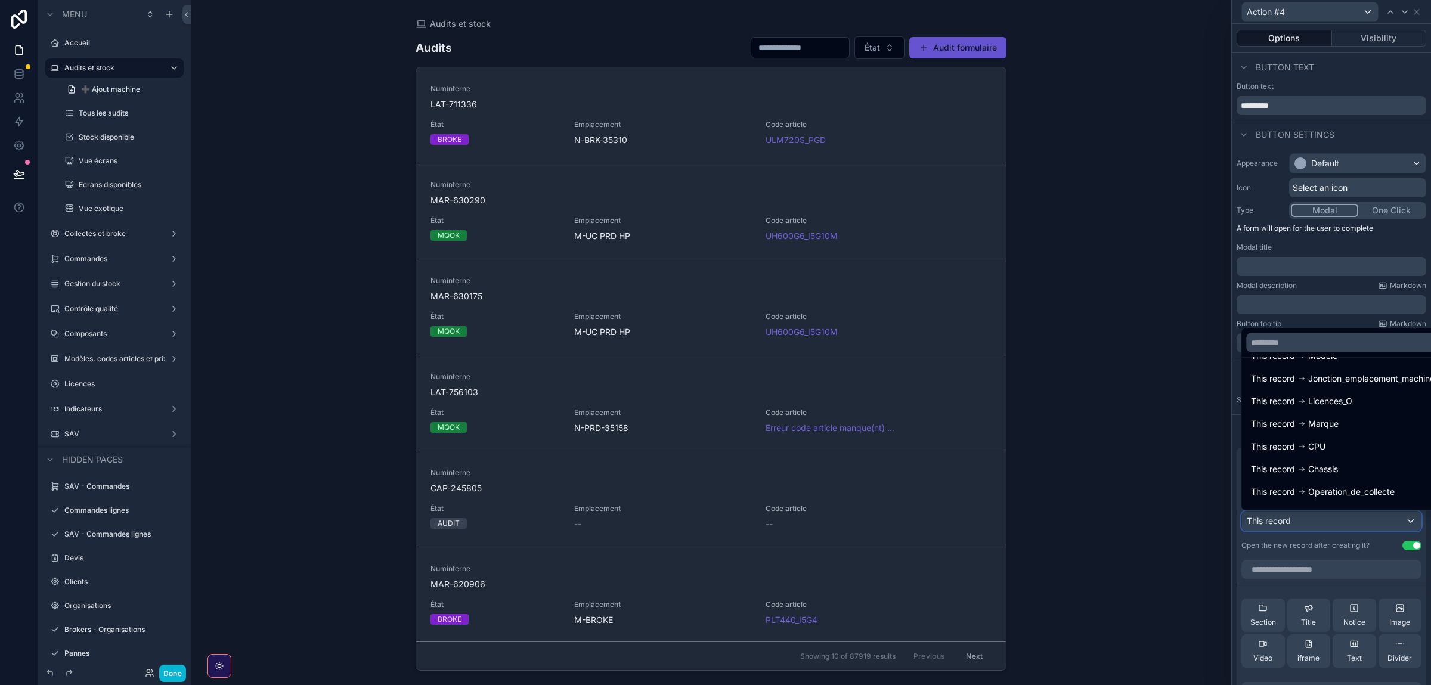
scroll to position [32, 0]
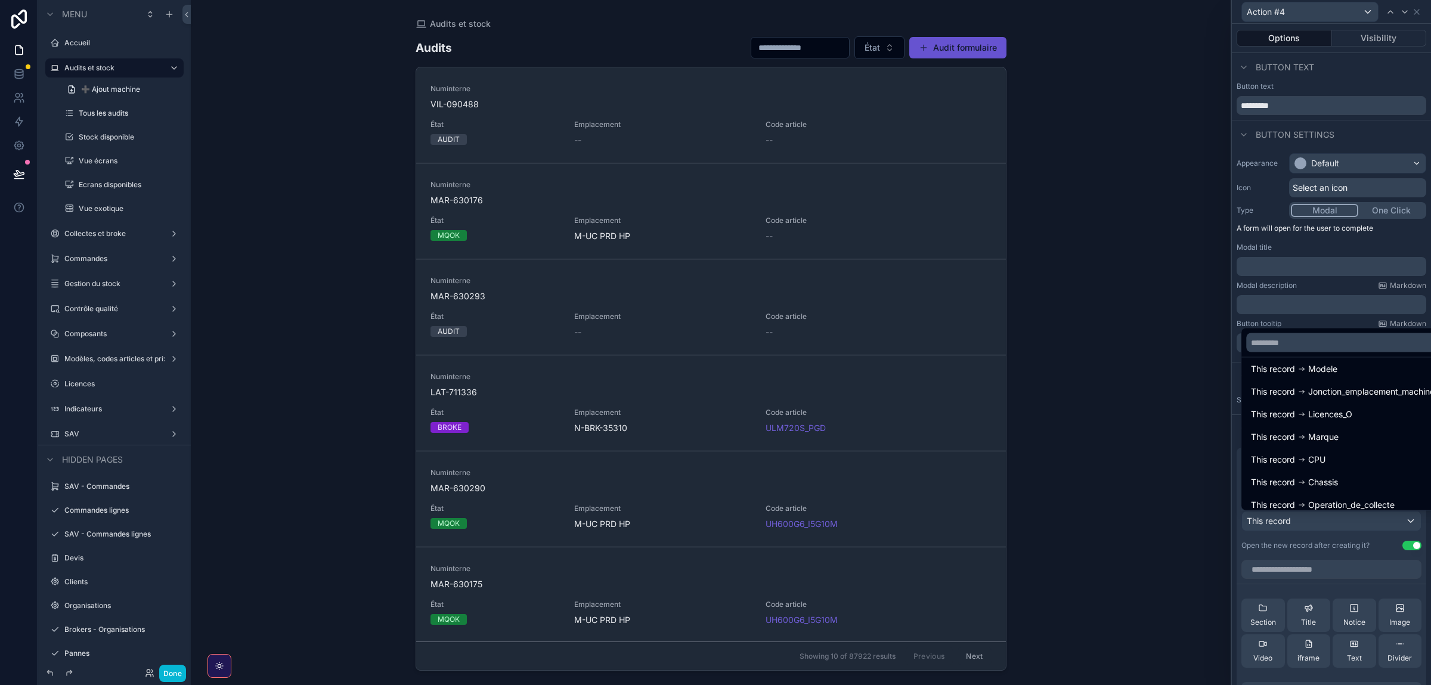
click at [1311, 552] on div at bounding box center [1331, 342] width 199 height 685
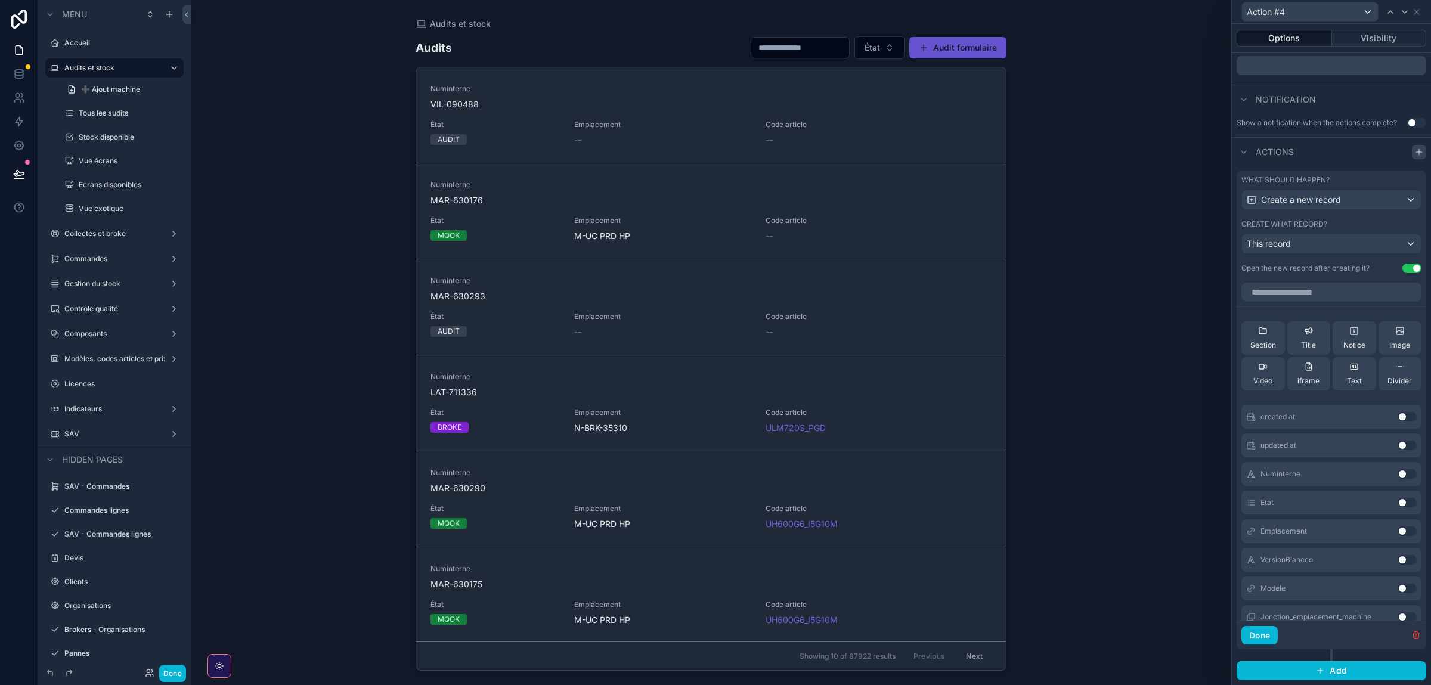
scroll to position [279, 0]
click at [1417, 640] on icon "button" at bounding box center [1417, 635] width 10 height 10
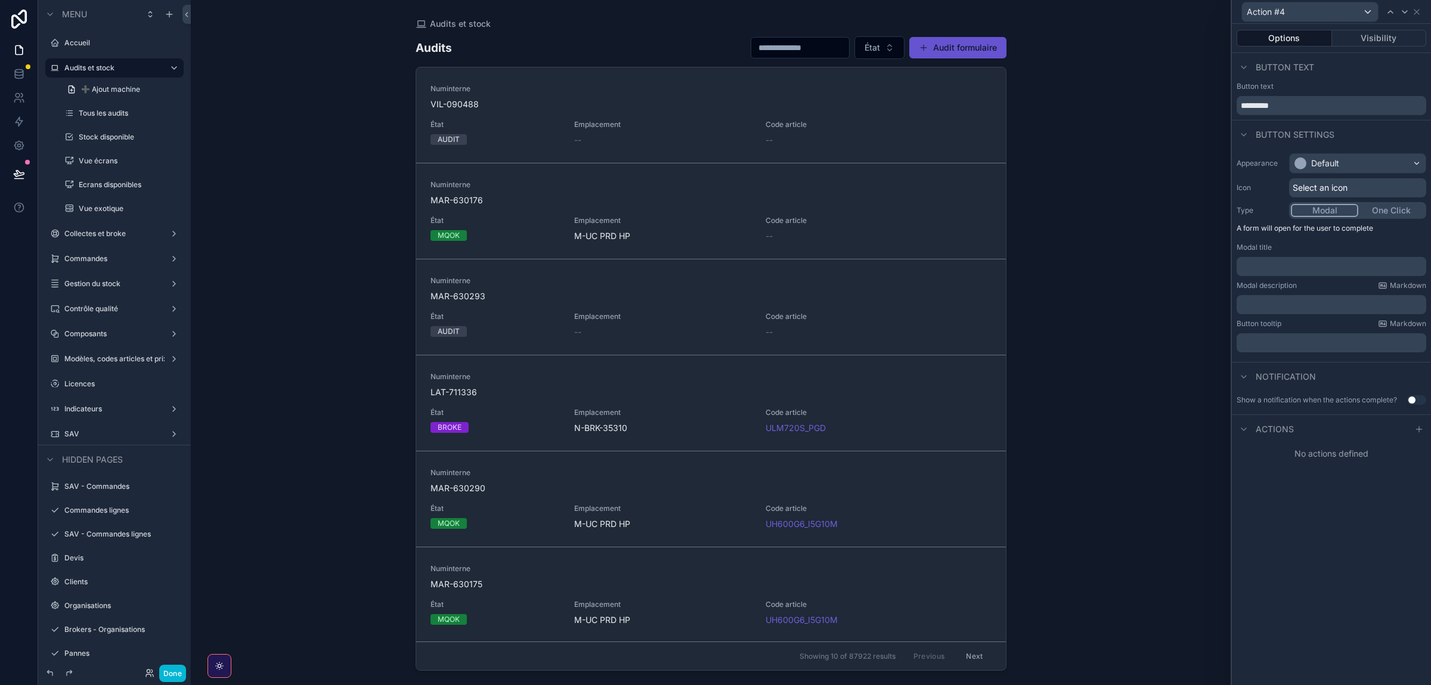
scroll to position [0, 0]
click at [1416, 12] on icon at bounding box center [1417, 12] width 5 height 5
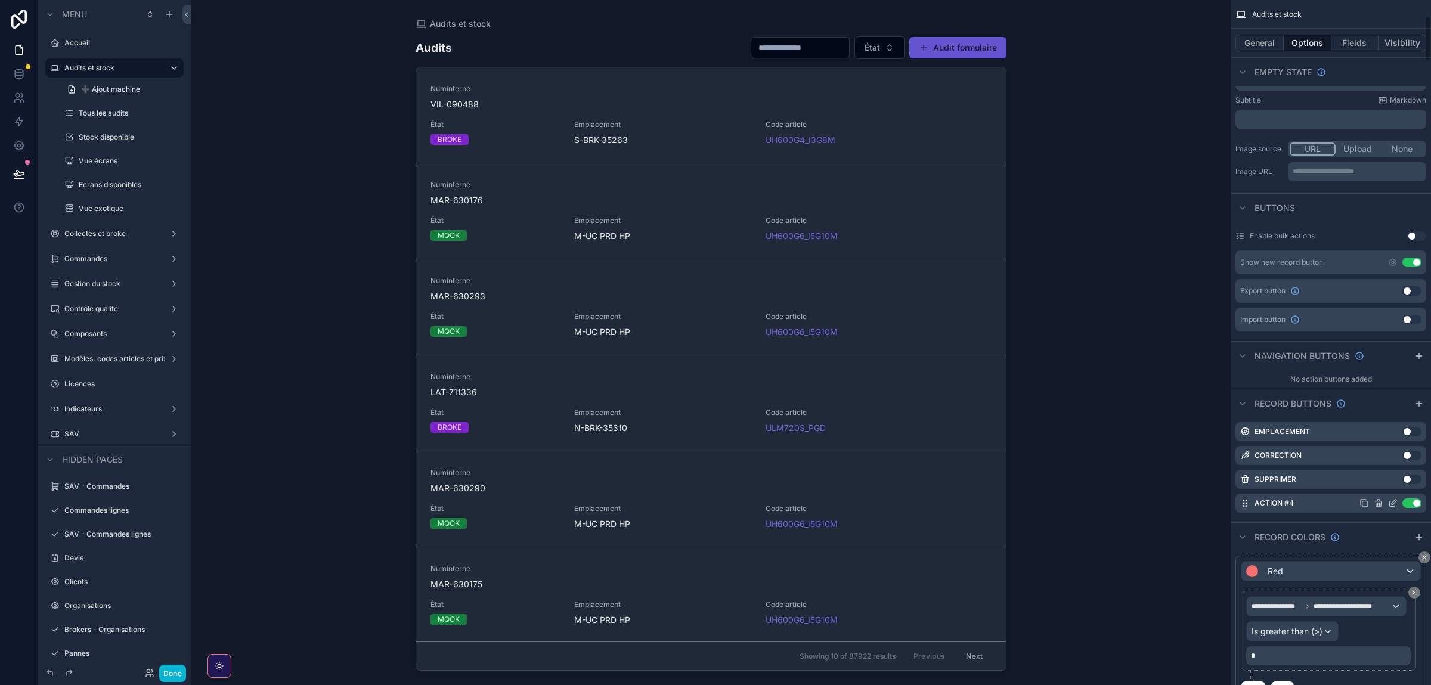
click at [1375, 506] on icon "scrollable content" at bounding box center [1379, 504] width 10 height 10
click at [1395, 484] on icon at bounding box center [1398, 485] width 10 height 10
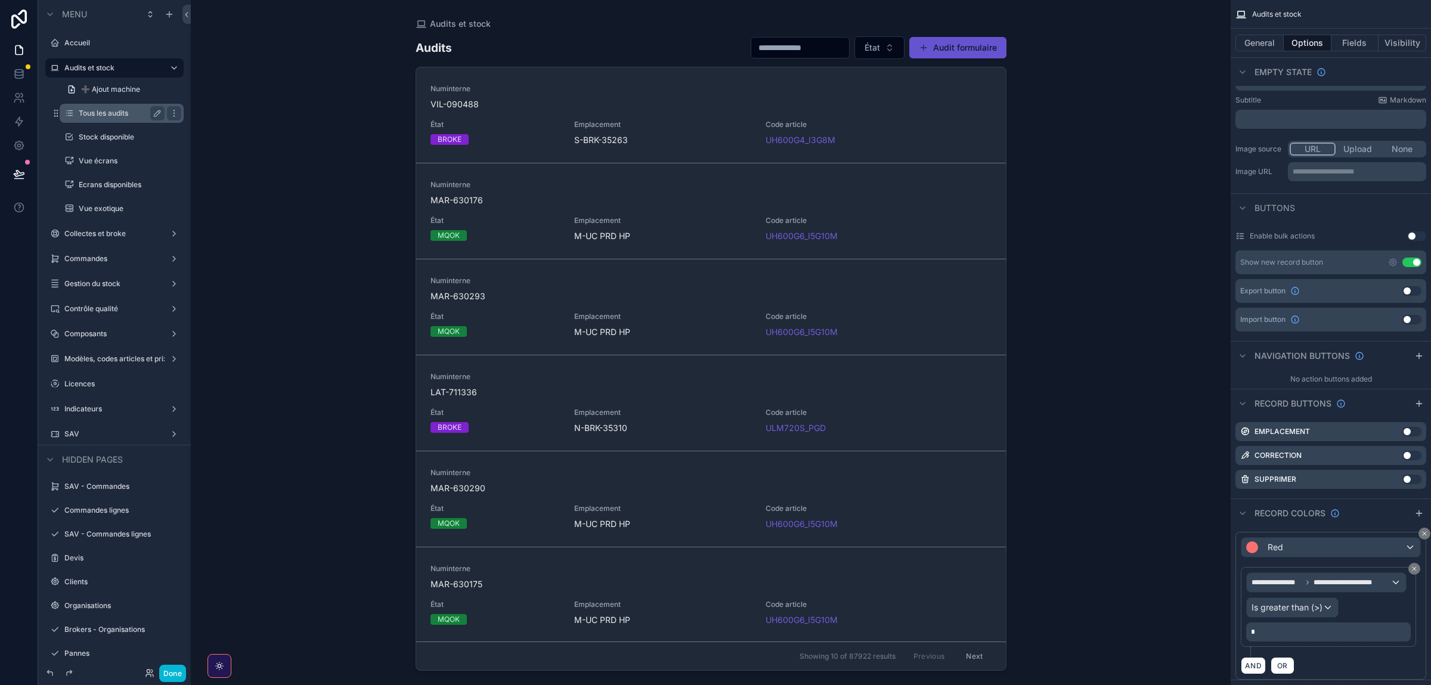
click at [109, 112] on label "Tous les audits" at bounding box center [119, 114] width 81 height 10
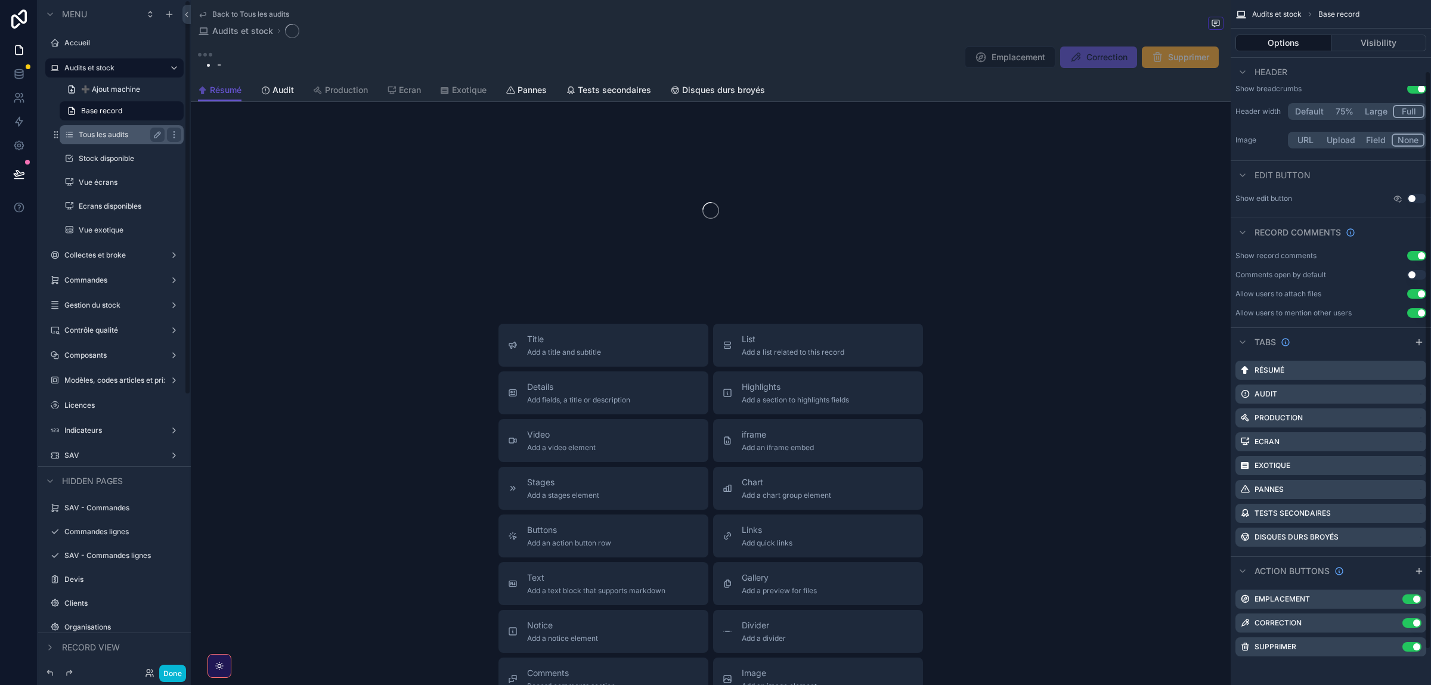
scroll to position [84, 0]
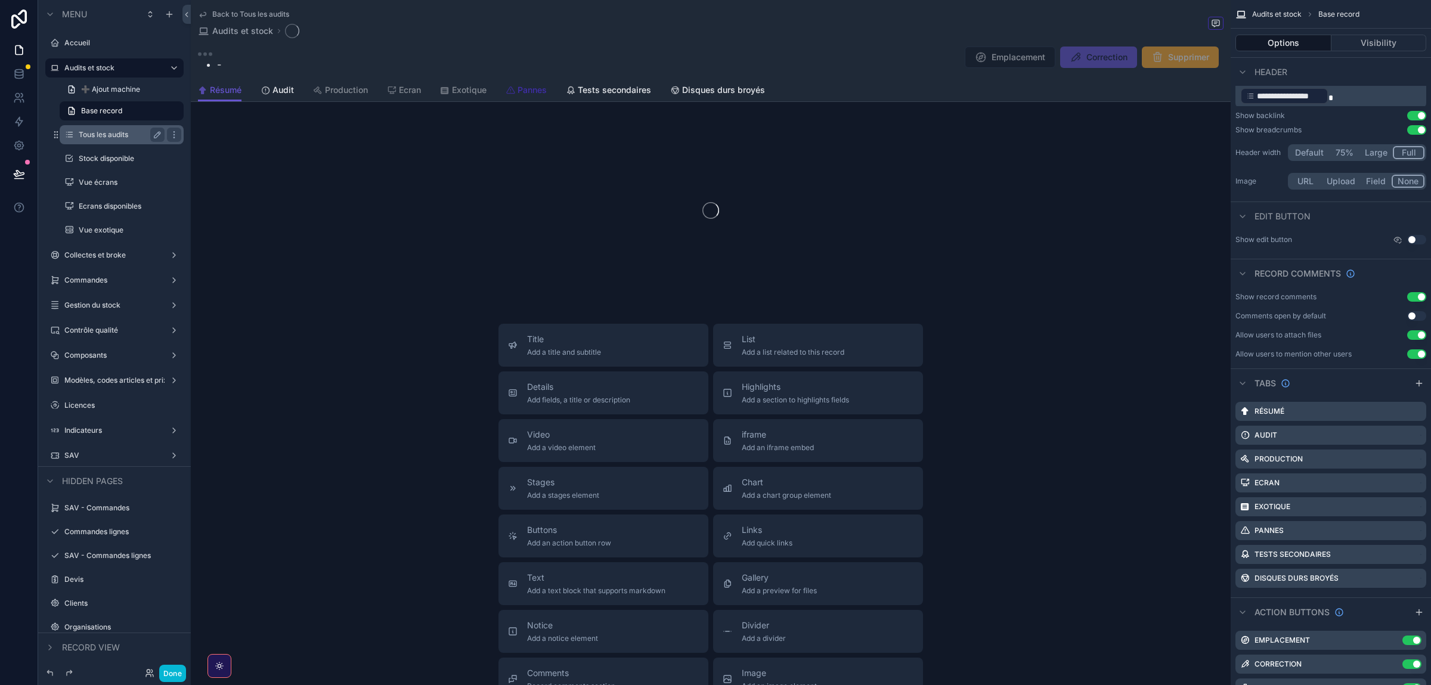
click at [545, 93] on span "Pannes" at bounding box center [532, 90] width 29 height 12
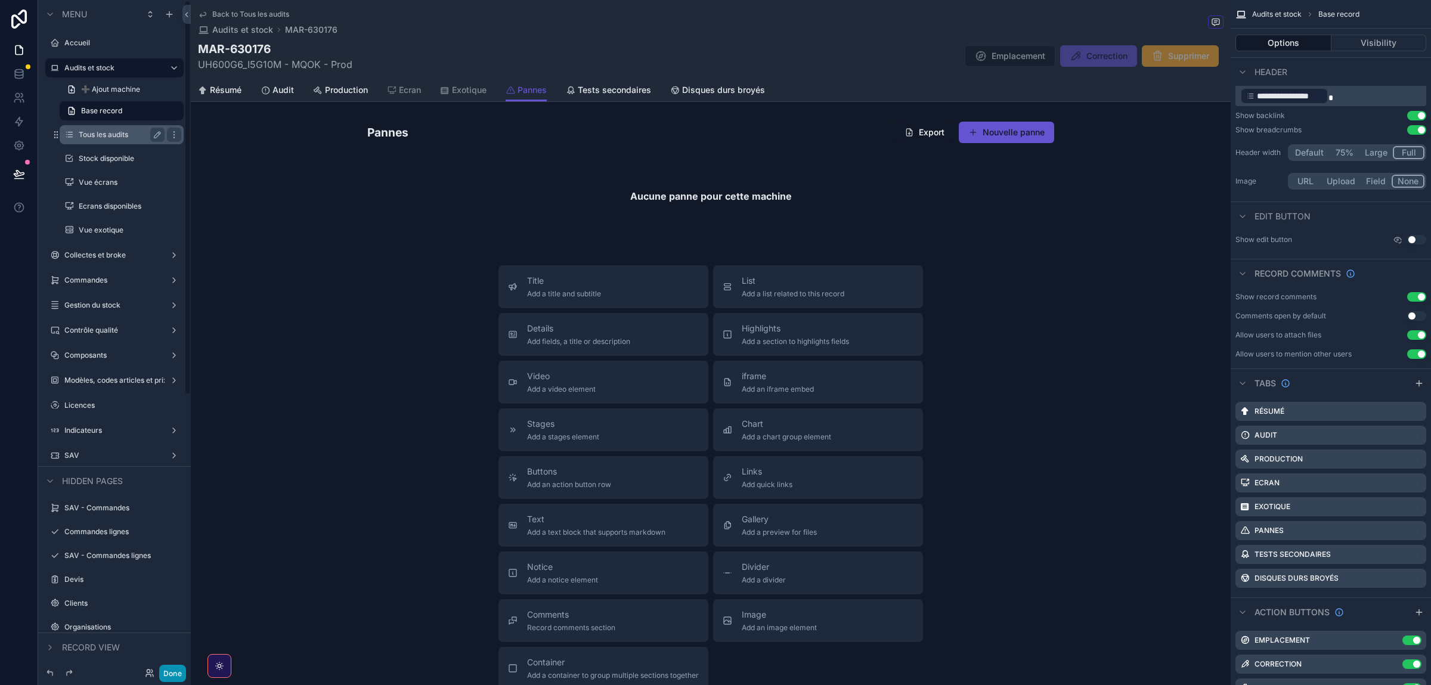
click at [172, 667] on button "Done" at bounding box center [172, 673] width 27 height 17
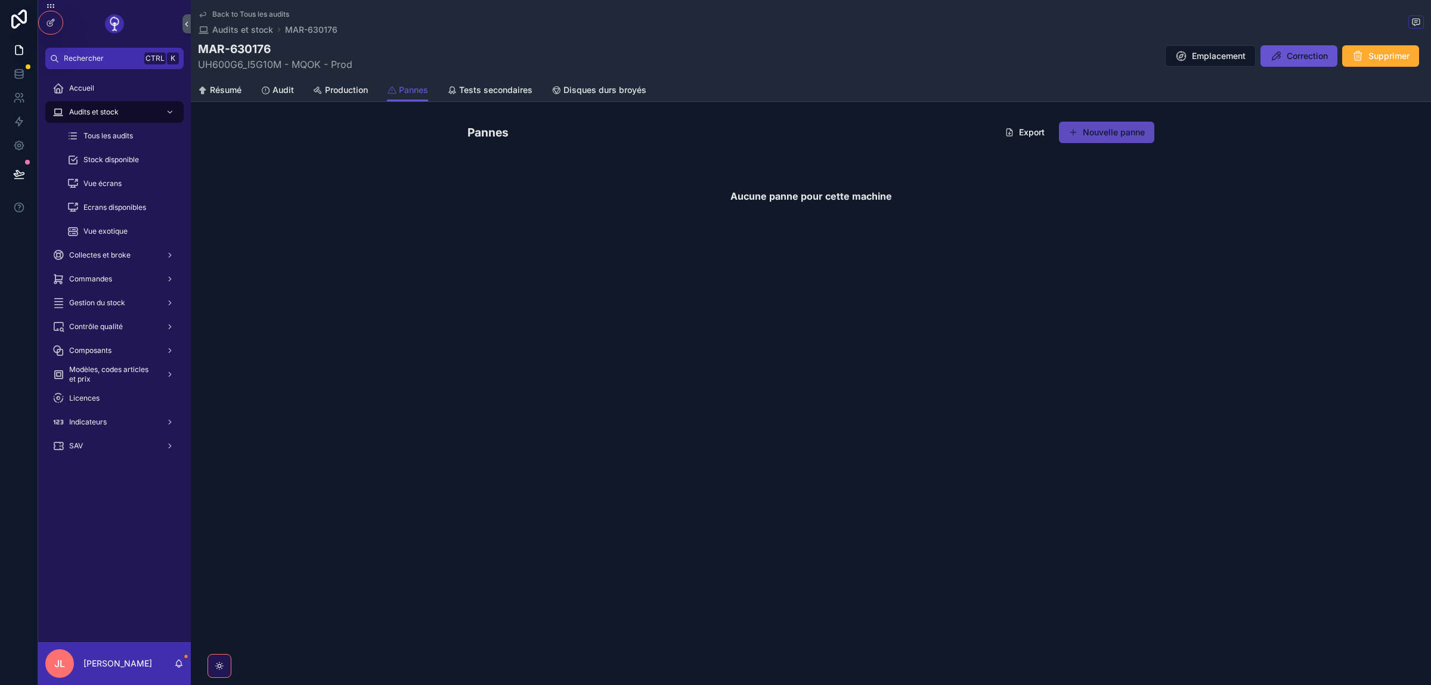
click at [1109, 125] on button "Nouvelle panne" at bounding box center [1106, 132] width 95 height 21
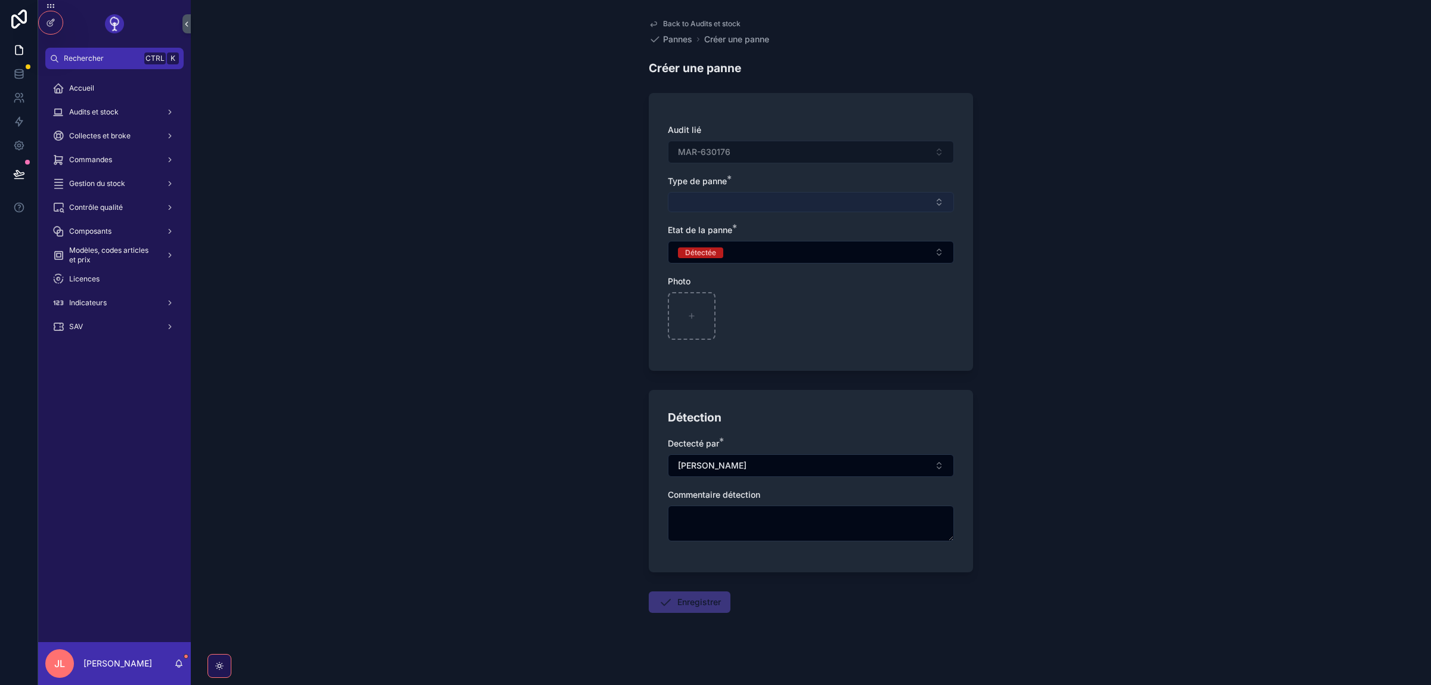
click at [720, 203] on button "Select Button" at bounding box center [811, 202] width 286 height 20
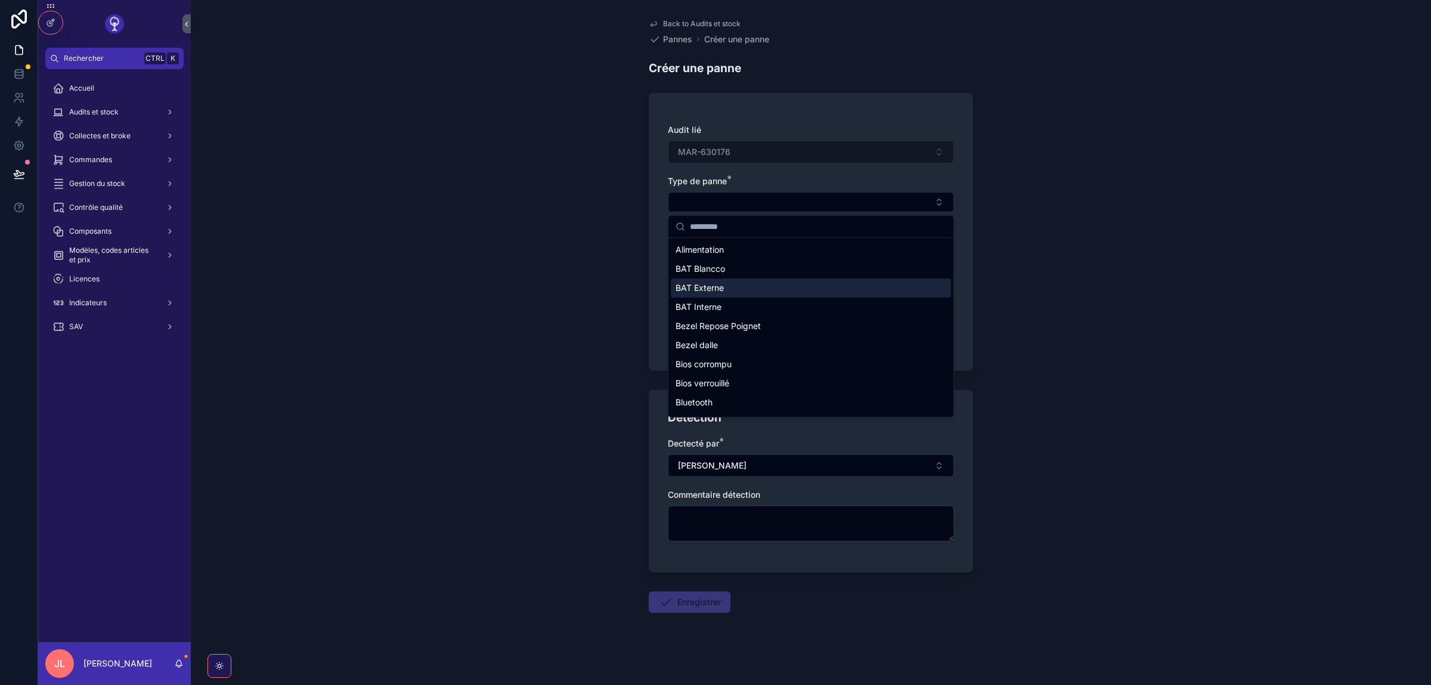
click at [713, 255] on span "Alimentation" at bounding box center [700, 250] width 48 height 12
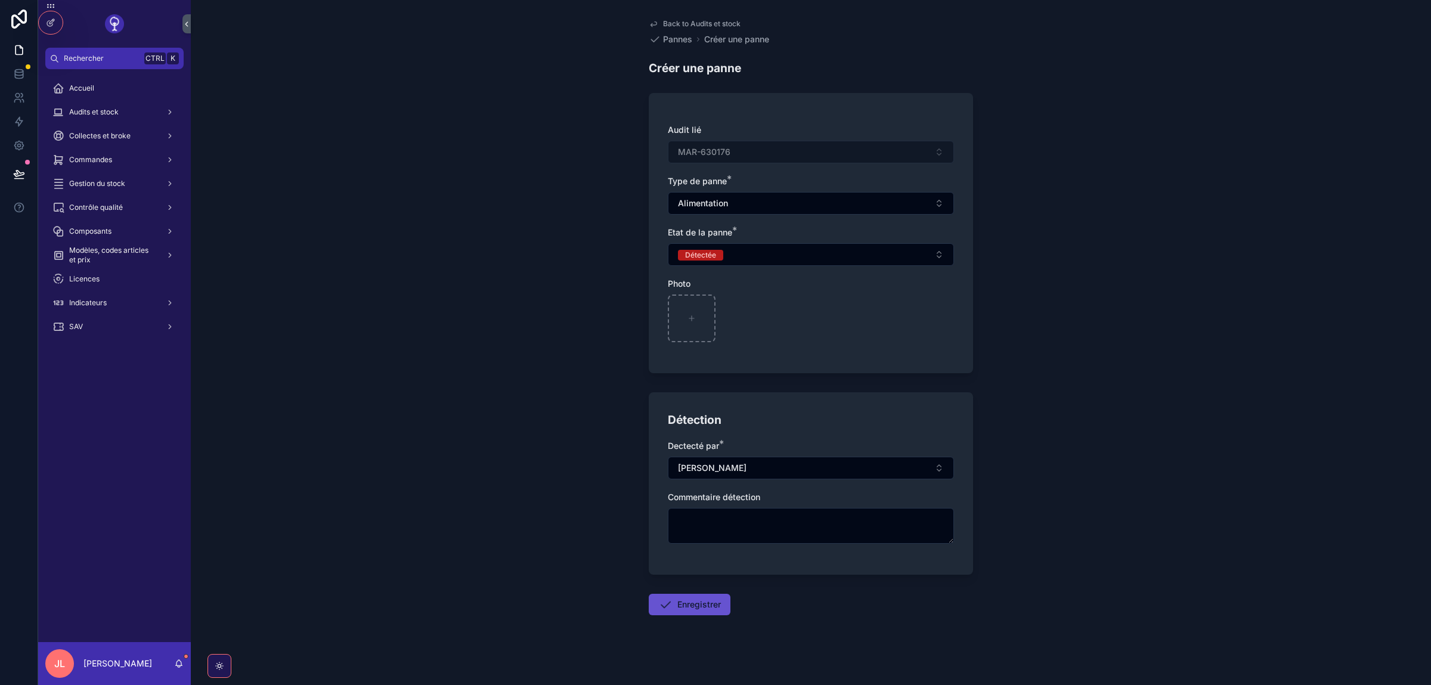
click at [679, 590] on form "Audit lié MAR-630176 Type de panne * Alimentation Etat de la panne * Détectée P…" at bounding box center [811, 389] width 324 height 606
click at [680, 602] on button "Enregistrer" at bounding box center [690, 604] width 82 height 21
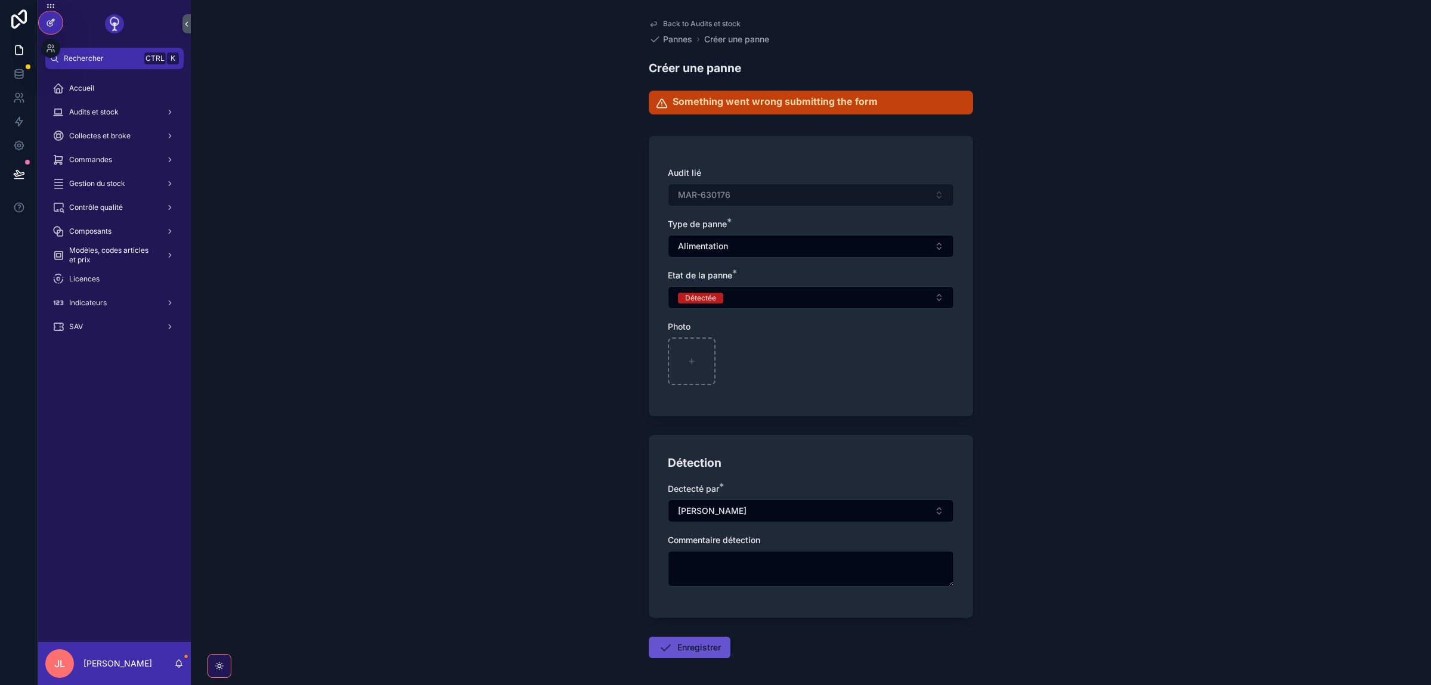
click at [45, 17] on div at bounding box center [51, 22] width 24 height 23
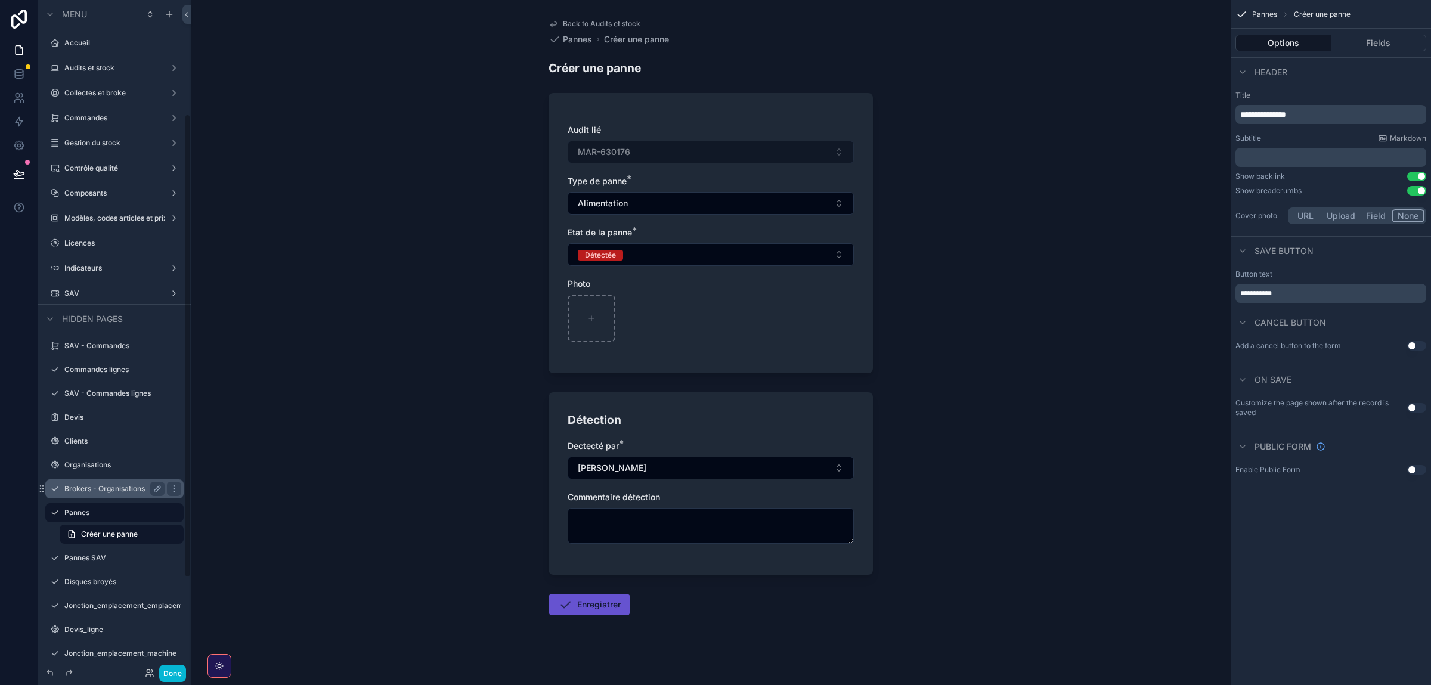
scroll to position [165, 0]
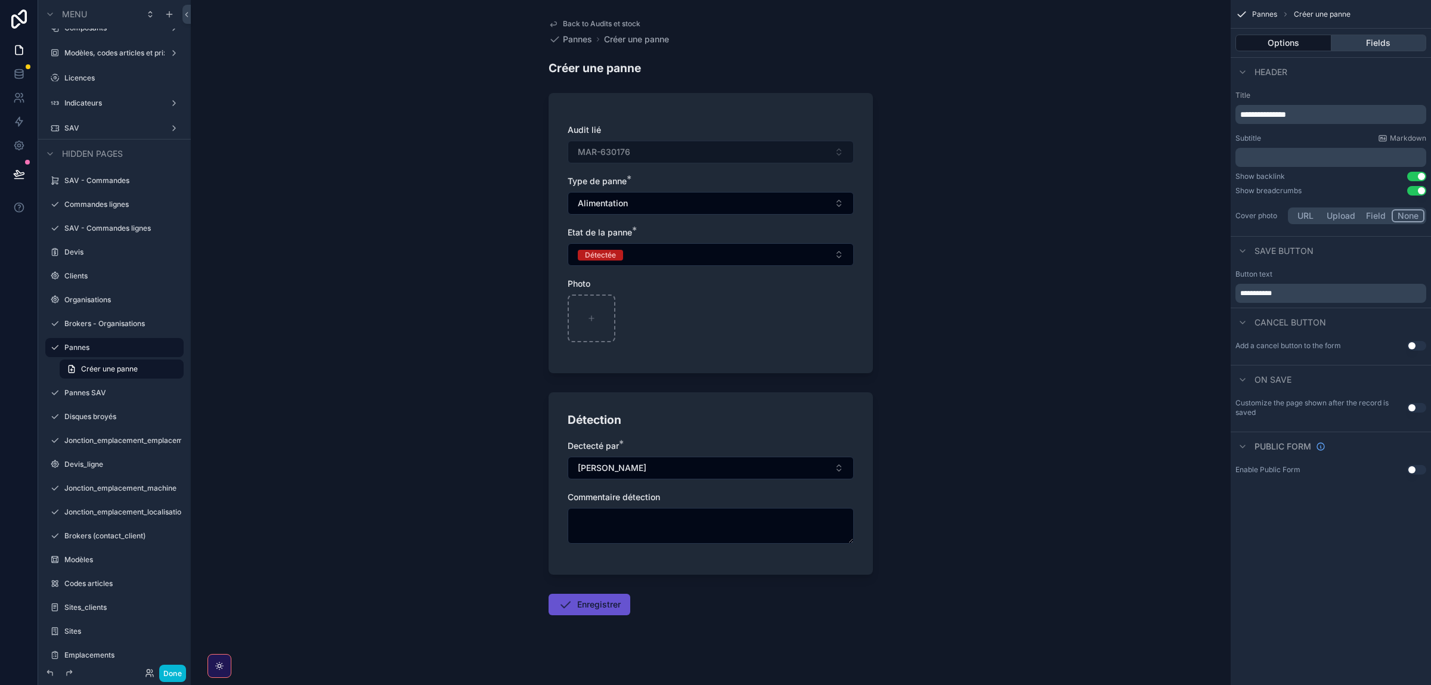
click at [1387, 45] on button "Fields" at bounding box center [1379, 43] width 95 height 17
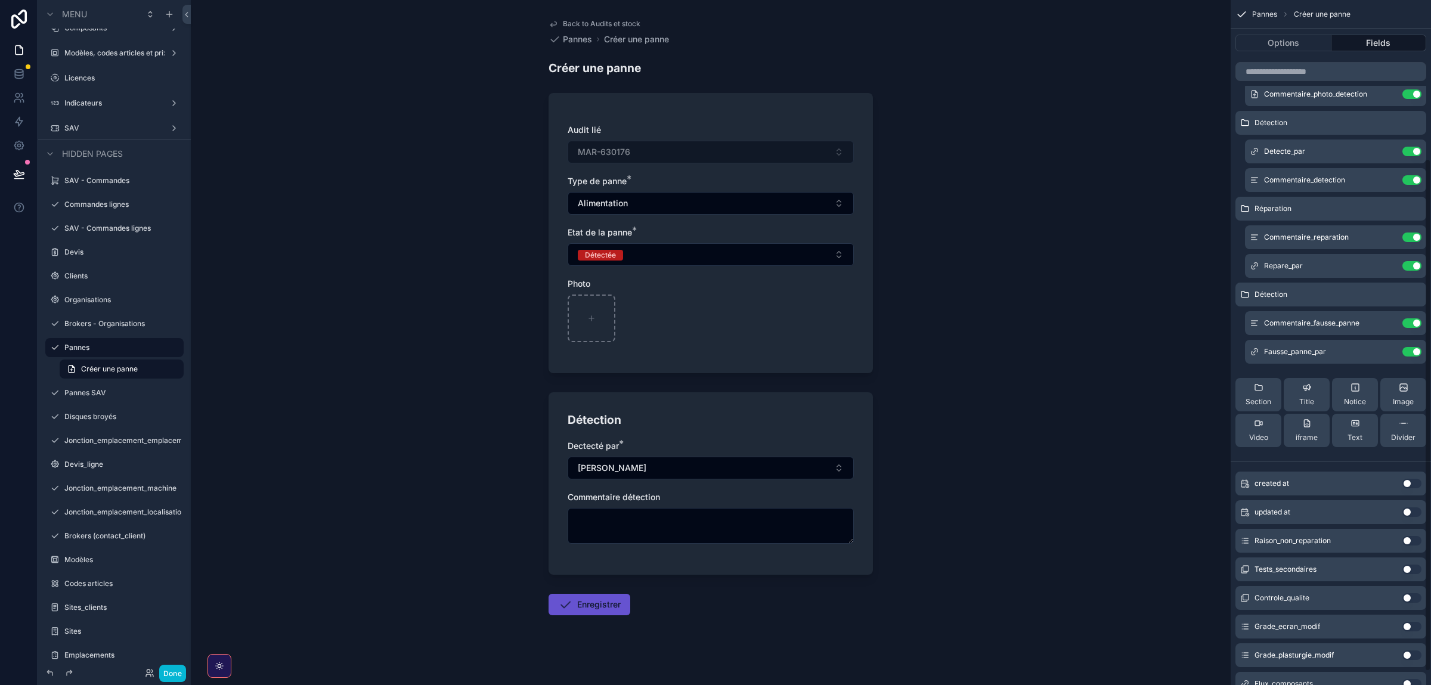
scroll to position [230, 0]
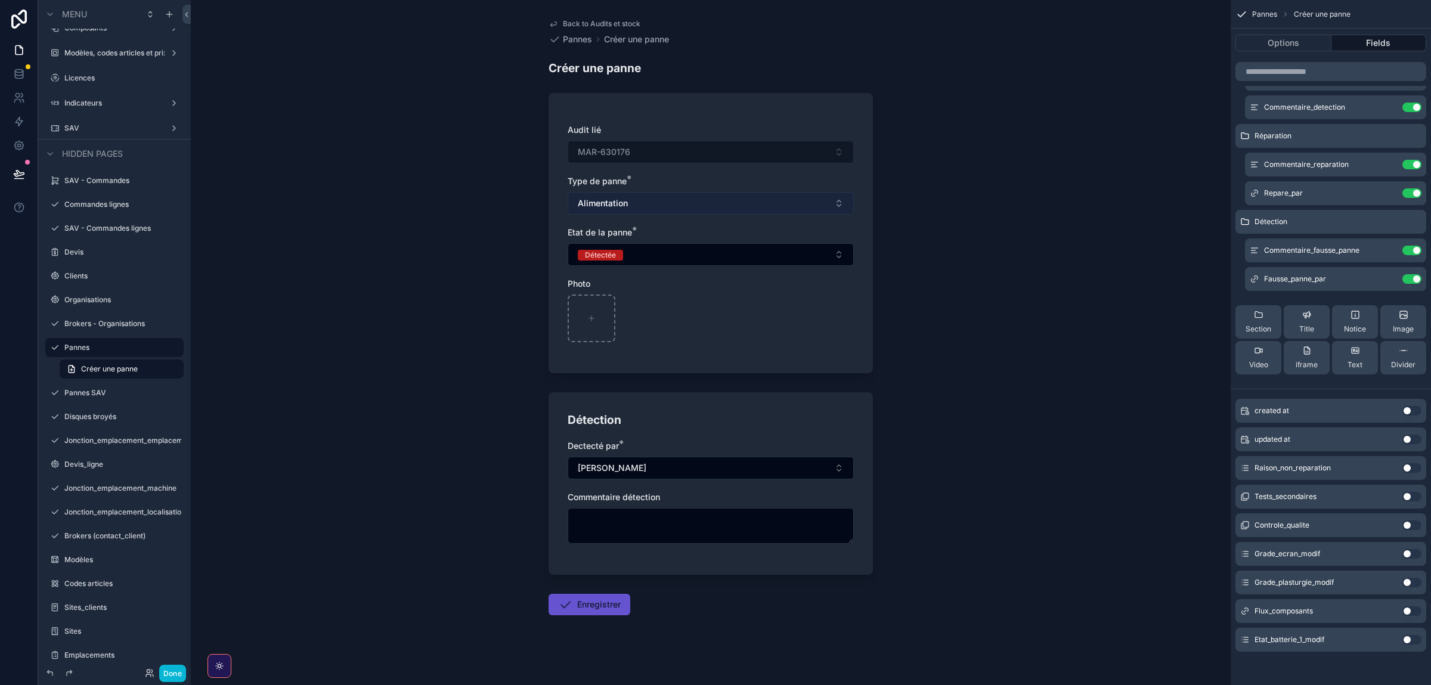
click at [617, 212] on button "Alimentation" at bounding box center [711, 203] width 286 height 23
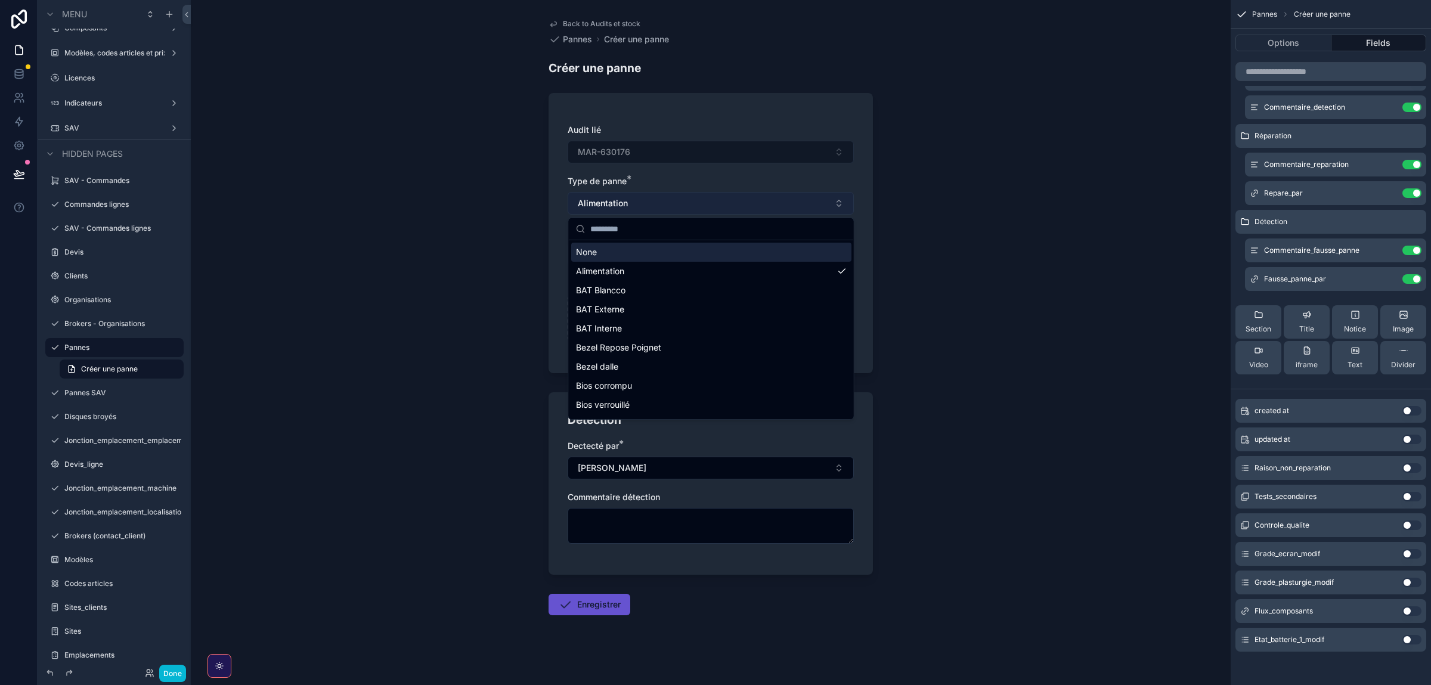
click at [635, 203] on button "Alimentation" at bounding box center [711, 203] width 286 height 23
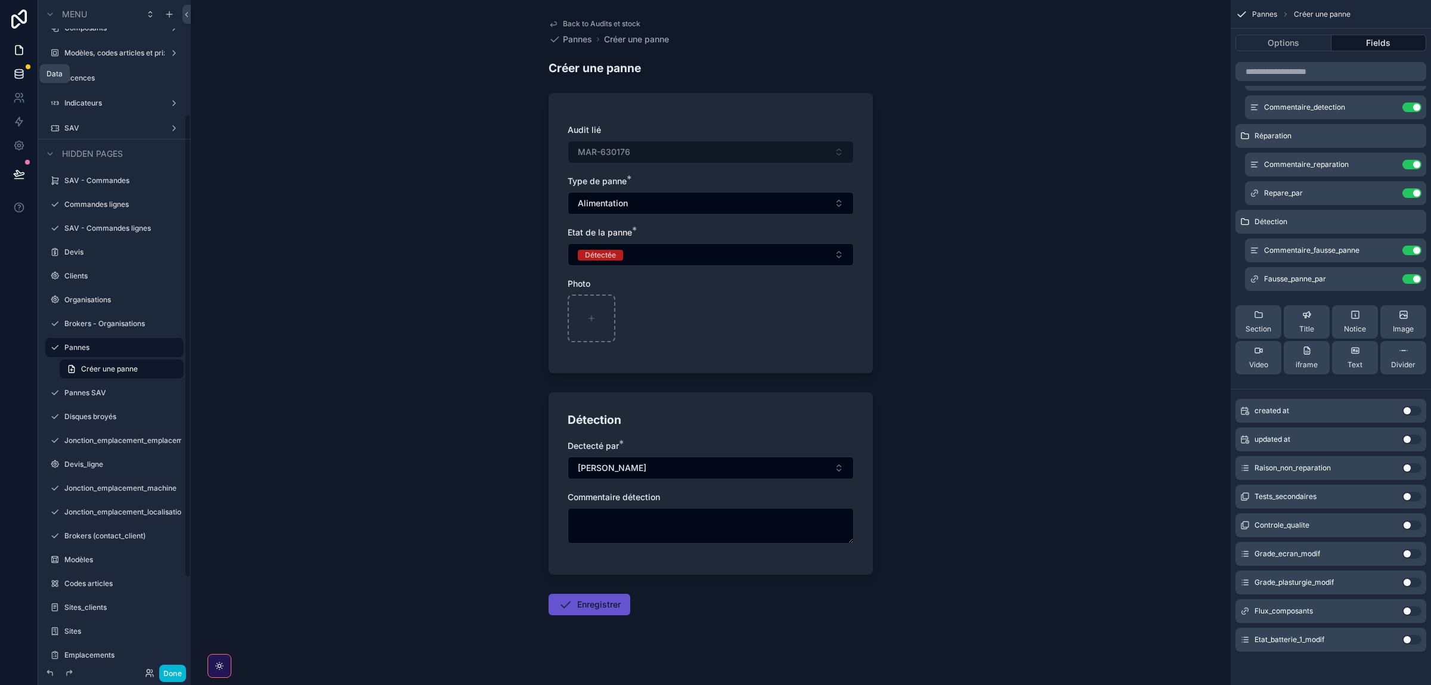
click at [21, 74] on icon at bounding box center [19, 74] width 12 height 12
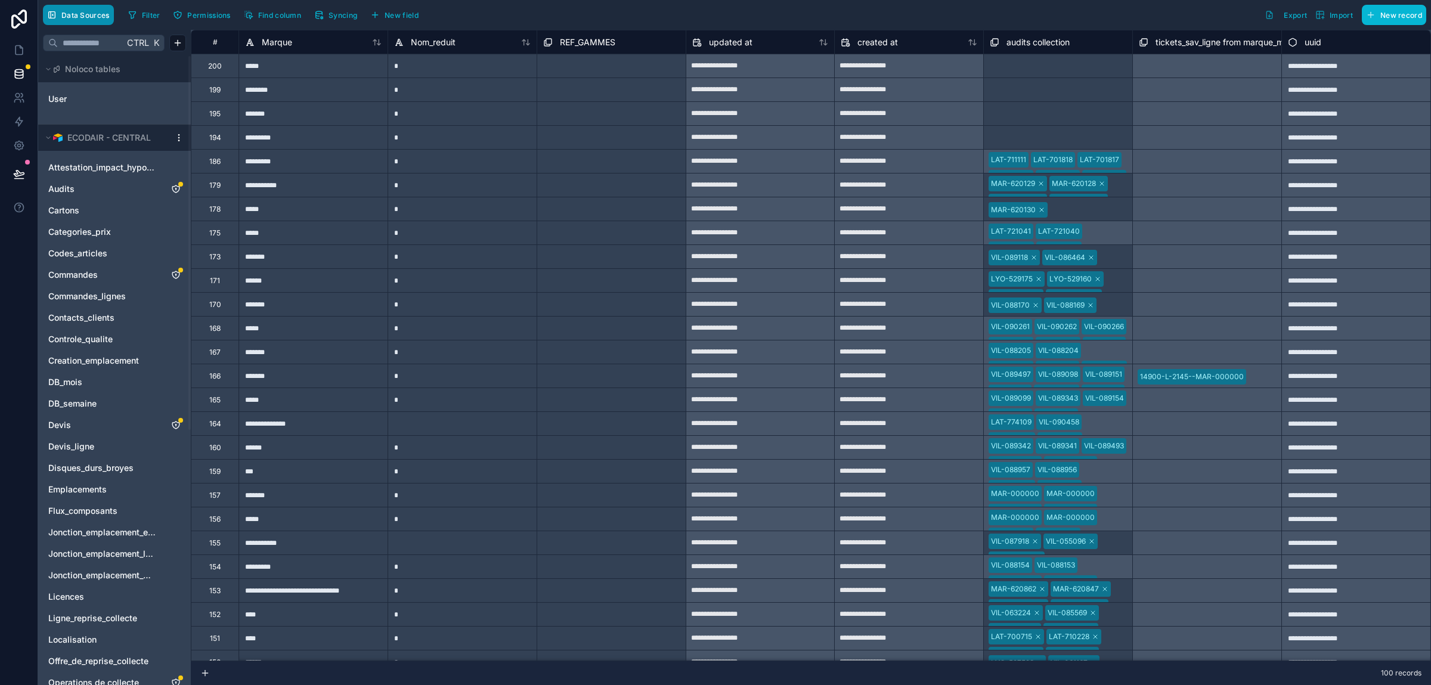
click at [91, 15] on span "Data Sources" at bounding box center [85, 15] width 48 height 9
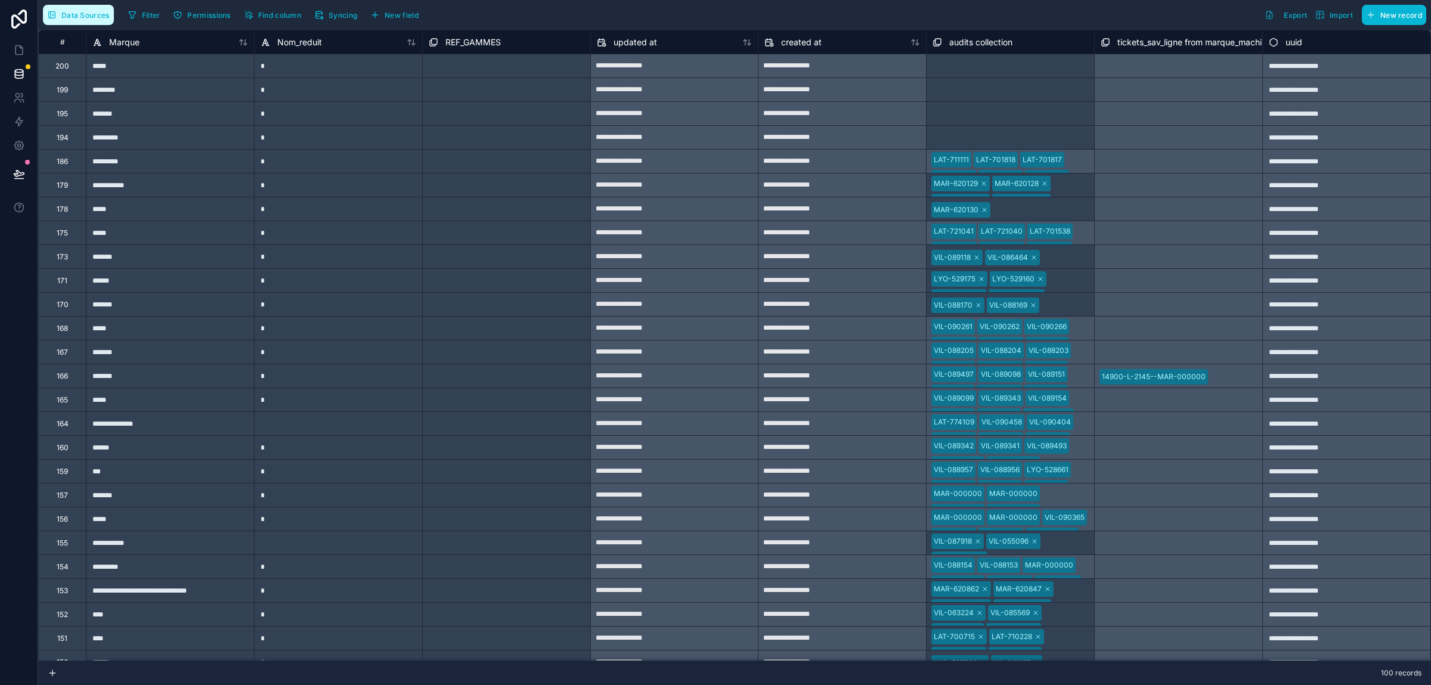
click at [70, 23] on button "Data Sources" at bounding box center [78, 15] width 71 height 20
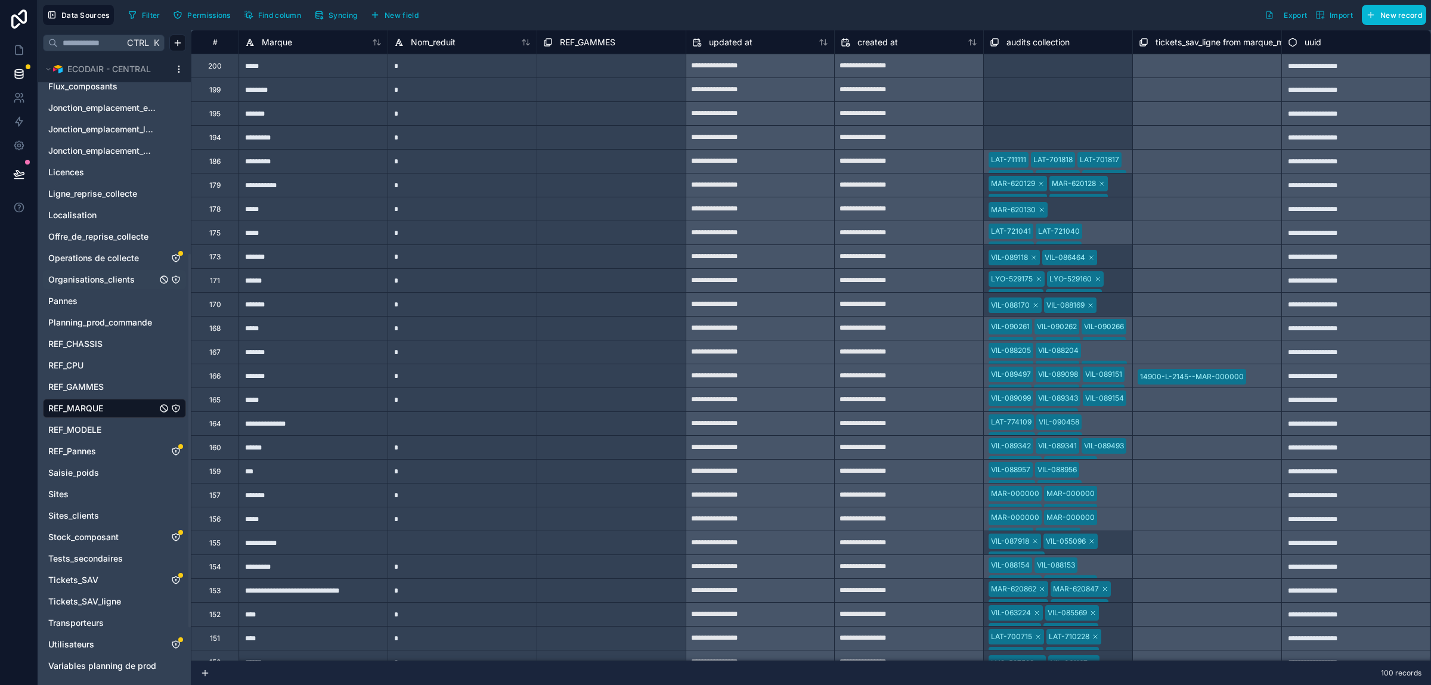
scroll to position [428, 0]
click at [62, 295] on span "Pannes" at bounding box center [62, 298] width 29 height 12
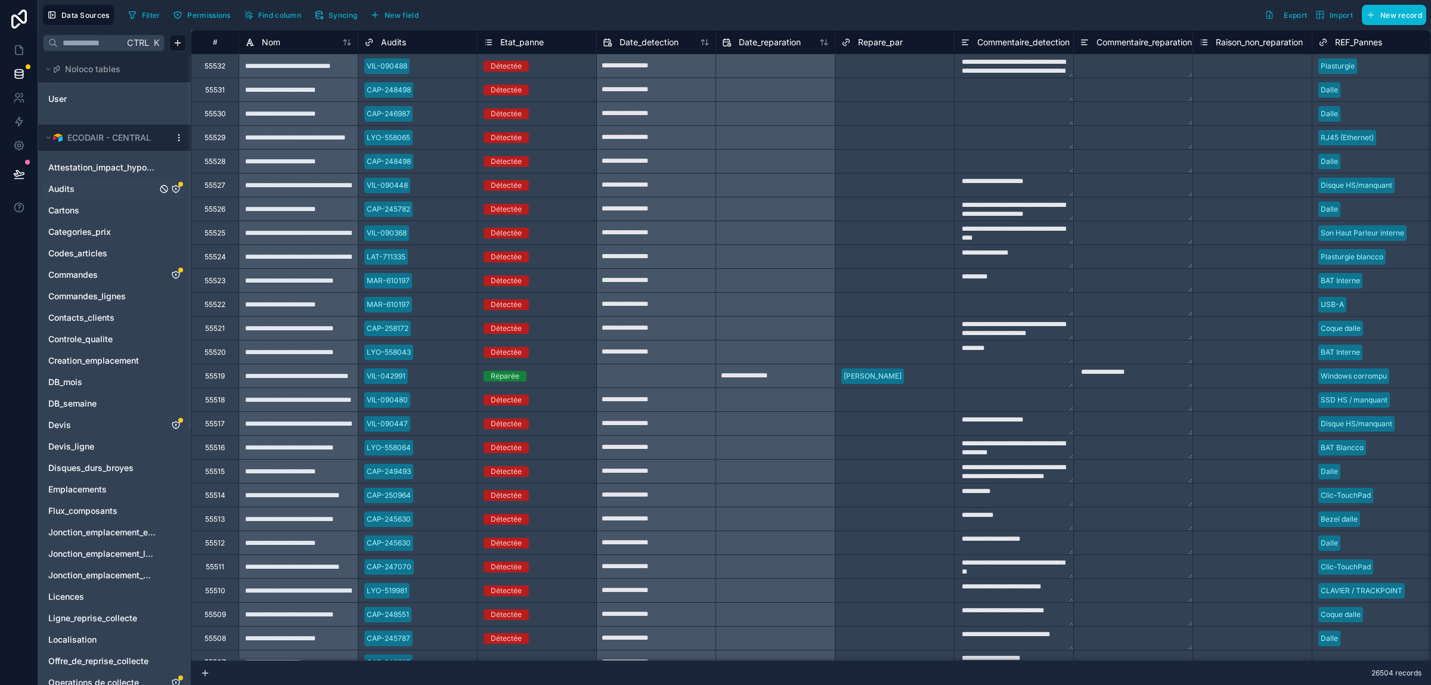
click at [75, 185] on link "Audits" at bounding box center [102, 189] width 109 height 12
click at [175, 189] on icon "Audits" at bounding box center [175, 188] width 1 height 1
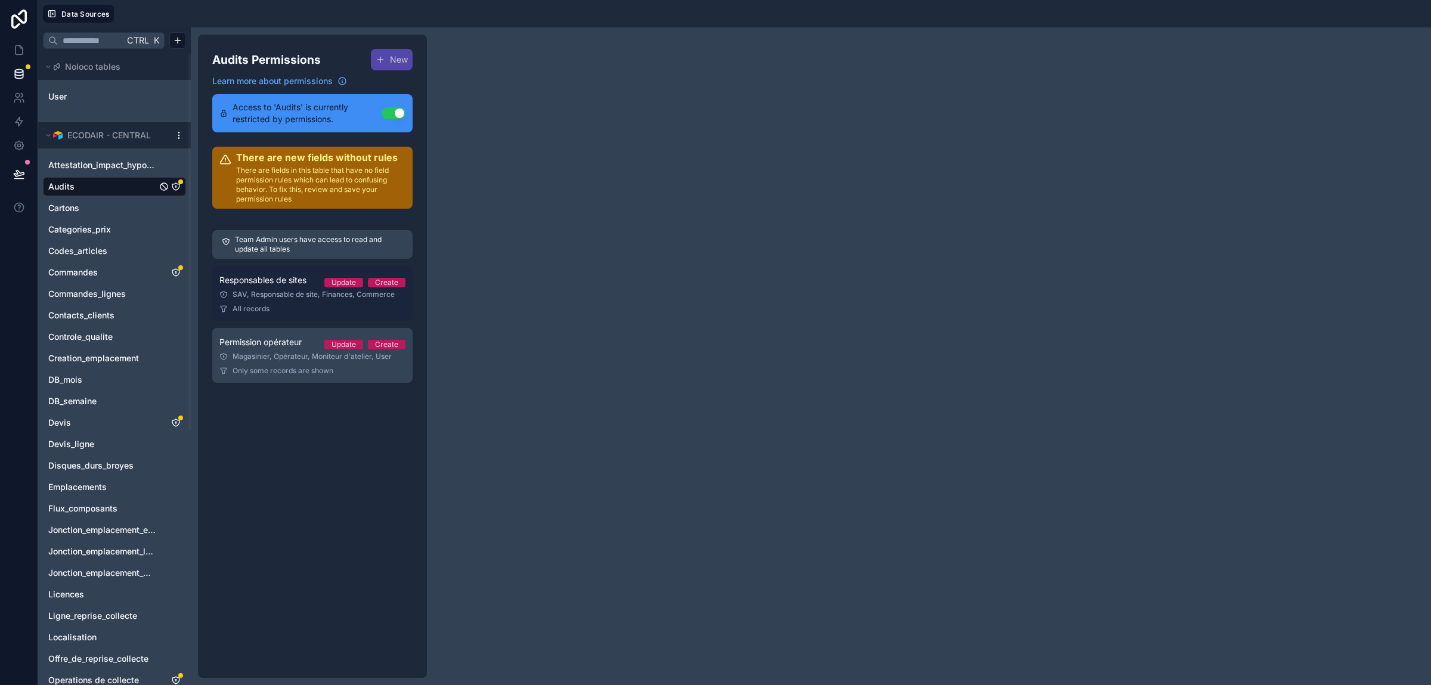
click at [277, 290] on link "Responsables de sites Update Create SAV, Responsable de site, Finances, Commerc…" at bounding box center [312, 293] width 200 height 55
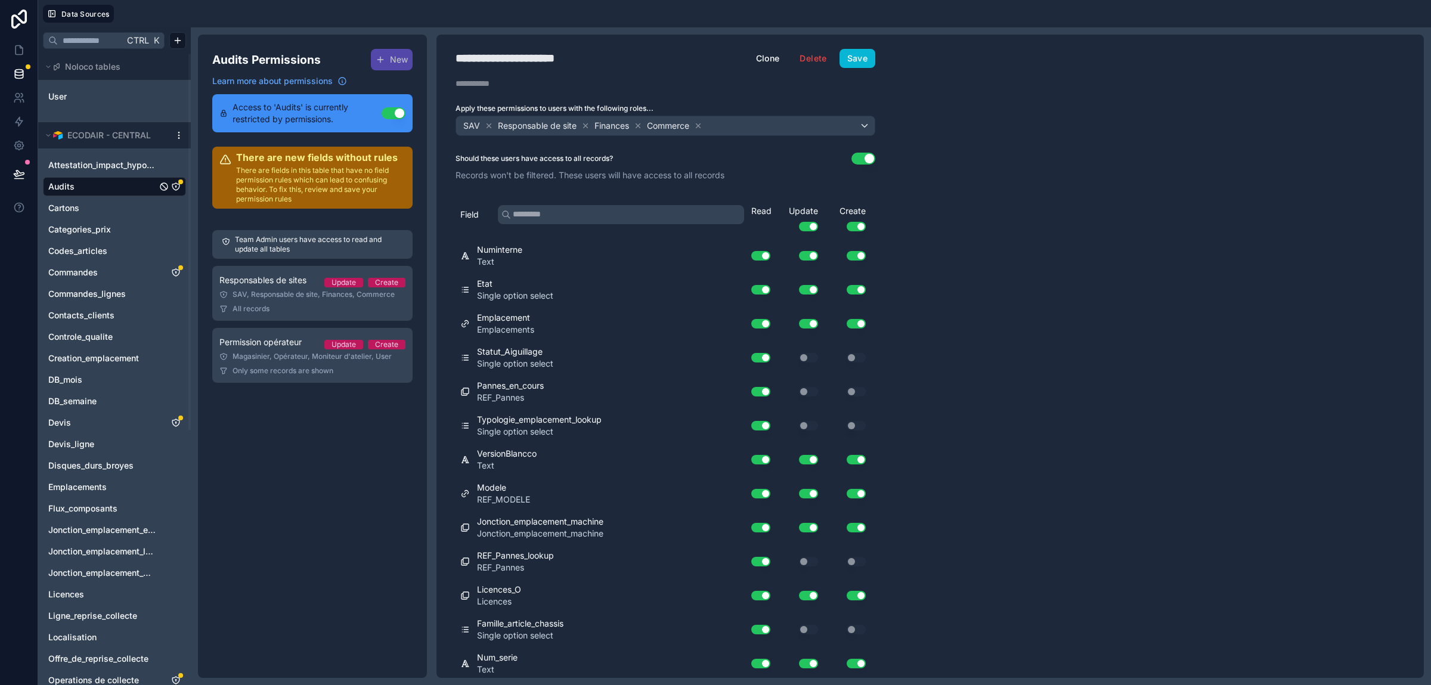
click at [1211, 239] on div "**********" at bounding box center [931, 356] width 988 height 643
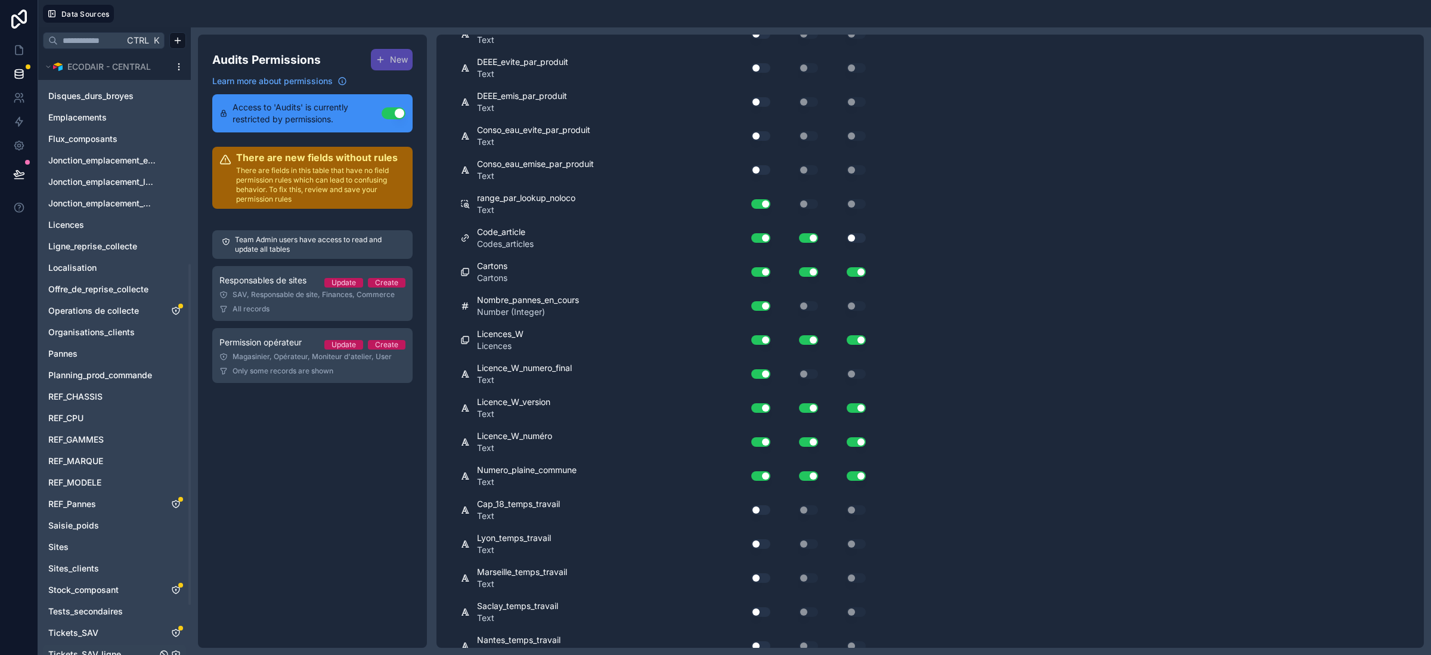
scroll to position [10389, 0]
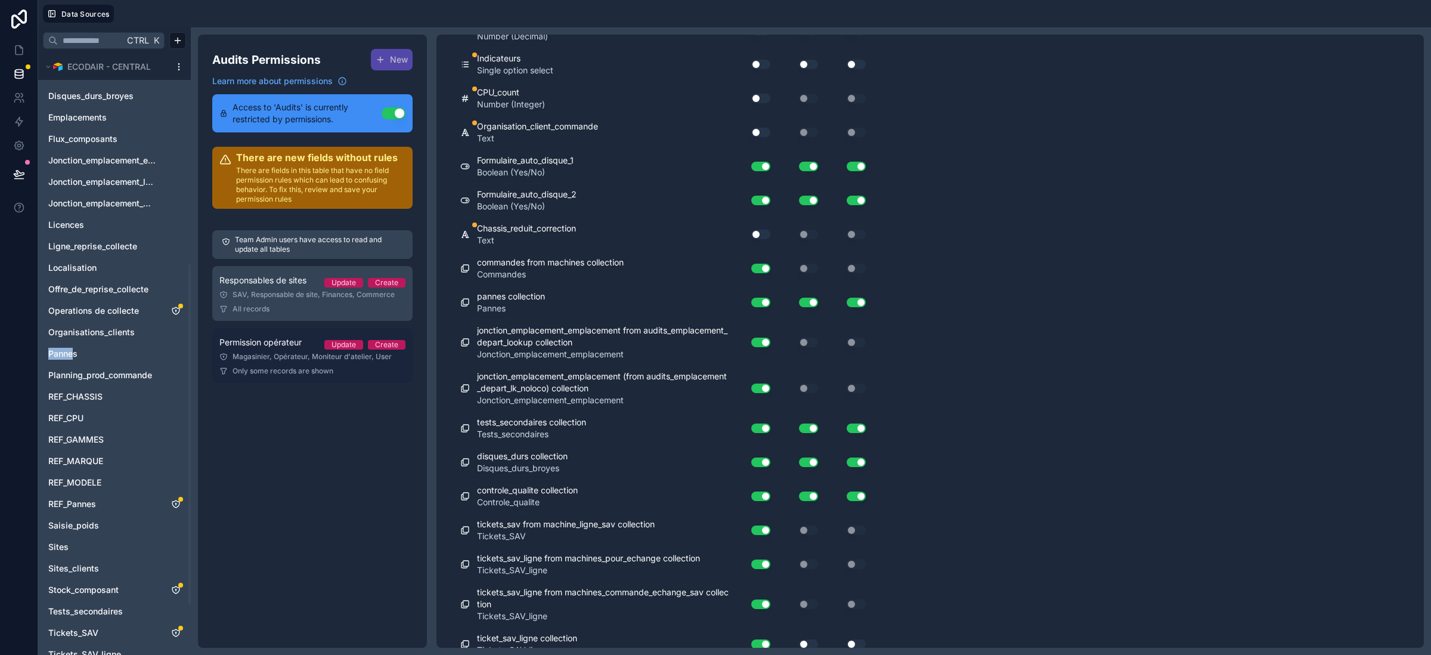
click at [294, 358] on div "Magasinier, Opérateur, Moniteur d'atelier, User" at bounding box center [312, 357] width 186 height 10
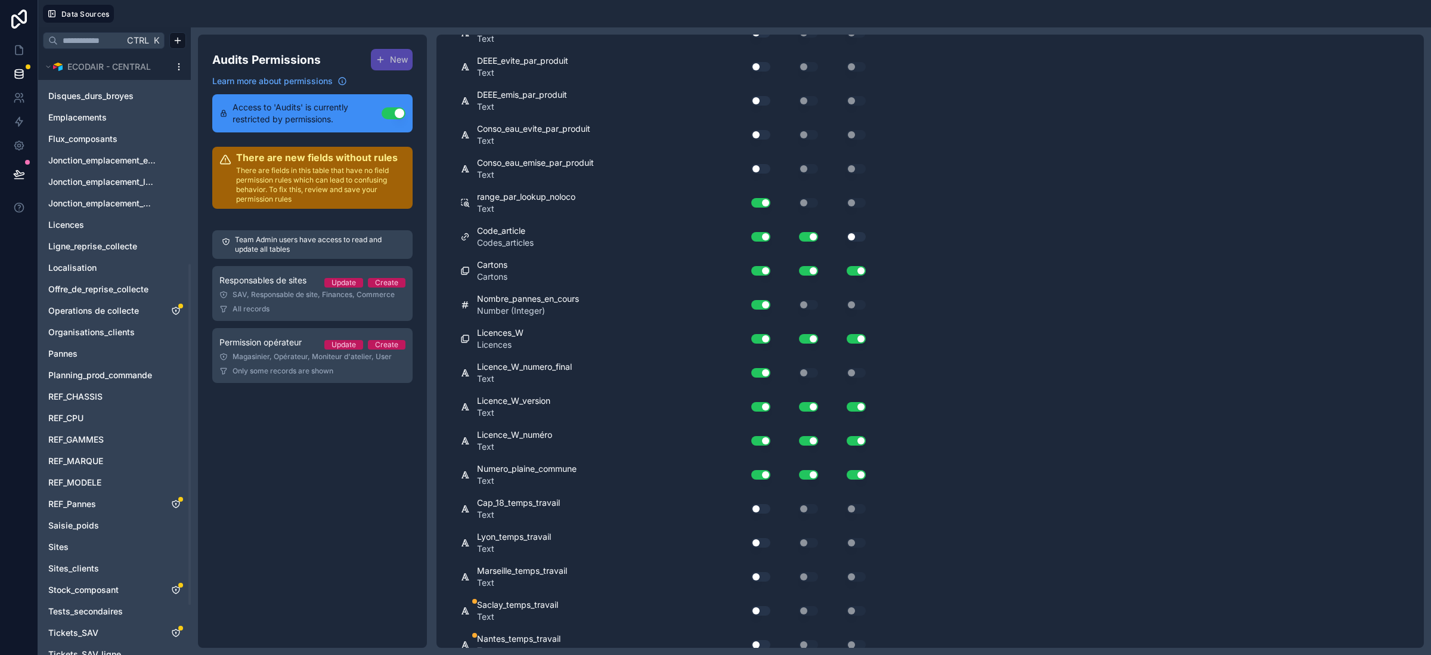
scroll to position [10578, 0]
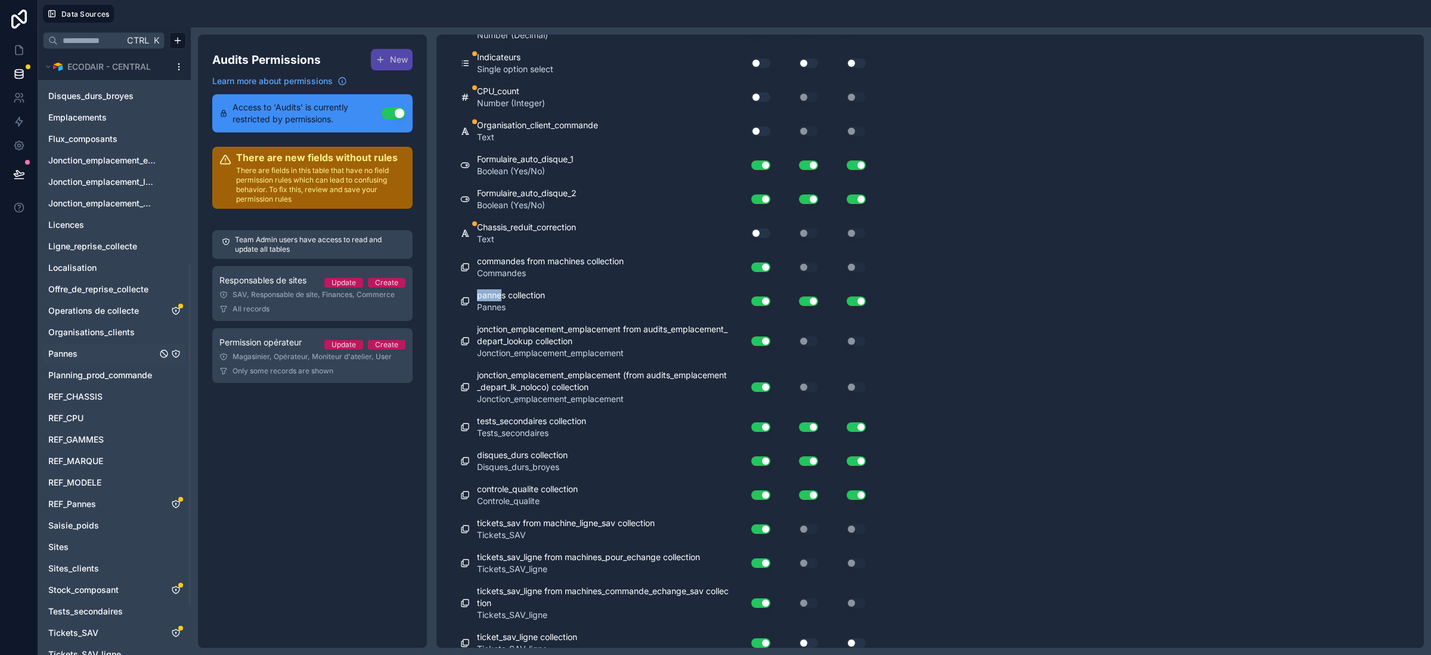
click at [60, 355] on span "Pannes" at bounding box center [62, 354] width 29 height 12
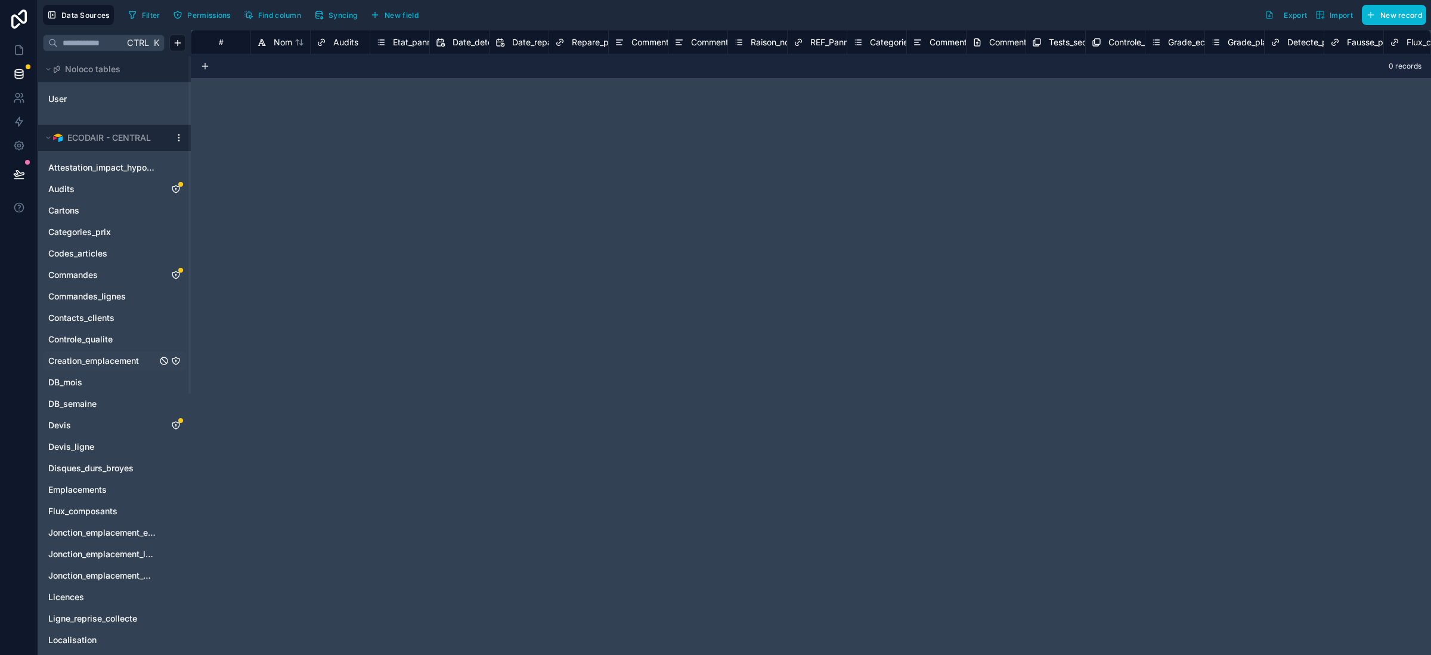
click at [175, 354] on div "Creation_emplacement" at bounding box center [114, 360] width 143 height 19
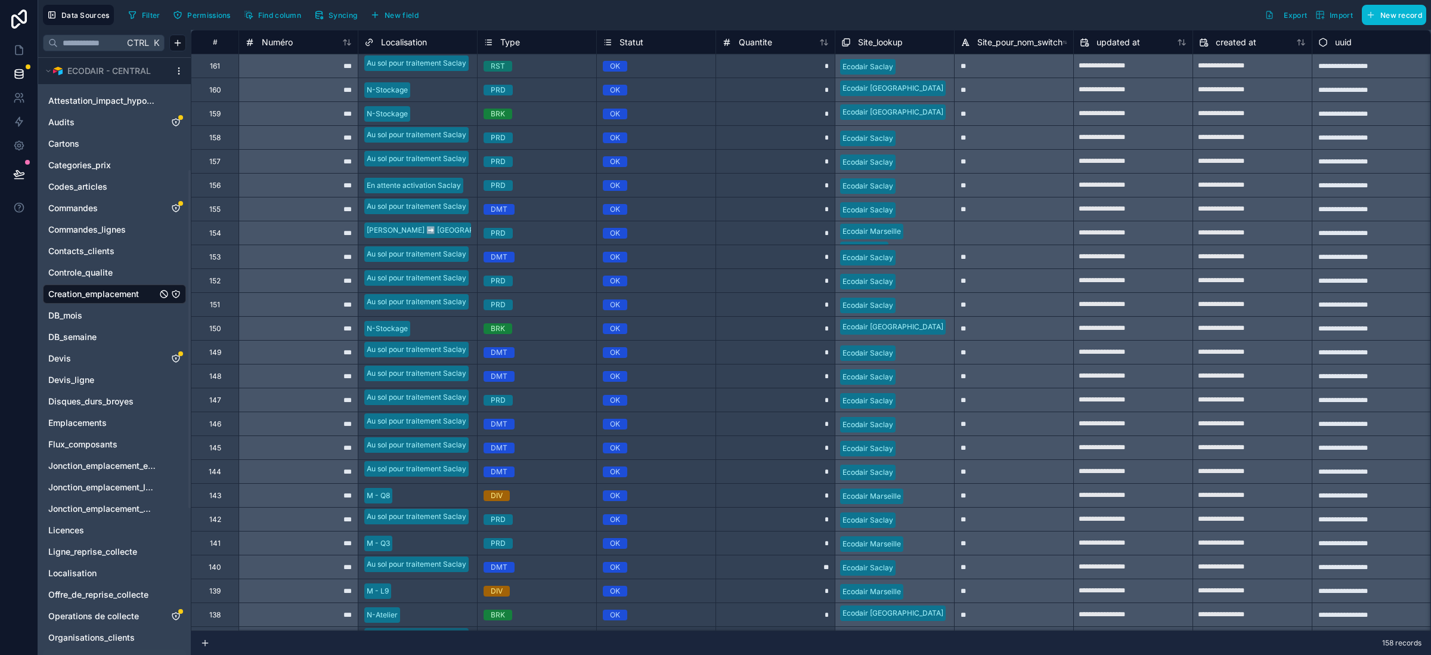
scroll to position [201, 0]
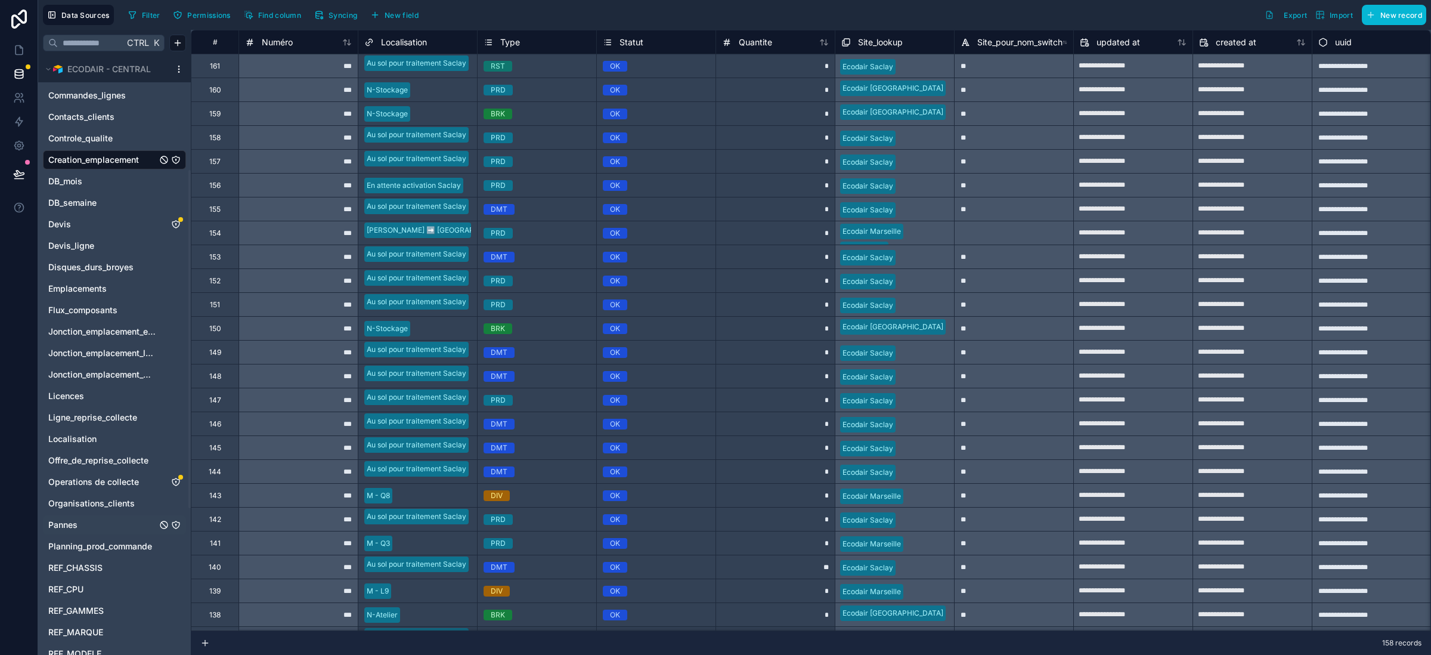
click at [177, 522] on icon "Pannes" at bounding box center [175, 524] width 7 height 7
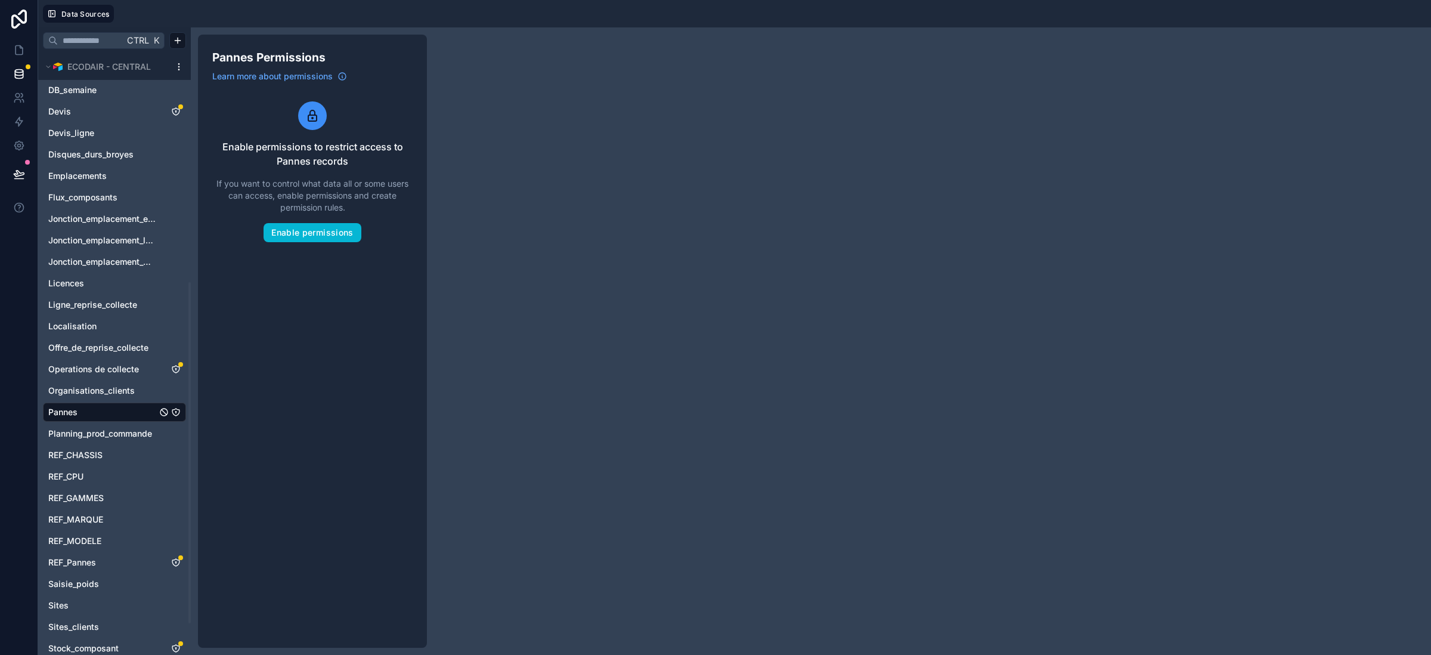
scroll to position [403, 0]
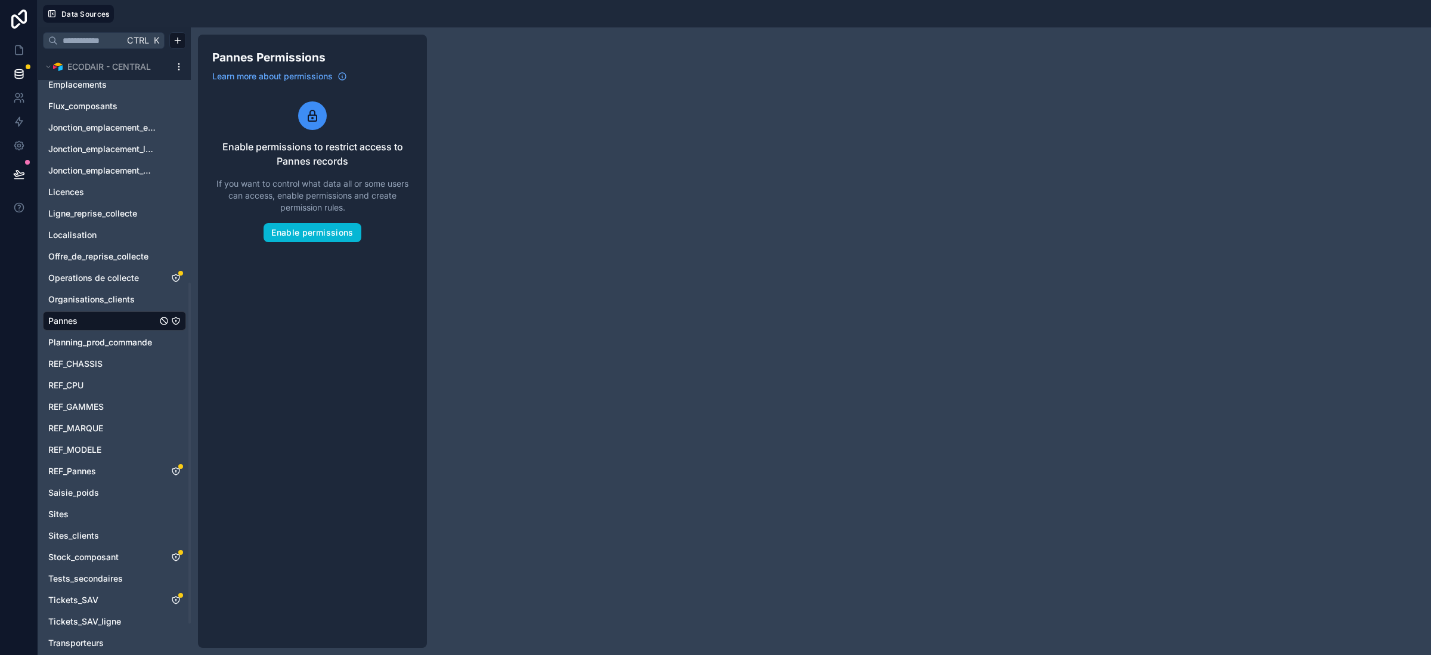
click at [60, 321] on span "Pannes" at bounding box center [62, 321] width 29 height 12
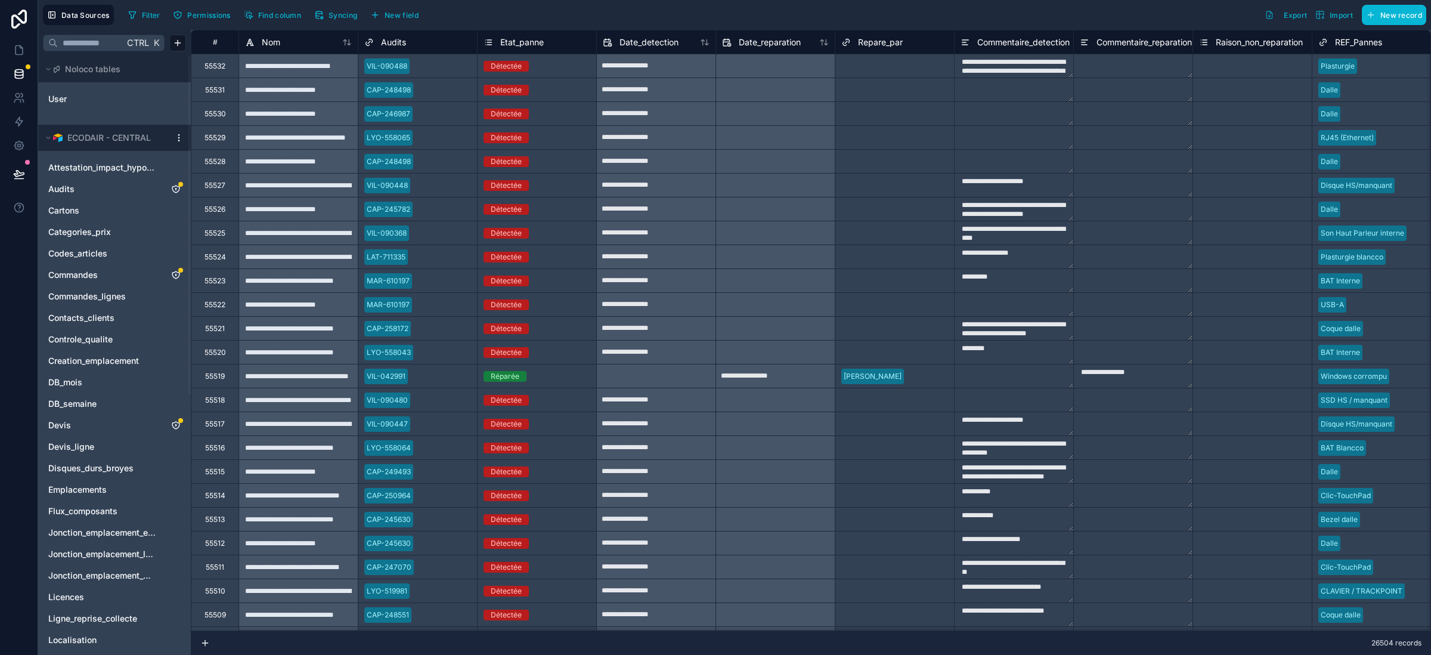
click at [206, 643] on icon at bounding box center [205, 643] width 10 height 10
click at [1229, 42] on div "Failed to apply change Response not successful: Received status code 500" at bounding box center [1313, 41] width 178 height 35
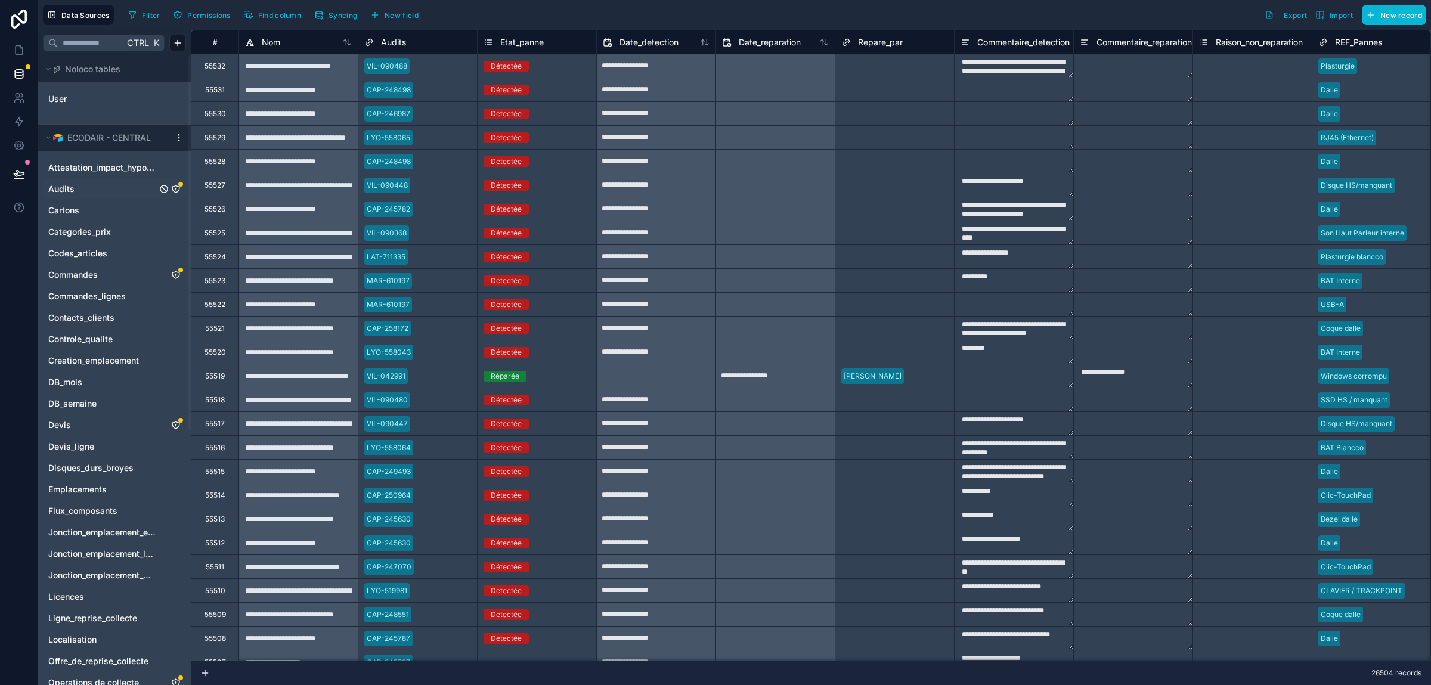
click at [75, 191] on link "Audits" at bounding box center [102, 189] width 109 height 12
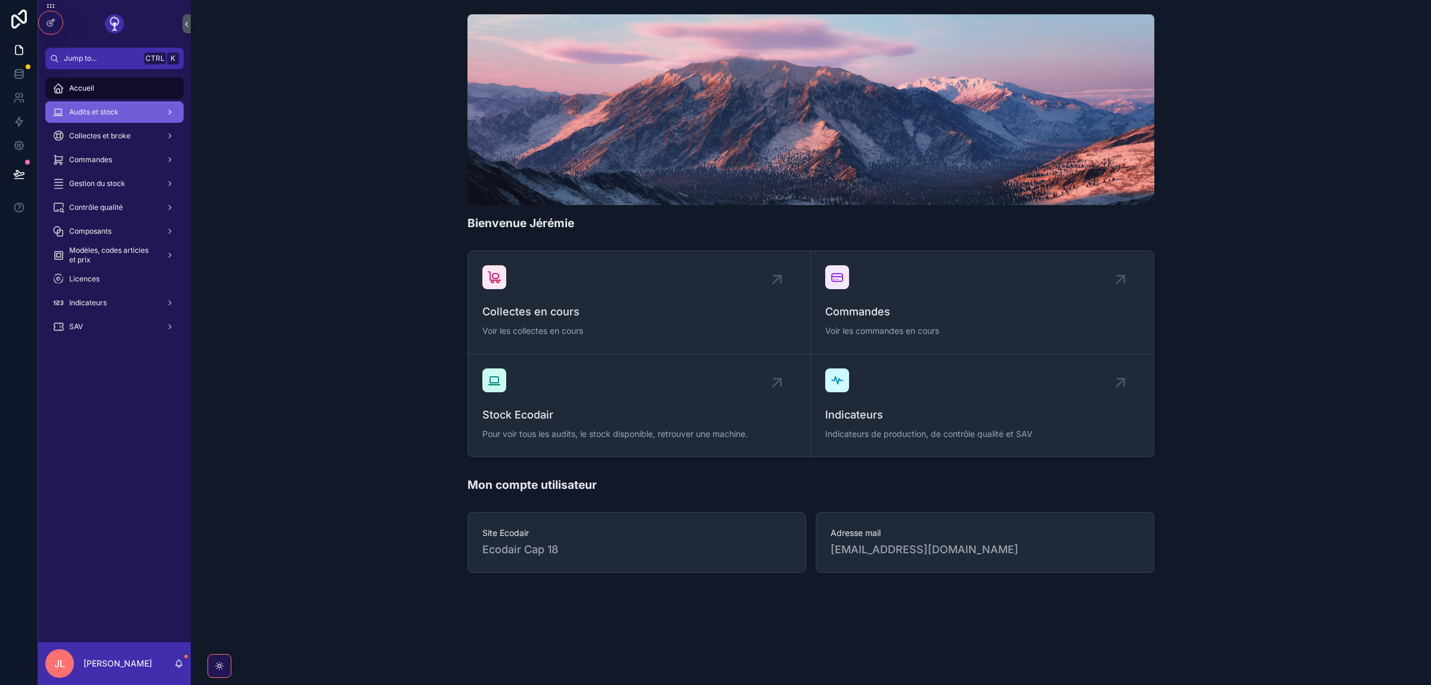
click at [101, 121] on div "Audits et stock" at bounding box center [114, 112] width 124 height 19
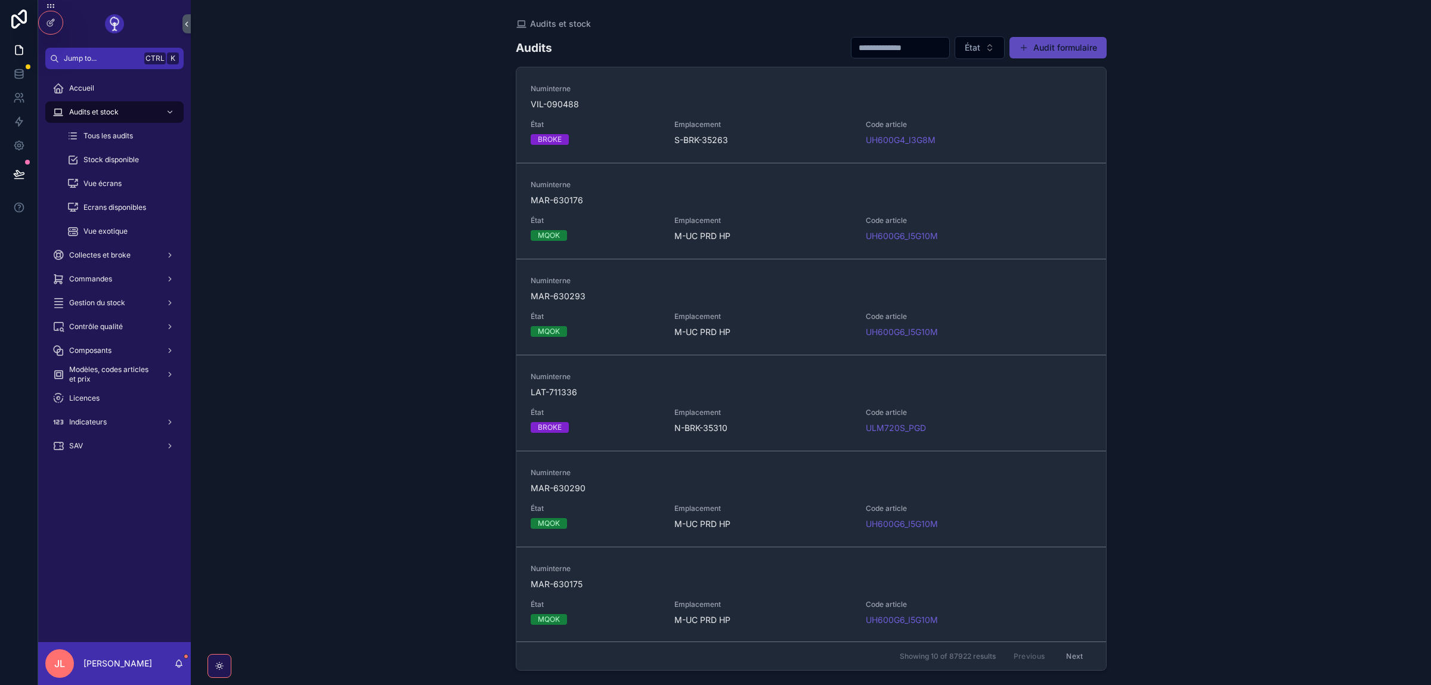
click at [1048, 55] on button "Audit formulaire" at bounding box center [1058, 47] width 97 height 21
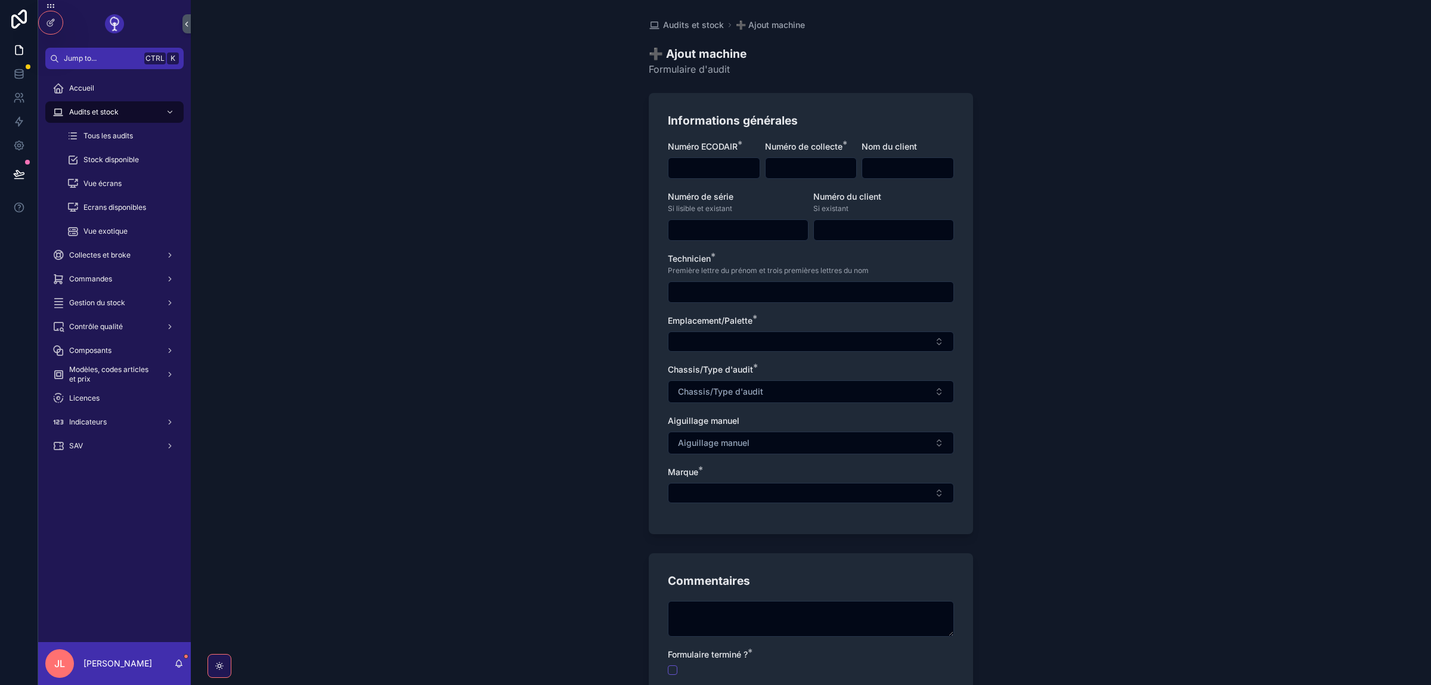
click at [727, 153] on div "Numéro ECODAIR *" at bounding box center [714, 160] width 92 height 38
click at [713, 169] on input "scrollable content" at bounding box center [714, 168] width 91 height 17
type input "*"
type input "**********"
click at [801, 168] on input "scrollable content" at bounding box center [811, 168] width 91 height 17
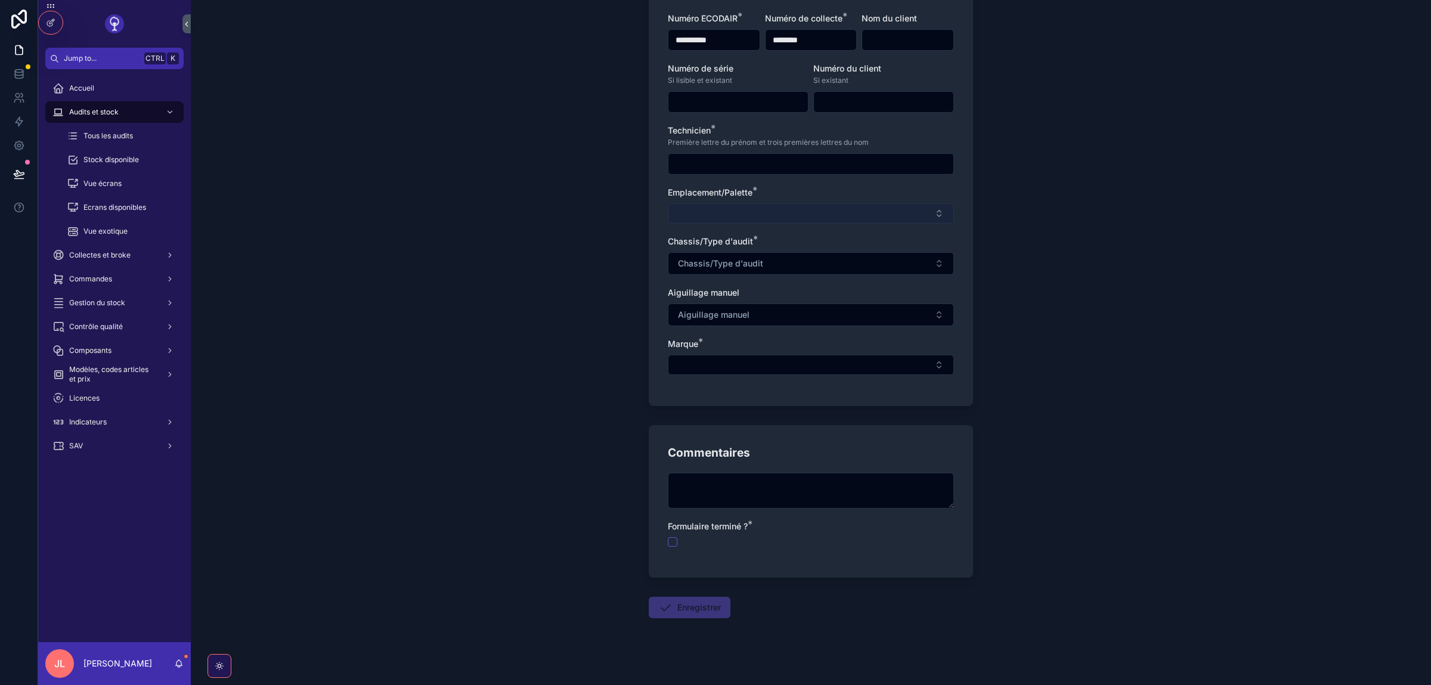
scroll to position [134, 0]
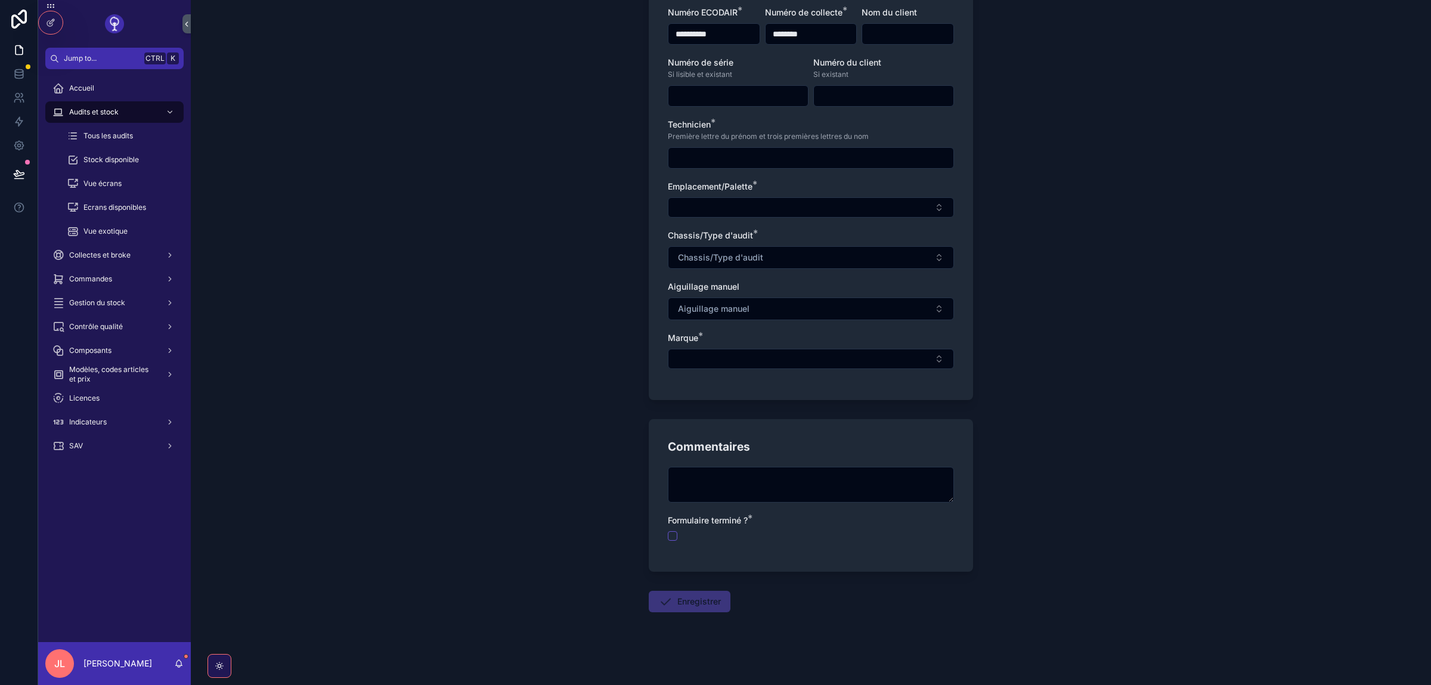
type input "********"
drag, startPoint x: 757, startPoint y: 147, endPoint x: 735, endPoint y: 166, distance: 29.1
click at [757, 151] on div "Technicien * Première lettre du prénom et trois premières lettres du nom" at bounding box center [811, 144] width 286 height 50
click at [734, 166] on input "scrollable content" at bounding box center [811, 158] width 285 height 17
type input "****"
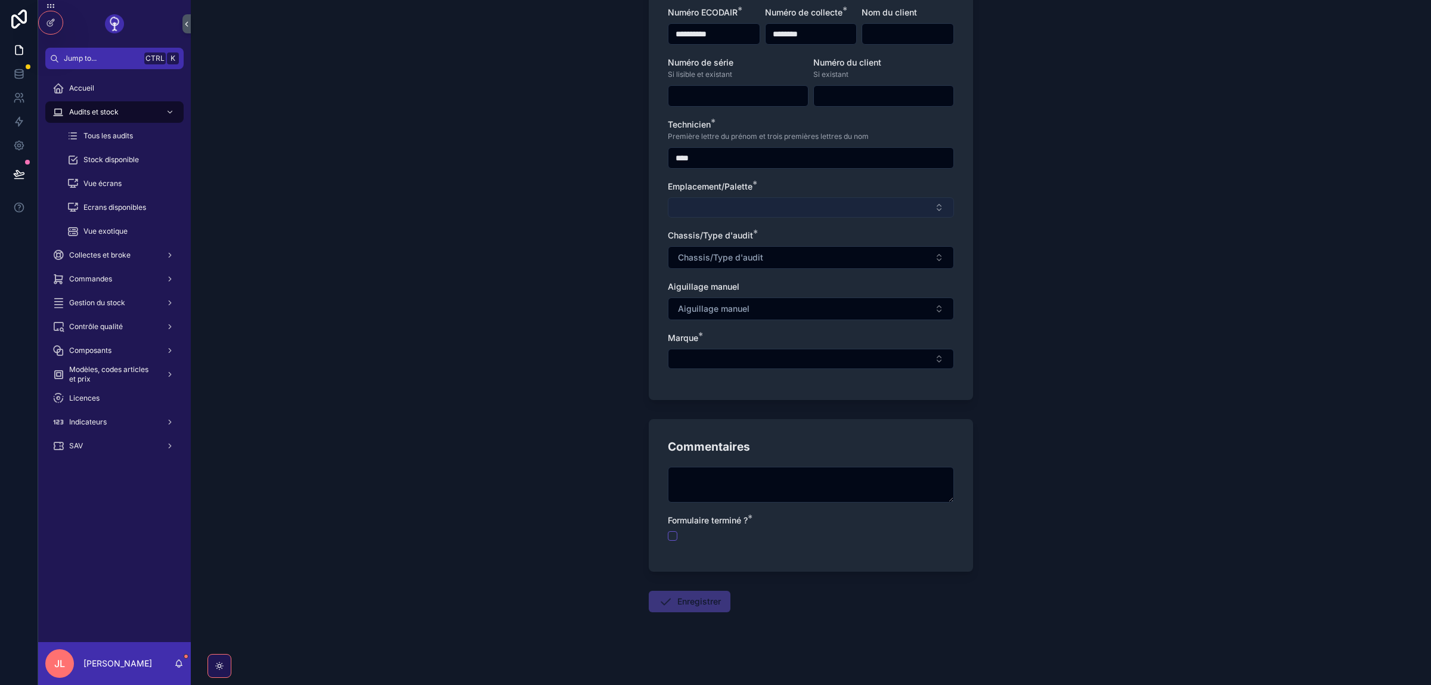
click at [683, 202] on button "Select Button" at bounding box center [811, 207] width 286 height 20
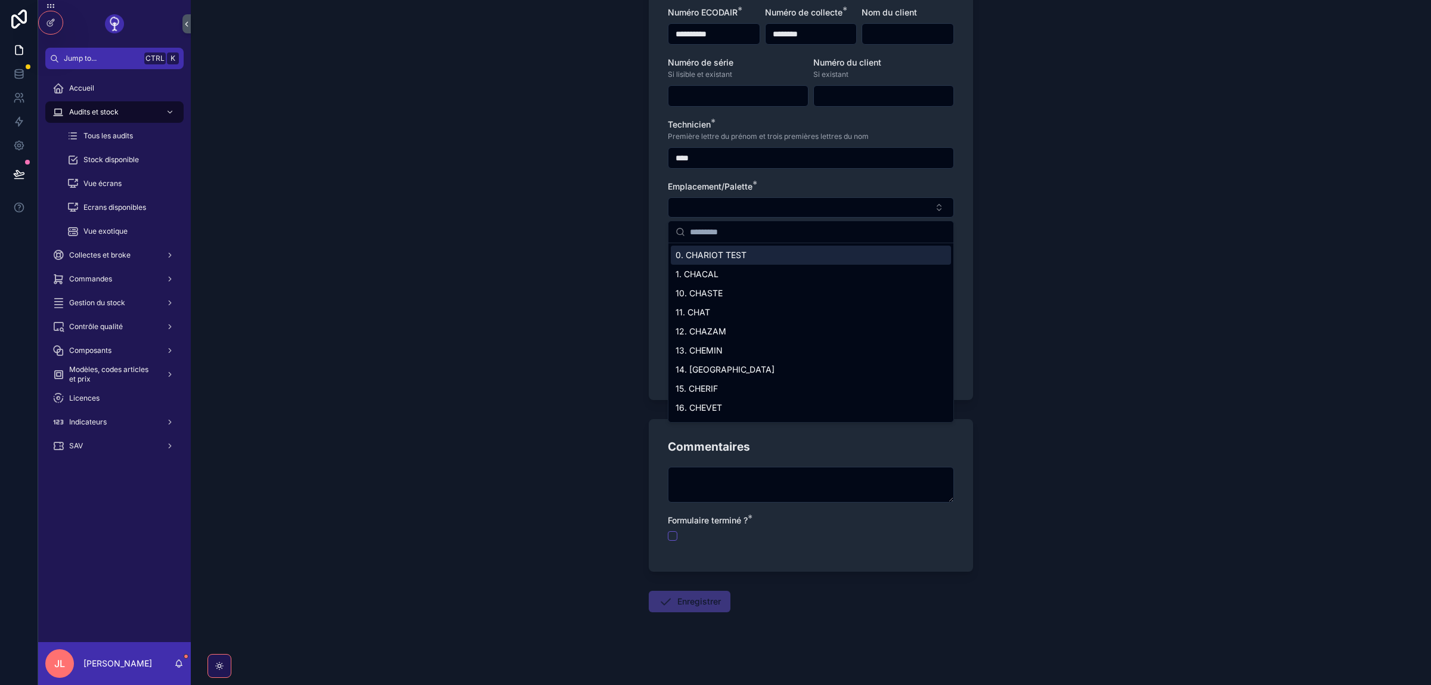
click at [744, 254] on span "0. CHARIOT TEST" at bounding box center [711, 255] width 71 height 12
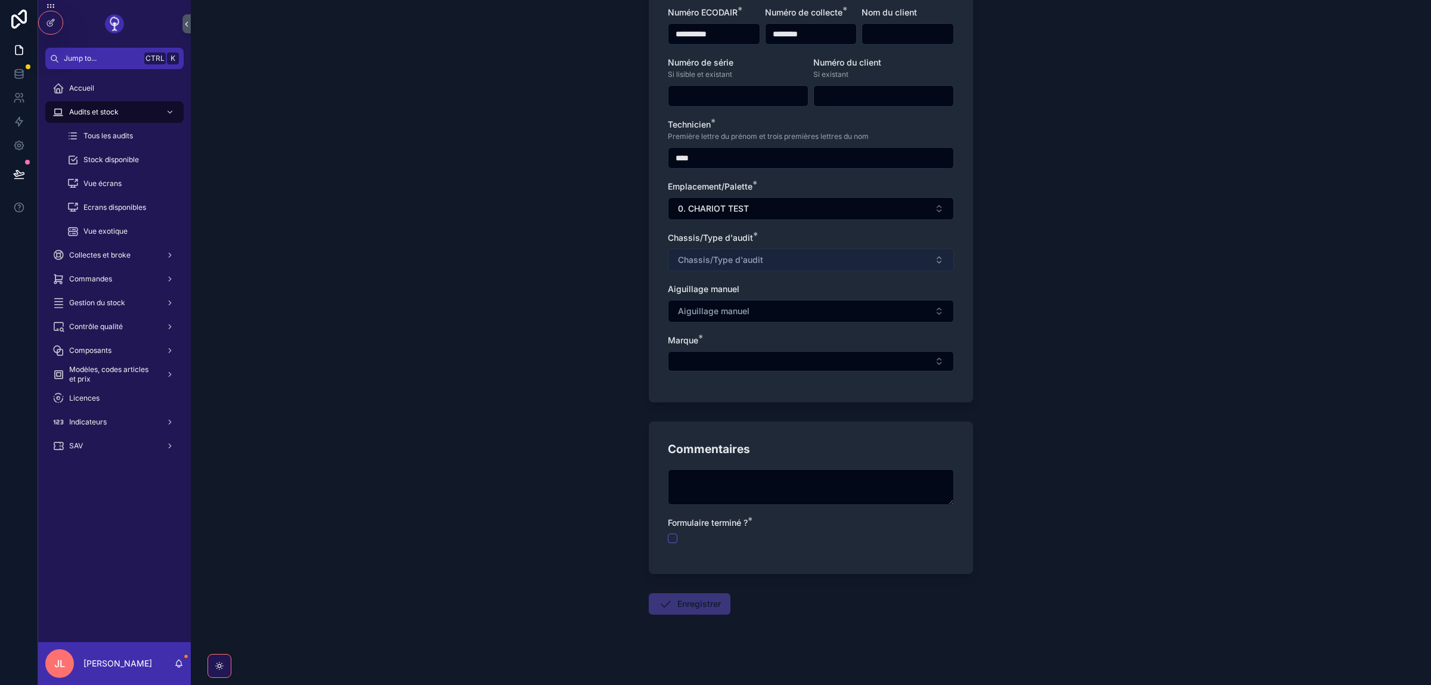
click at [719, 257] on span "Chassis/Type d'audit" at bounding box center [720, 260] width 85 height 12
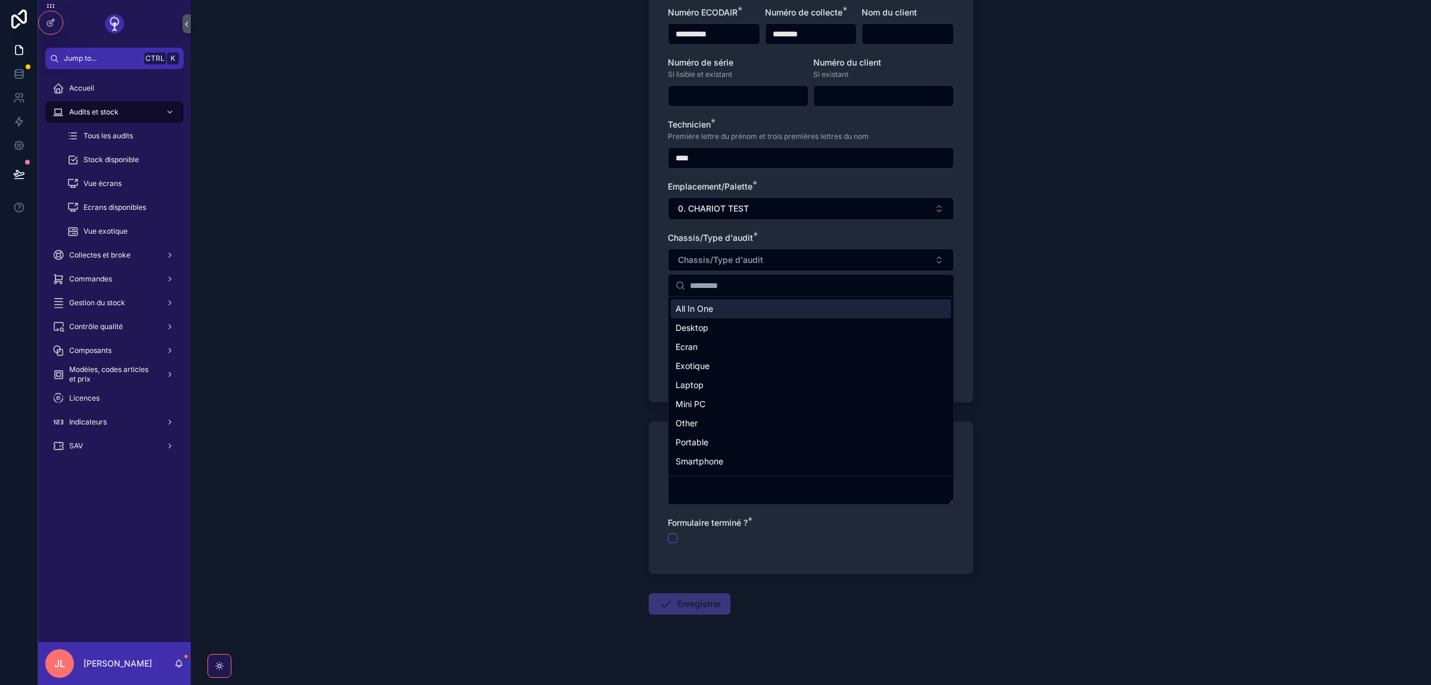
click at [706, 312] on span "All In One" at bounding box center [695, 309] width 38 height 12
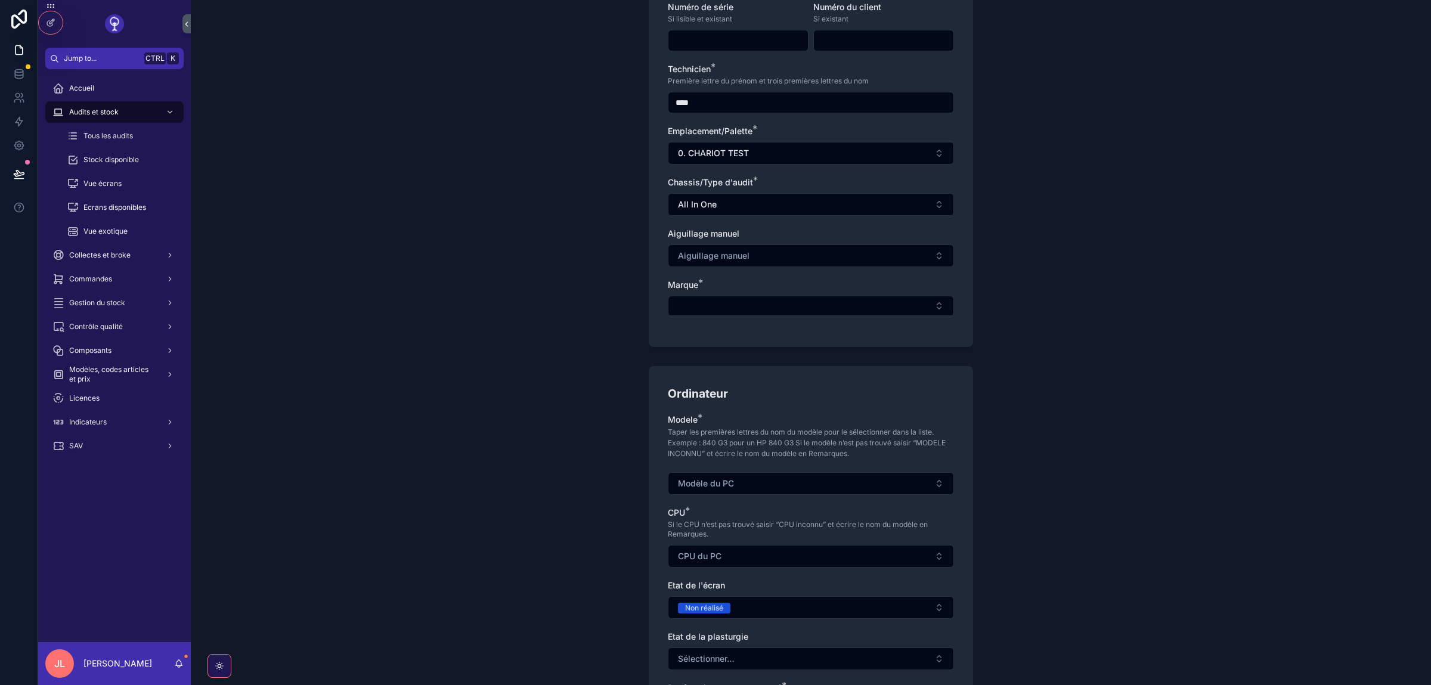
scroll to position [268, 0]
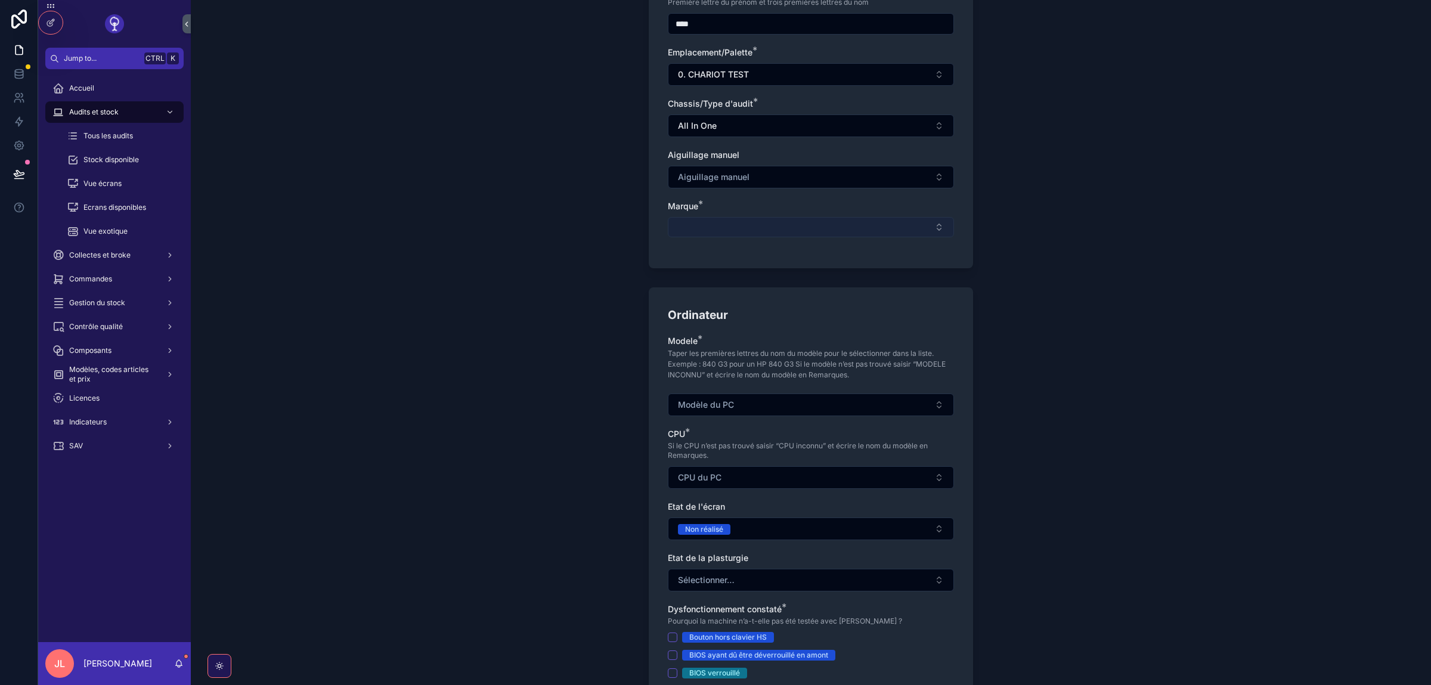
click at [765, 229] on button "Select Button" at bounding box center [811, 227] width 286 height 20
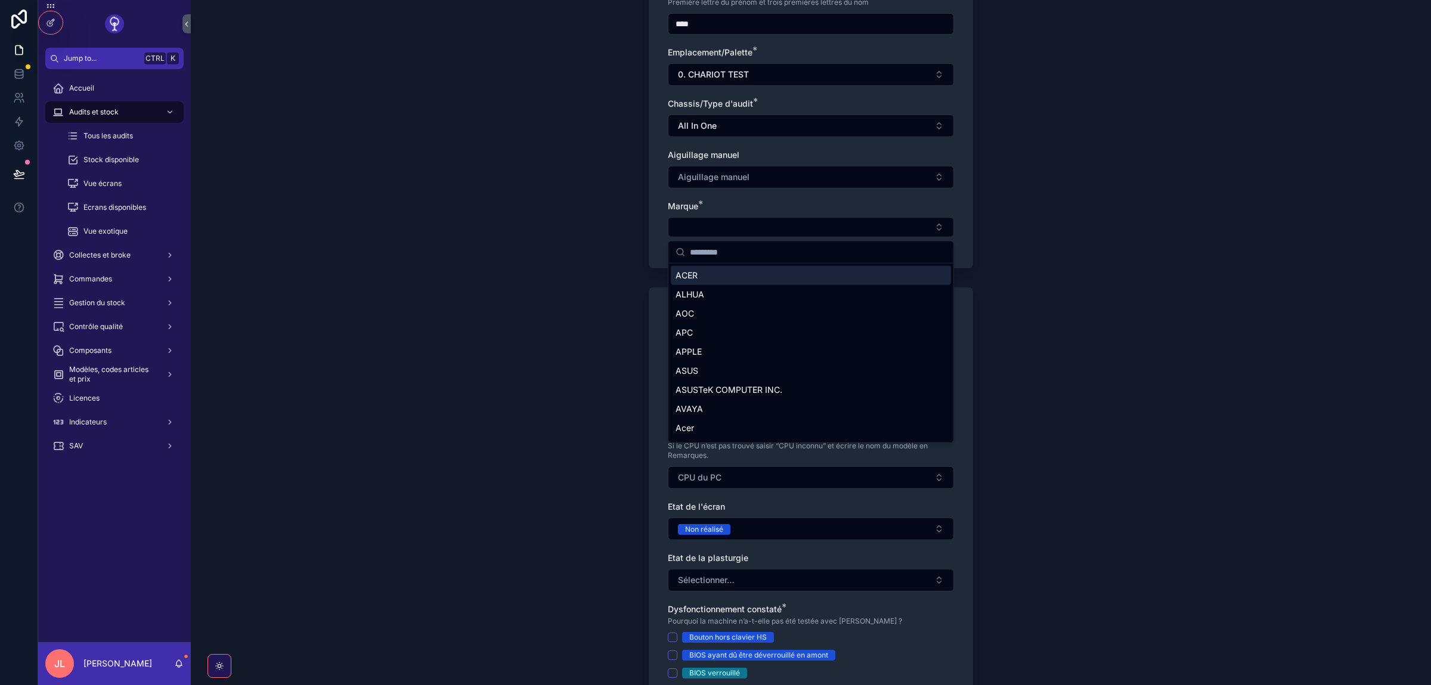
click at [700, 281] on div "ACER" at bounding box center [811, 275] width 280 height 19
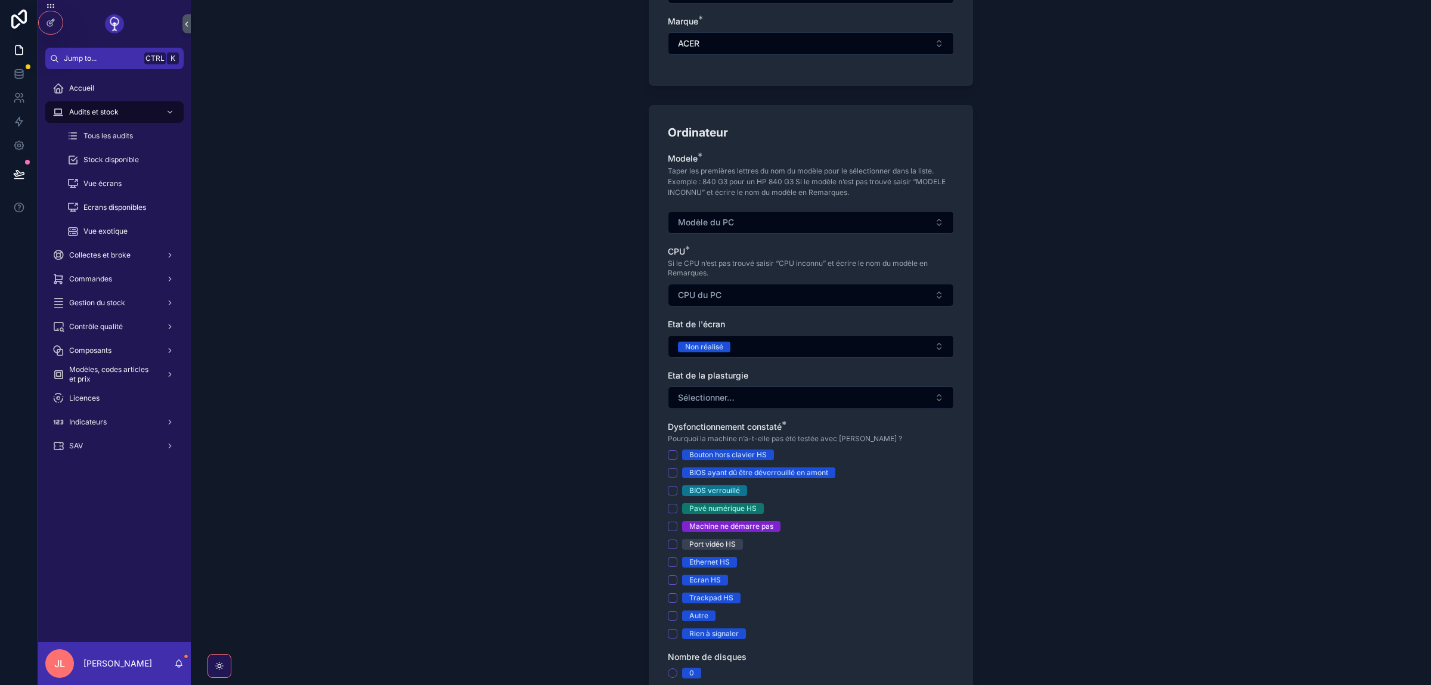
scroll to position [469, 0]
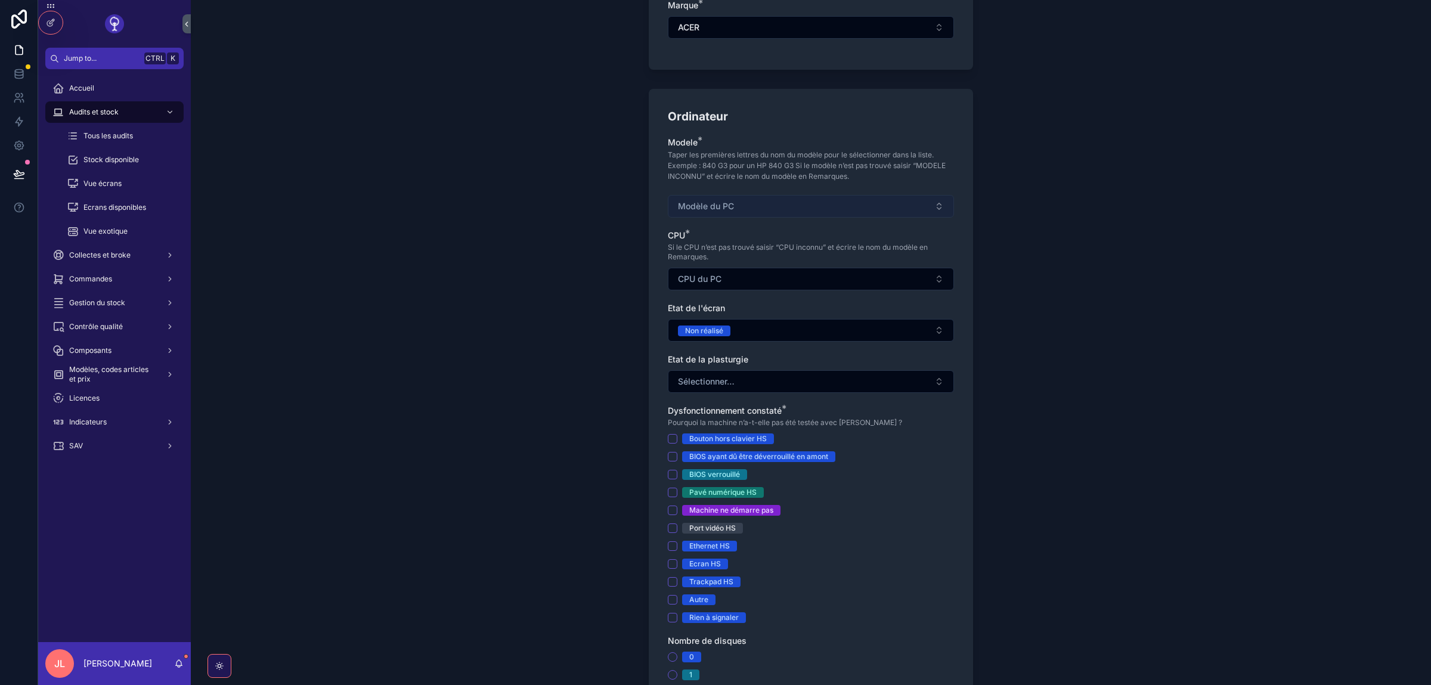
click at [716, 215] on button "Modèle du PC" at bounding box center [811, 206] width 286 height 23
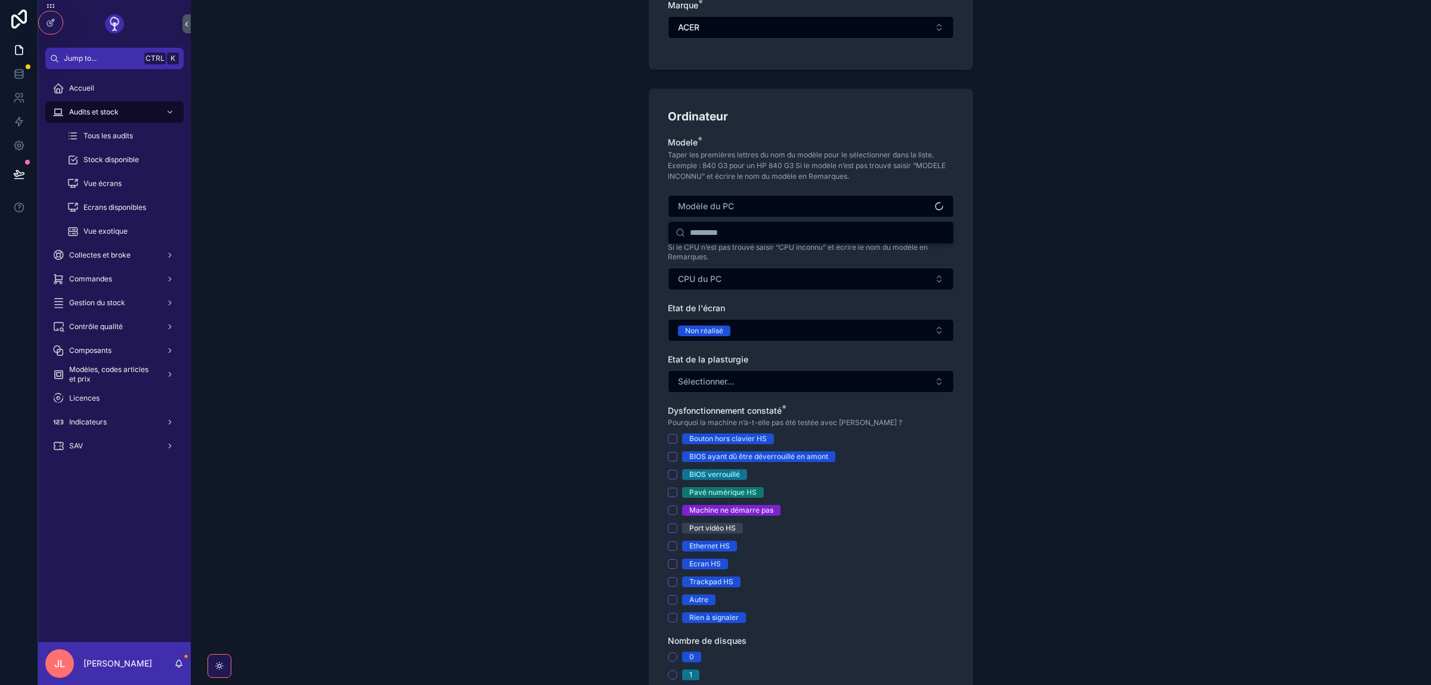
click at [708, 297] on div "Modele * Taper les premières lettres du nom du modèle pour le sélectionner dans…" at bounding box center [811, 424] width 286 height 574
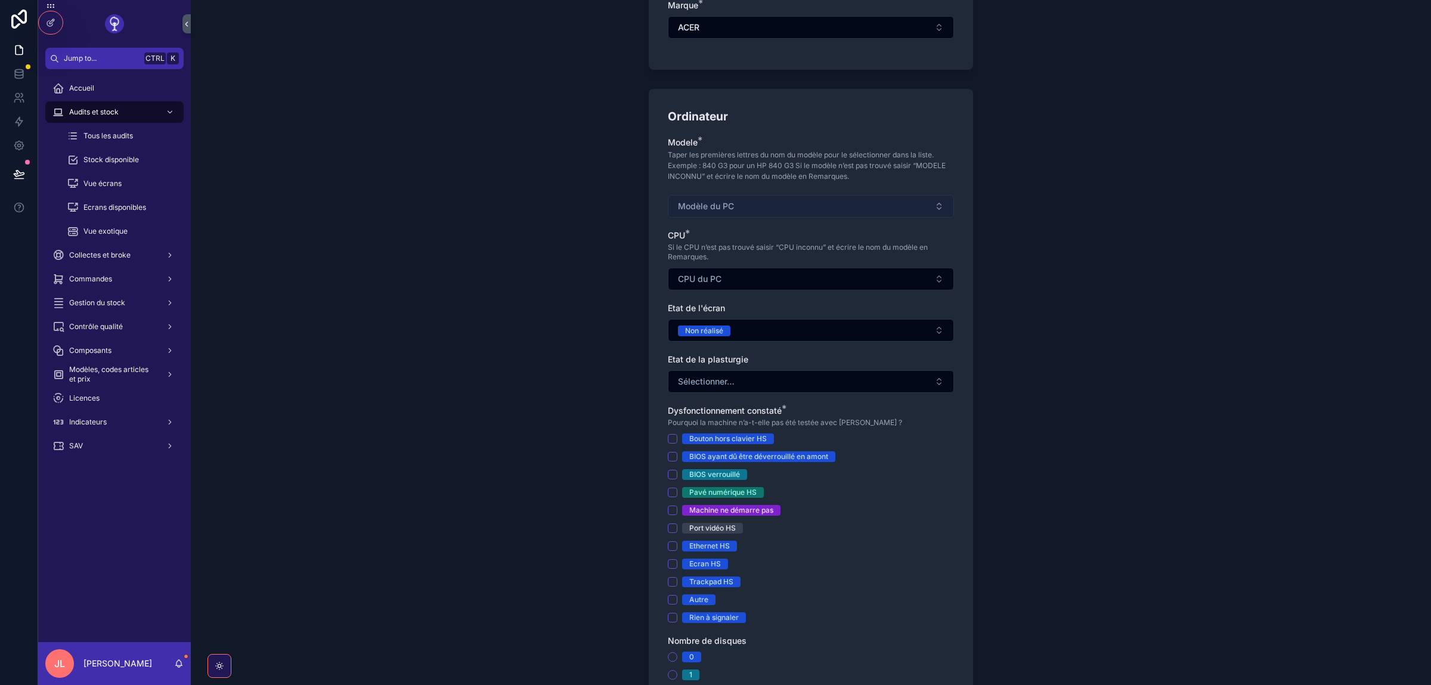
click at [697, 209] on span "Modèle du PC" at bounding box center [706, 206] width 56 height 12
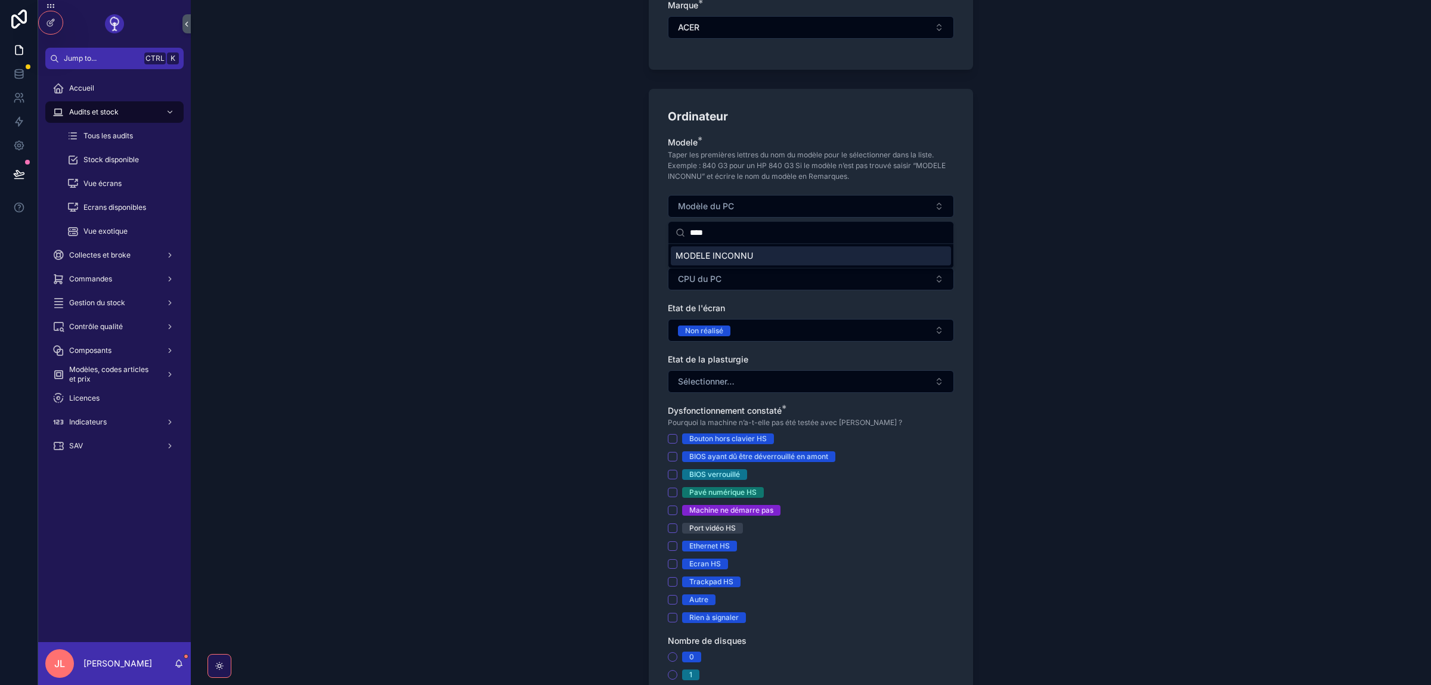
type input "****"
click at [716, 253] on span "MODELE INCONNU" at bounding box center [715, 256] width 78 height 12
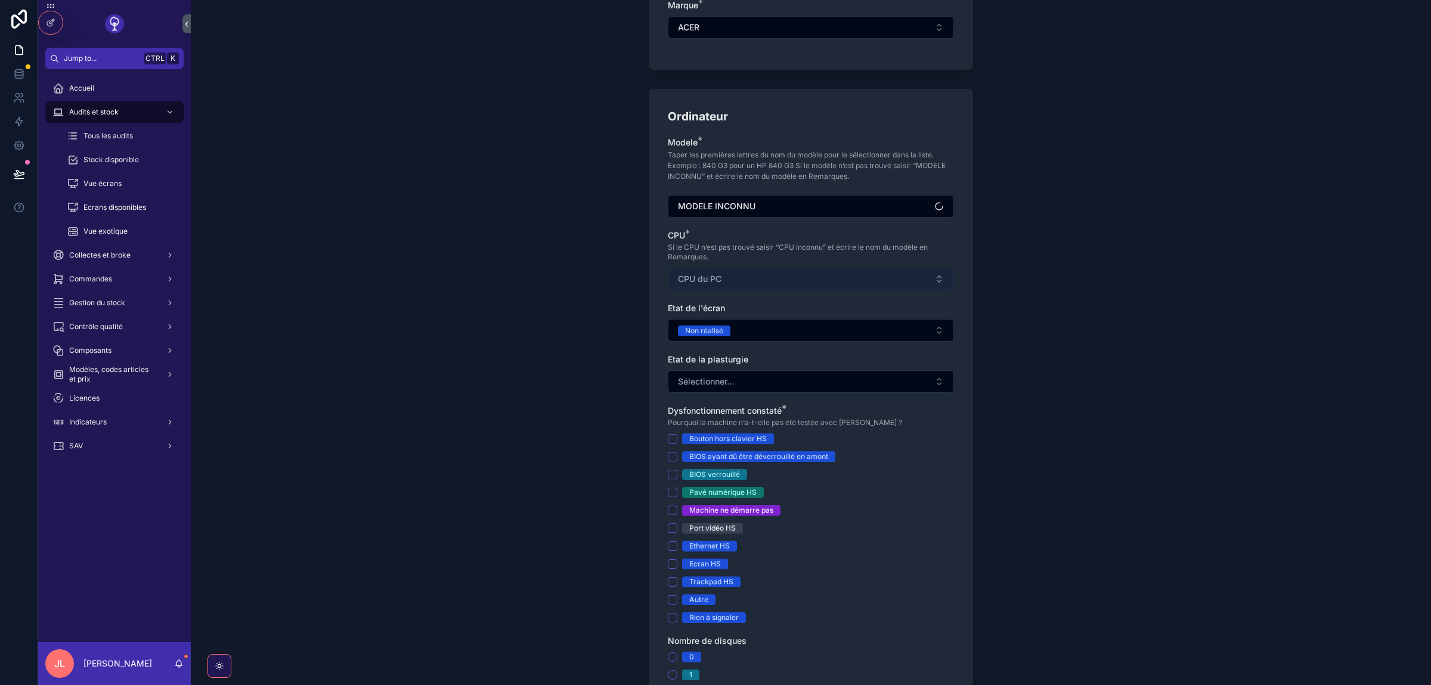
click at [700, 289] on button "CPU du PC" at bounding box center [811, 279] width 286 height 23
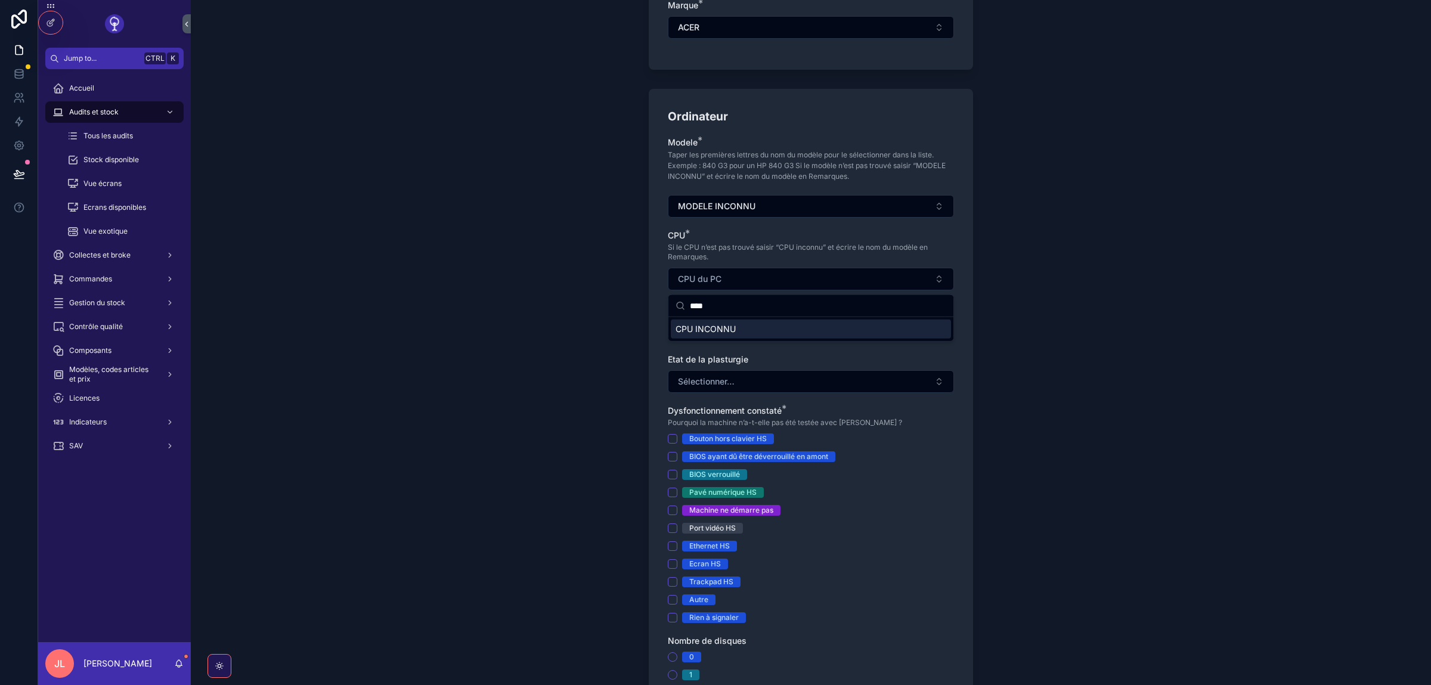
type input "****"
click at [722, 329] on span "CPU INCONNU" at bounding box center [706, 329] width 60 height 12
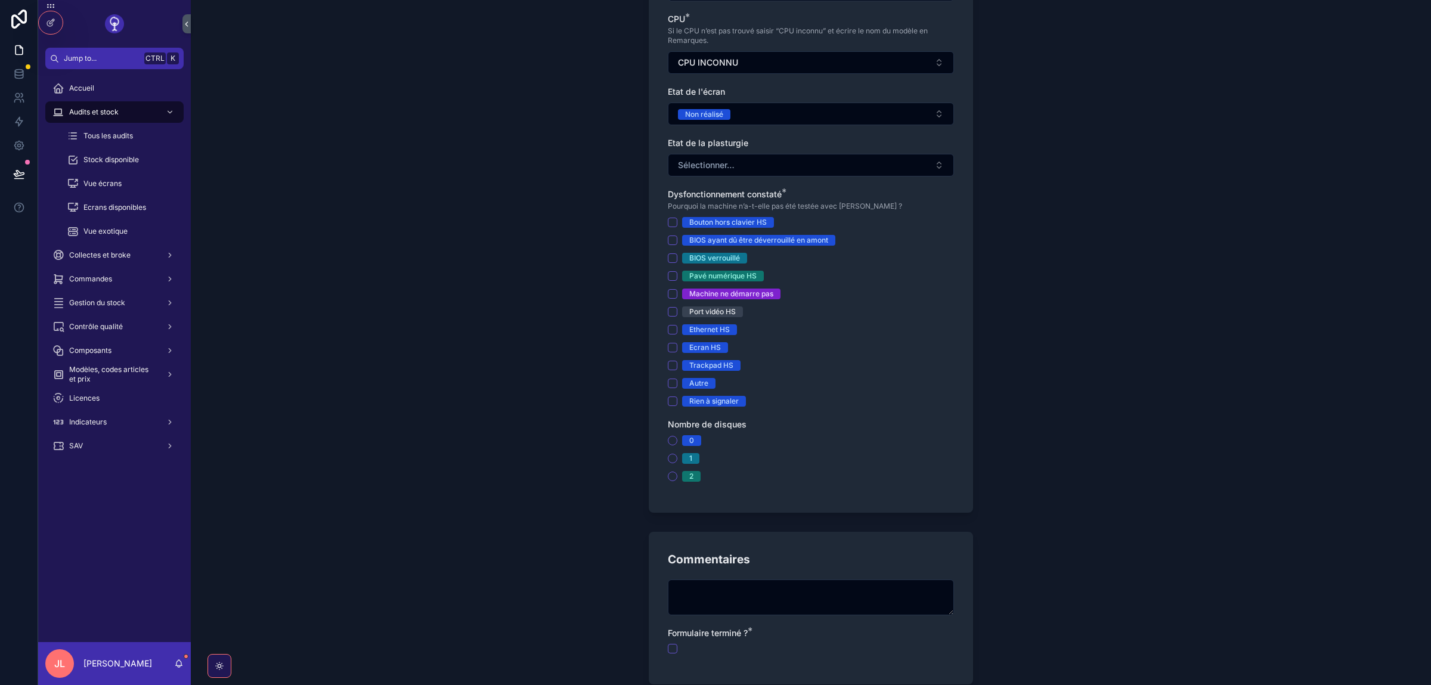
scroll to position [738, 0]
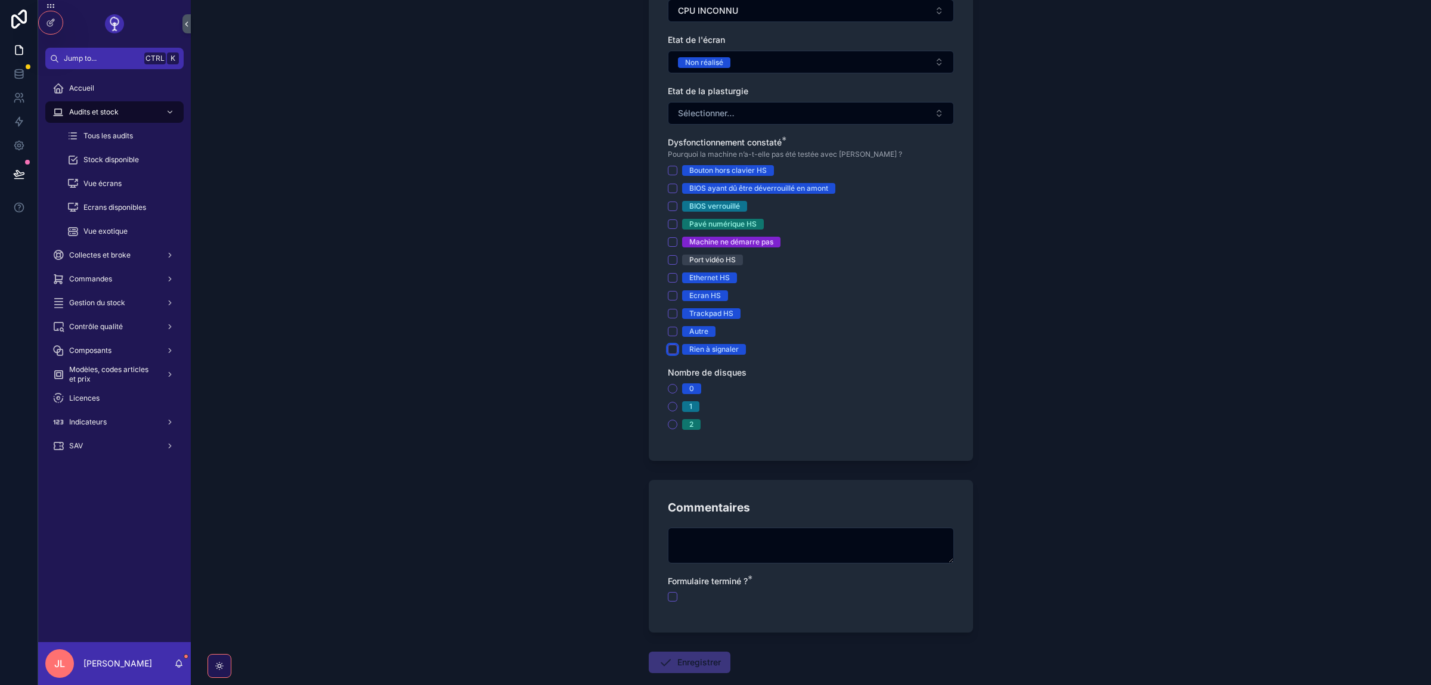
click at [673, 348] on button "Rien à signaler" at bounding box center [673, 350] width 10 height 10
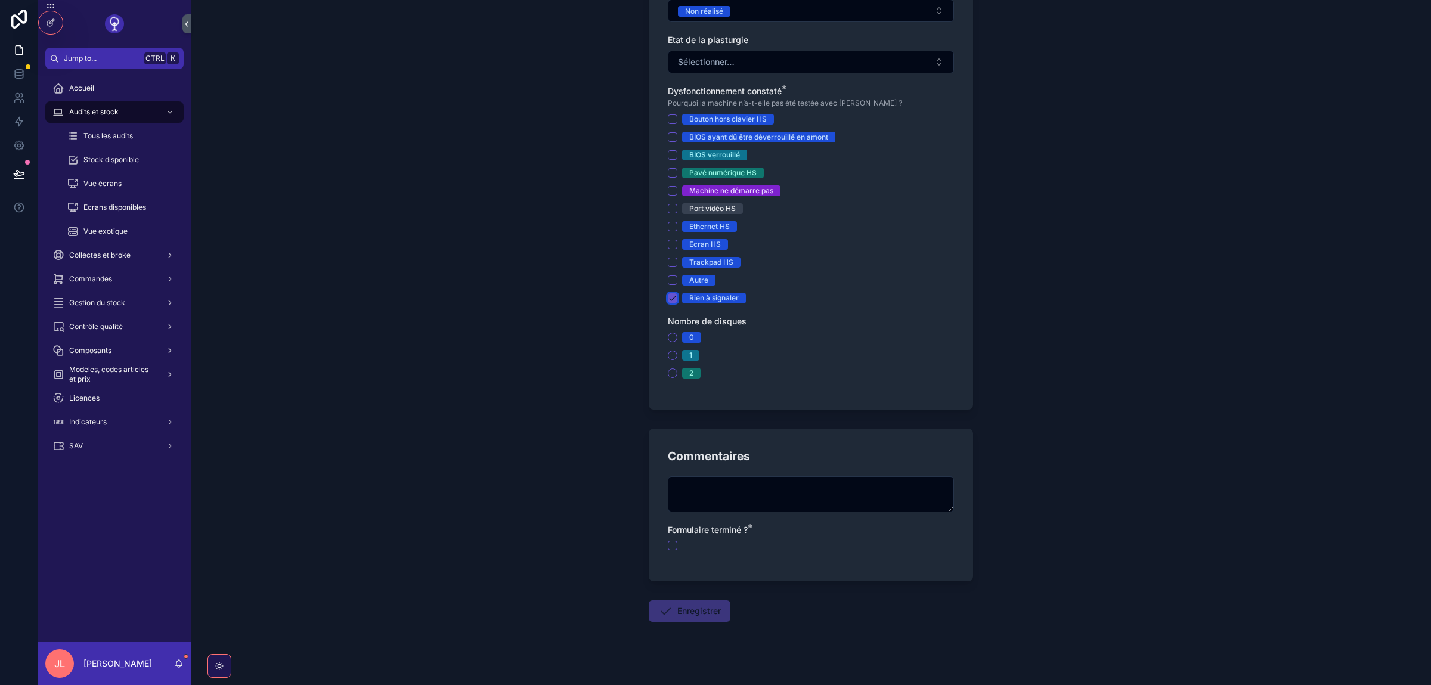
scroll to position [804, 0]
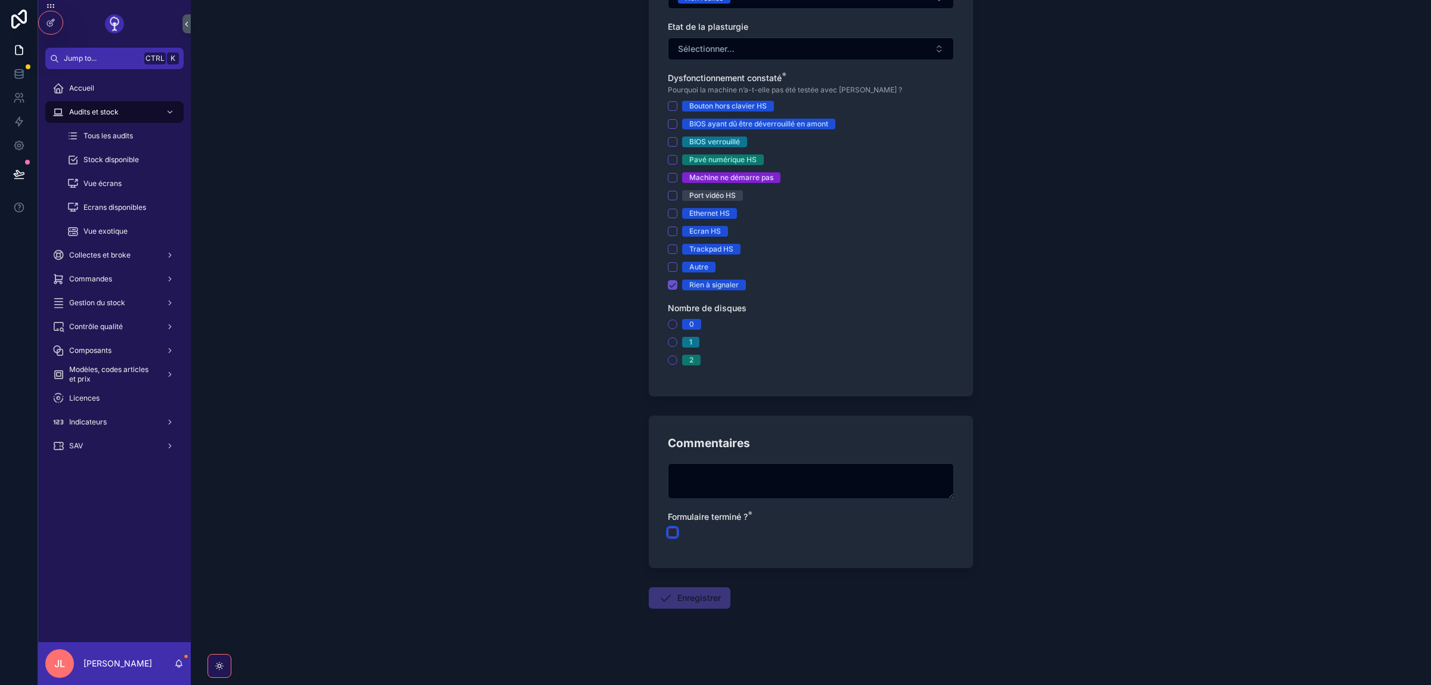
click at [673, 537] on button "scrollable content" at bounding box center [673, 533] width 10 height 10
click at [677, 603] on button "Enregistrer" at bounding box center [690, 597] width 82 height 21
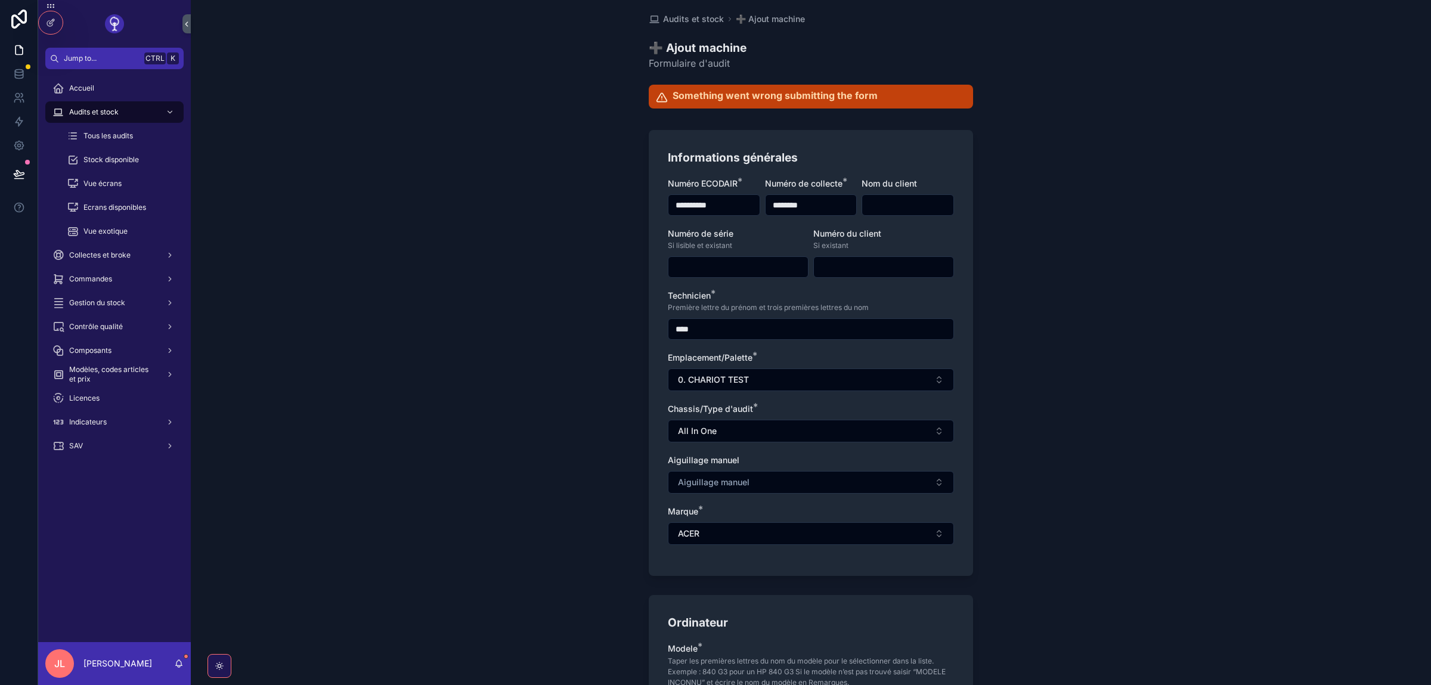
scroll to position [0, 0]
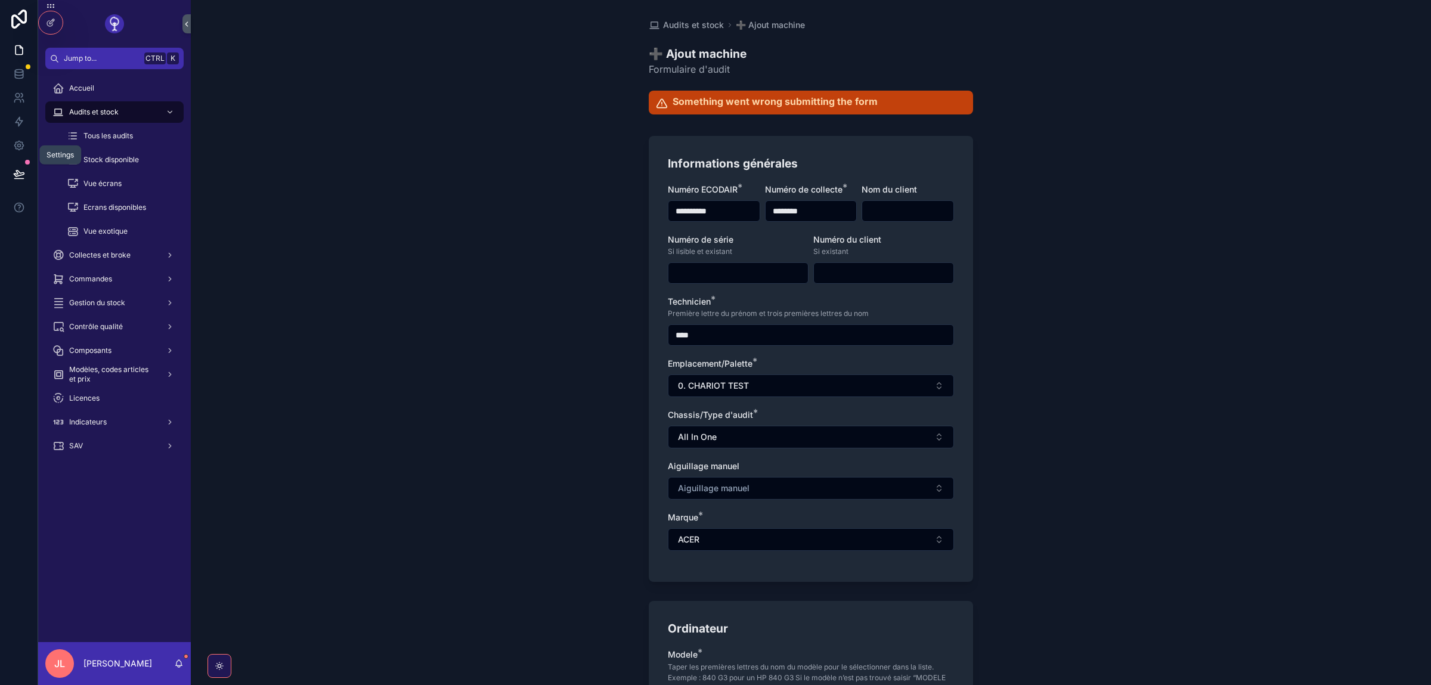
click at [11, 151] on link at bounding box center [19, 146] width 38 height 24
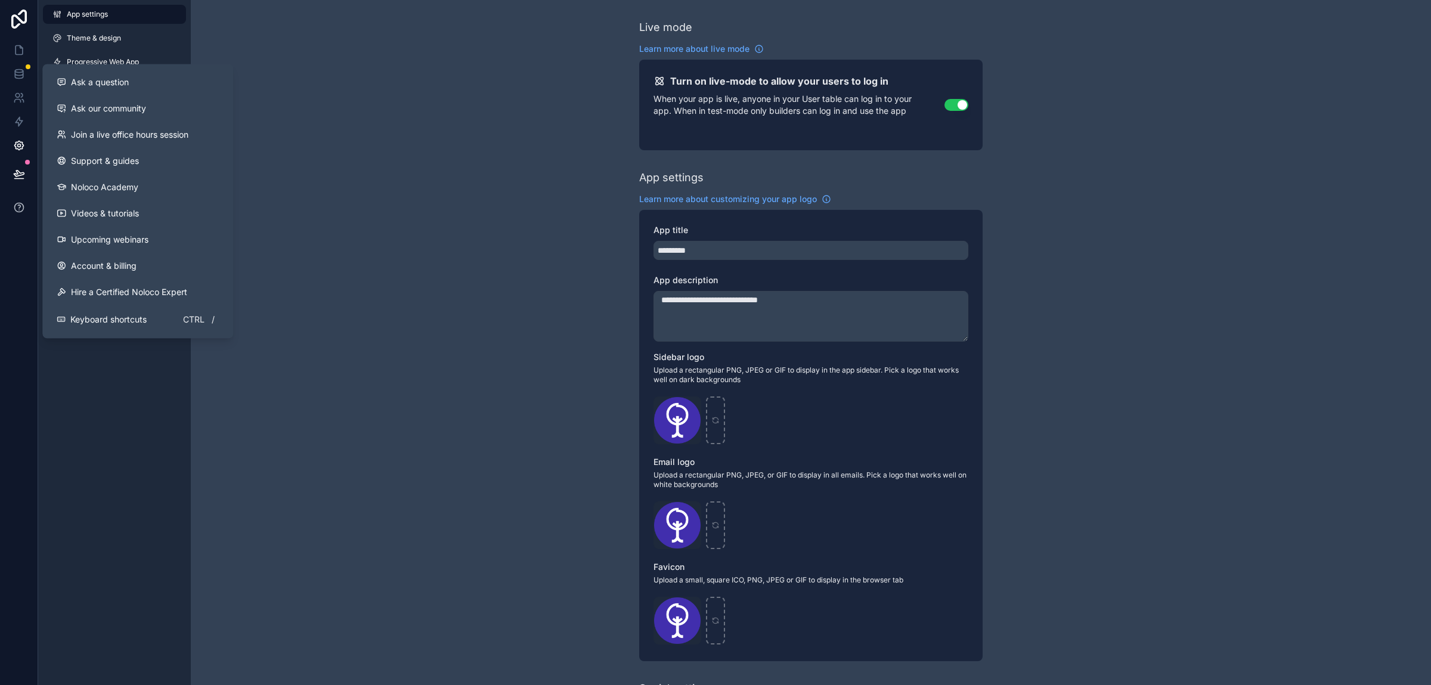
click at [14, 215] on button at bounding box center [19, 207] width 38 height 33
click at [122, 86] on span "Ask a question" at bounding box center [100, 82] width 58 height 12
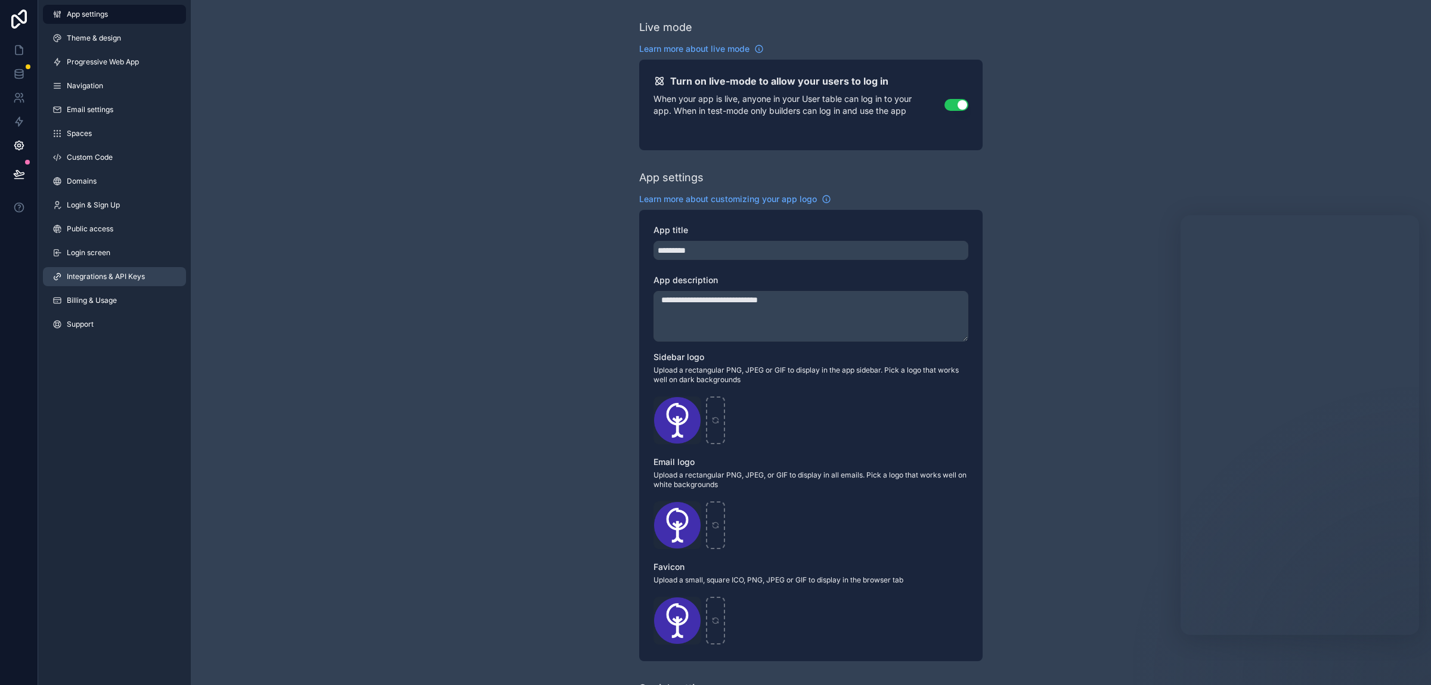
click at [102, 275] on span "Integrations & API Keys" at bounding box center [106, 277] width 78 height 10
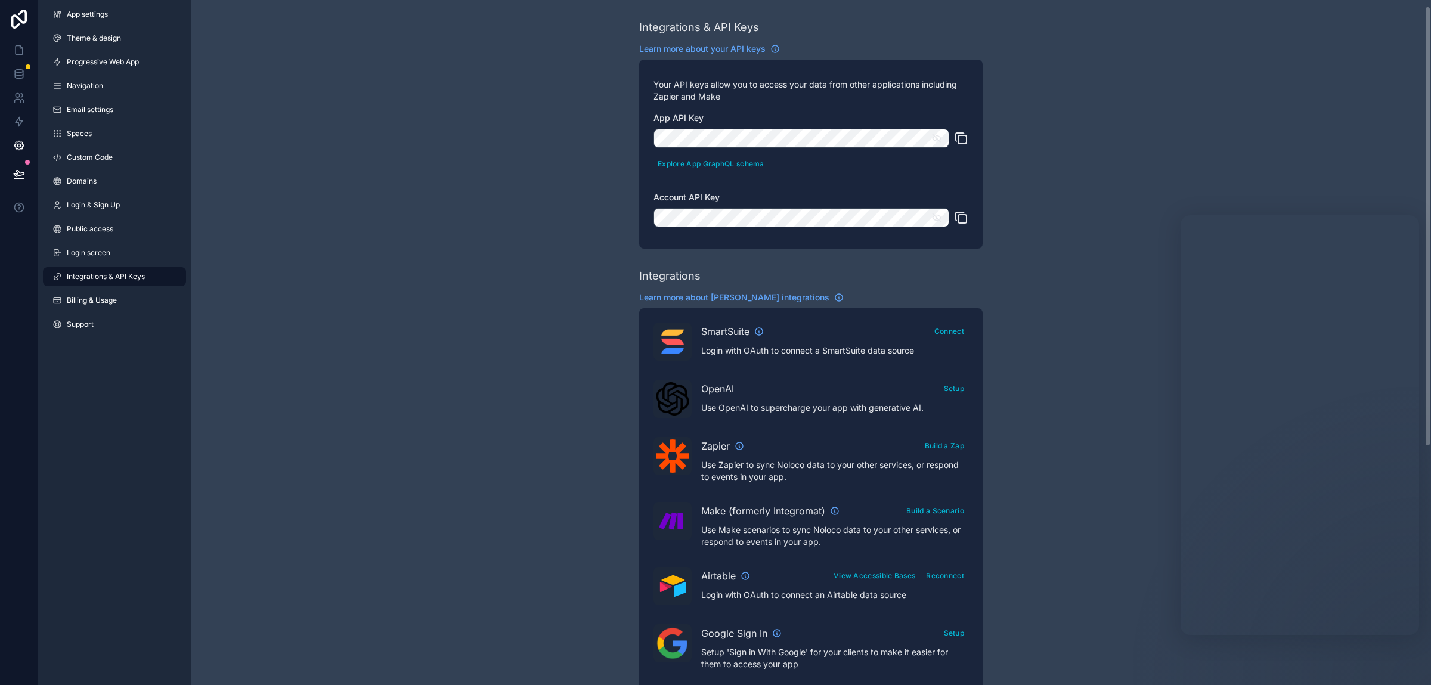
scroll to position [268, 0]
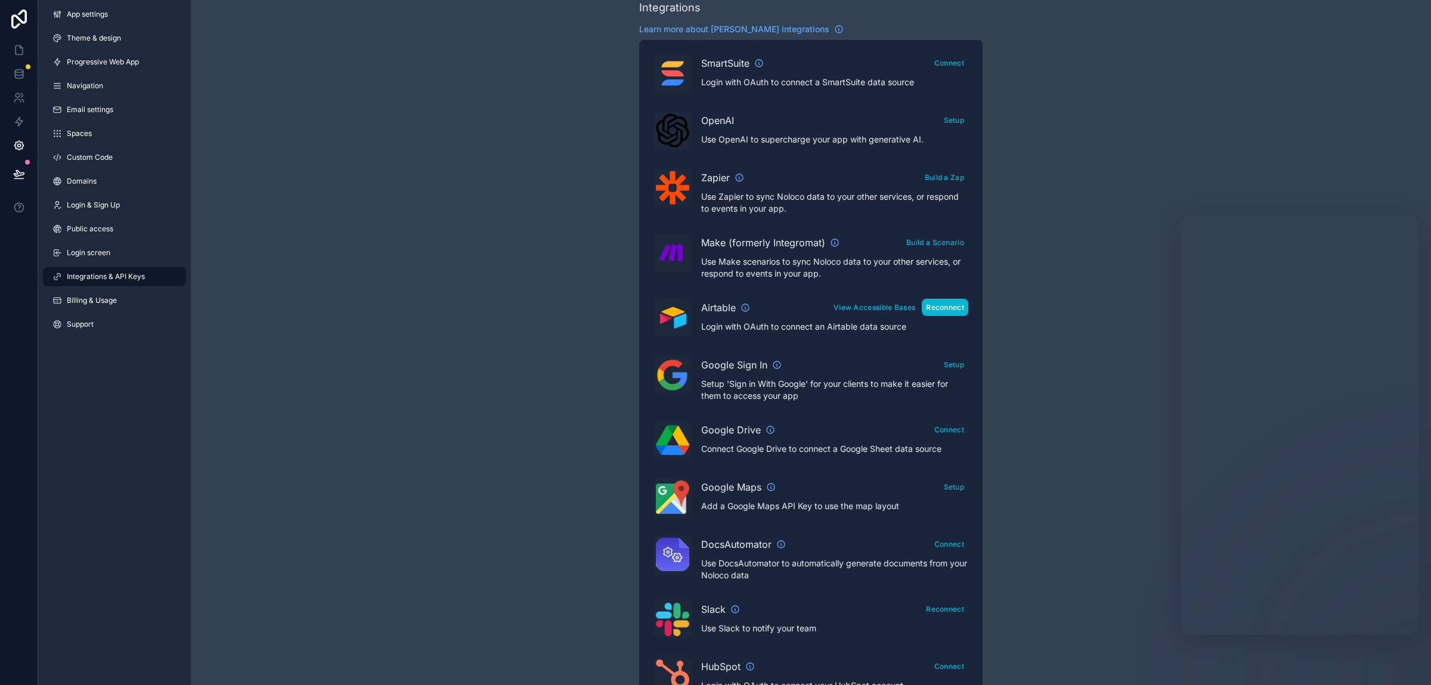
click at [933, 310] on button "Reconnect" at bounding box center [945, 307] width 47 height 17
click at [9, 57] on link at bounding box center [19, 50] width 38 height 24
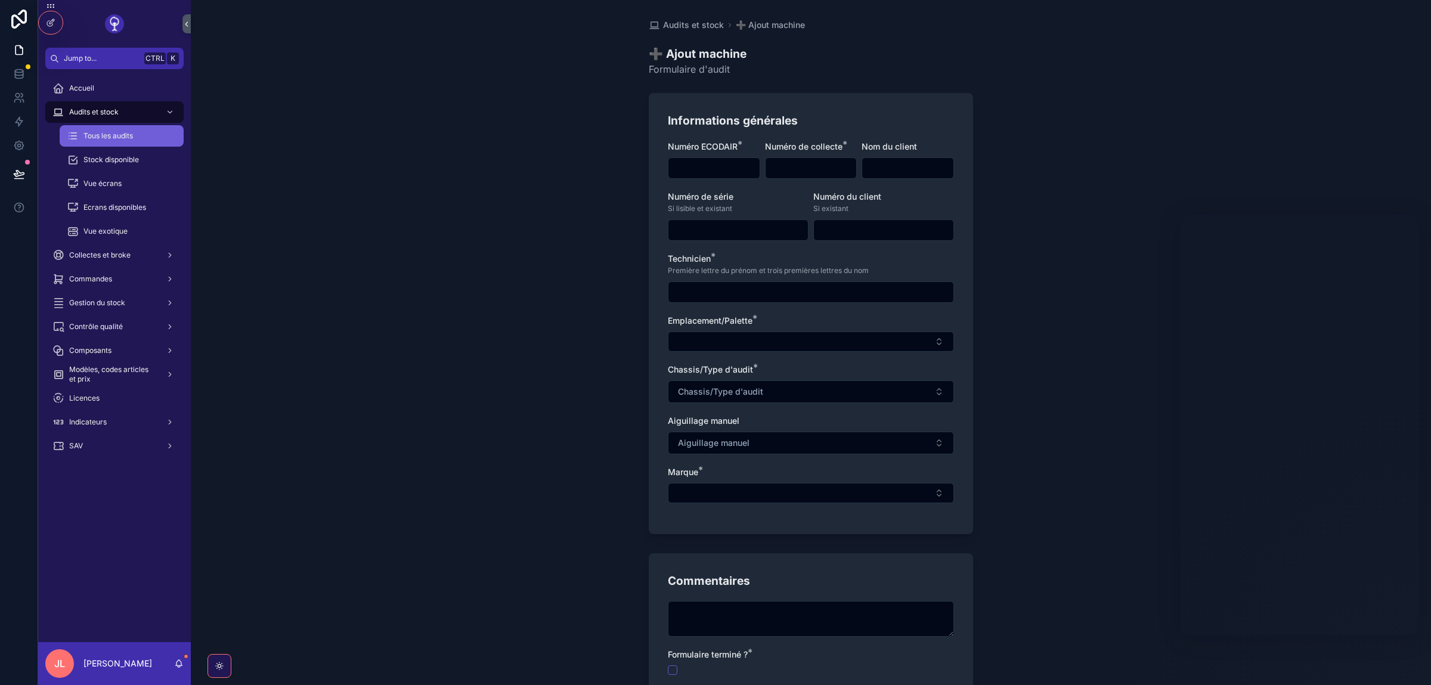
click at [103, 141] on div "Tous les audits" at bounding box center [122, 135] width 110 height 19
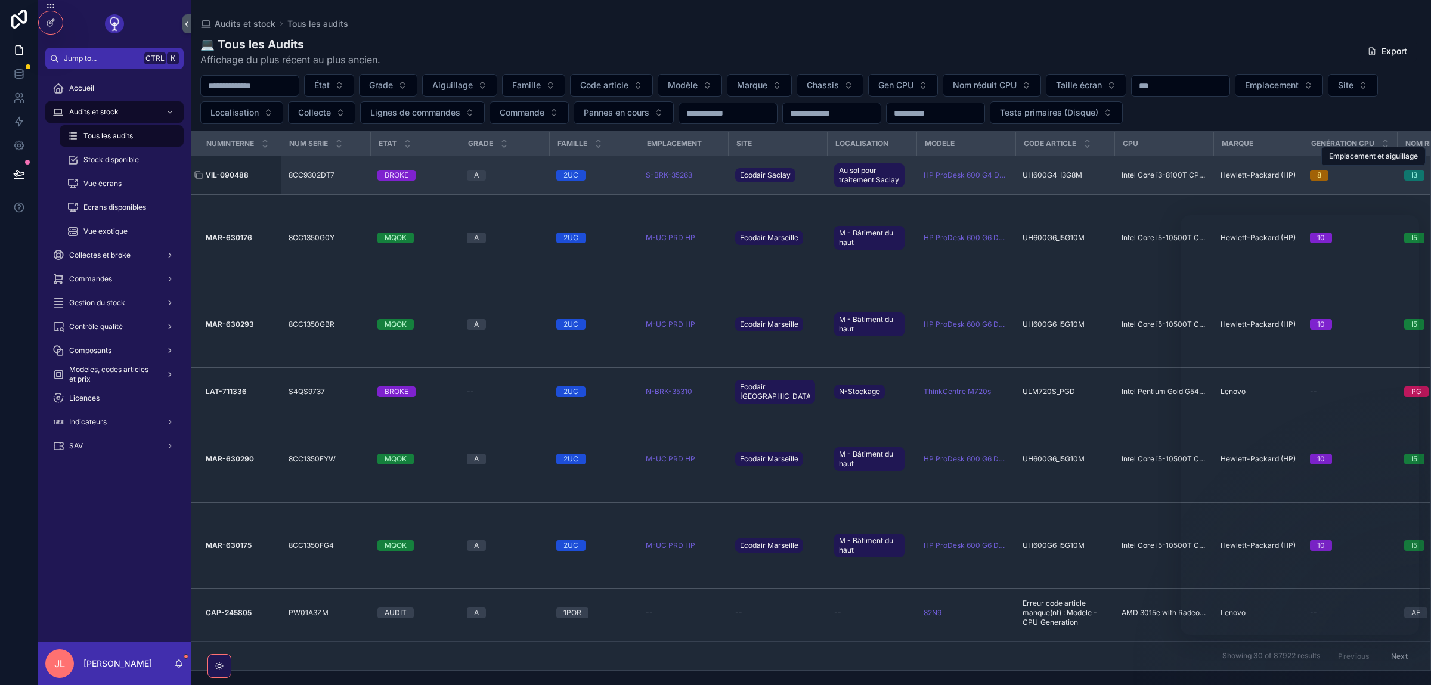
click at [225, 174] on strong "VIL-090488" at bounding box center [227, 175] width 43 height 9
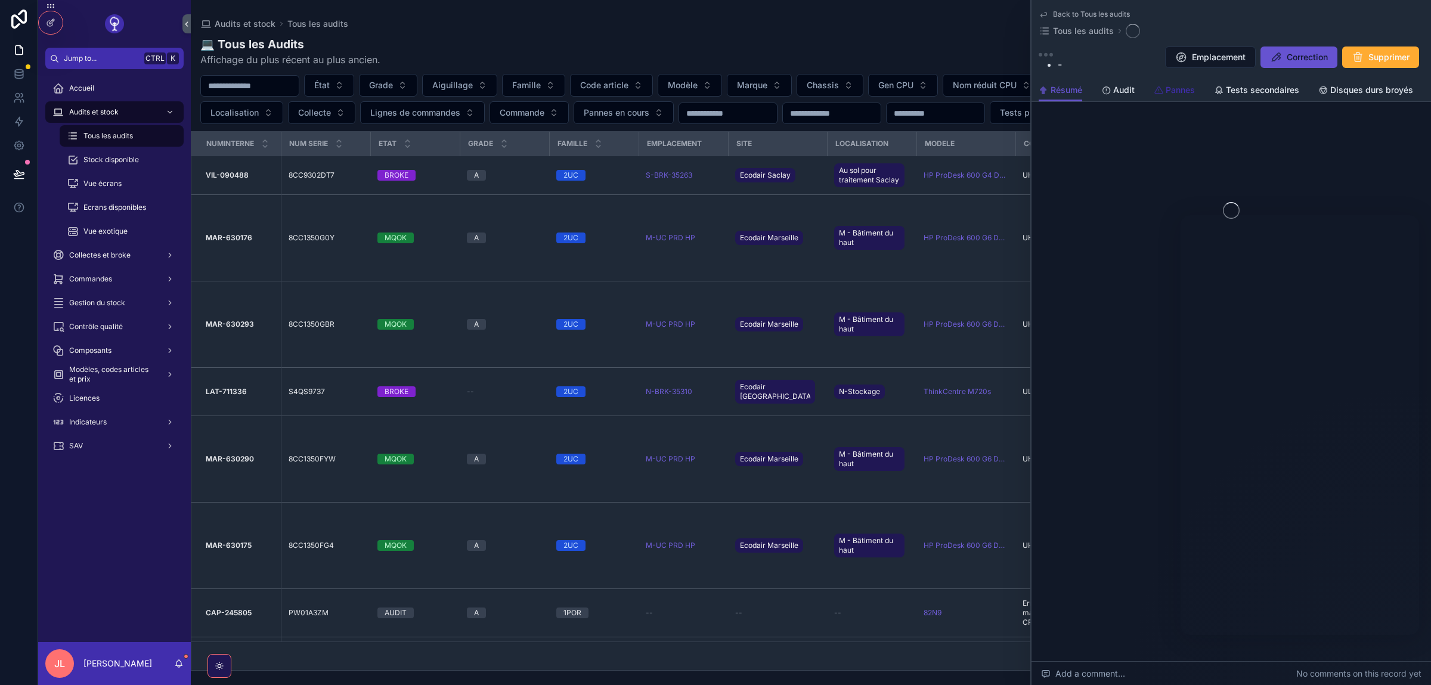
click at [1180, 89] on span "Pannes" at bounding box center [1180, 90] width 29 height 12
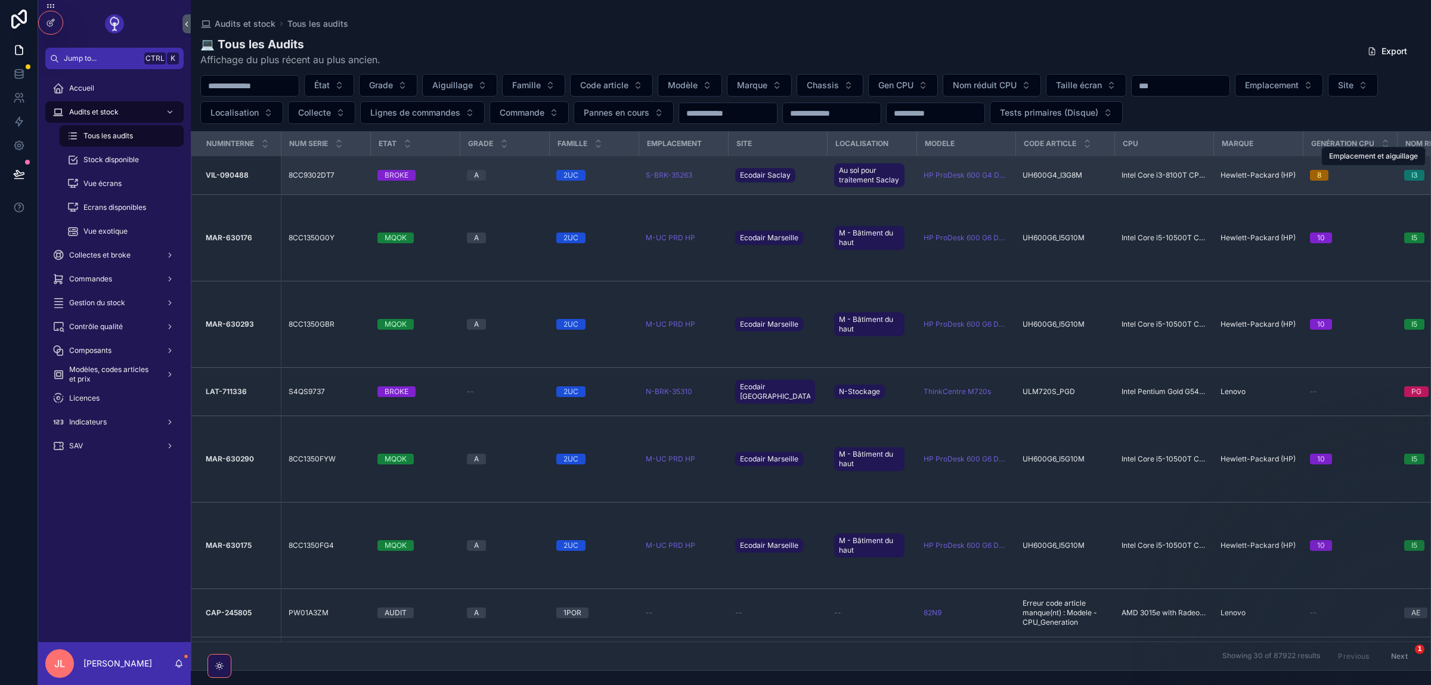
click at [233, 170] on td "VIL-090488 VIL-090488" at bounding box center [235, 175] width 89 height 39
click at [360, 176] on div "8CC9302DT7 8CC9302DT7" at bounding box center [326, 176] width 75 height 10
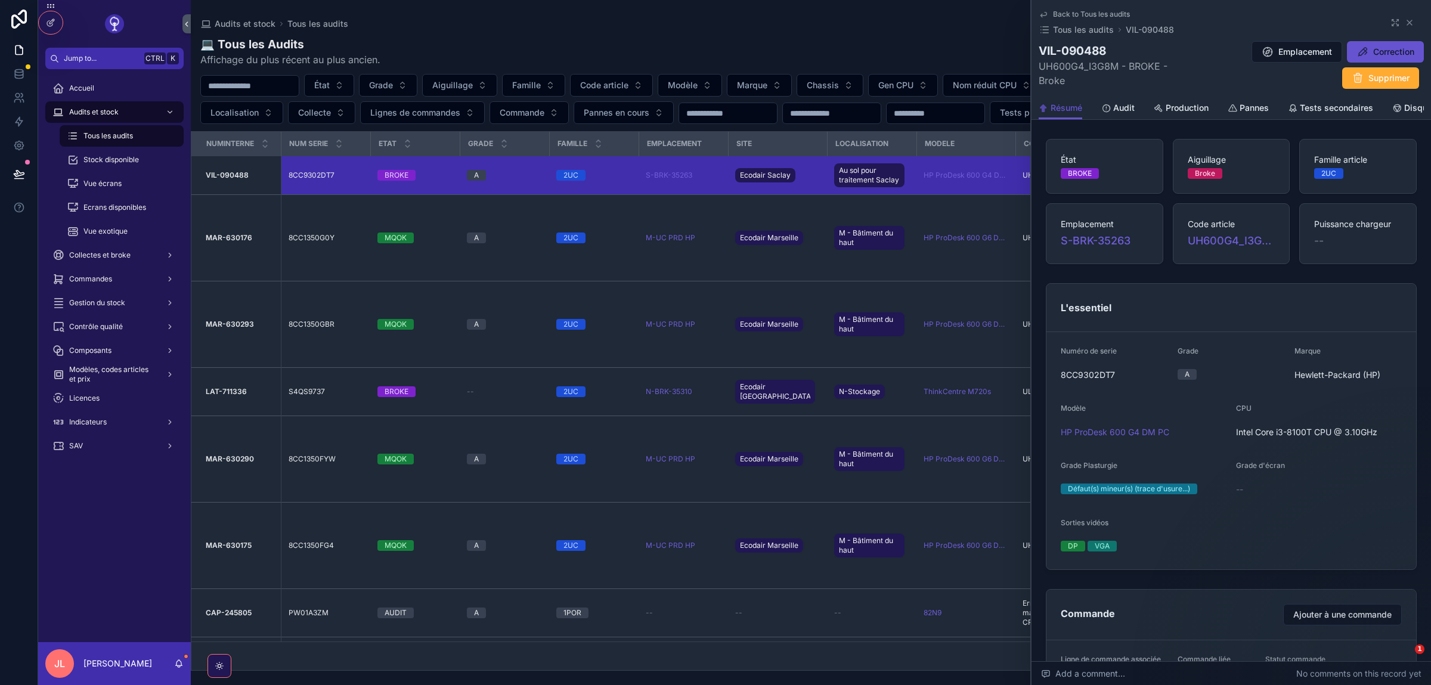
click at [1386, 24] on div "Back to Tous les audits Tous les audits VIL-090488" at bounding box center [1231, 23] width 385 height 26
click at [1390, 23] on div "Back to Tous les audits Tous les audits VIL-090488" at bounding box center [1231, 23] width 385 height 26
click at [1393, 23] on icon "scrollable content" at bounding box center [1396, 23] width 10 height 10
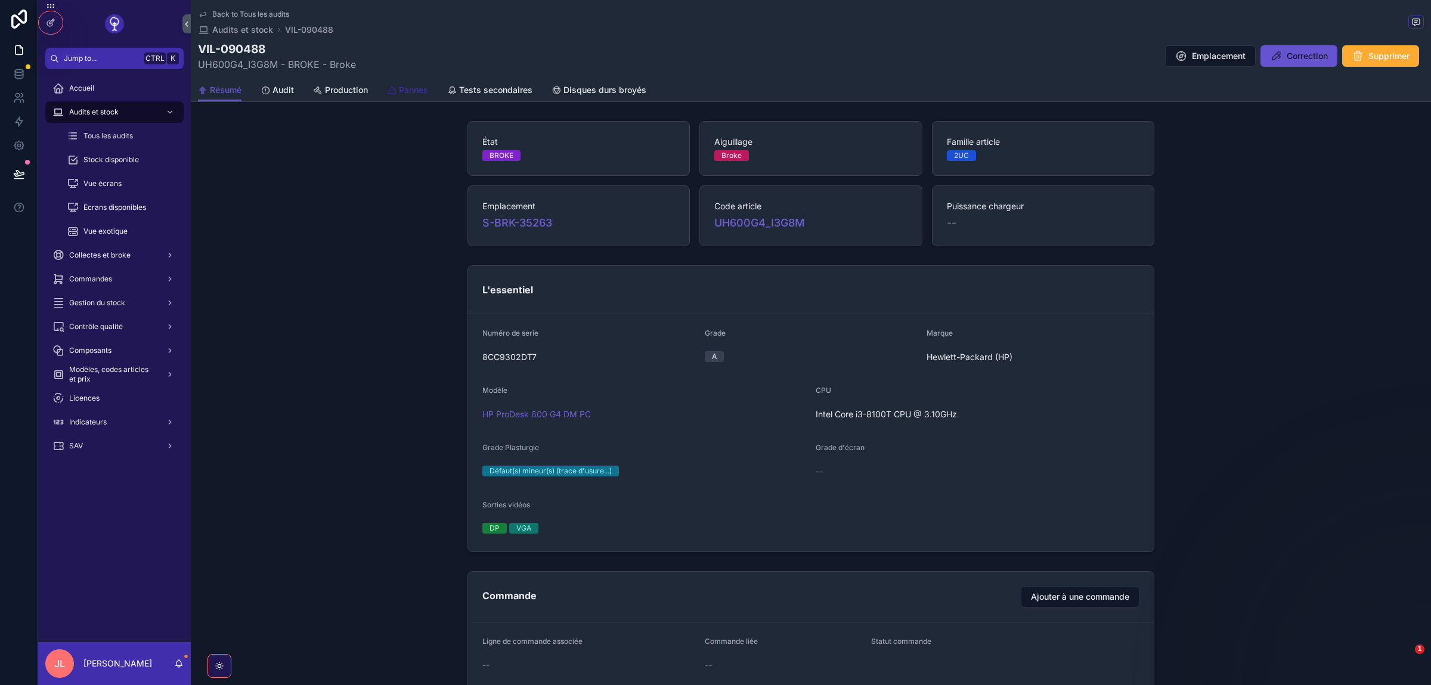
click at [390, 89] on icon "scrollable content" at bounding box center [392, 91] width 10 height 10
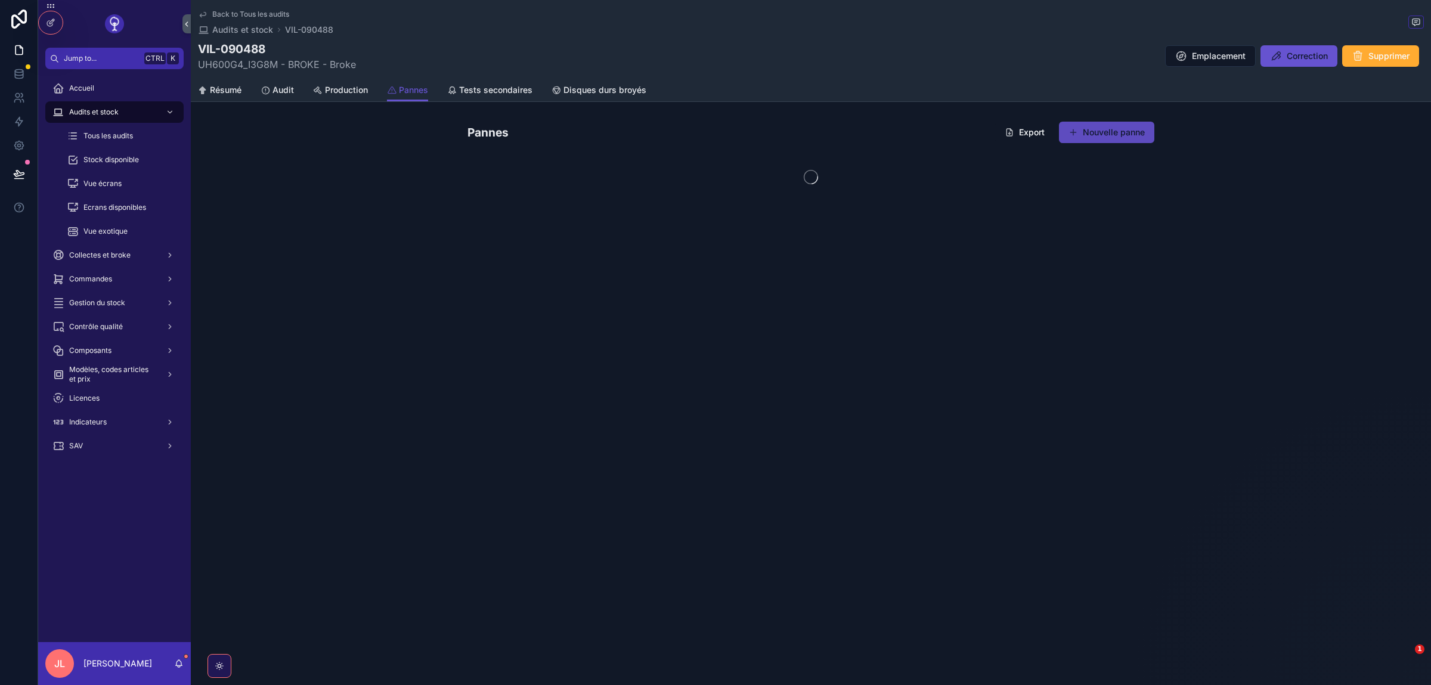
click at [1106, 137] on button "Nouvelle panne" at bounding box center [1106, 132] width 95 height 21
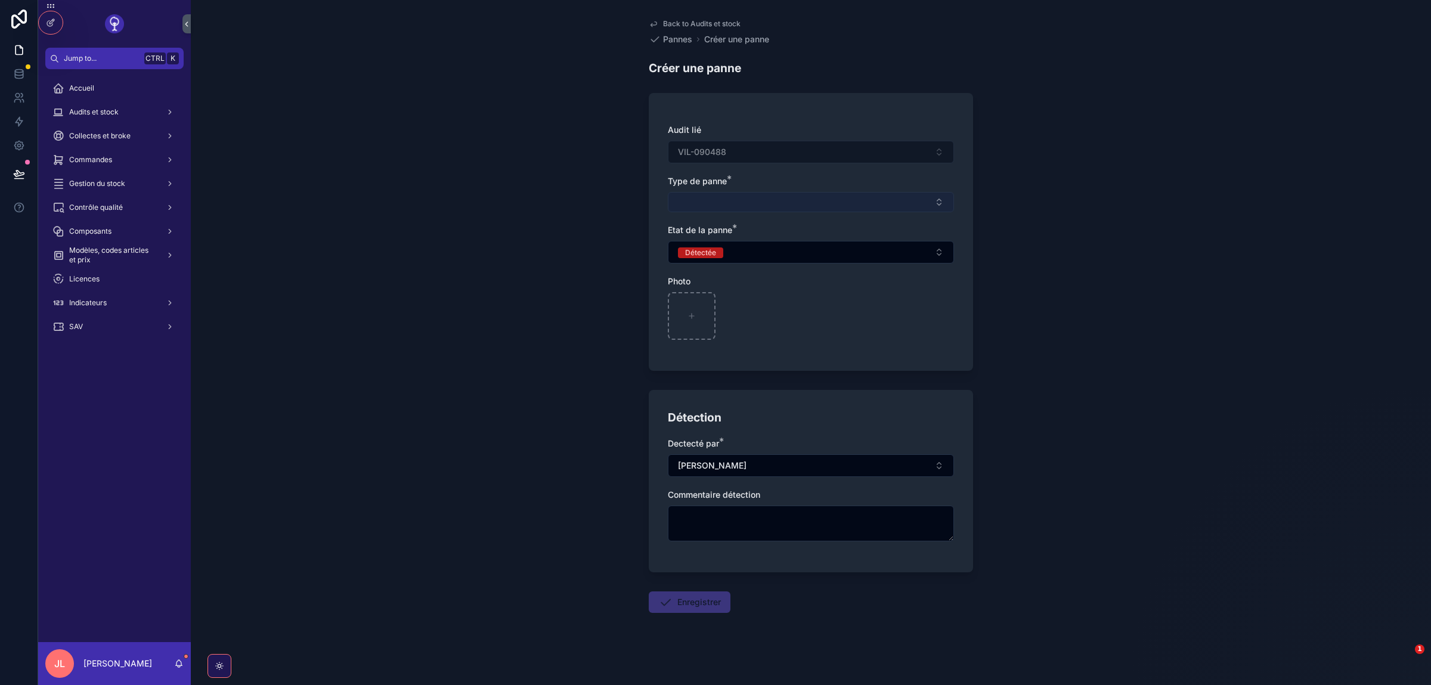
click at [736, 205] on button "Select Button" at bounding box center [811, 202] width 286 height 20
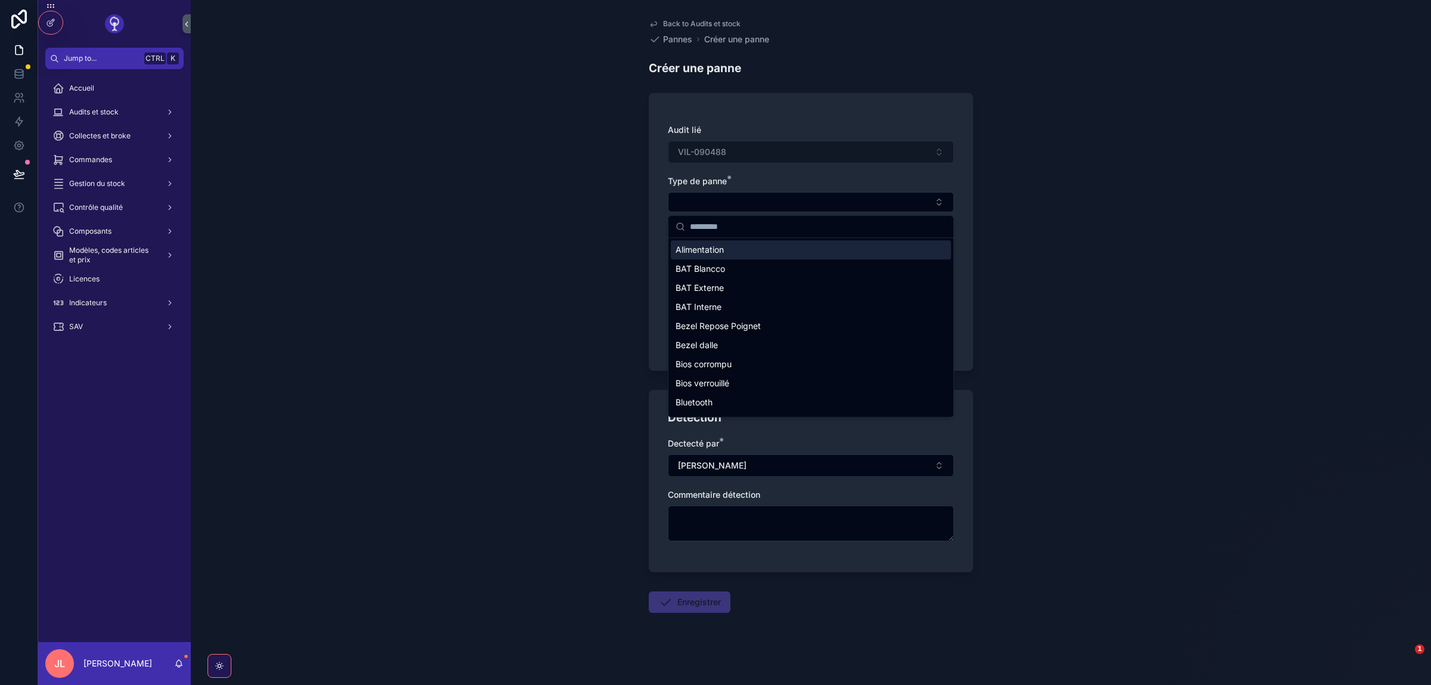
click at [698, 247] on span "Alimentation" at bounding box center [700, 250] width 48 height 12
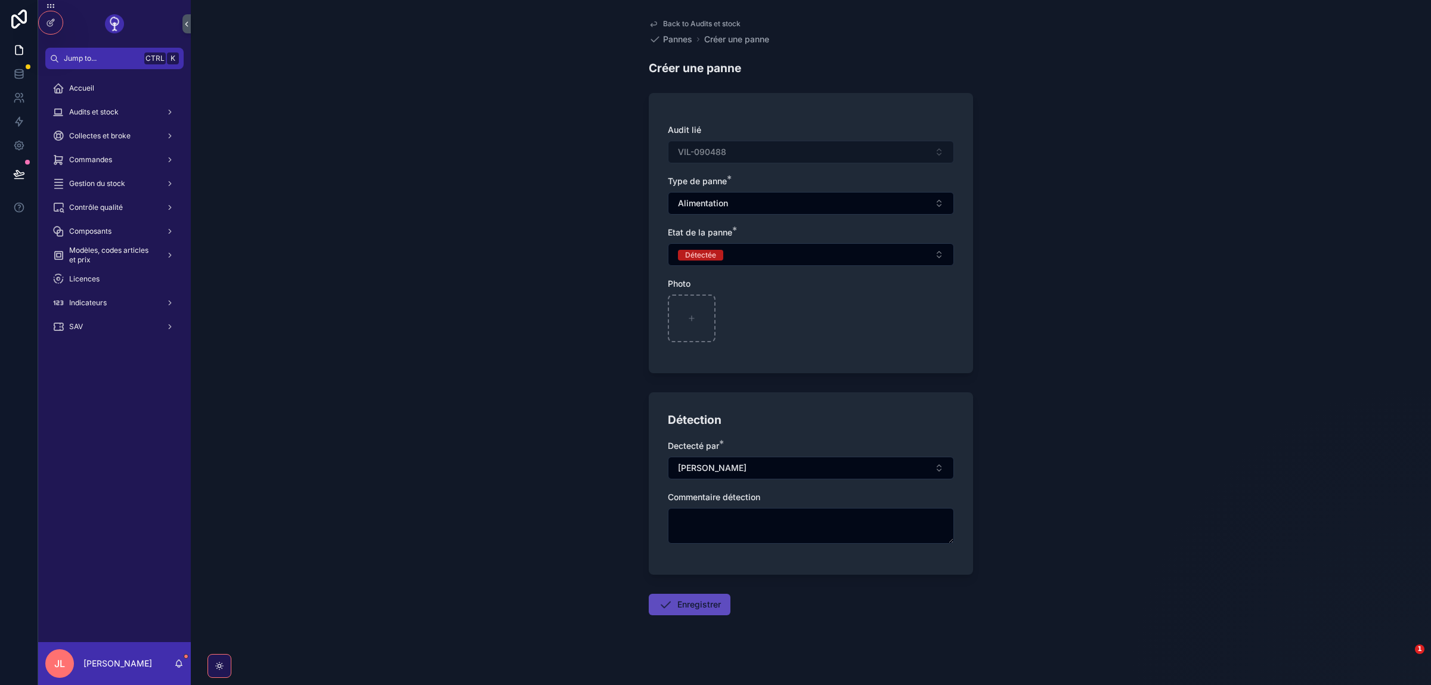
click at [698, 599] on button "Enregistrer" at bounding box center [690, 604] width 82 height 21
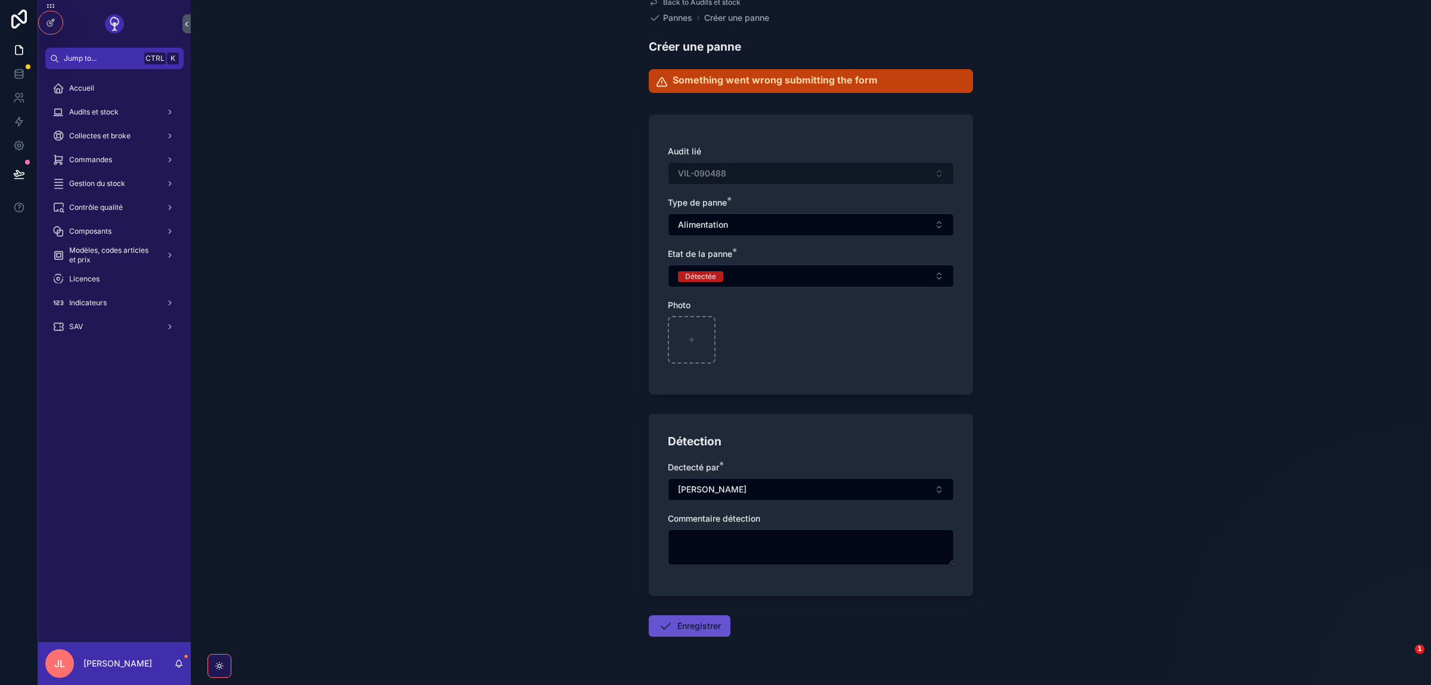
scroll to position [51, 0]
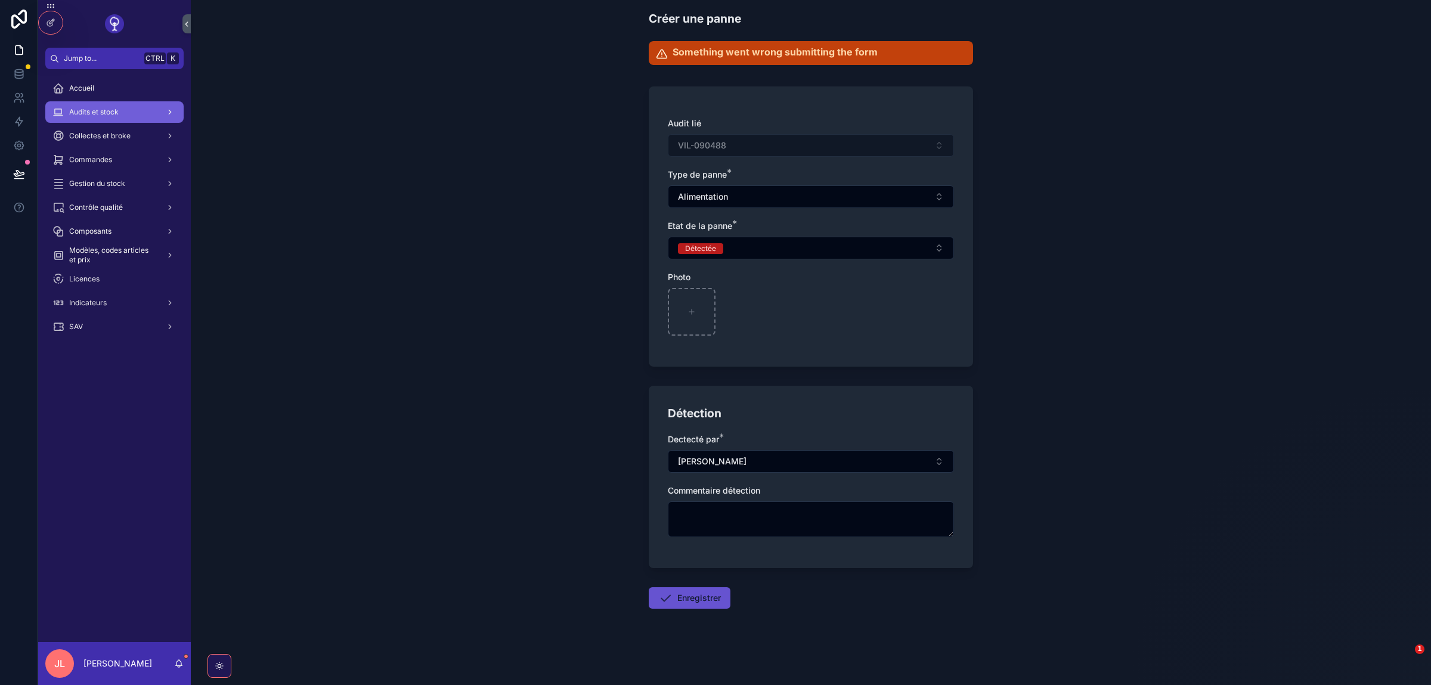
click at [99, 105] on div "Audits et stock" at bounding box center [114, 112] width 124 height 19
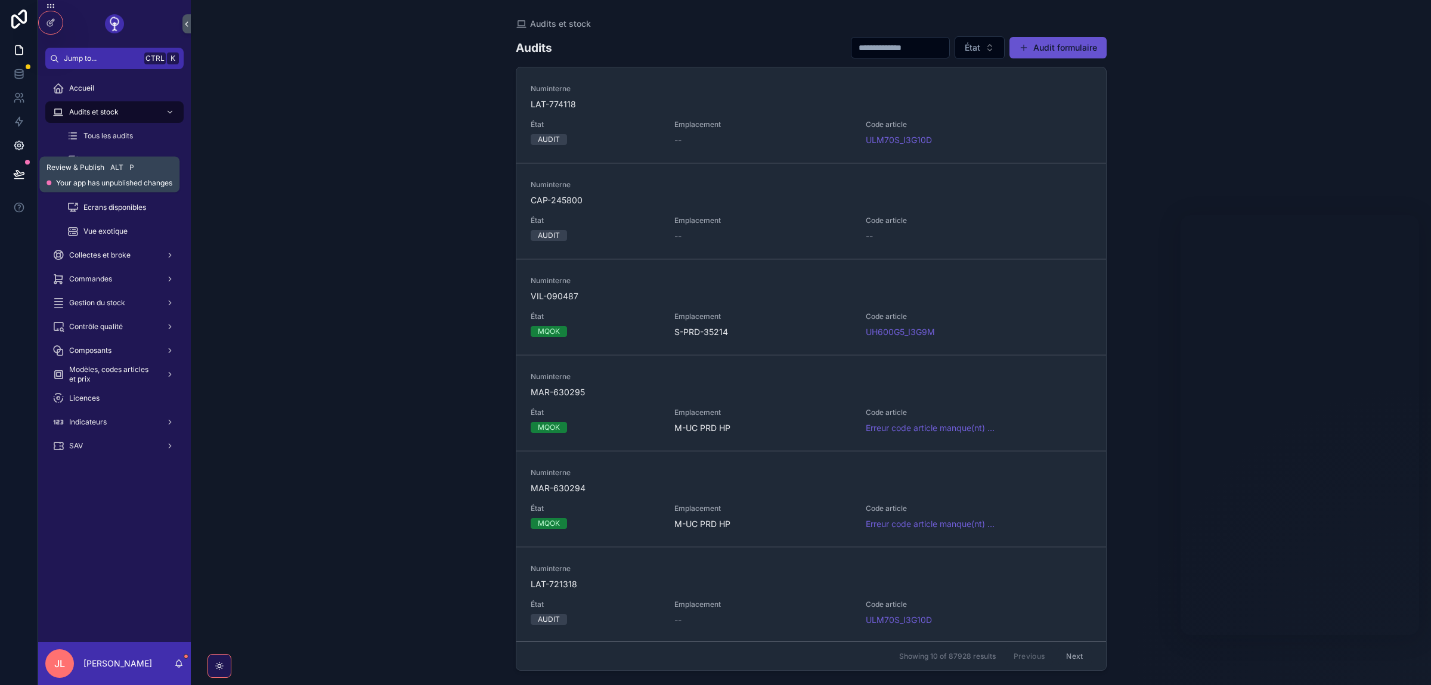
click at [13, 143] on link at bounding box center [19, 146] width 38 height 24
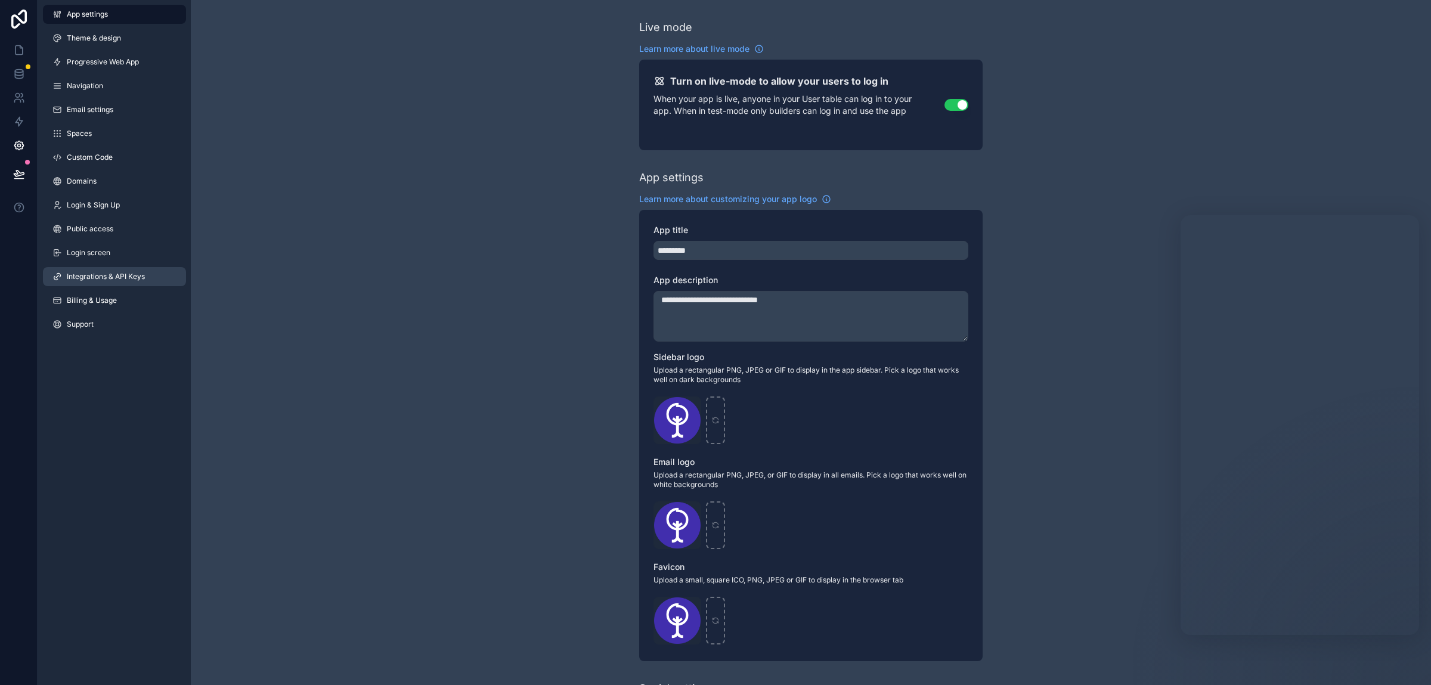
click at [98, 279] on span "Integrations & API Keys" at bounding box center [106, 277] width 78 height 10
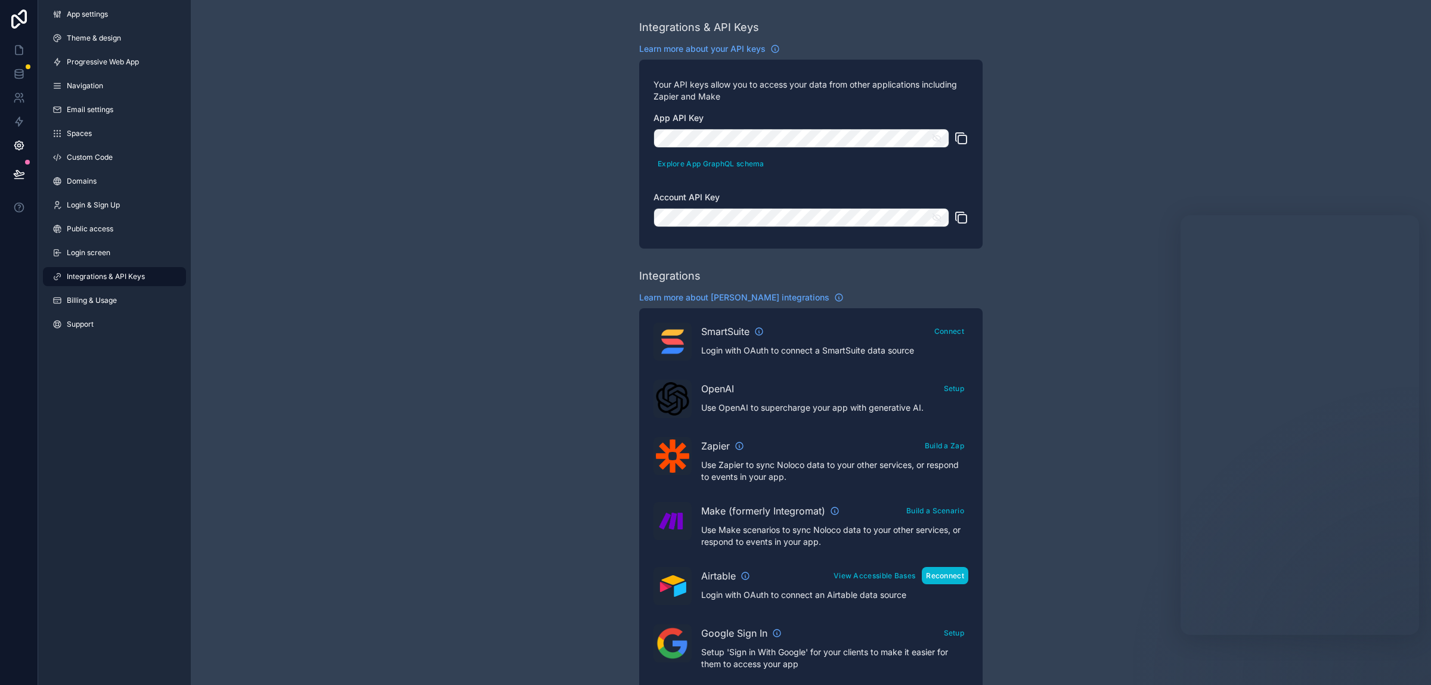
click at [945, 574] on button "Reconnect" at bounding box center [945, 575] width 47 height 17
click at [11, 75] on link at bounding box center [19, 74] width 38 height 24
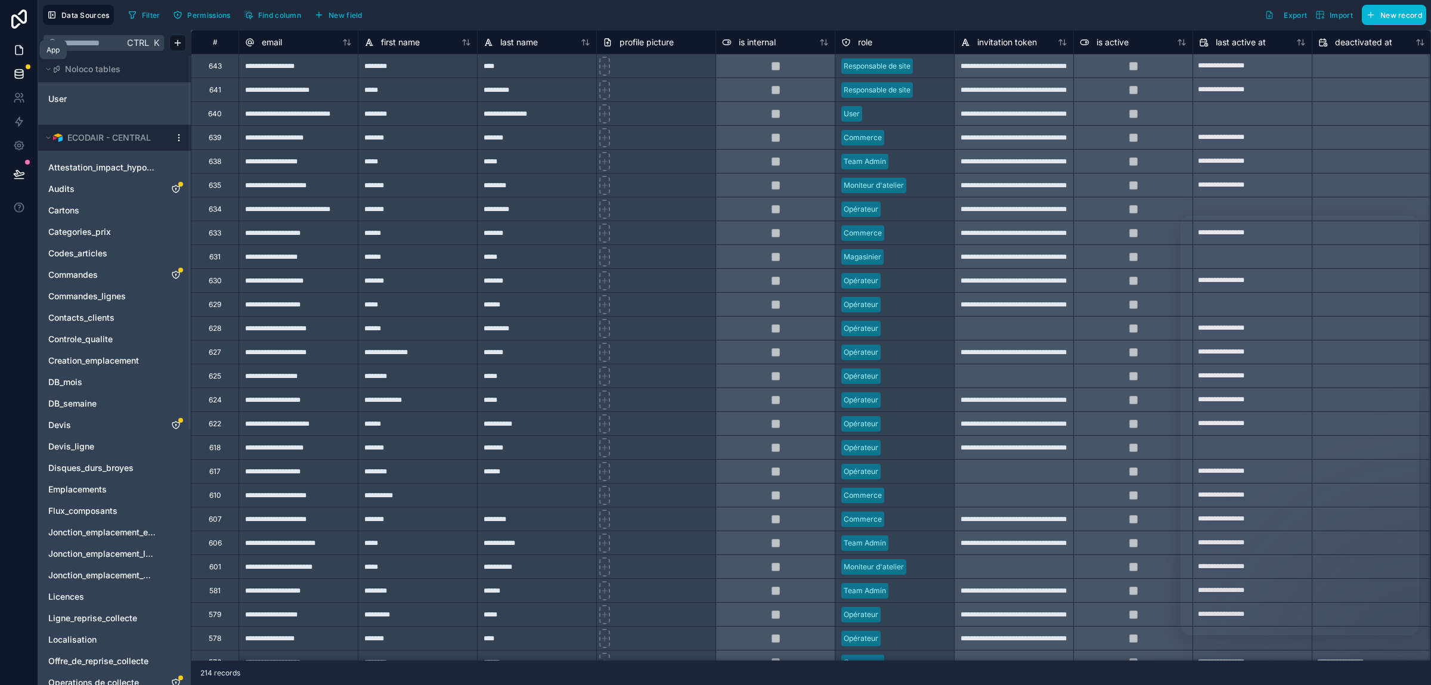
click at [20, 45] on icon at bounding box center [19, 50] width 12 height 12
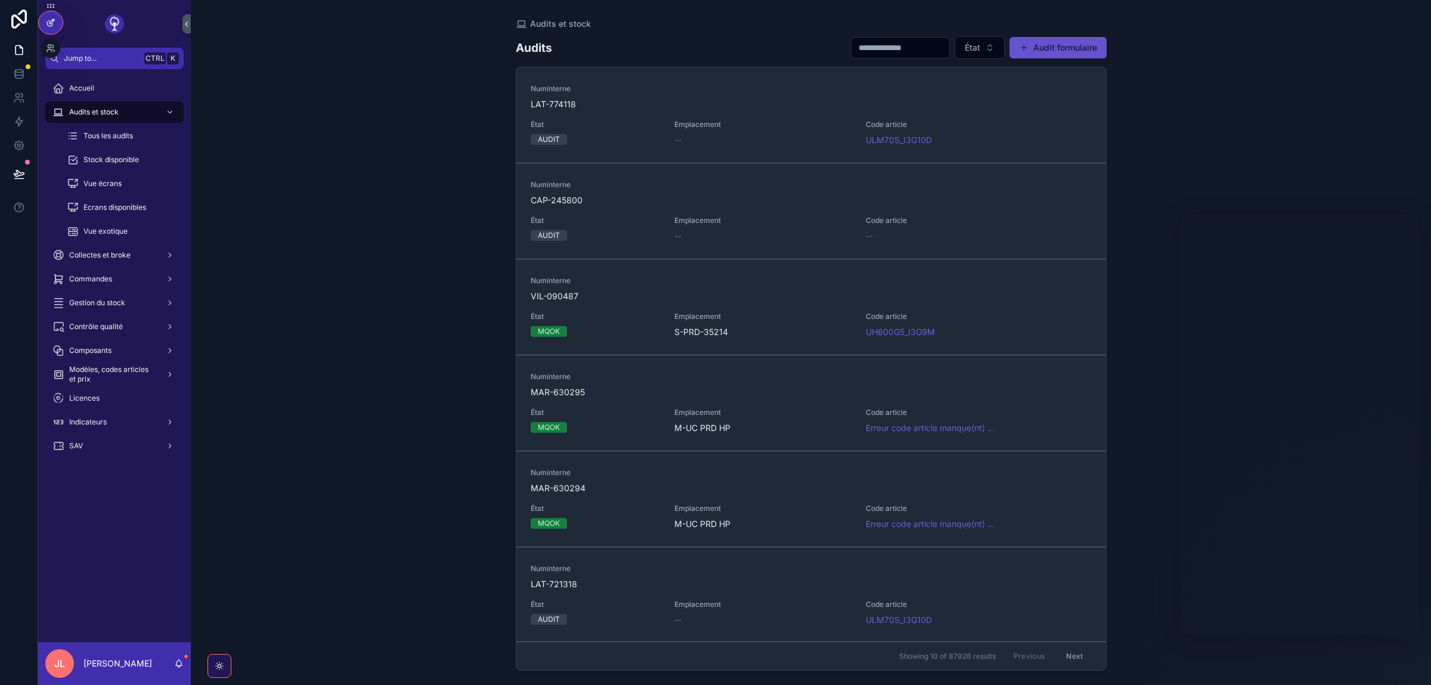
click at [52, 24] on icon at bounding box center [49, 23] width 5 height 5
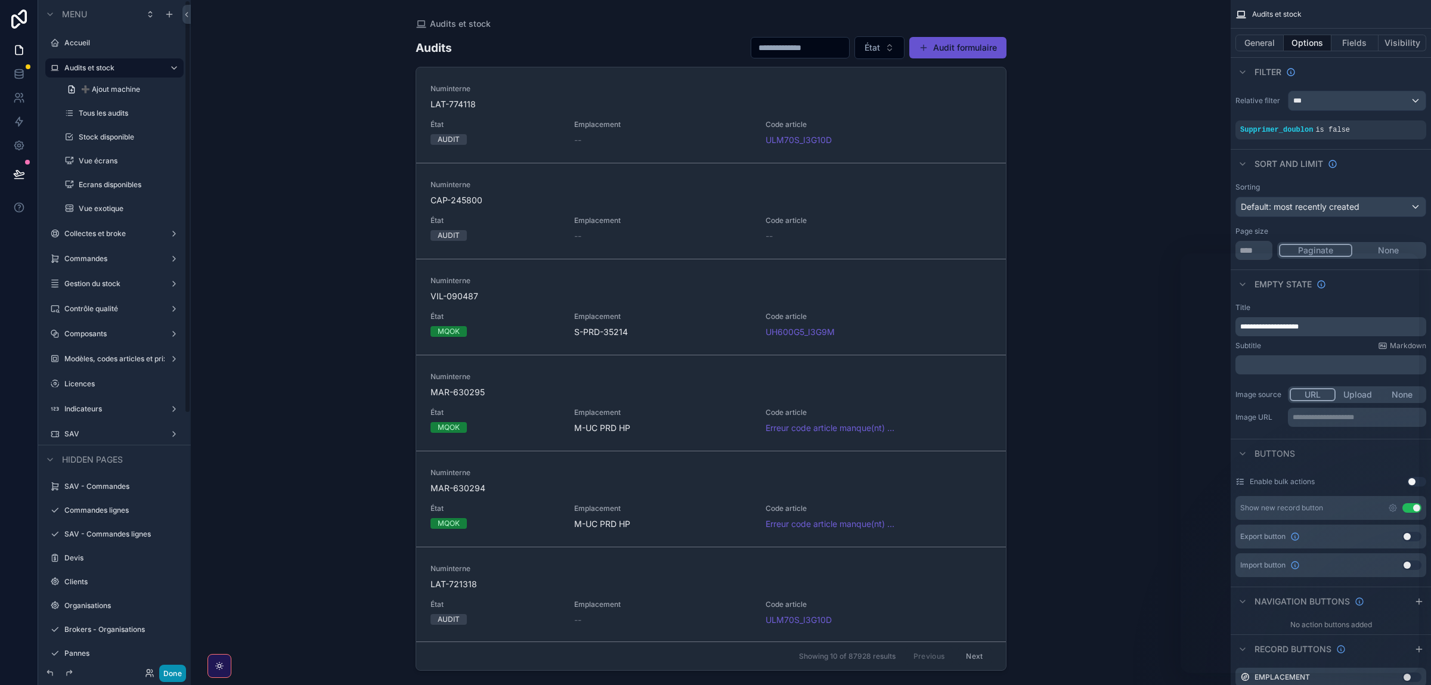
click at [165, 670] on button "Done" at bounding box center [172, 673] width 27 height 17
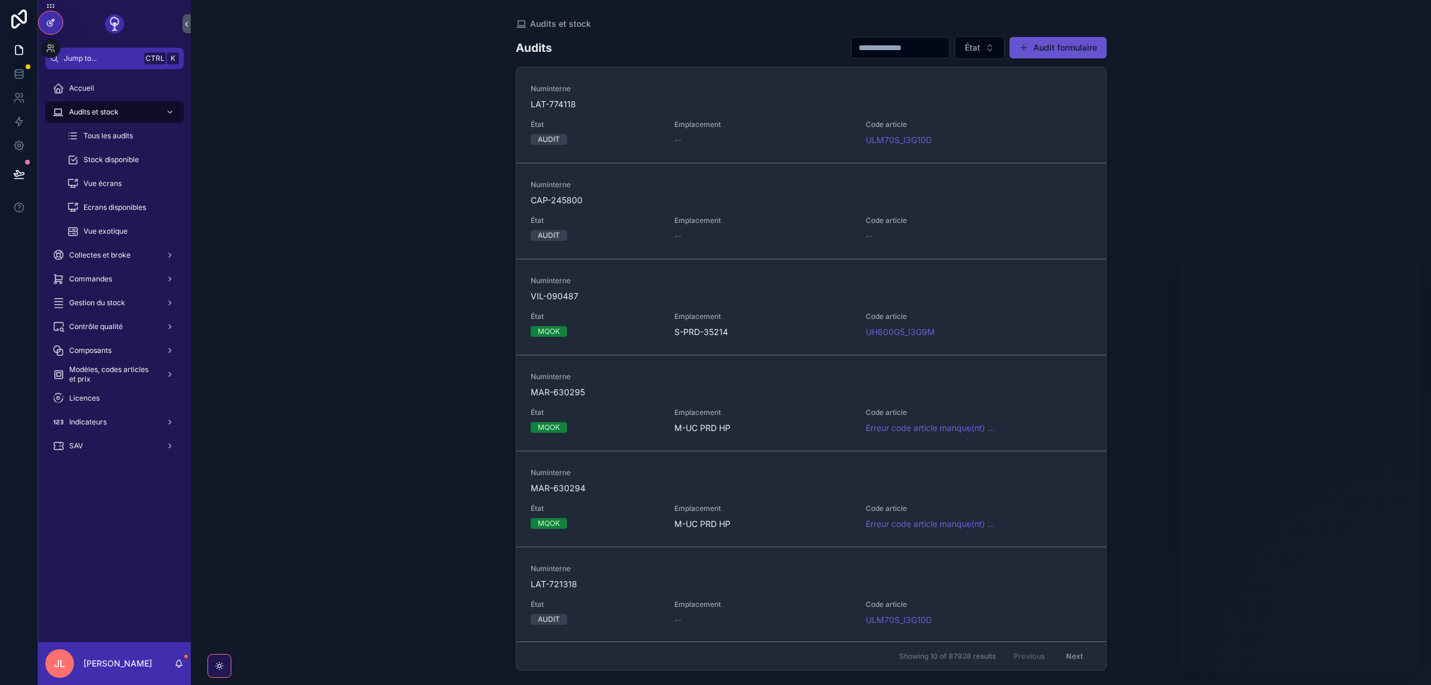
click at [53, 18] on icon at bounding box center [51, 23] width 10 height 10
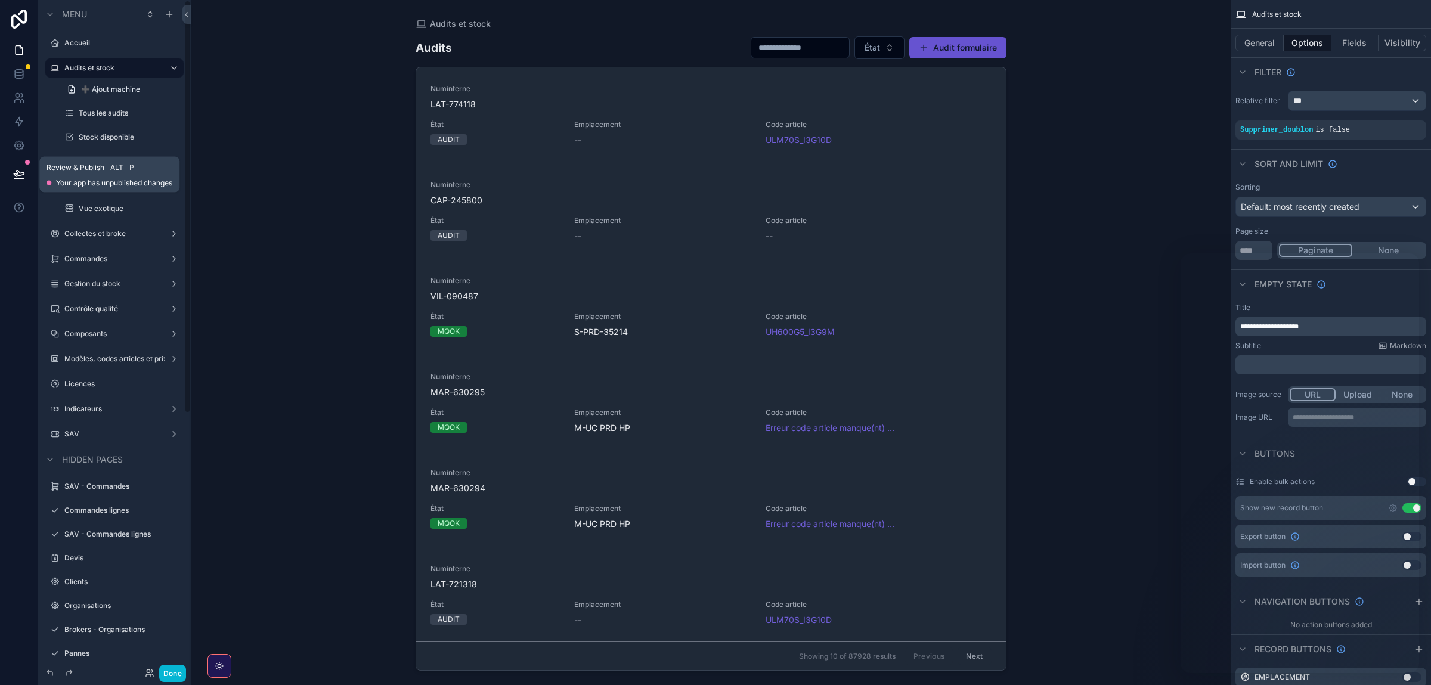
click at [14, 172] on icon at bounding box center [19, 174] width 12 height 12
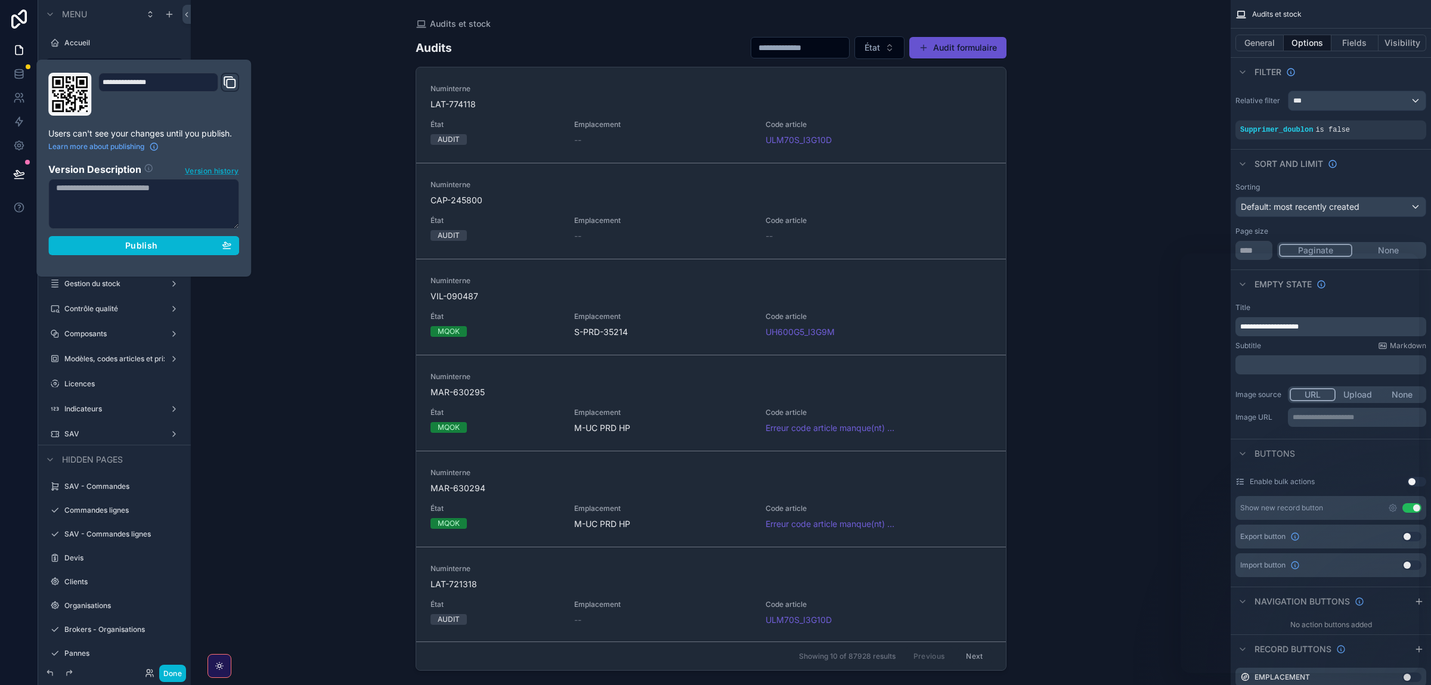
click at [214, 171] on span "Version history" at bounding box center [212, 170] width 54 height 12
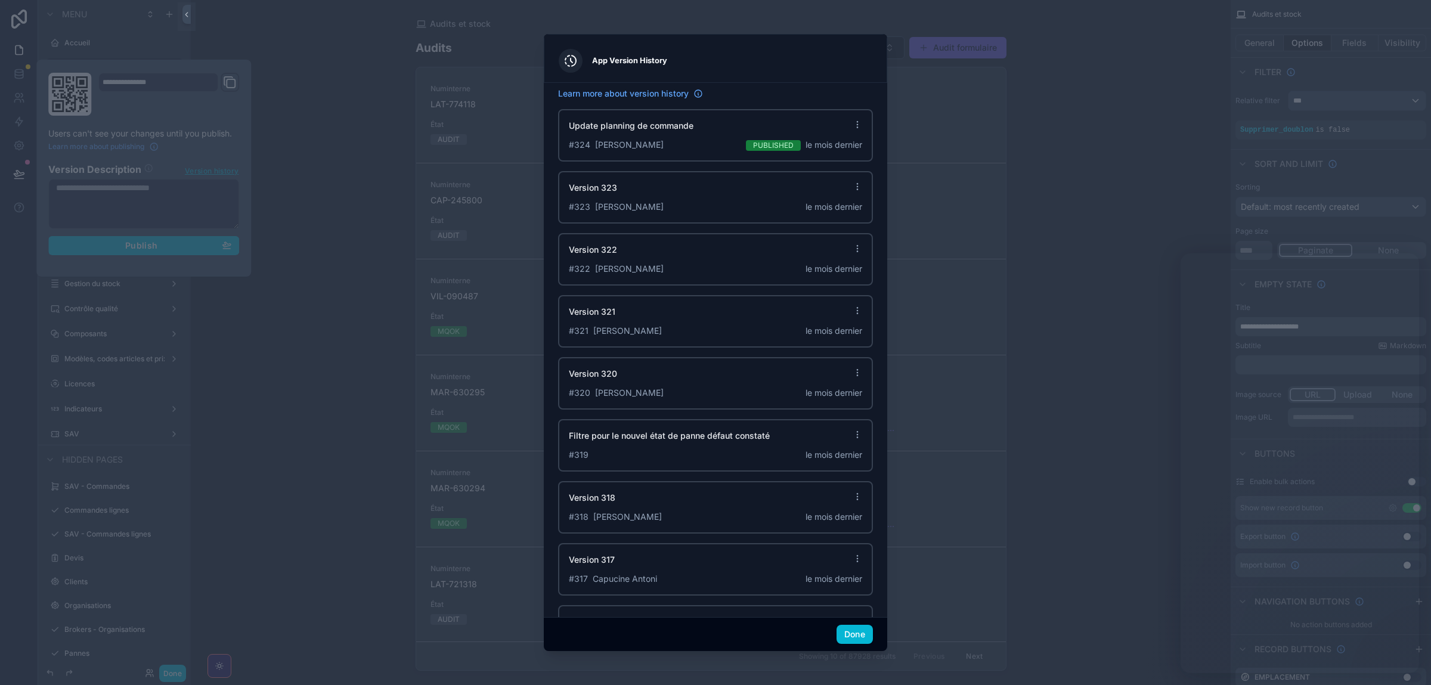
click at [1023, 251] on div at bounding box center [715, 342] width 1431 height 685
click at [862, 643] on button "Done" at bounding box center [855, 634] width 36 height 19
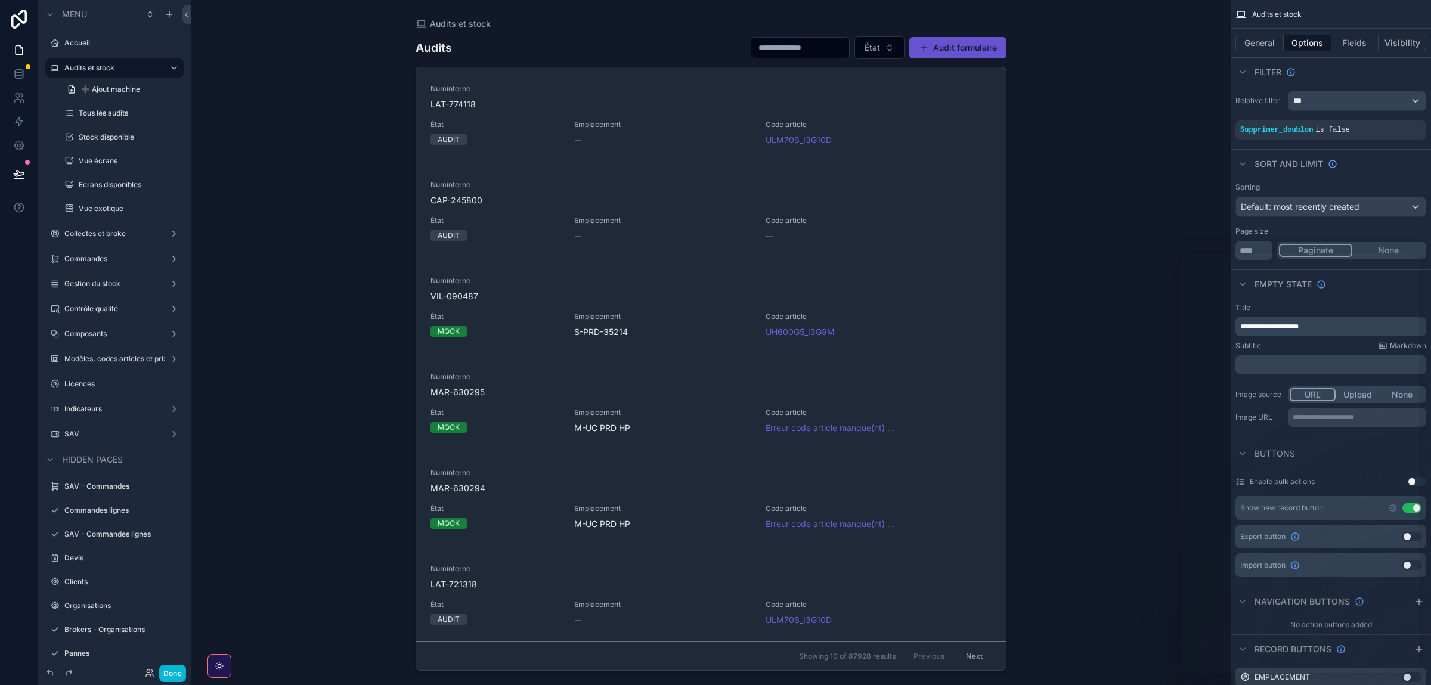
click at [1135, 193] on div "Audits et stock Audits État Audit formulaire Numinterne LAT-774118 État AUDIT E…" at bounding box center [711, 342] width 1040 height 685
click at [1124, 181] on div "Audits et stock Audits État Audit formulaire Numinterne LAT-774118 État AUDIT E…" at bounding box center [711, 342] width 1040 height 685
click at [20, 145] on icon at bounding box center [18, 145] width 3 height 3
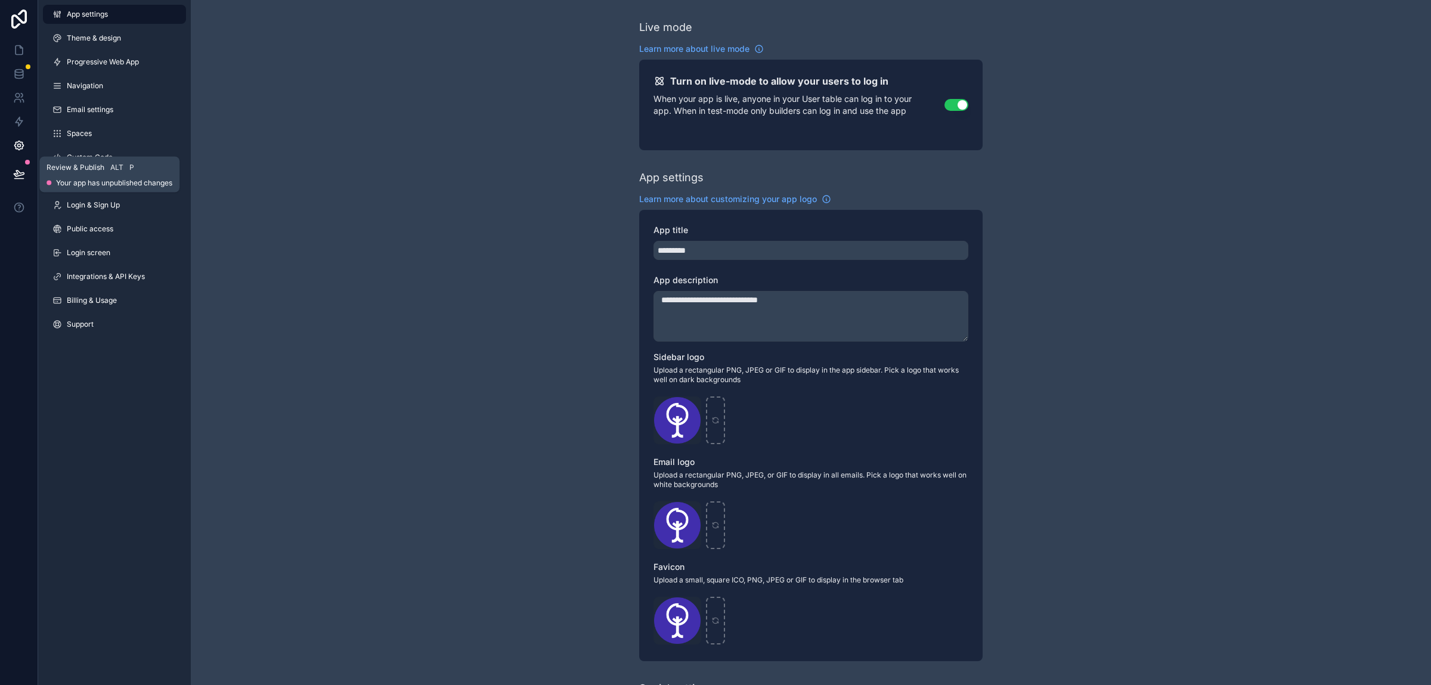
click at [17, 175] on icon at bounding box center [19, 174] width 12 height 12
click at [20, 101] on icon at bounding box center [17, 101] width 6 height 3
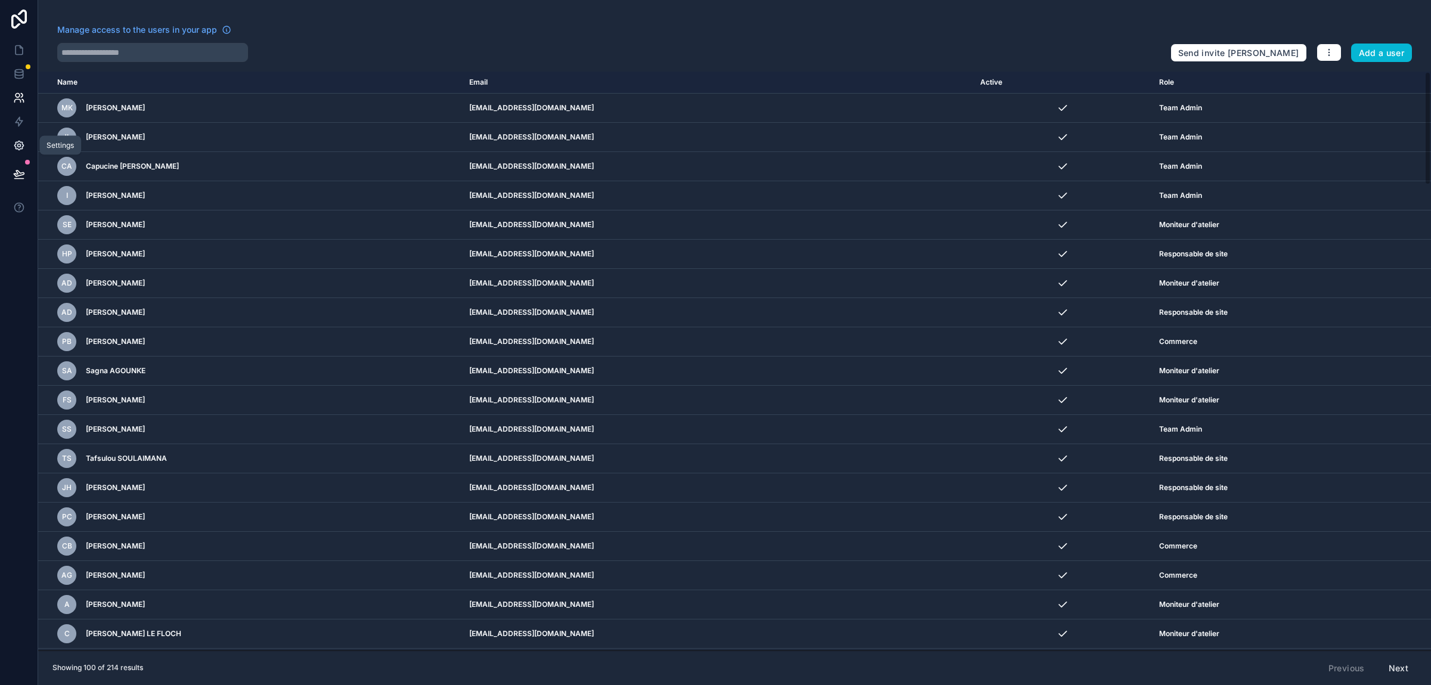
click at [17, 151] on icon at bounding box center [19, 146] width 12 height 12
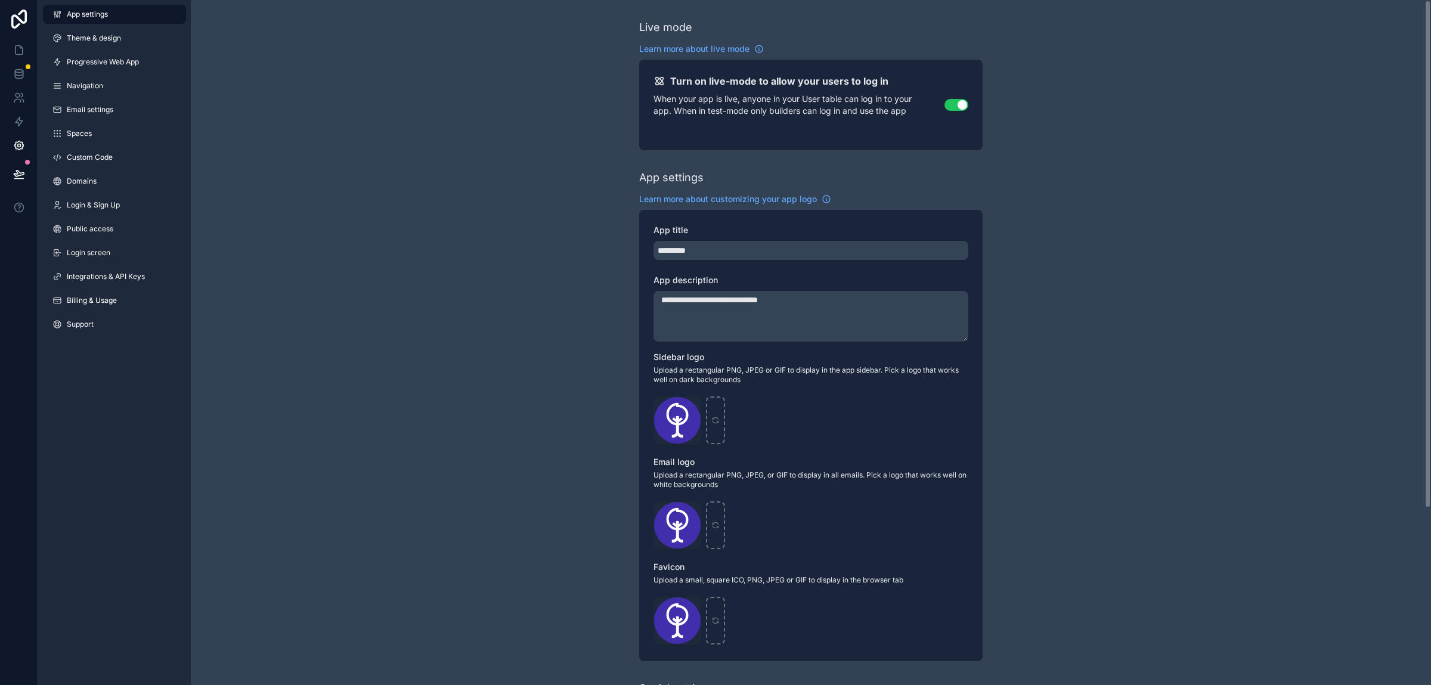
click at [367, 181] on div "**********" at bounding box center [811, 462] width 1240 height 924
click at [15, 149] on icon at bounding box center [19, 146] width 12 height 12
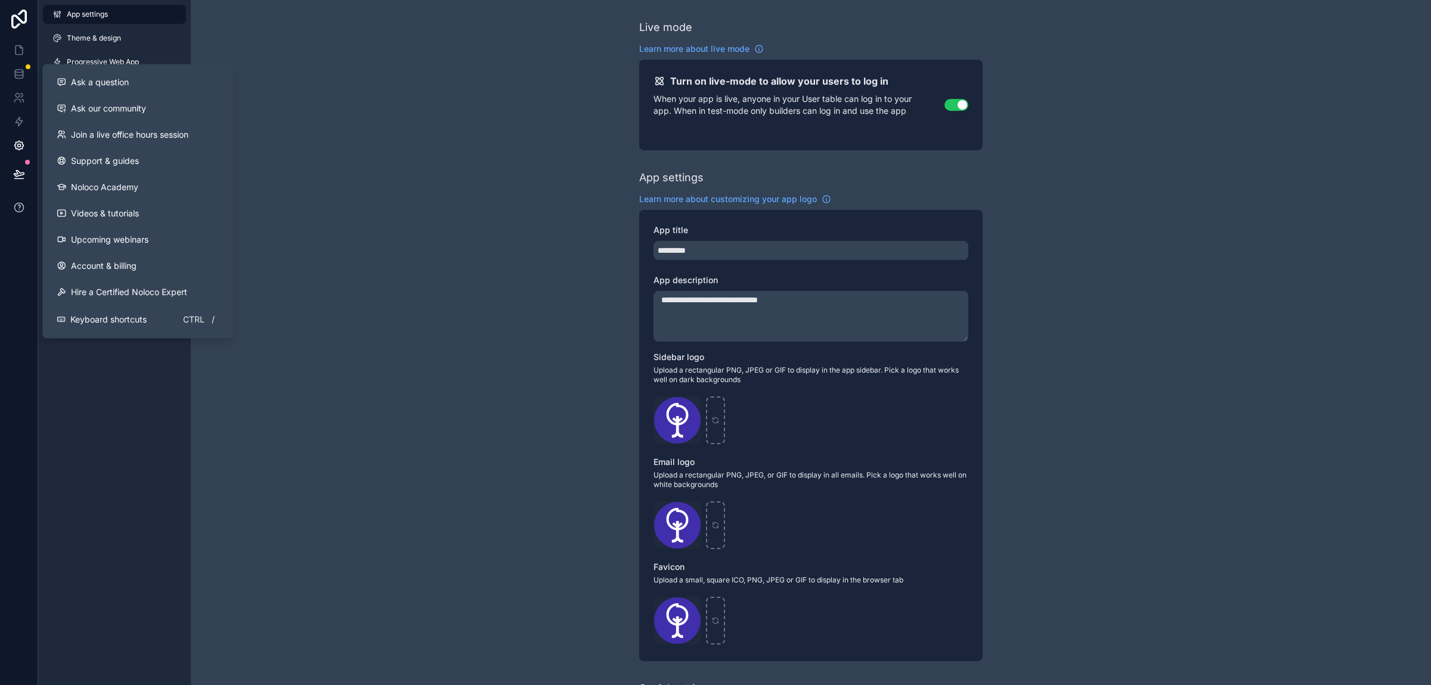
click at [18, 206] on icon at bounding box center [19, 208] width 12 height 12
click at [117, 85] on span "Ask a question" at bounding box center [100, 82] width 58 height 12
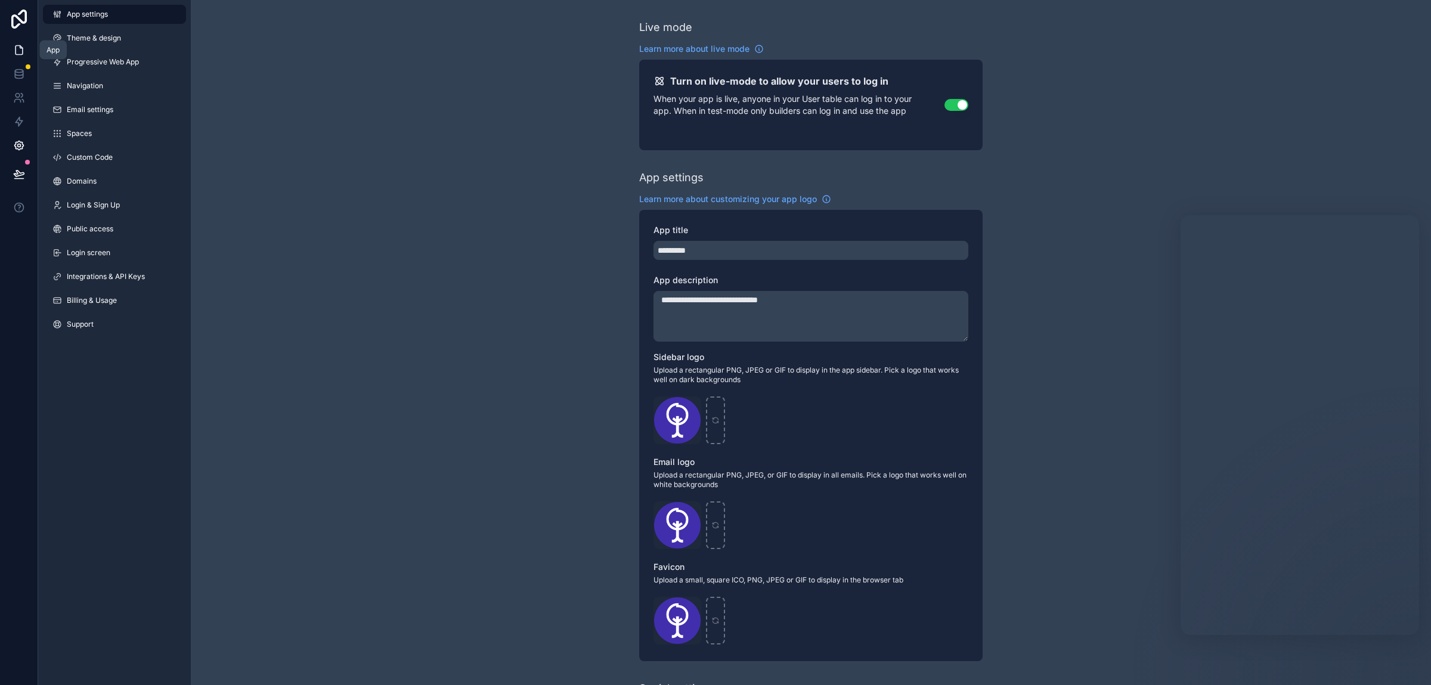
click at [16, 53] on icon at bounding box center [19, 50] width 7 height 9
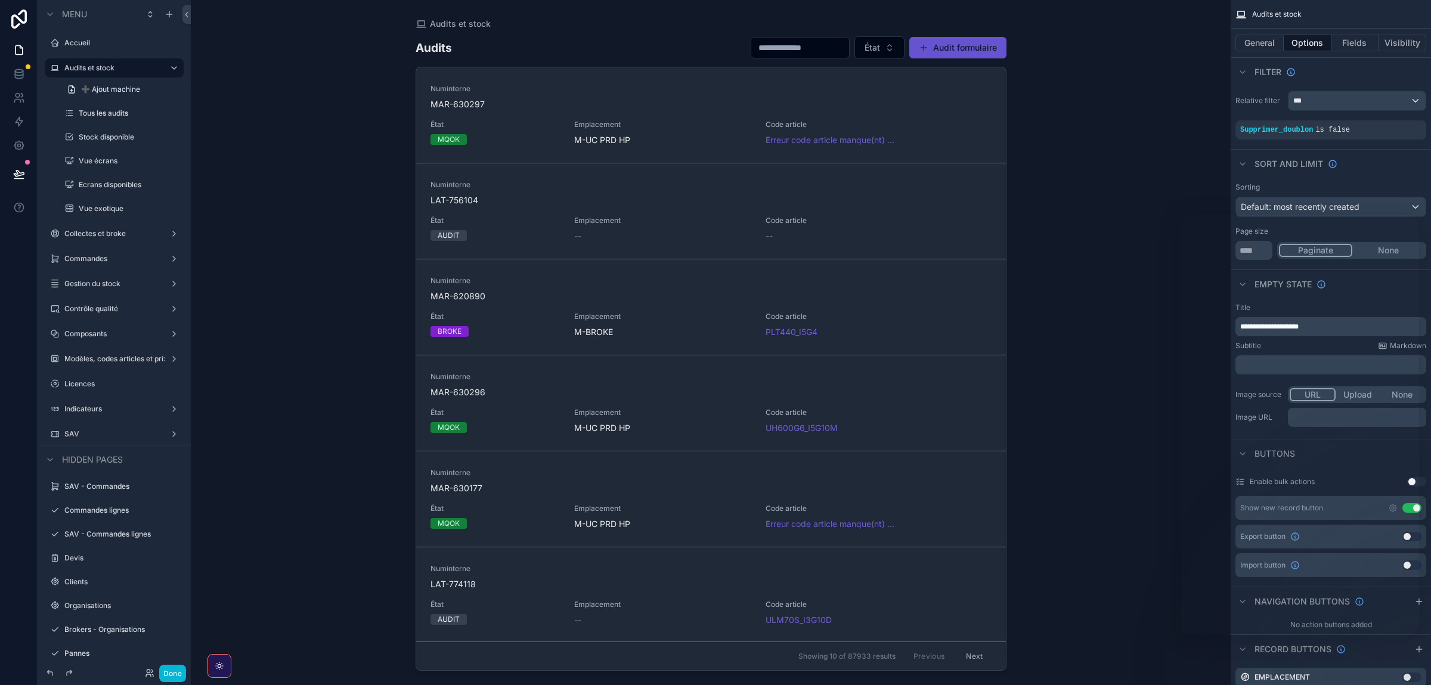
click at [691, 127] on div "scrollable content" at bounding box center [711, 335] width 610 height 671
click at [646, 104] on span "MAR-630297" at bounding box center [711, 104] width 561 height 12
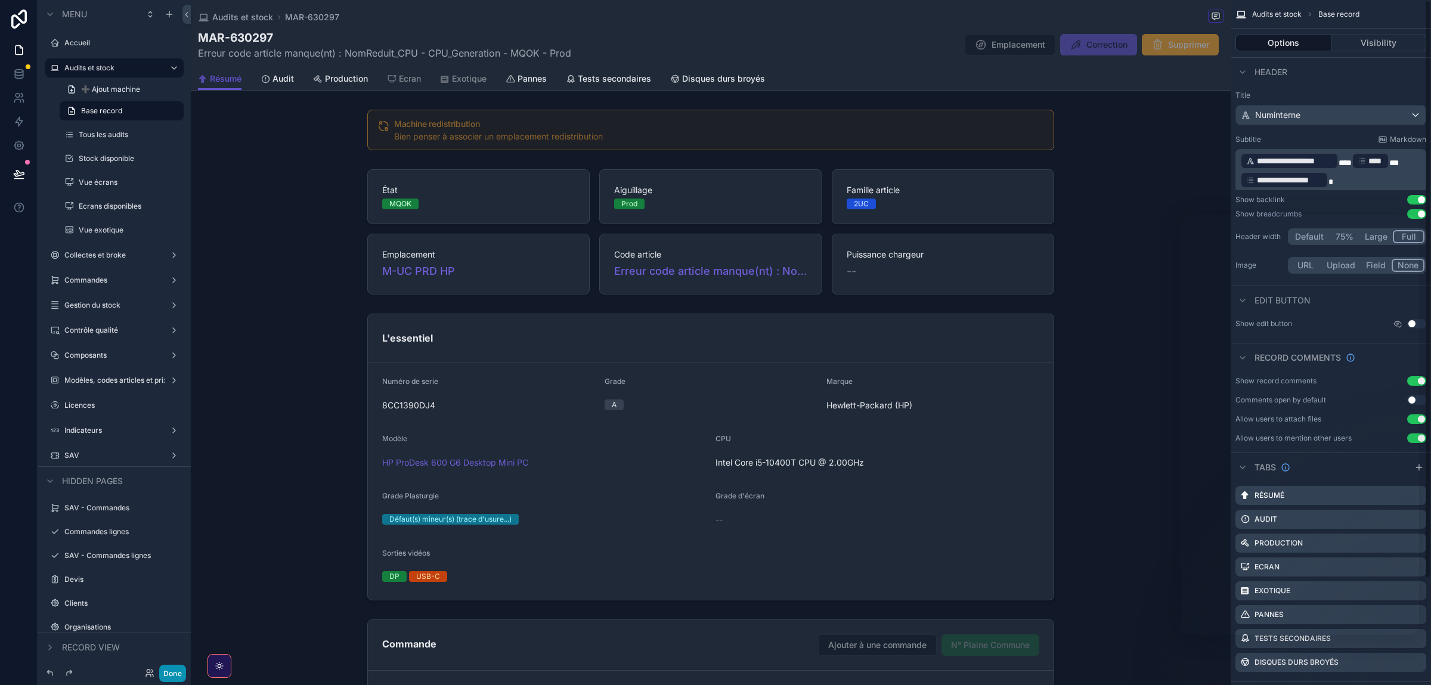
click at [182, 677] on button "Done" at bounding box center [172, 673] width 27 height 17
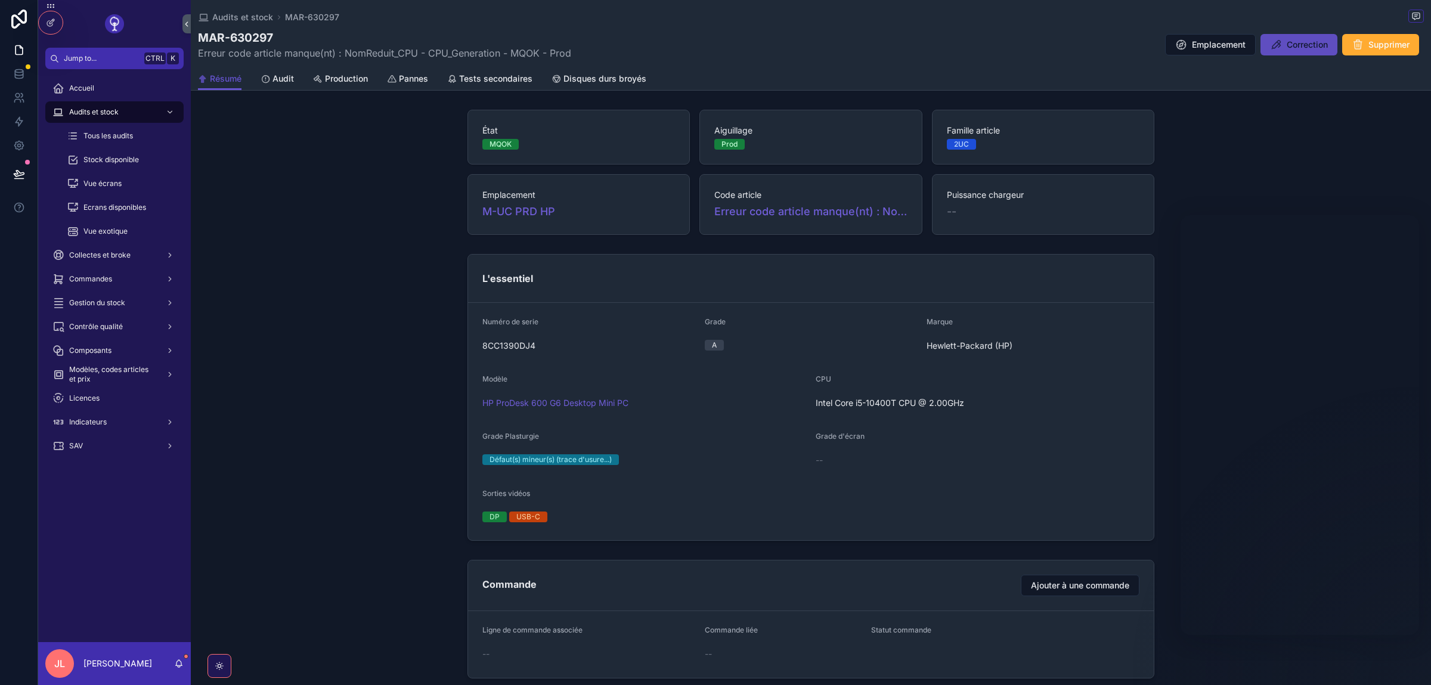
click at [1282, 53] on button "Correction" at bounding box center [1299, 44] width 77 height 21
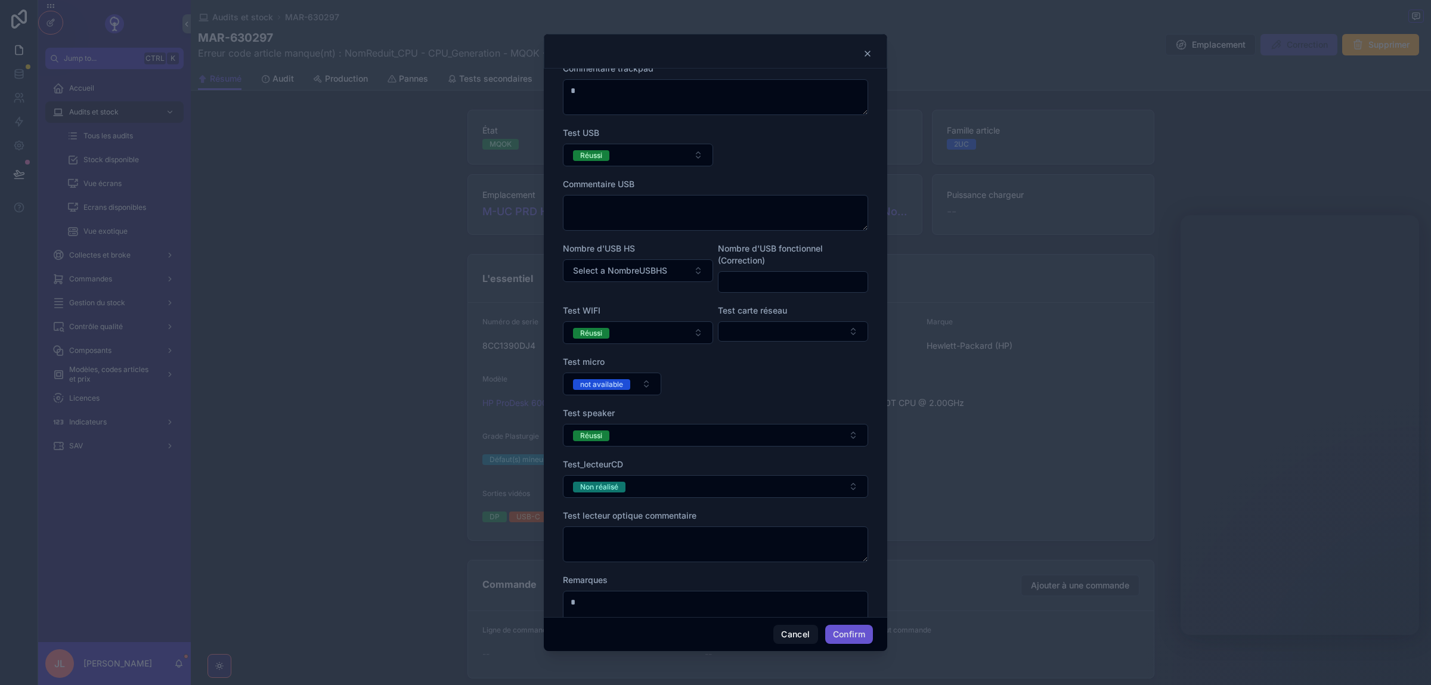
scroll to position [1653, 0]
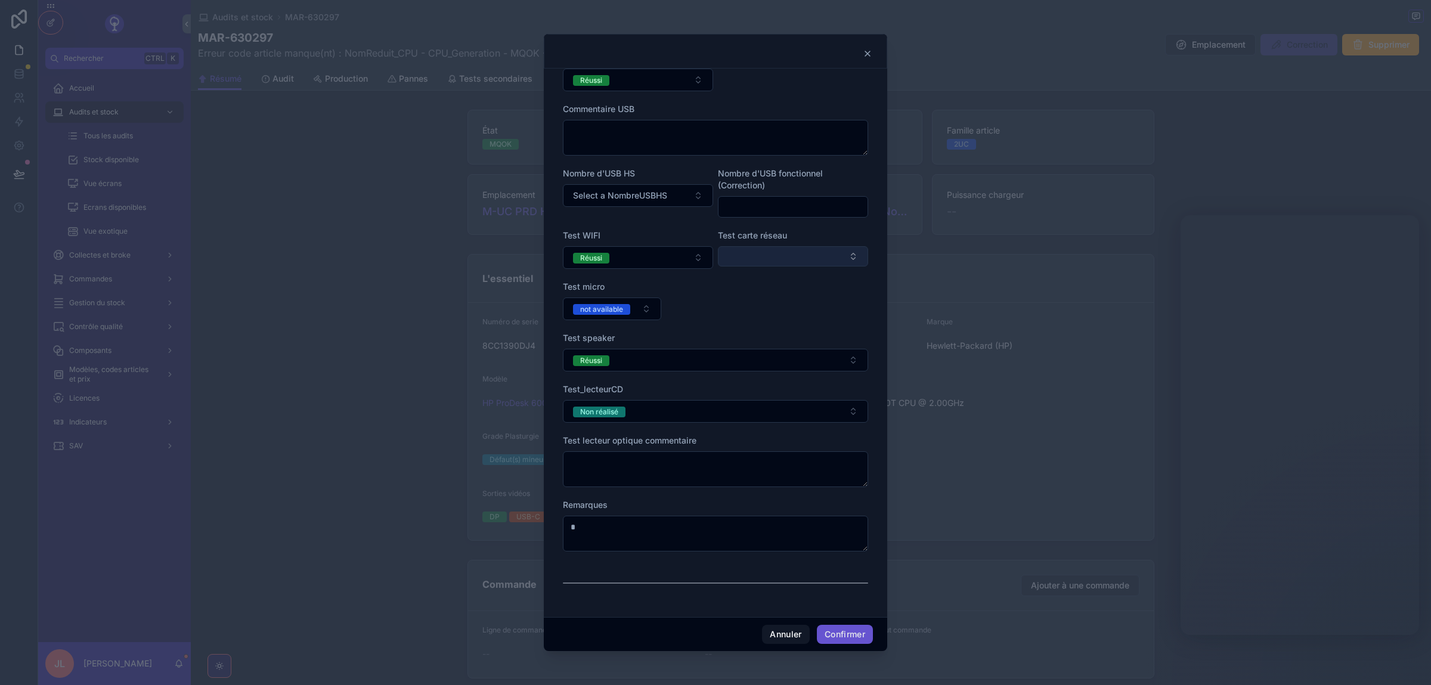
click at [807, 258] on button "Select Button" at bounding box center [793, 256] width 150 height 20
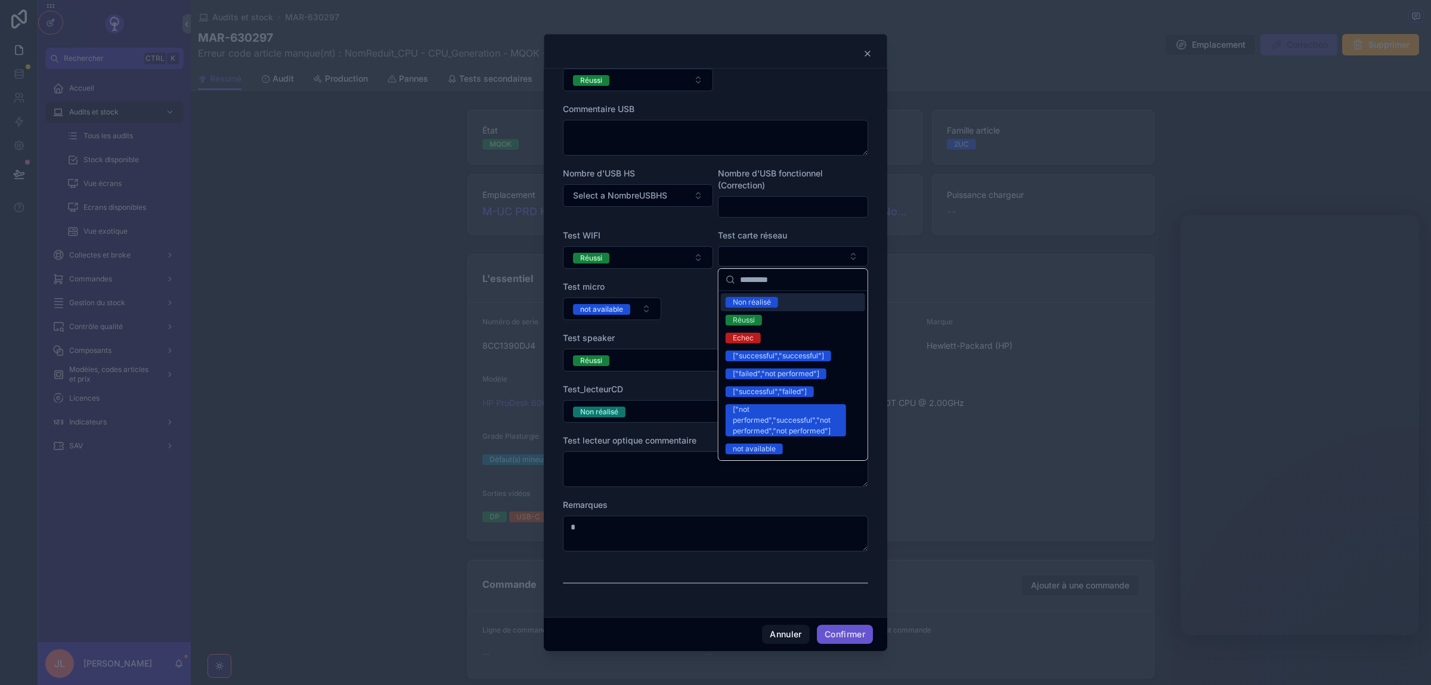
click at [777, 304] on span "Non réalisé" at bounding box center [752, 302] width 52 height 11
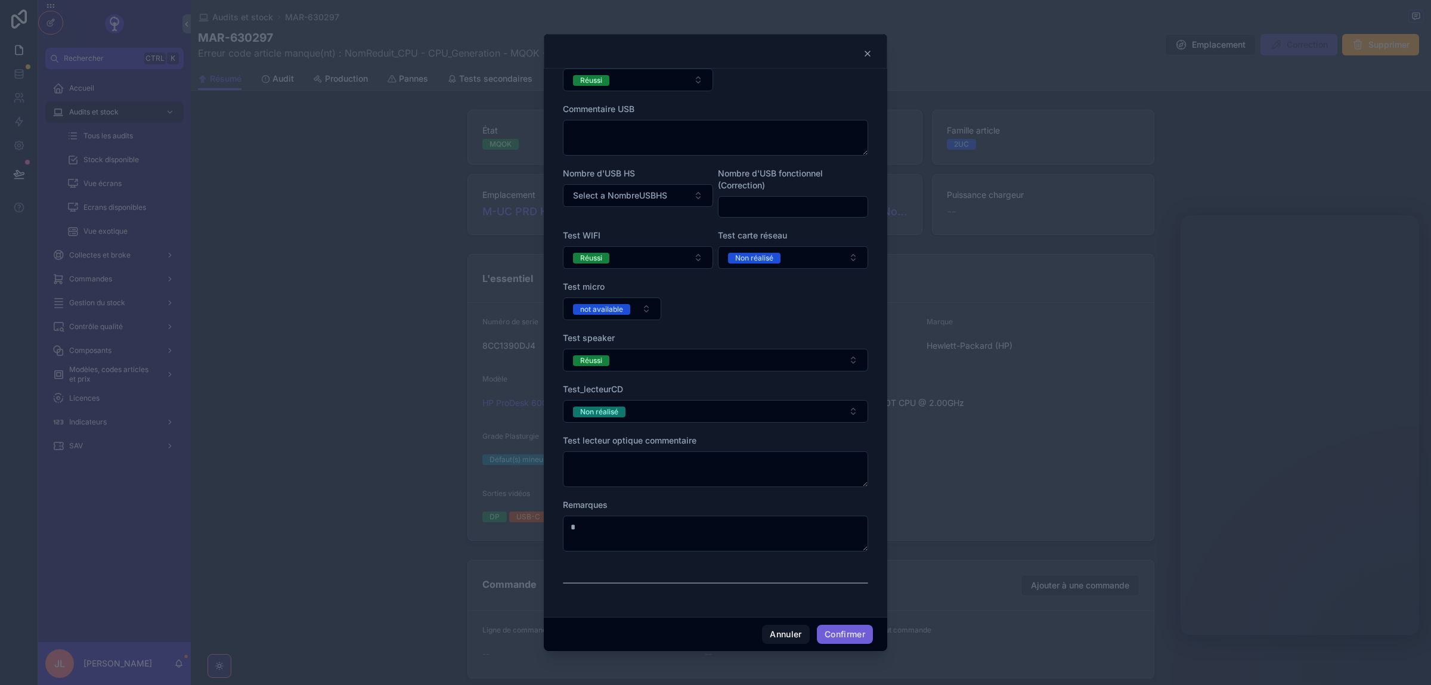
click at [850, 639] on button "Confirmer" at bounding box center [845, 634] width 56 height 19
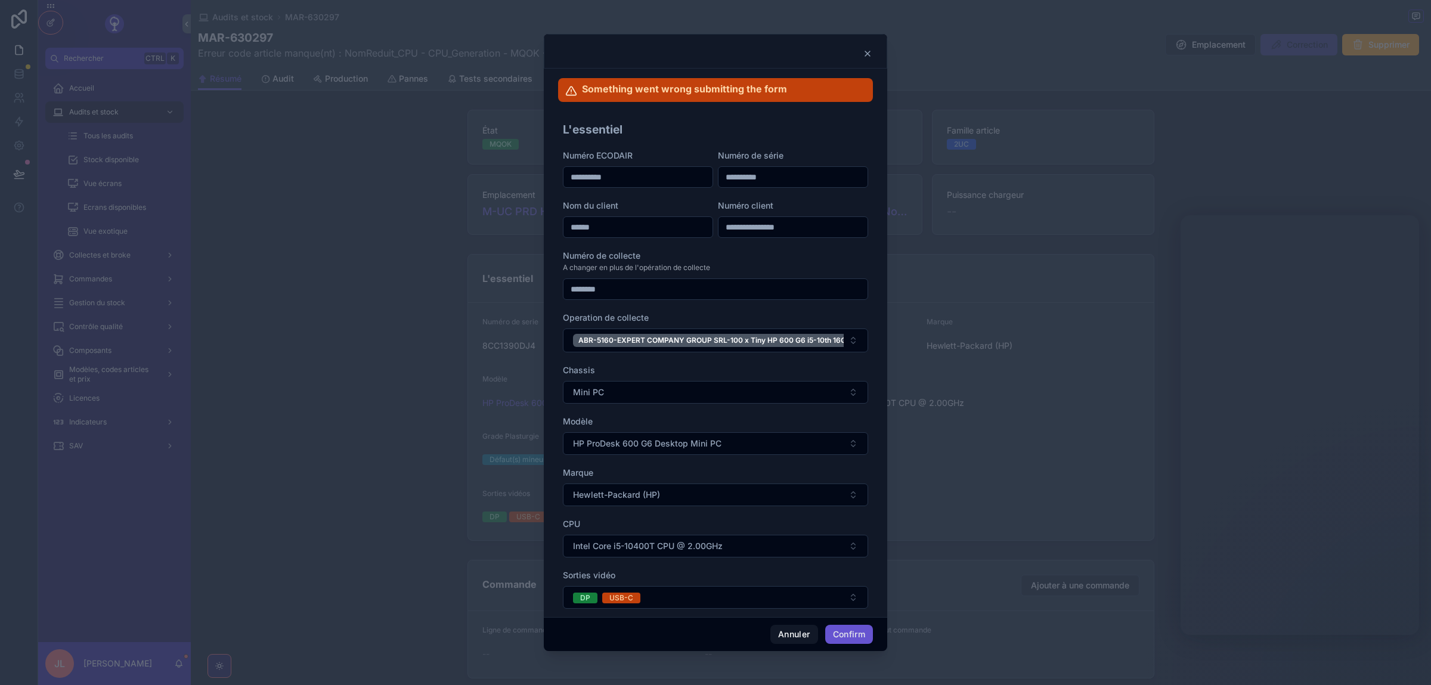
click at [864, 54] on icon at bounding box center [868, 54] width 10 height 10
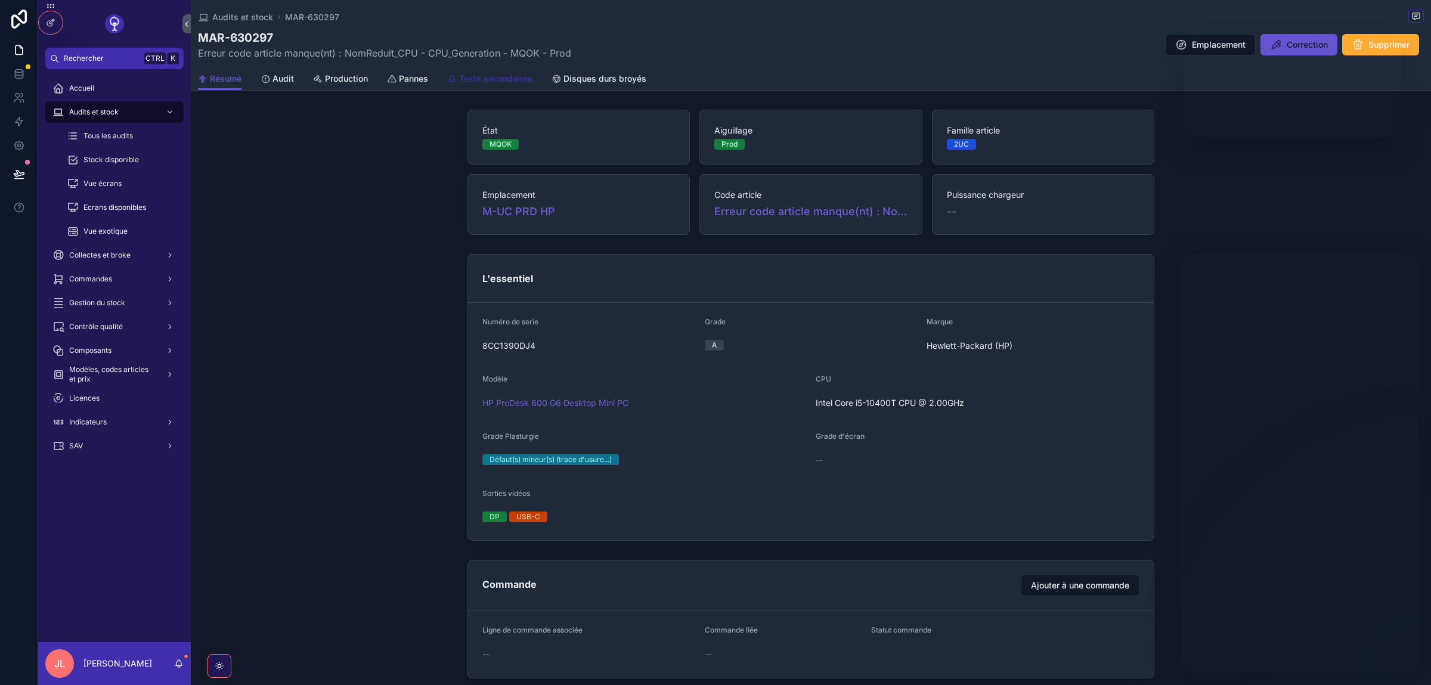
click at [496, 83] on span "Tests secondaires" at bounding box center [495, 79] width 73 height 12
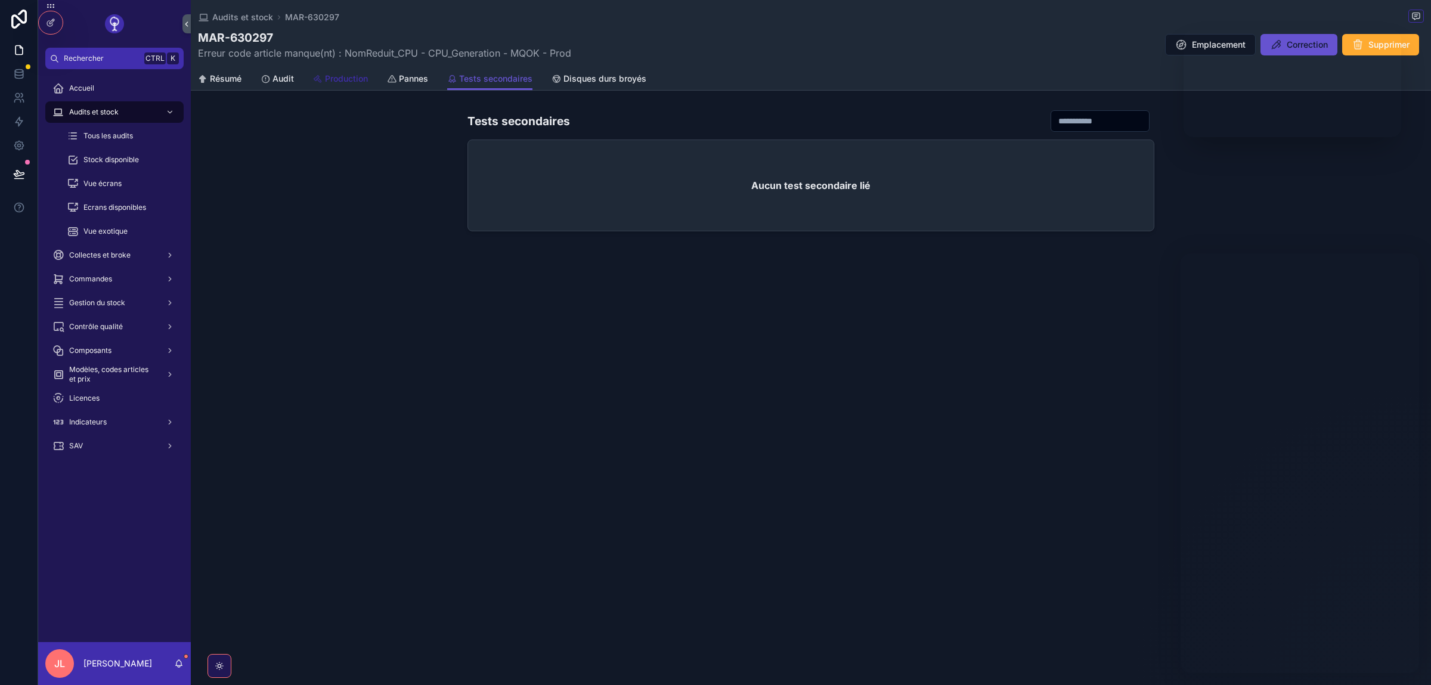
click at [351, 83] on span "Production" at bounding box center [346, 79] width 43 height 12
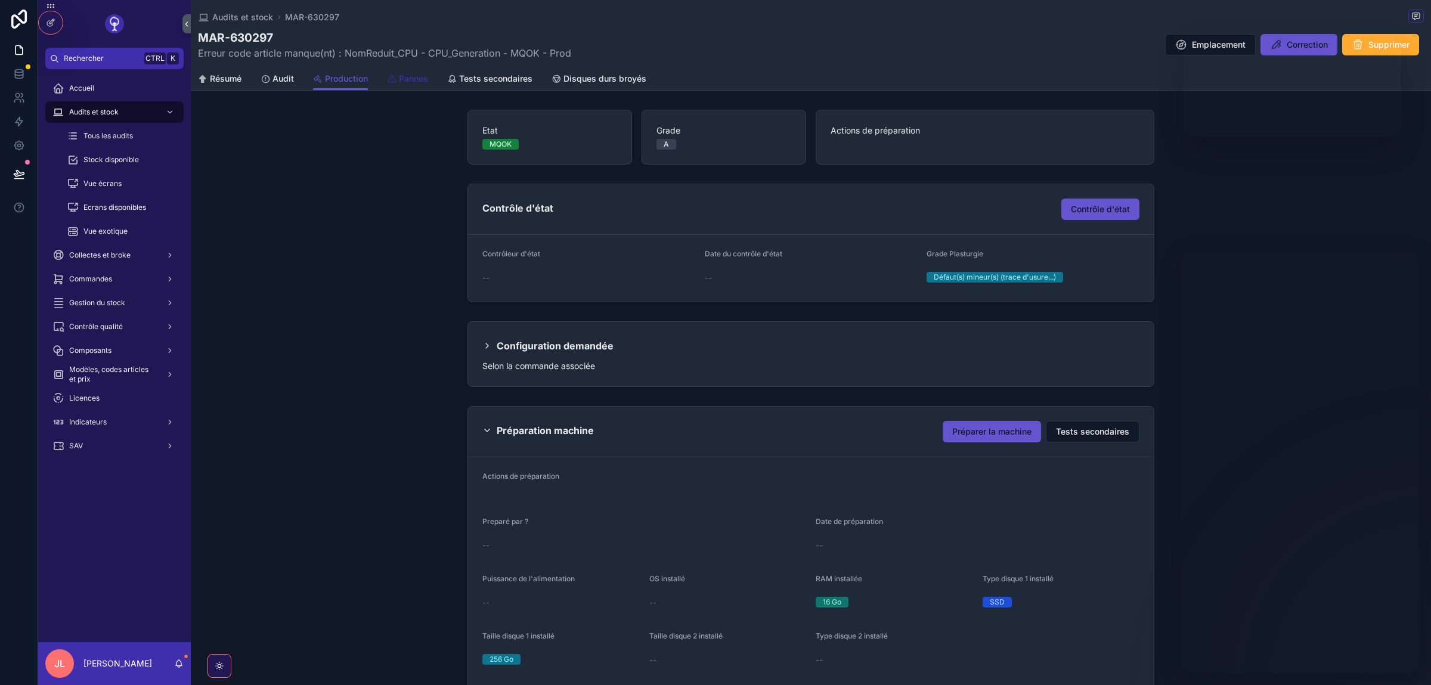
click at [404, 80] on span "Pannes" at bounding box center [413, 79] width 29 height 12
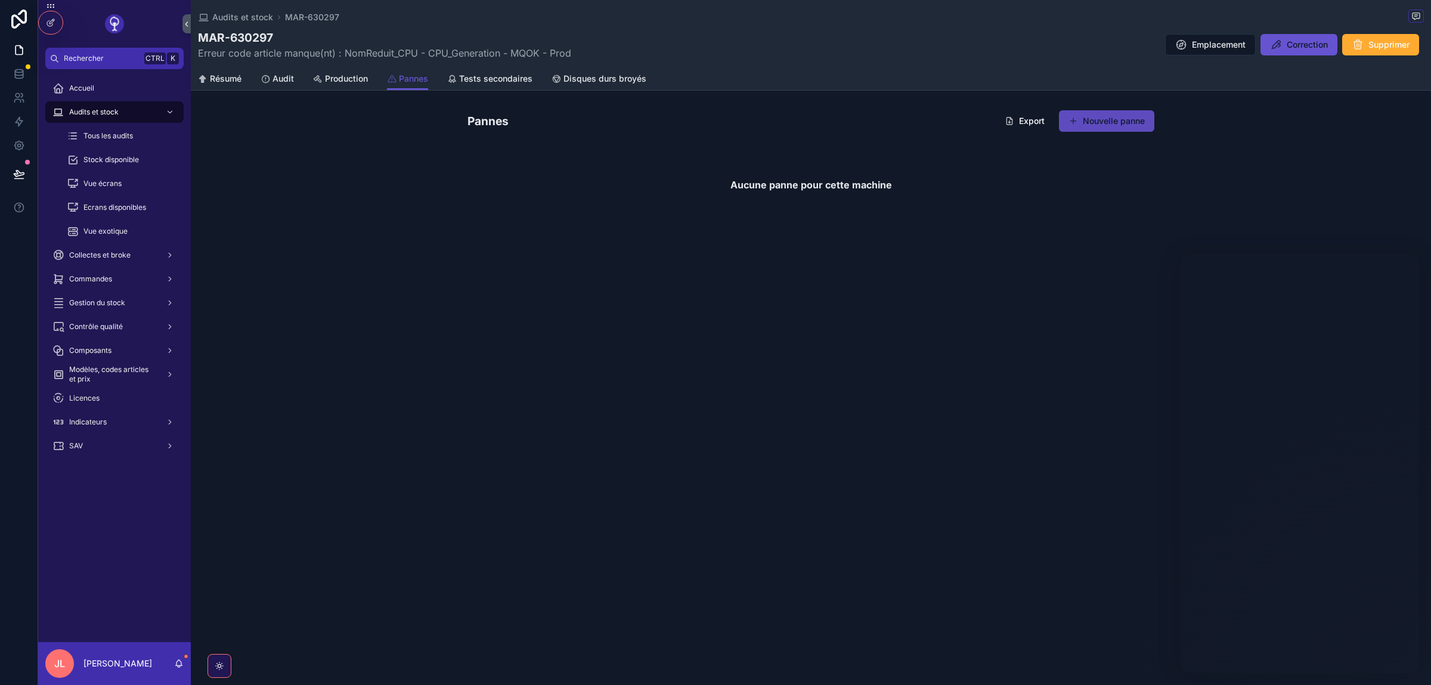
click at [1083, 115] on button "Nouvelle panne" at bounding box center [1106, 120] width 95 height 21
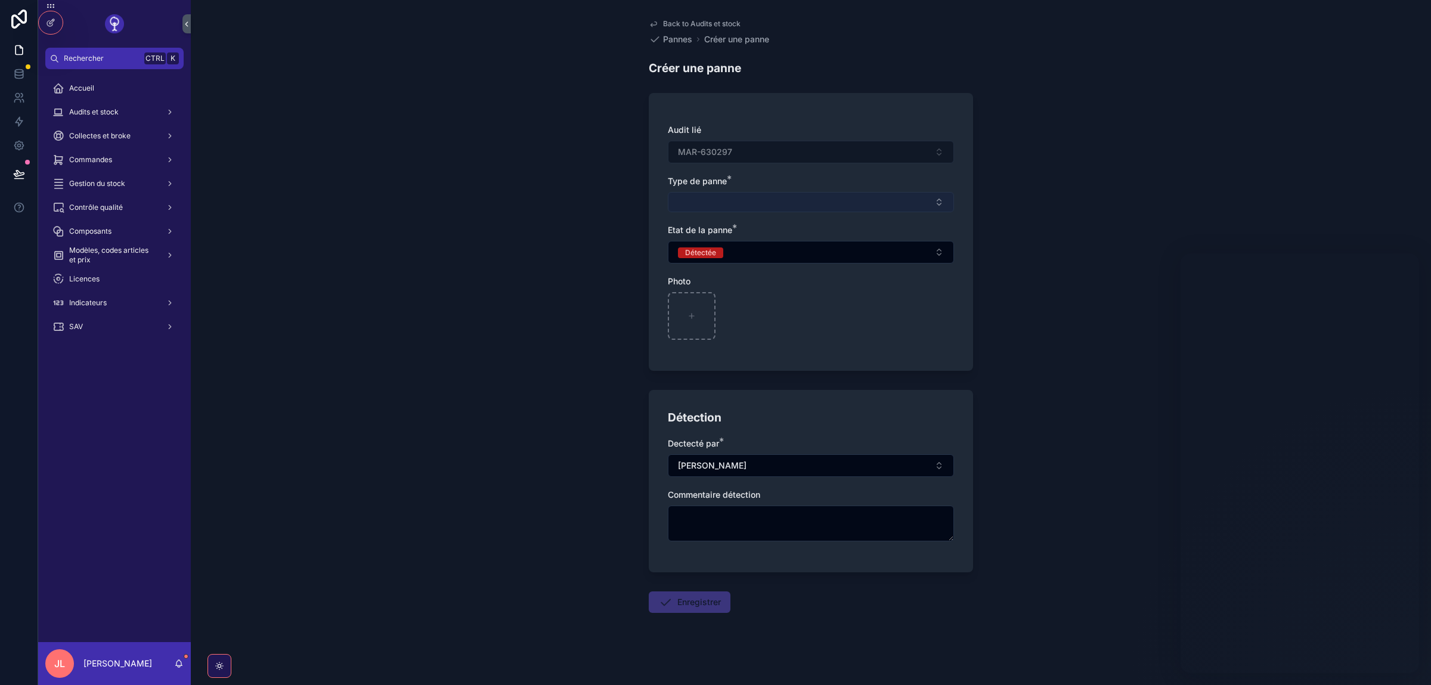
click at [683, 197] on button "Select Button" at bounding box center [811, 202] width 286 height 20
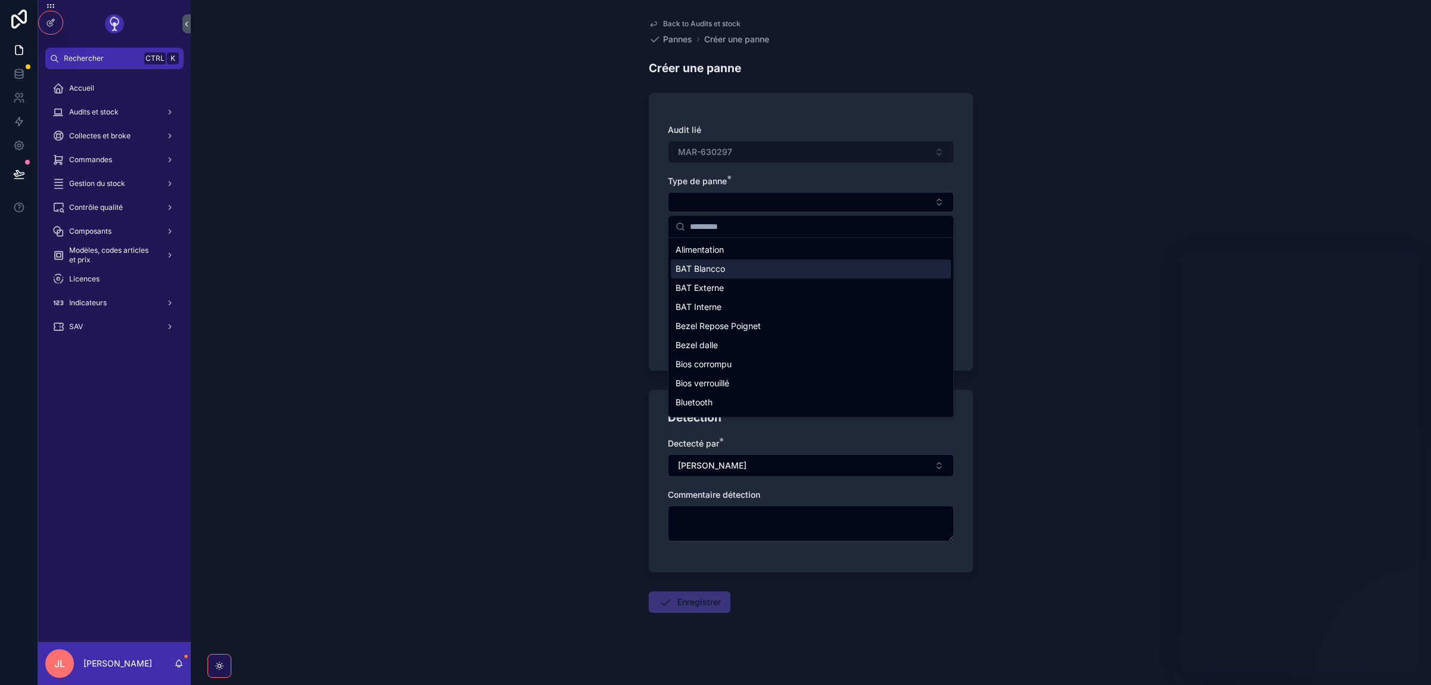
click at [700, 261] on div "BAT Blancco" at bounding box center [811, 268] width 280 height 19
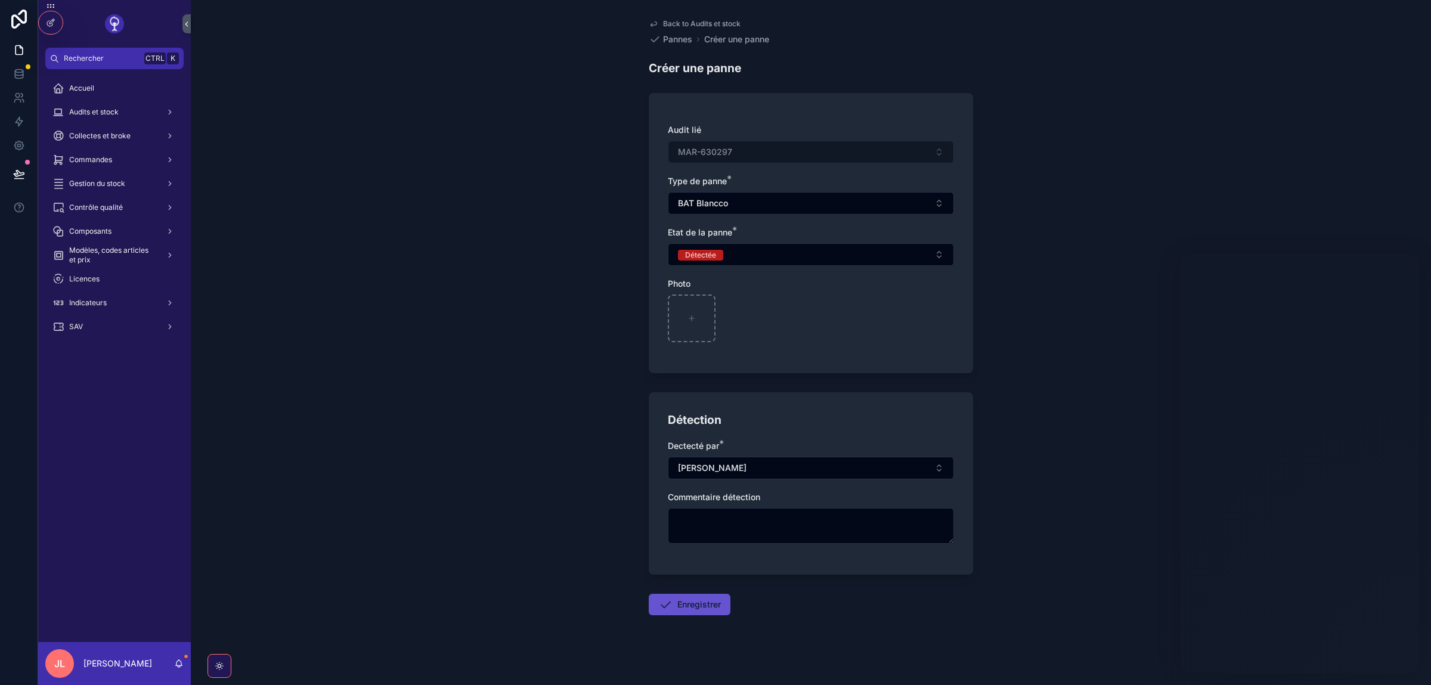
click at [676, 624] on form "Audit lié MAR-630297 Type de panne * BAT Blancco Etat de la panne * Détectée Ph…" at bounding box center [811, 389] width 324 height 606
click at [682, 605] on button "Enregistrer" at bounding box center [690, 604] width 82 height 21
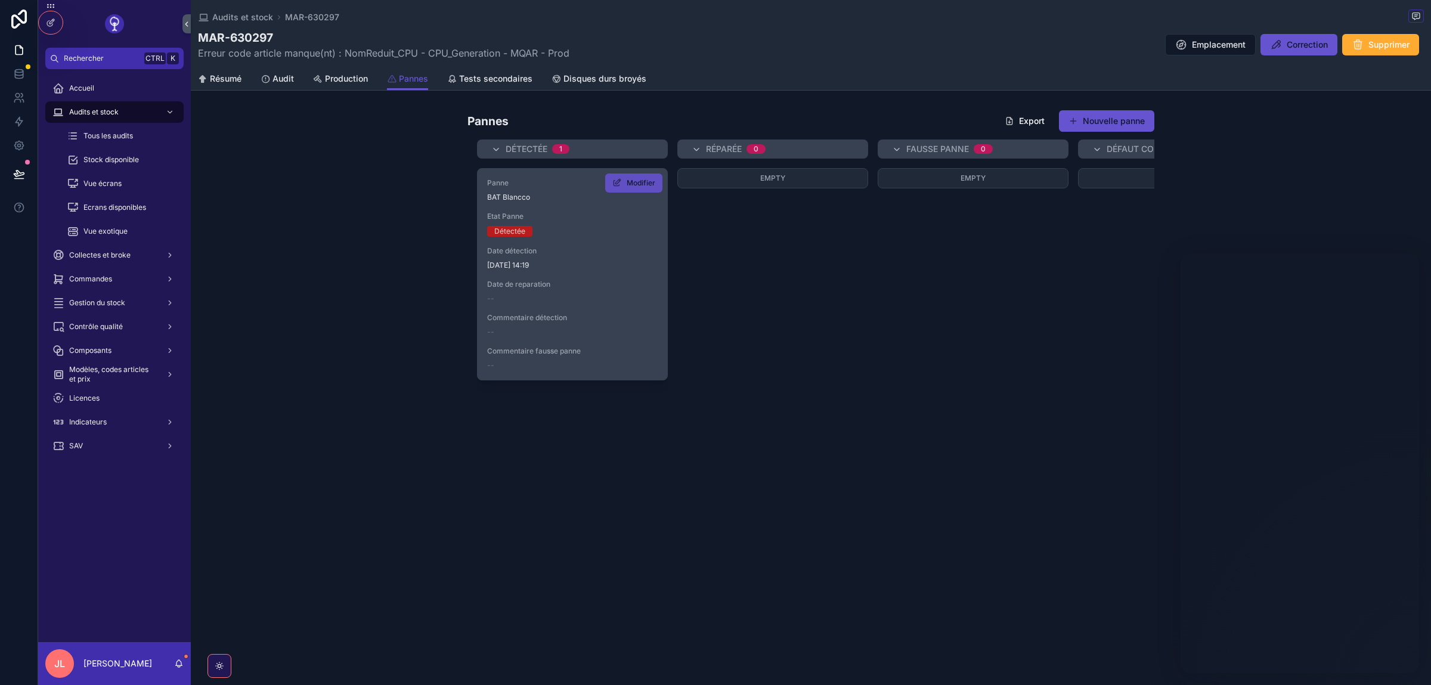
click at [620, 185] on icon "scrollable content" at bounding box center [617, 183] width 10 height 10
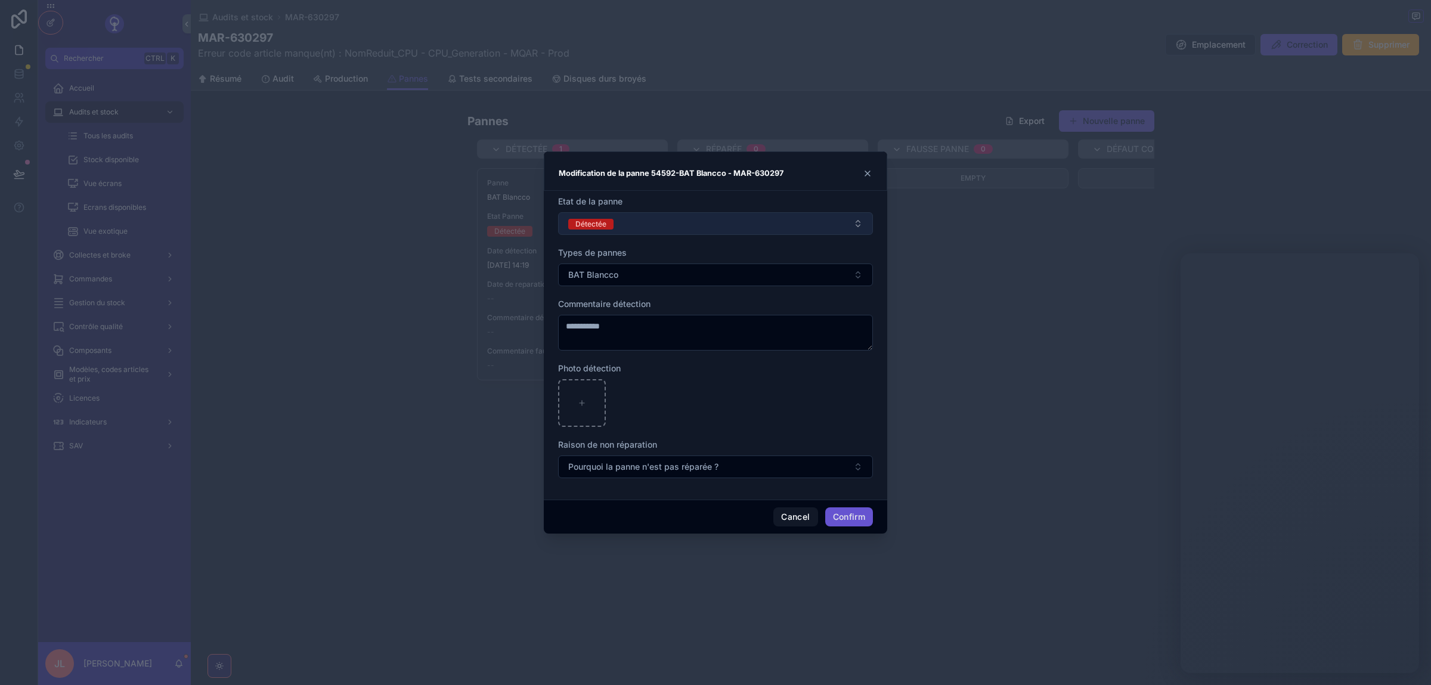
click at [608, 221] on span "Détectée" at bounding box center [590, 224] width 45 height 11
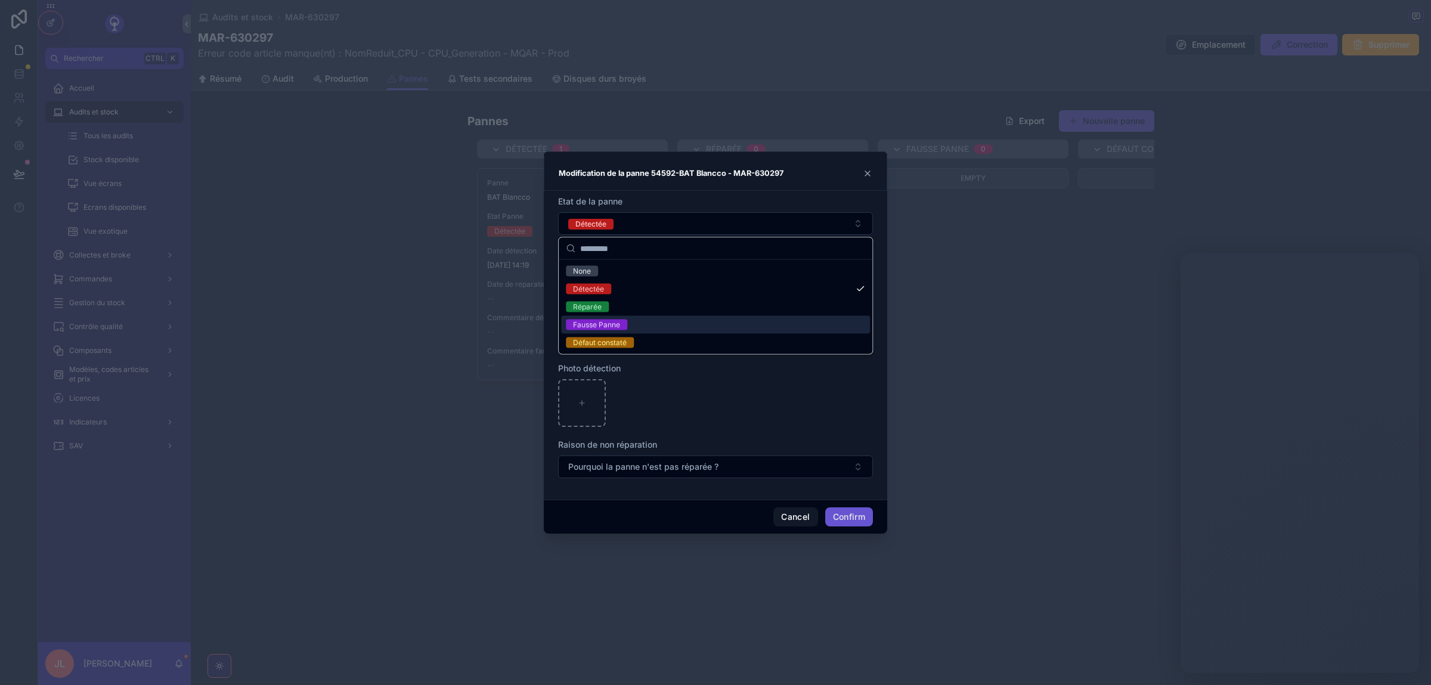
drag, startPoint x: 628, startPoint y: 323, endPoint x: 662, endPoint y: 345, distance: 40.9
click at [627, 324] on span "Fausse Panne" at bounding box center [596, 325] width 61 height 11
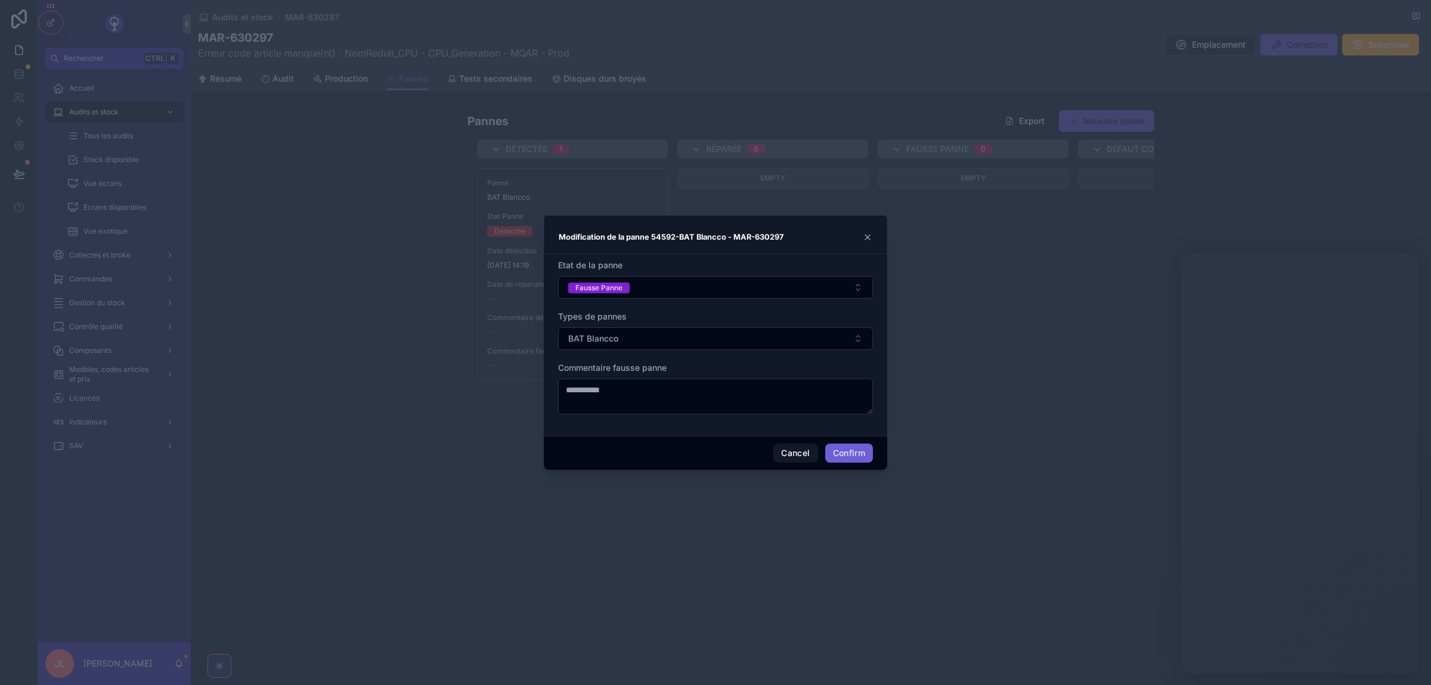
click at [859, 452] on button "Confirm" at bounding box center [849, 453] width 48 height 19
